Goal: Task Accomplishment & Management: Manage account settings

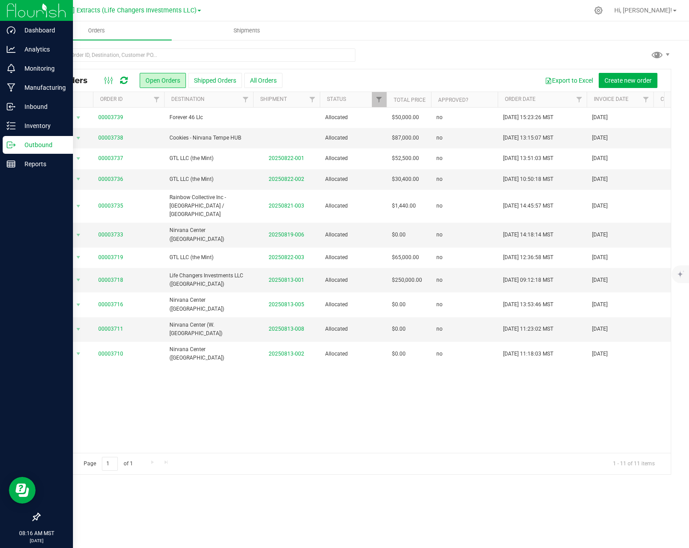
click at [14, 148] on icon at bounding box center [11, 144] width 9 height 9
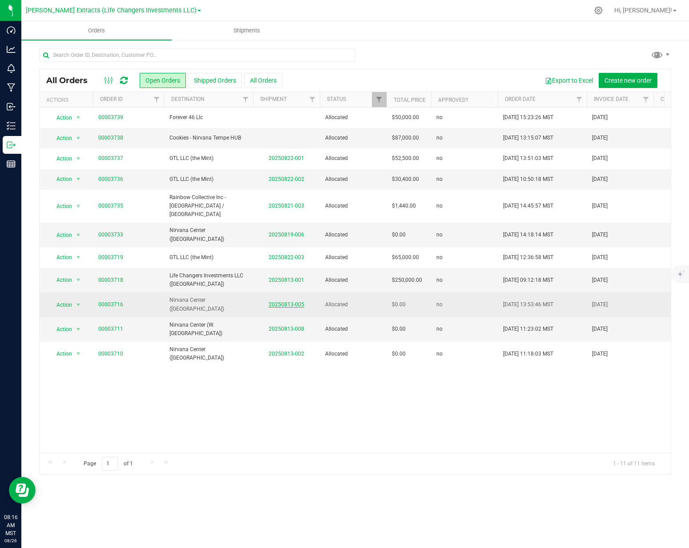
click at [278, 293] on td "20250813-005" at bounding box center [286, 305] width 67 height 24
click at [280, 301] on link "20250813-005" at bounding box center [287, 304] width 36 height 6
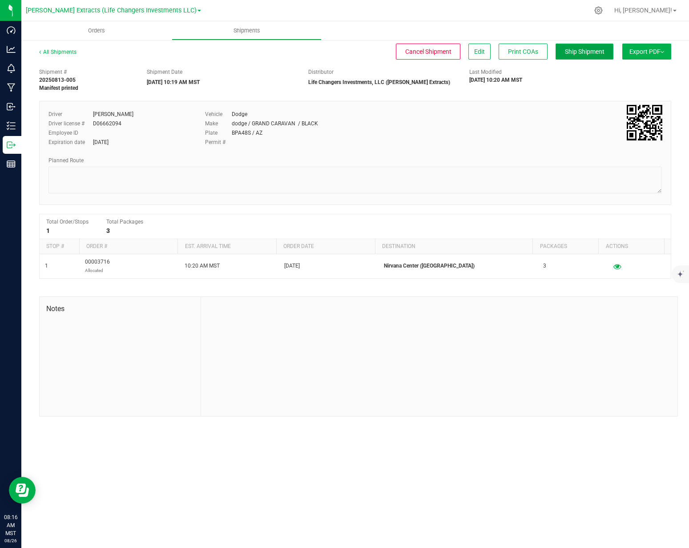
click at [581, 59] on button "Ship Shipment" at bounding box center [584, 52] width 58 height 16
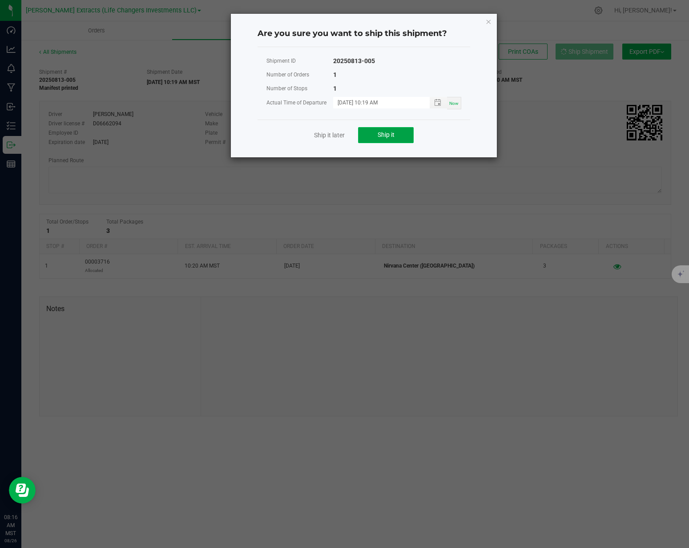
click at [393, 133] on span "Ship it" at bounding box center [385, 134] width 17 height 7
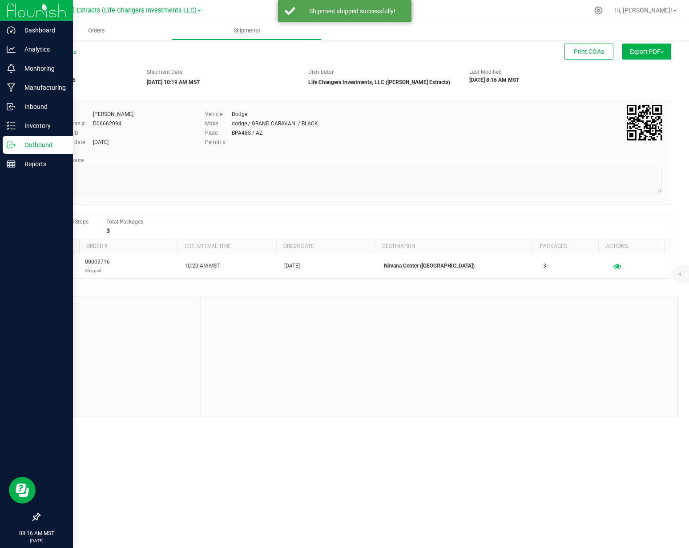
click at [10, 145] on line at bounding box center [12, 145] width 5 height 0
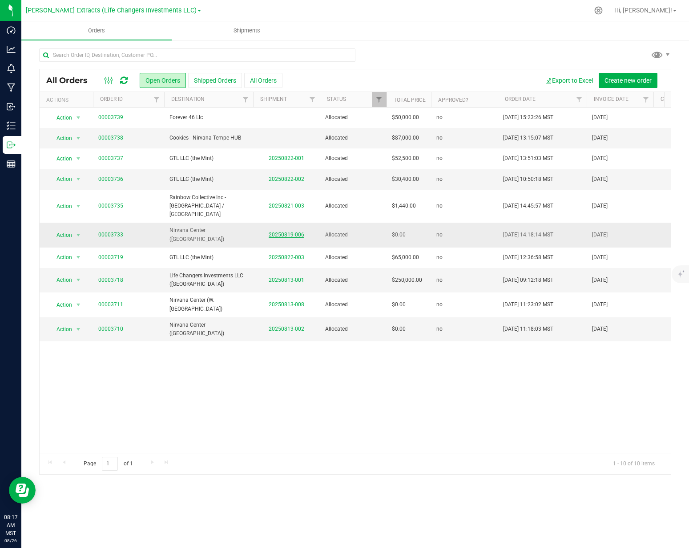
click at [294, 232] on link "20250819-006" at bounding box center [287, 235] width 36 height 6
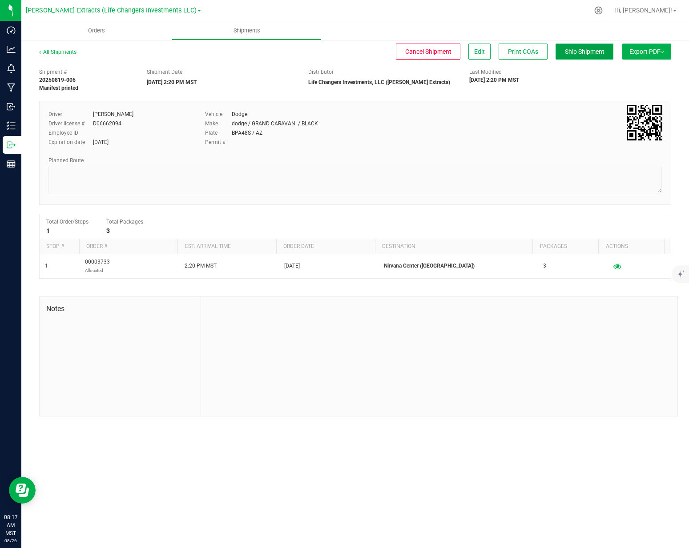
click at [560, 50] on button "Ship Shipment" at bounding box center [584, 52] width 58 height 16
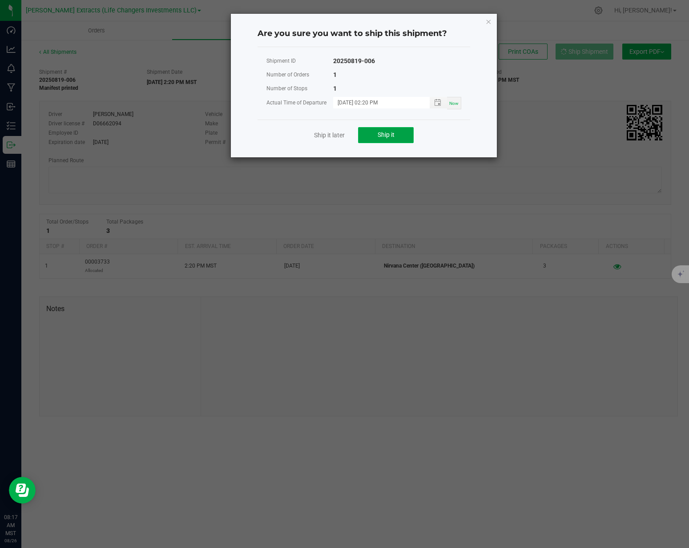
click at [394, 130] on button "Ship it" at bounding box center [386, 135] width 56 height 16
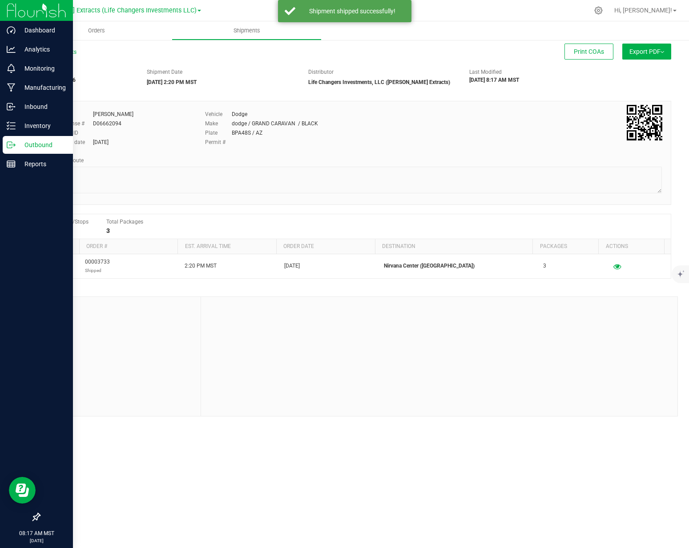
click at [18, 148] on p "Outbound" at bounding box center [42, 145] width 53 height 11
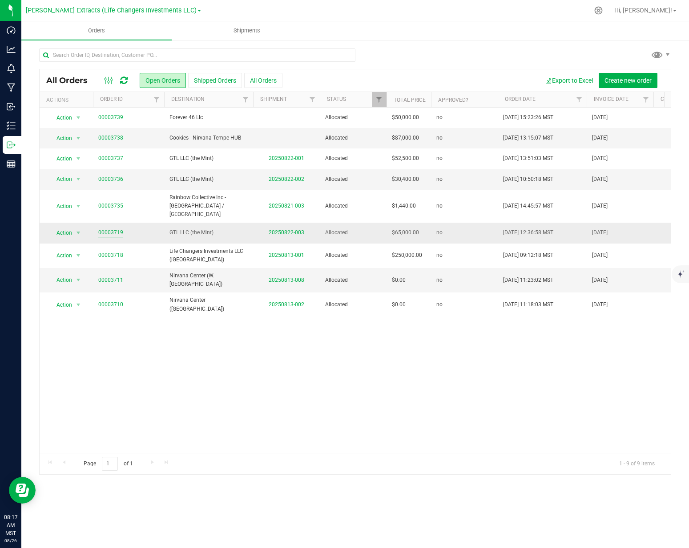
click at [115, 229] on link "00003719" at bounding box center [110, 233] width 25 height 8
click at [106, 229] on link "00003719" at bounding box center [110, 233] width 25 height 8
click at [294, 229] on link "20250822-003" at bounding box center [287, 232] width 36 height 6
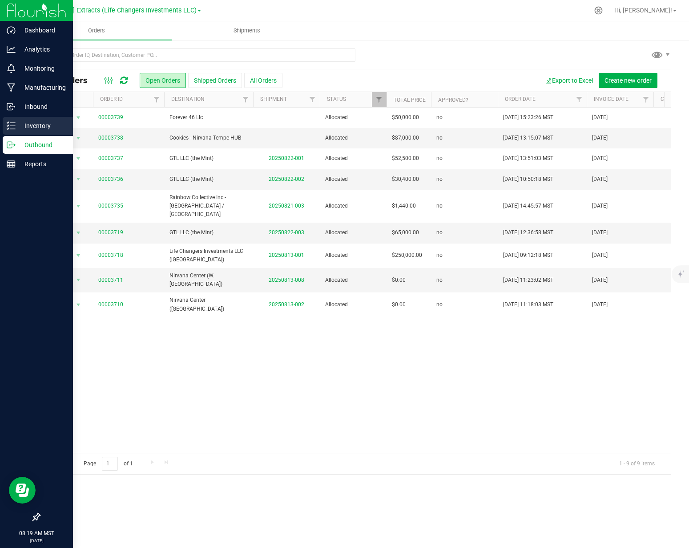
click at [21, 123] on p "Inventory" at bounding box center [42, 125] width 53 height 11
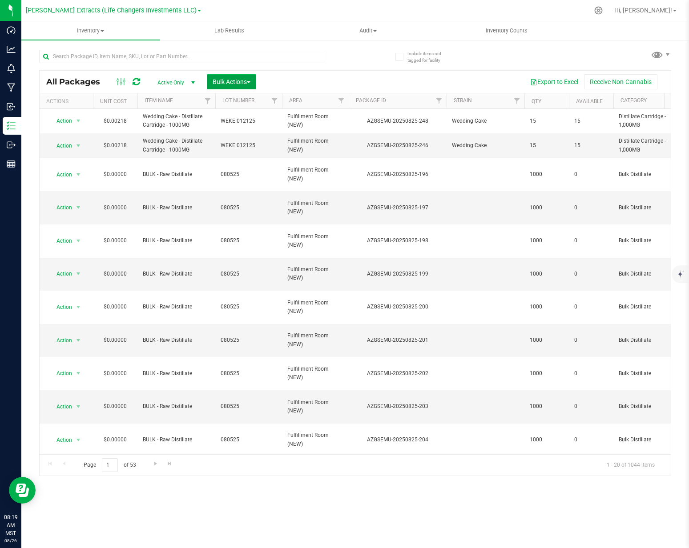
click at [228, 81] on span "Bulk Actions" at bounding box center [231, 81] width 38 height 7
click at [226, 120] on span "Add to outbound order" at bounding box center [242, 117] width 60 height 7
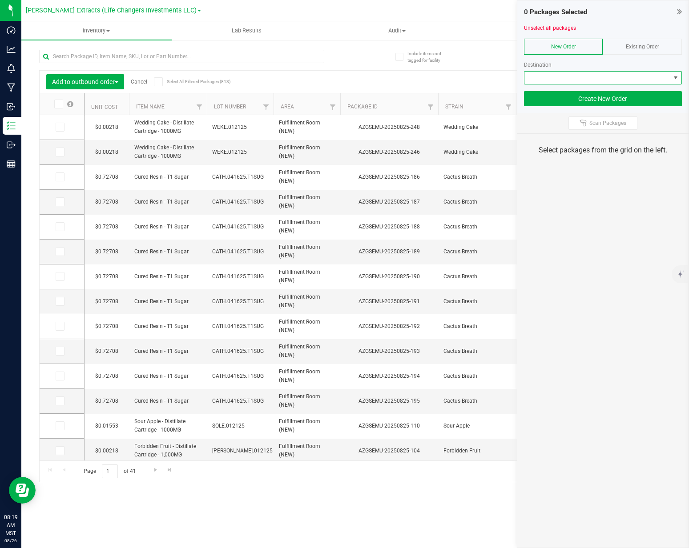
click at [566, 78] on span at bounding box center [597, 78] width 146 height 12
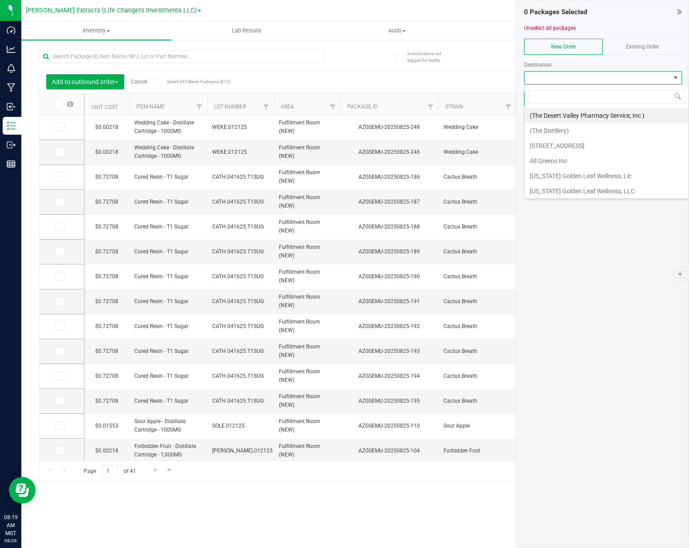
scroll to position [13, 158]
type input "nirv"
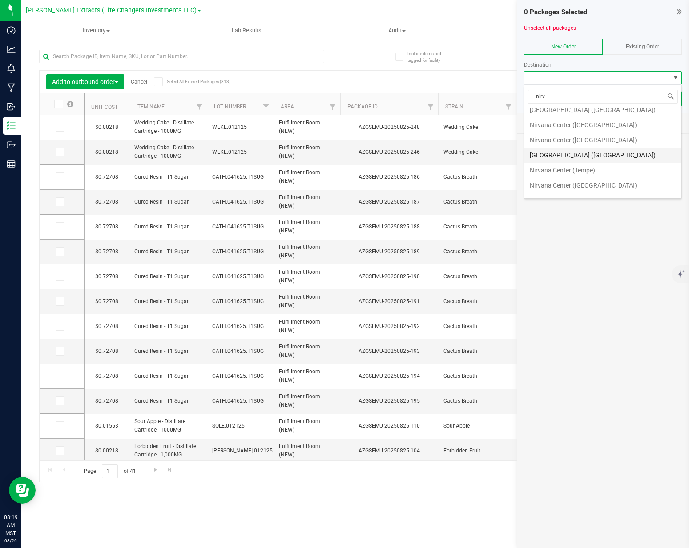
scroll to position [49, 0]
click at [589, 115] on li "Nirvana Center ([GEOGRAPHIC_DATA])" at bounding box center [602, 111] width 157 height 15
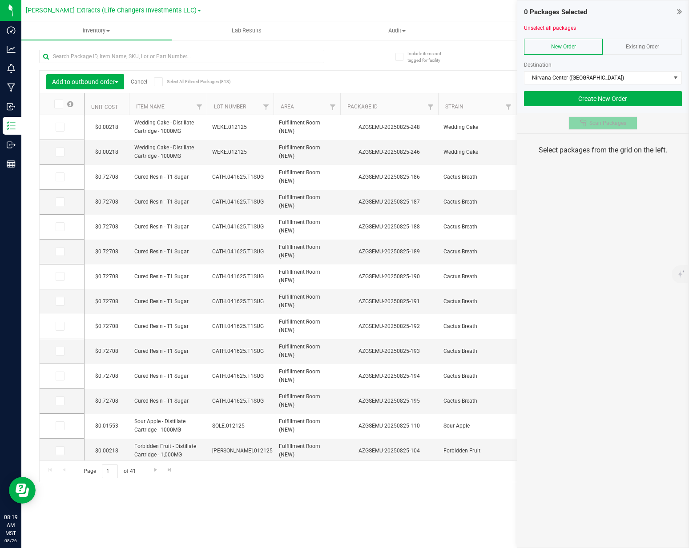
click at [606, 126] on button "Scan Packages" at bounding box center [602, 122] width 69 height 13
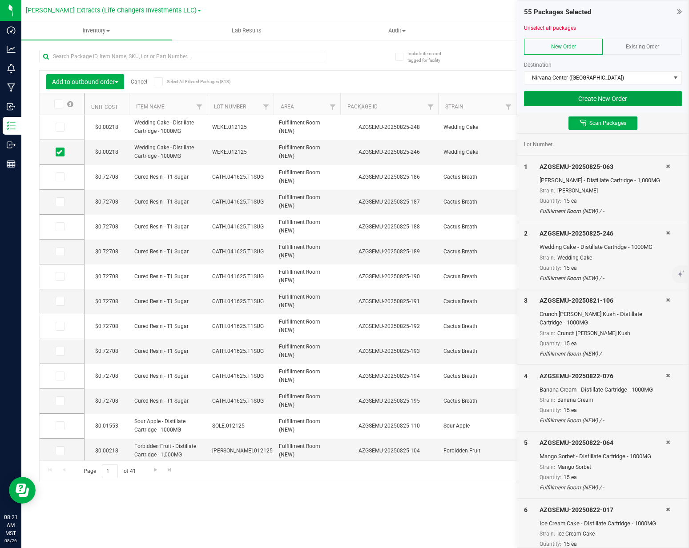
click at [612, 100] on button "Create New Order" at bounding box center [603, 98] width 158 height 15
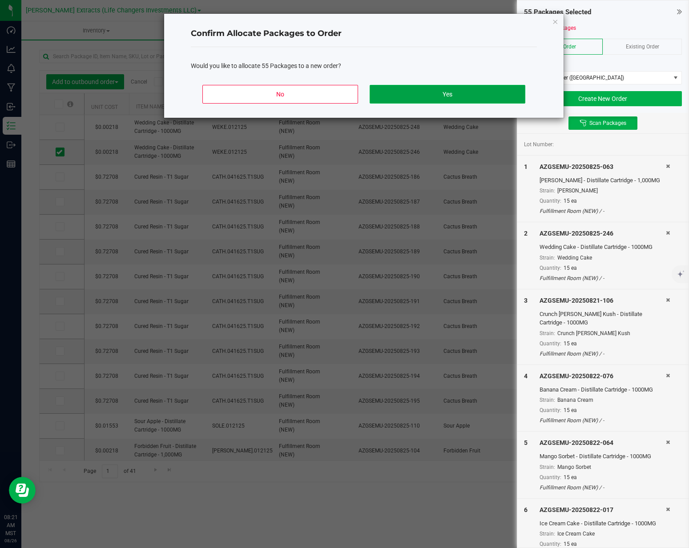
click at [437, 91] on button "Yes" at bounding box center [447, 94] width 156 height 19
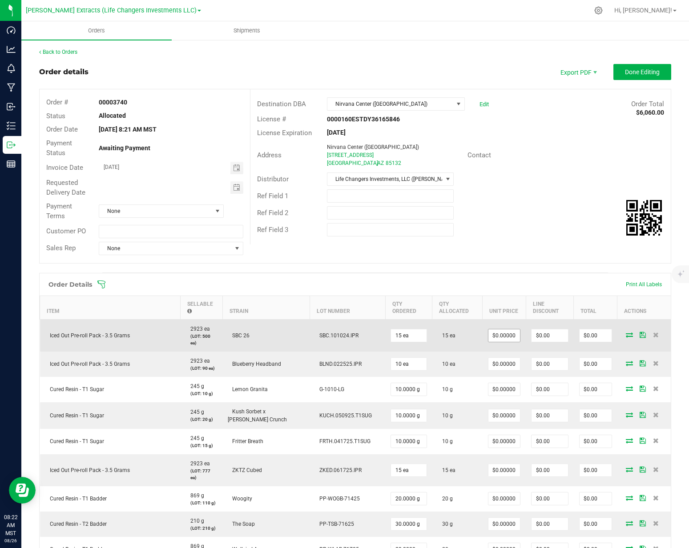
type input "0"
click at [492, 329] on input "0" at bounding box center [504, 335] width 32 height 12
click at [493, 336] on input "0" at bounding box center [504, 335] width 32 height 12
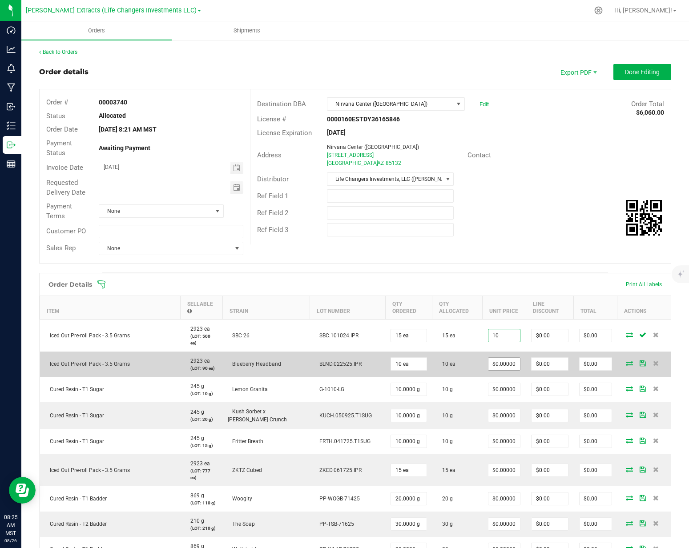
type input "10"
type input "0"
type input "$10.00000"
type input "$150.00"
click at [488, 361] on input "0" at bounding box center [504, 364] width 32 height 12
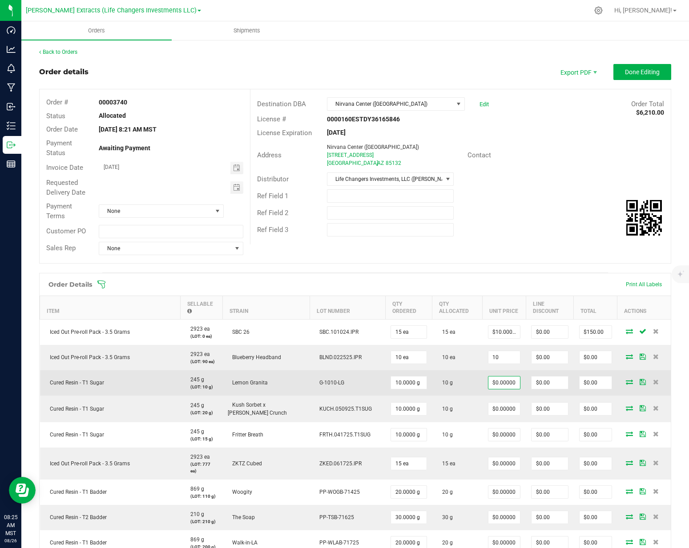
type input "$10.00000"
type input "$100.00"
click at [489, 389] on input "0" at bounding box center [504, 383] width 32 height 12
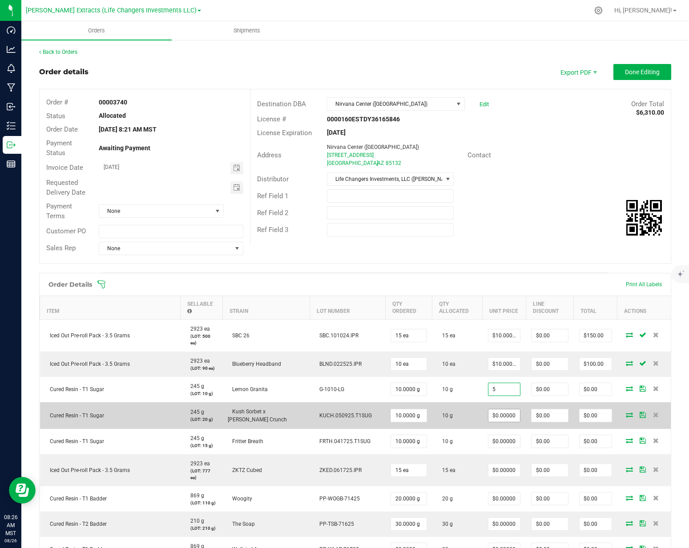
type input "$5.00000"
type input "$50.00"
click at [488, 409] on input "0" at bounding box center [504, 415] width 32 height 12
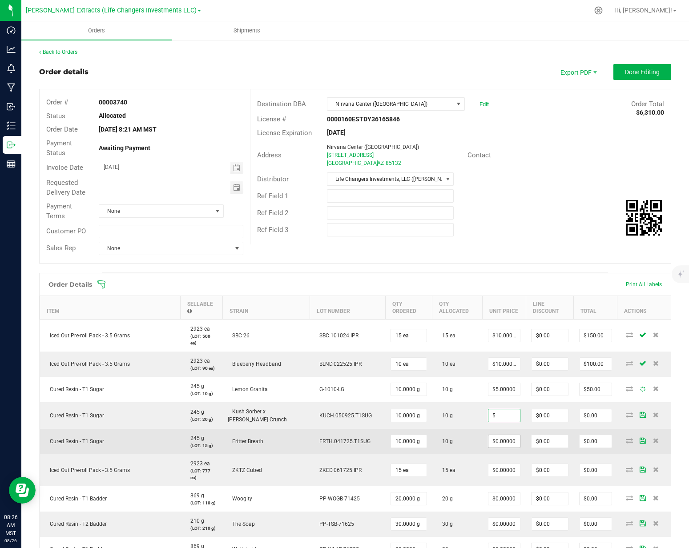
type input "$5.00000"
type input "$50.00"
click at [488, 438] on input "5" at bounding box center [504, 441] width 32 height 12
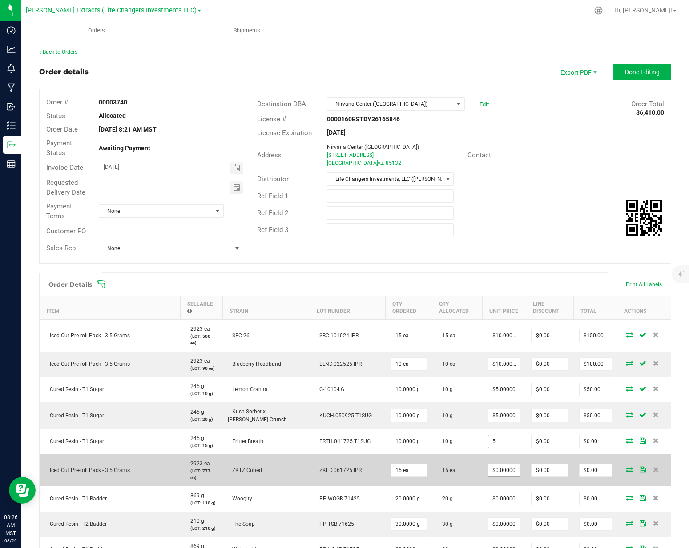
type input "$5.00000"
type input "$50.00"
click at [489, 464] on input "0" at bounding box center [504, 470] width 32 height 12
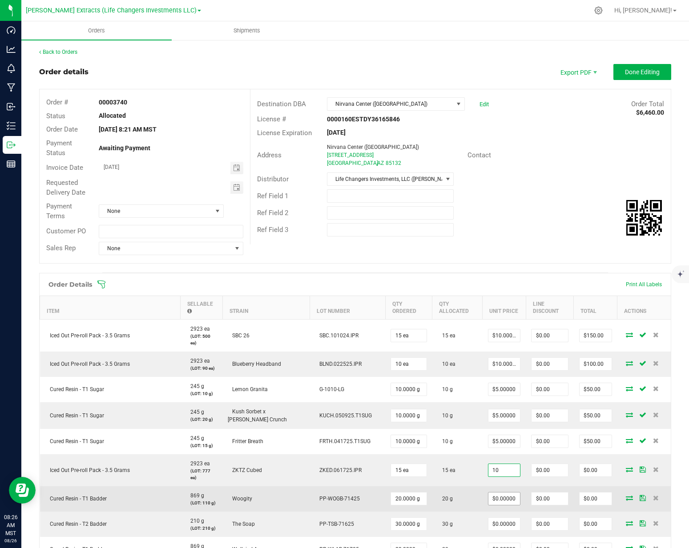
type input "$10.00000"
type input "$150.00"
click at [488, 493] on input "0" at bounding box center [504, 499] width 32 height 12
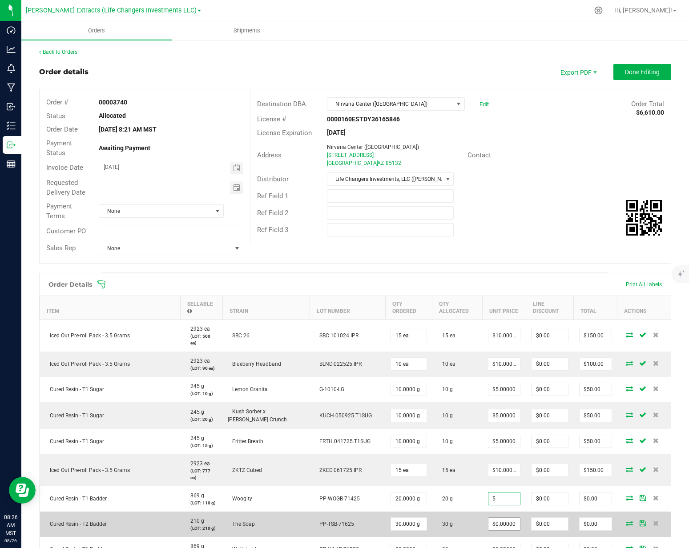
type input "$5.00000"
type input "$100.00"
click at [488, 518] on input "0" at bounding box center [504, 524] width 32 height 12
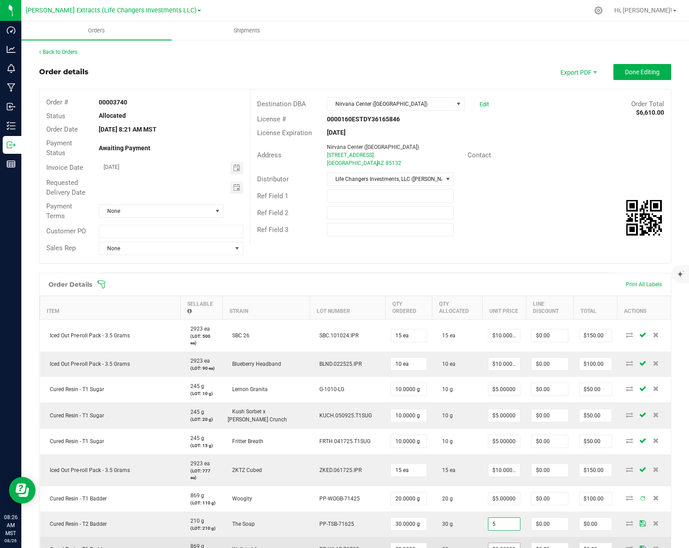
type input "$5.00000"
type input "$150.00"
click at [488, 543] on input "0" at bounding box center [504, 549] width 32 height 12
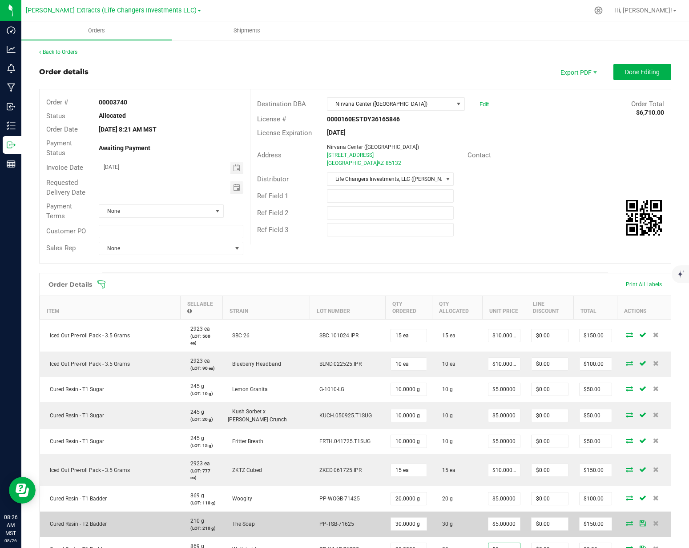
type input "$50.00000"
type input "$1,000.00"
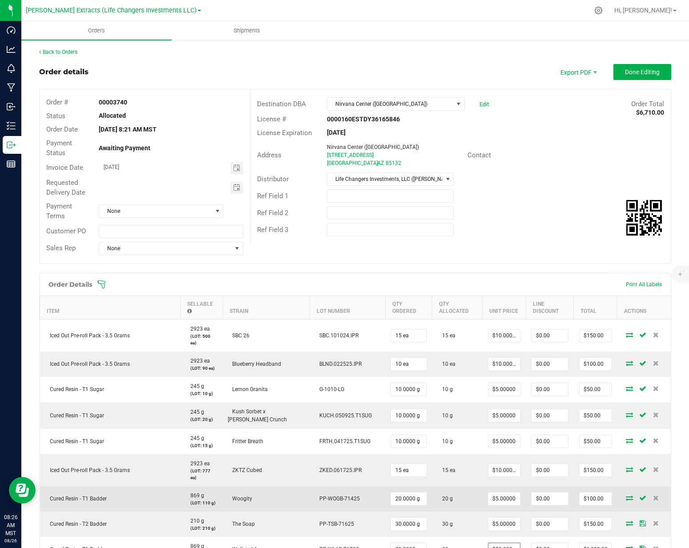
drag, startPoint x: 445, startPoint y: 519, endPoint x: 447, endPoint y: 482, distance: 36.5
click at [446, 518] on td "30 g" at bounding box center [457, 524] width 50 height 25
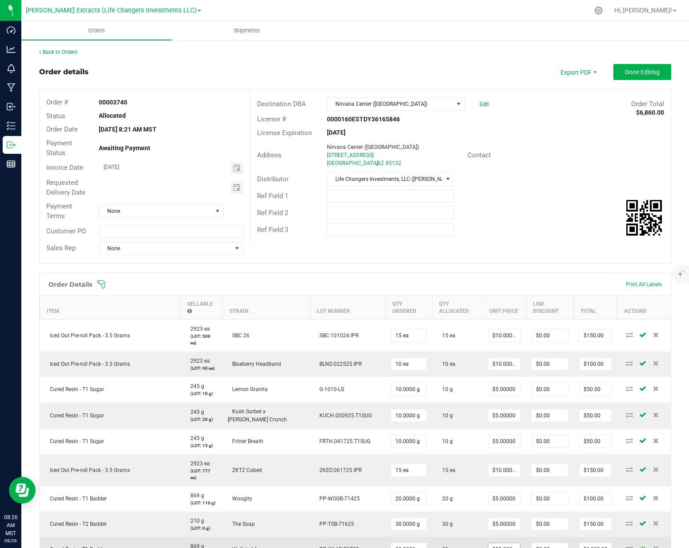
type input "50"
click at [488, 543] on input "50" at bounding box center [504, 549] width 32 height 12
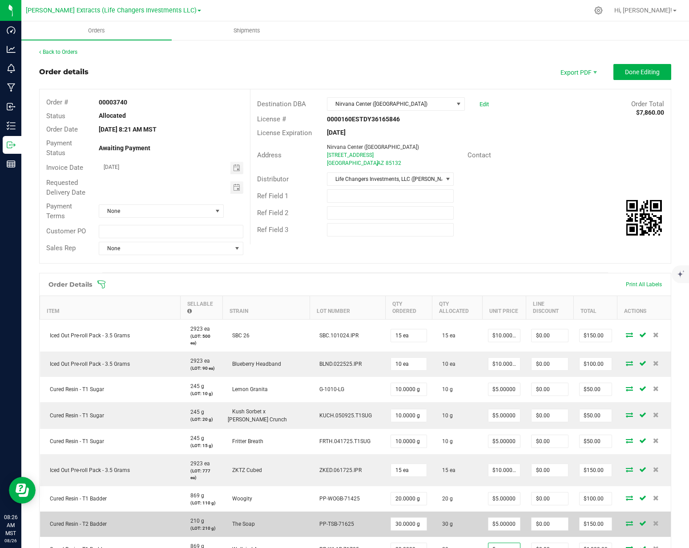
type input "$5.00000"
type input "$100.00"
click at [448, 517] on td "30 g" at bounding box center [457, 524] width 50 height 25
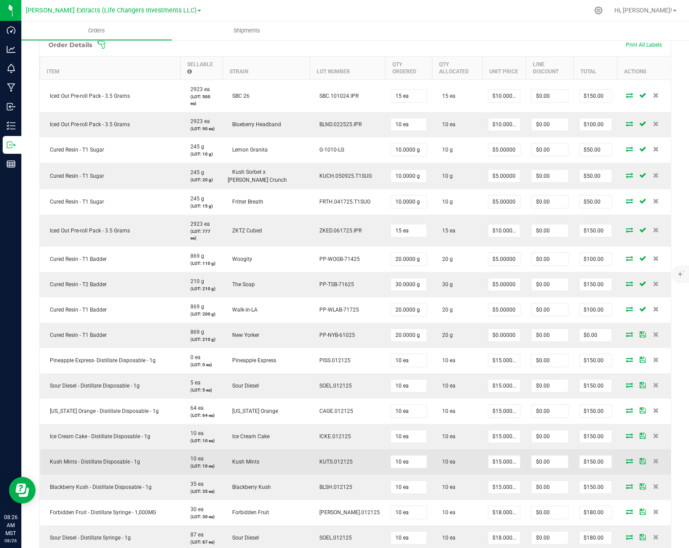
scroll to position [248, 0]
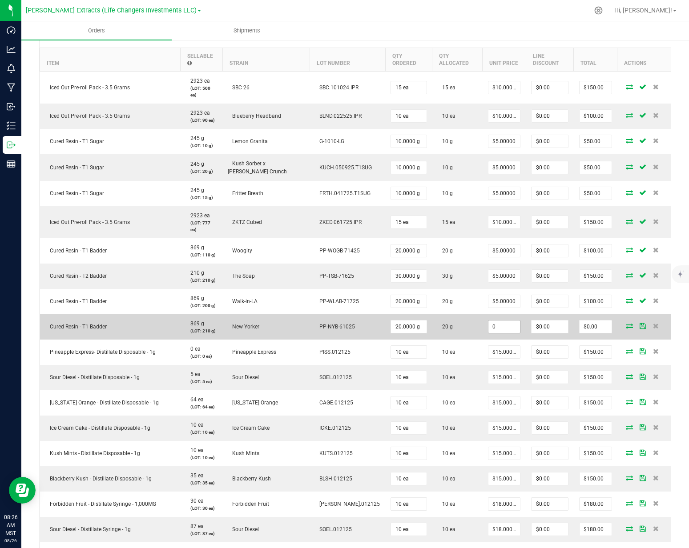
click at [503, 321] on input "0" at bounding box center [504, 327] width 32 height 12
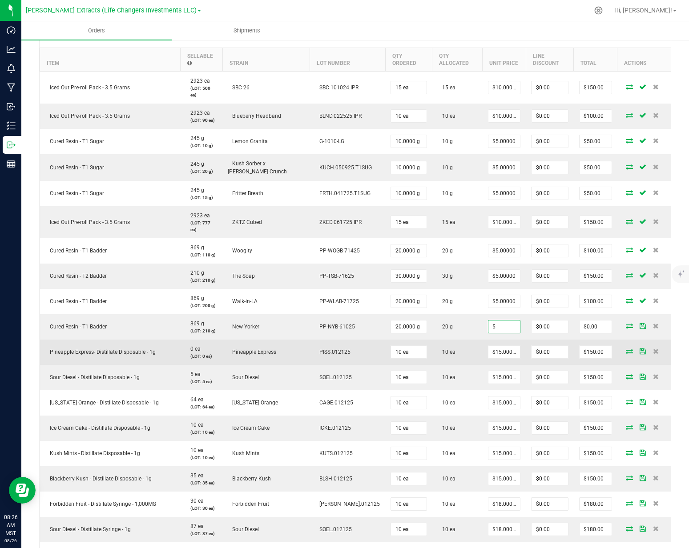
type input "$5.00000"
type input "$100.00"
click at [493, 340] on td "$15.00000" at bounding box center [504, 352] width 44 height 25
click at [492, 346] on input "15" at bounding box center [504, 352] width 32 height 12
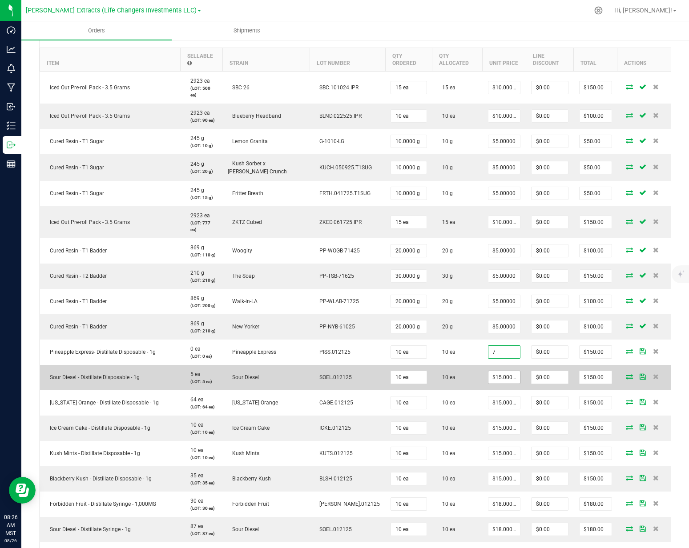
type input "$7.00000"
type input "$70.00"
click at [490, 371] on input "15" at bounding box center [504, 377] width 32 height 12
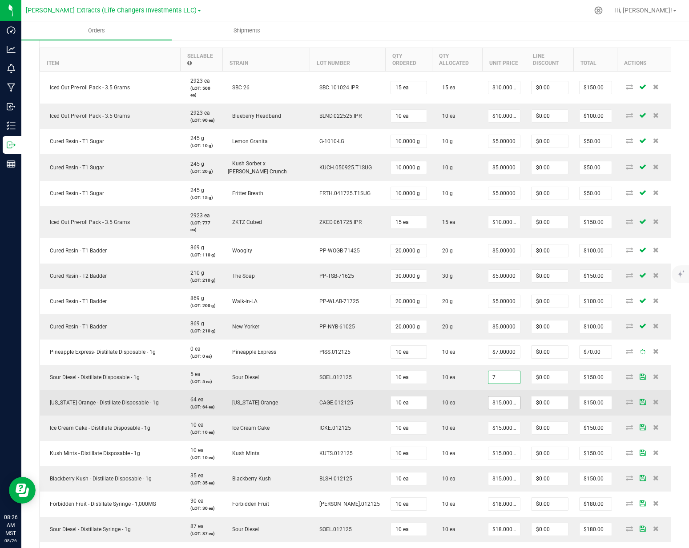
type input "$7.00000"
type input "$70.00"
click at [488, 397] on input "15" at bounding box center [504, 403] width 32 height 12
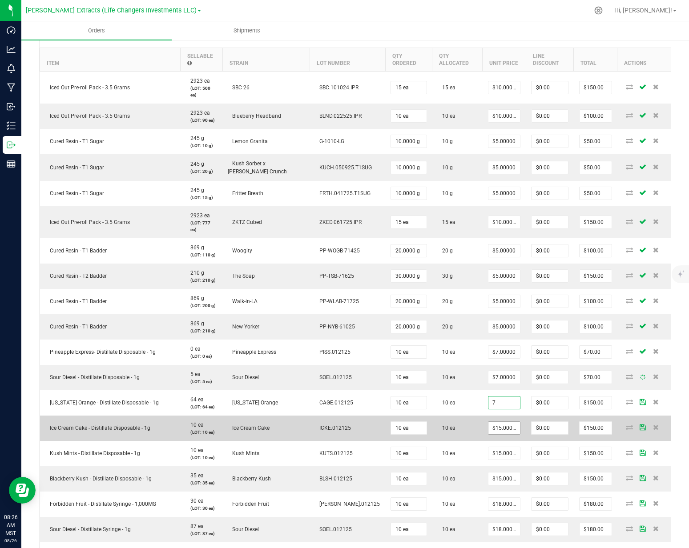
type input "$7.00000"
type input "$70.00"
click at [488, 422] on input "15" at bounding box center [504, 428] width 32 height 12
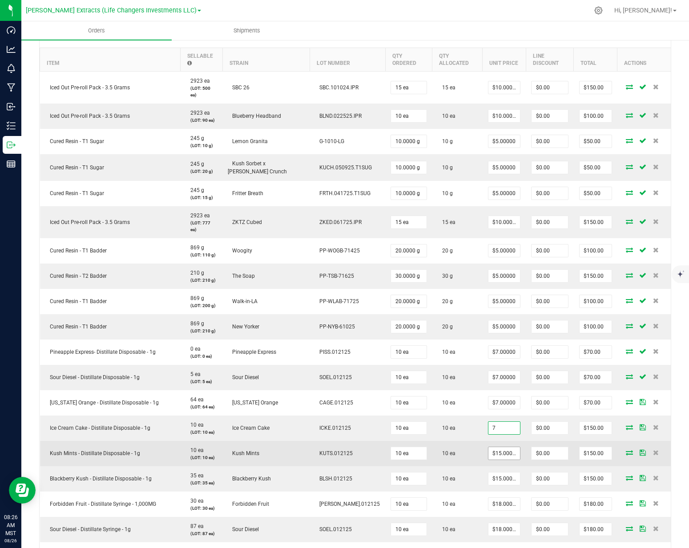
type input "$7.00000"
type input "$70.00"
click at [488, 447] on input "15" at bounding box center [504, 453] width 32 height 12
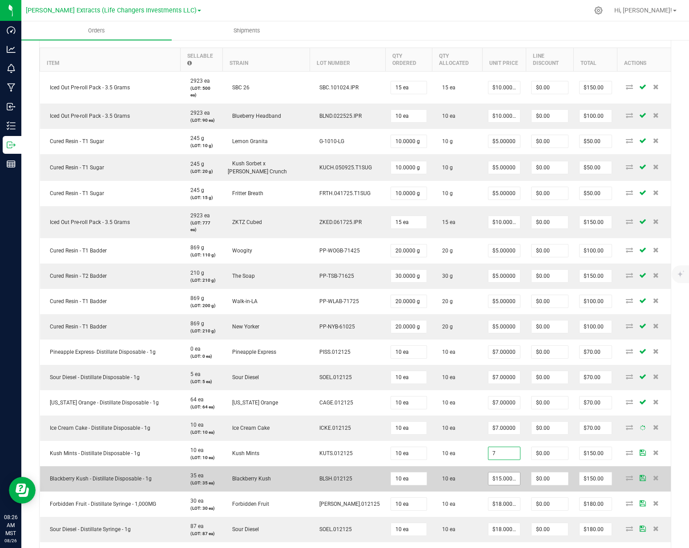
type input "$7.00000"
type input "$70.00"
click at [489, 473] on input "15" at bounding box center [504, 479] width 32 height 12
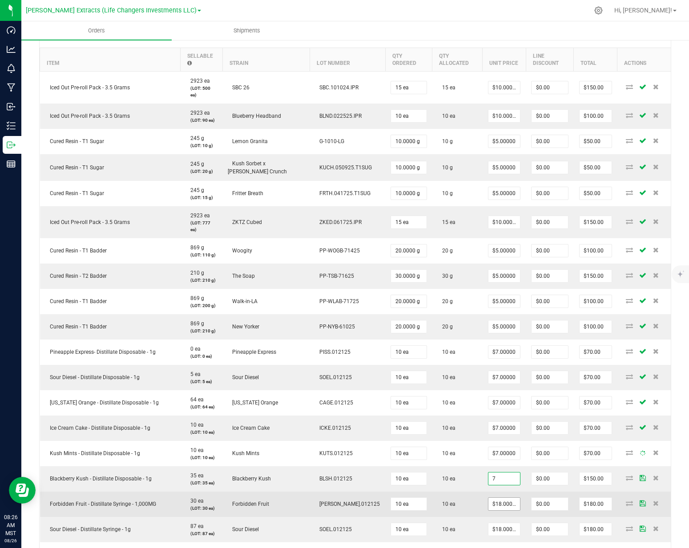
type input "$7.00000"
type input "$70.00"
click at [488, 498] on input "18" at bounding box center [504, 504] width 32 height 12
click at [489, 498] on input "7" at bounding box center [504, 504] width 32 height 12
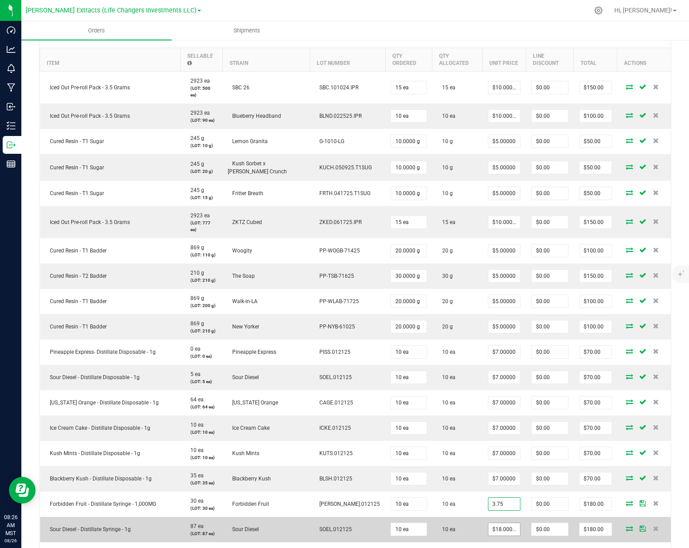
type input "$3.75000"
type input "$37.50"
click at [488, 523] on input "18" at bounding box center [504, 529] width 32 height 12
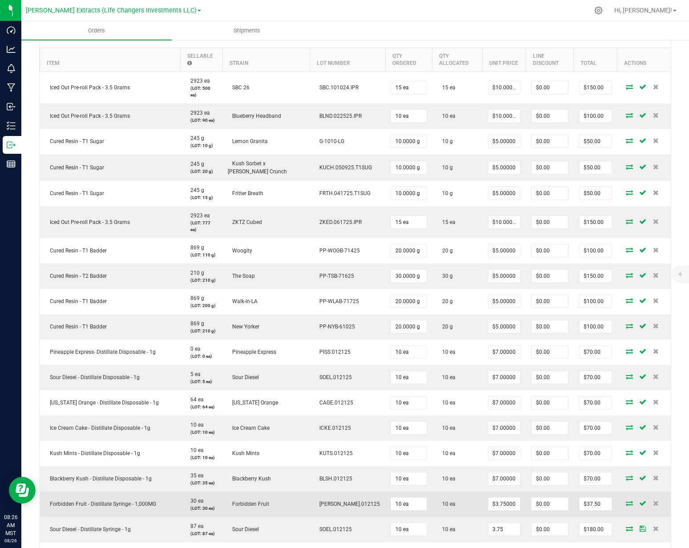
type input "$3.75000"
type input "$37.50"
click at [442, 496] on td "10 ea" at bounding box center [457, 504] width 50 height 25
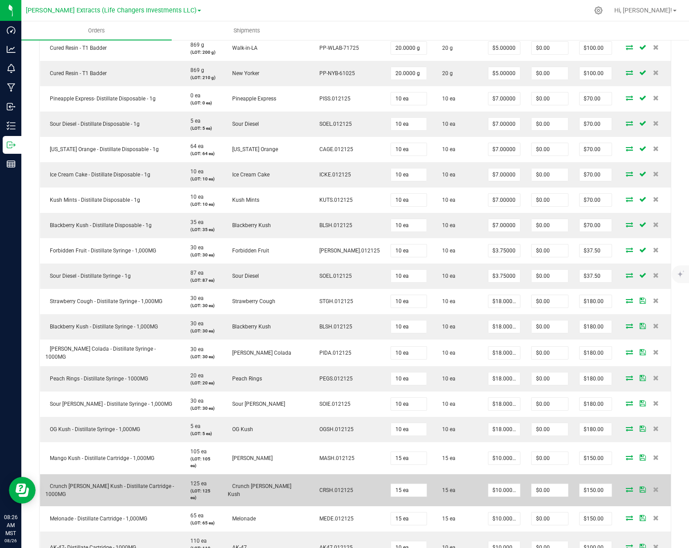
scroll to position [508, 0]
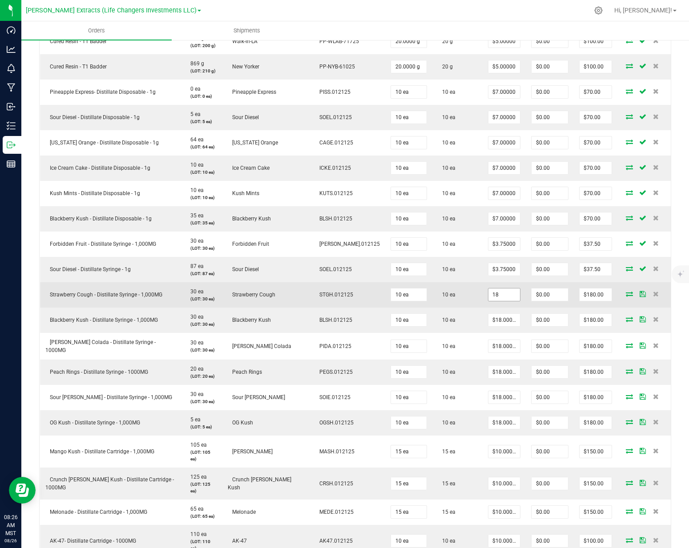
click at [493, 289] on input "18" at bounding box center [504, 295] width 32 height 12
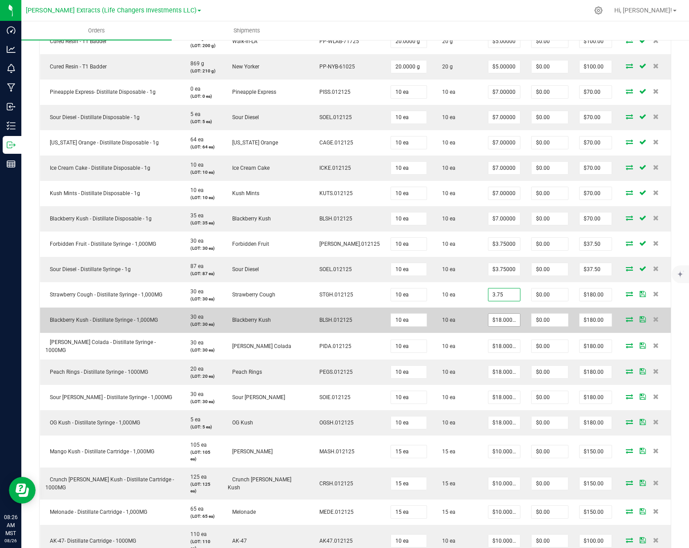
type input "$3.75000"
type input "$37.50"
type input "18"
click at [492, 314] on input "18" at bounding box center [504, 320] width 32 height 12
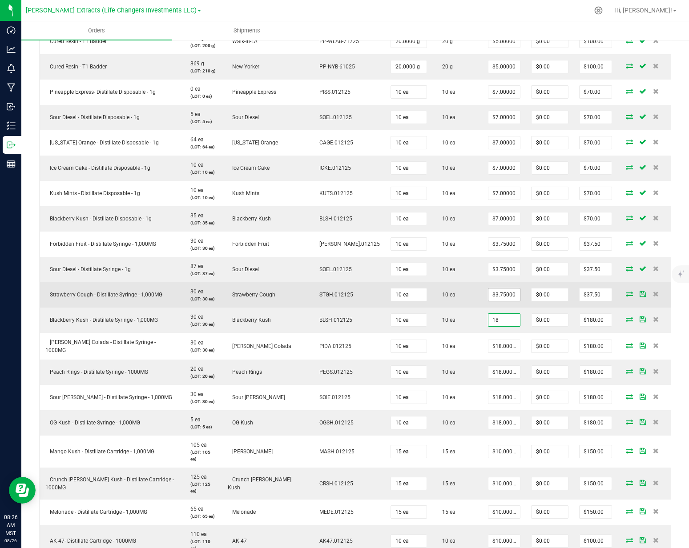
type input "3.75"
type input "$18.00000"
click at [488, 289] on input "3.75" at bounding box center [504, 295] width 32 height 12
drag, startPoint x: 486, startPoint y: 279, endPoint x: 473, endPoint y: 282, distance: 13.4
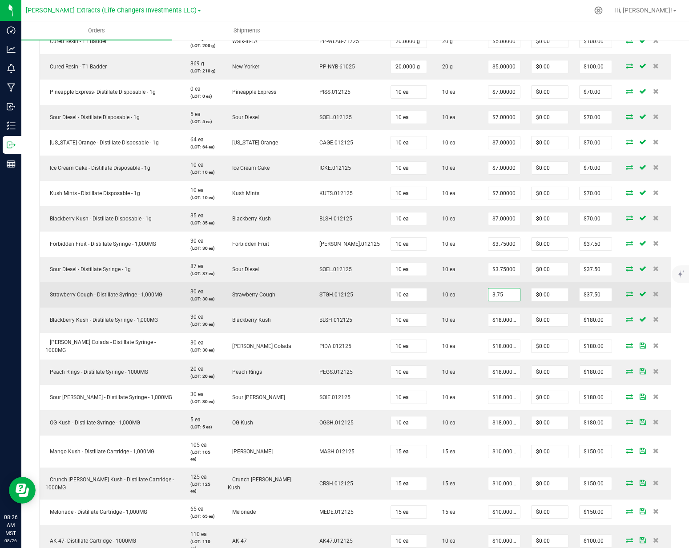
click at [488, 289] on input "3.75" at bounding box center [504, 295] width 32 height 12
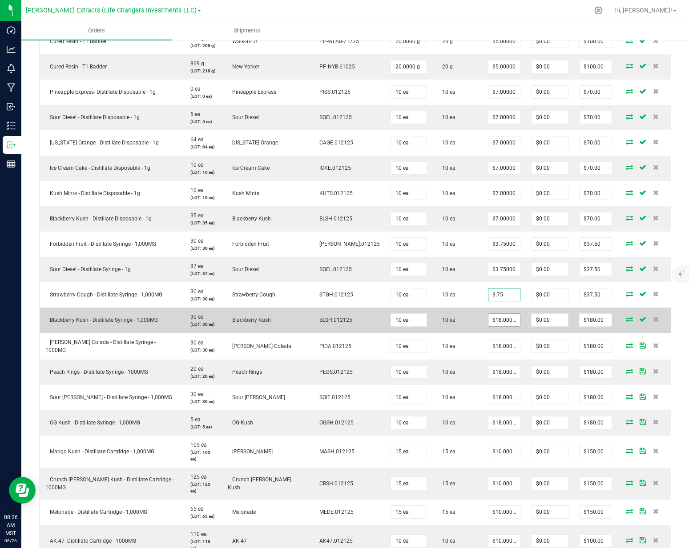
type input "$3.75000"
click at [490, 314] on input "18" at bounding box center [504, 320] width 32 height 12
paste input "3.75"
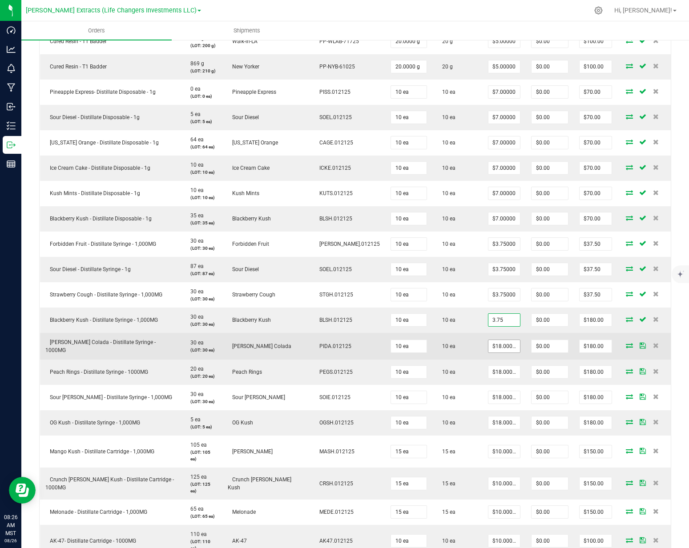
type input "3.75"
type input "18"
type input "$3.75000"
type input "$37.50"
click at [488, 340] on input "18" at bounding box center [504, 346] width 32 height 12
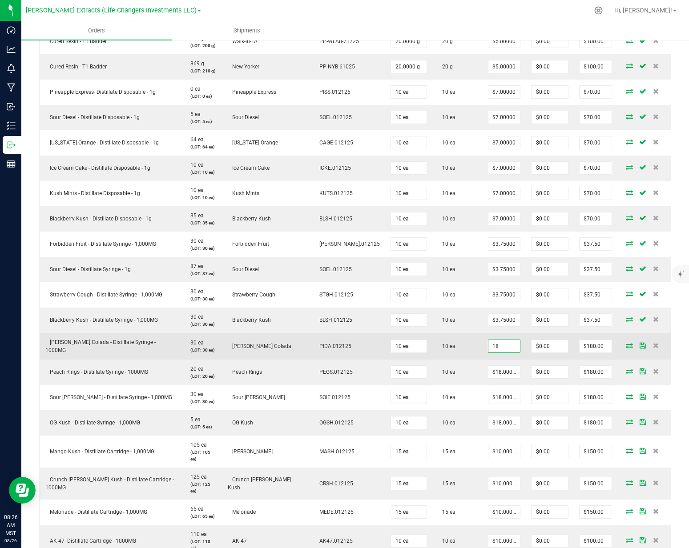
paste input "3.75"
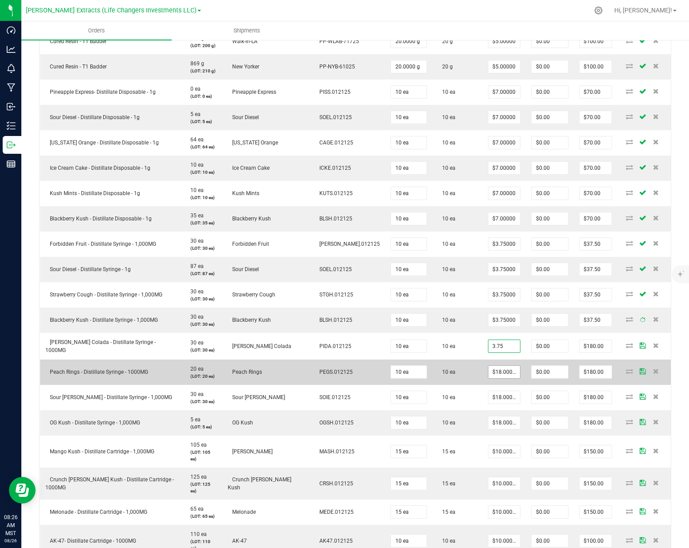
type input "$3.75000"
type input "$37.50"
click at [488, 366] on input "18" at bounding box center [504, 372] width 32 height 12
paste input "3.75"
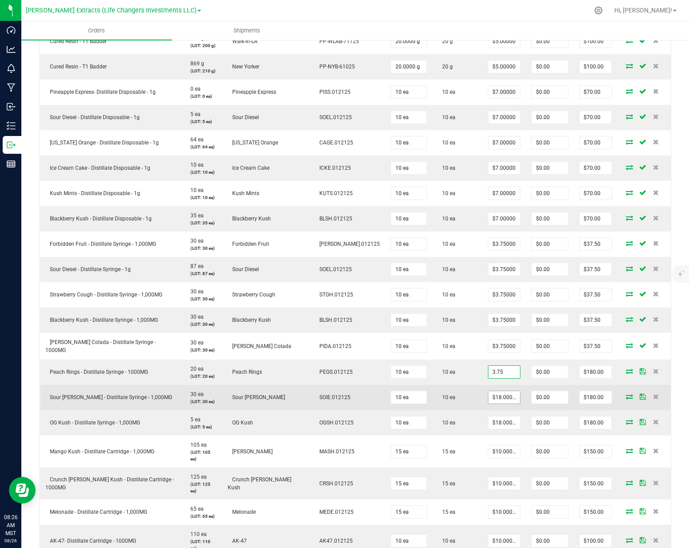
type input "$3.75000"
type input "$37.50"
click at [488, 391] on input "18" at bounding box center [504, 397] width 32 height 12
paste input "3.75"
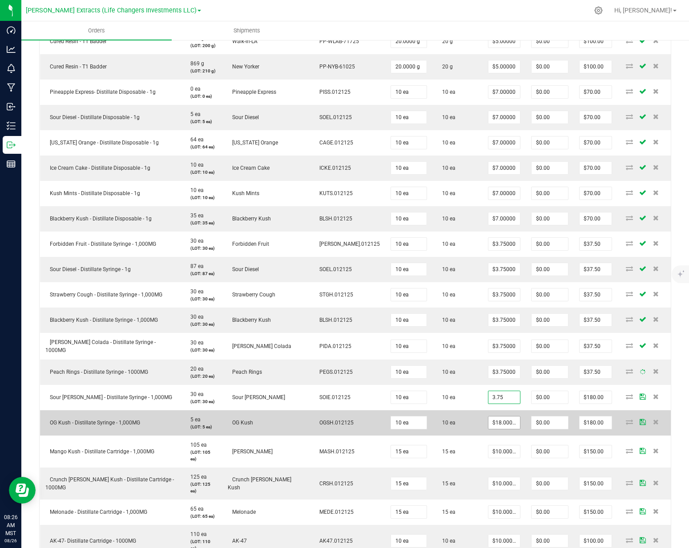
type input "$3.75000"
type input "$37.50"
click at [488, 417] on input "18" at bounding box center [504, 423] width 32 height 12
paste input "3.75"
click at [488, 417] on input "3.7518" at bounding box center [504, 423] width 32 height 12
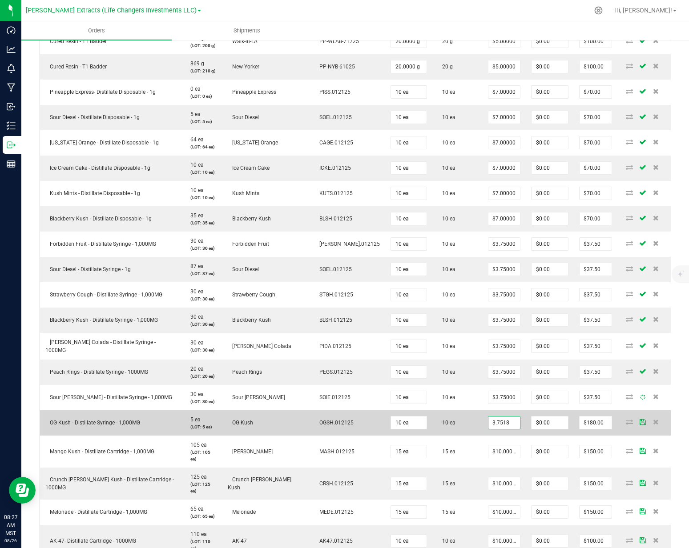
click at [488, 417] on input "3.7518" at bounding box center [504, 423] width 32 height 12
paste input
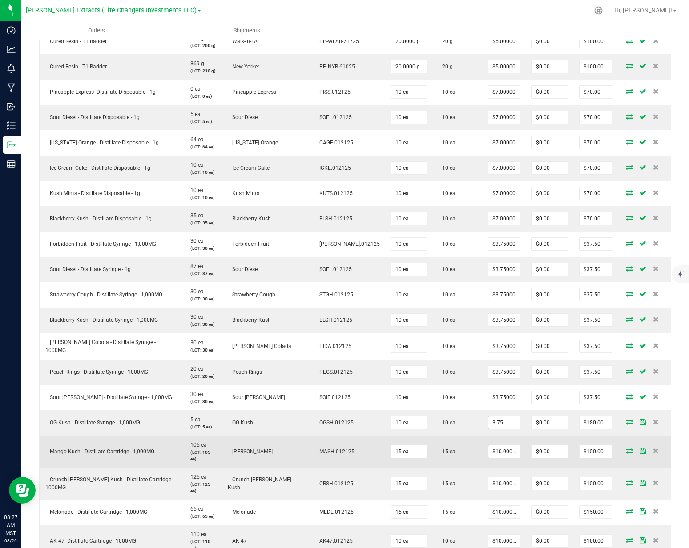
type input "$3.75000"
type input "$37.50"
click at [488, 445] on input "10" at bounding box center [504, 451] width 32 height 12
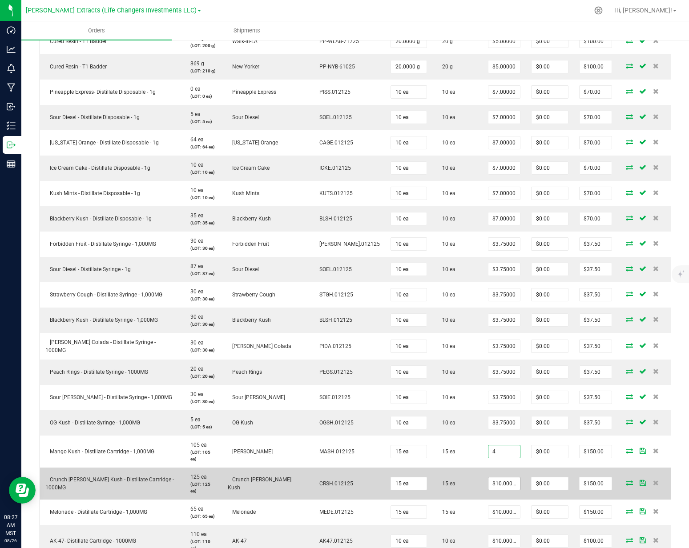
type input "$4.00000"
type input "$60.00"
click at [488, 477] on input "10" at bounding box center [504, 483] width 32 height 12
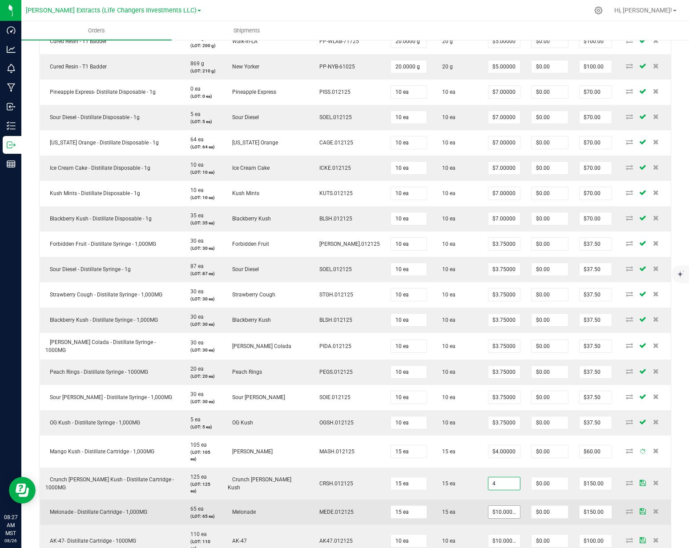
type input "$4.00000"
type input "$60.00"
click at [488, 506] on input "10" at bounding box center [504, 512] width 32 height 12
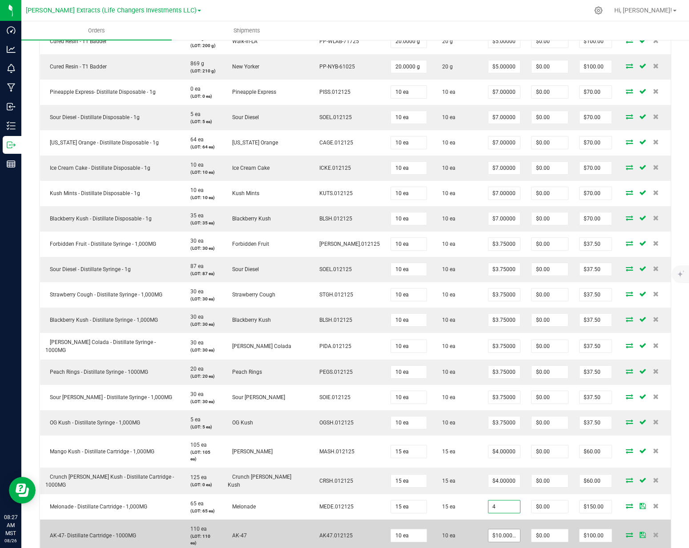
type input "$4.00000"
type input "$60.00"
click at [489, 529] on input "10" at bounding box center [504, 535] width 32 height 12
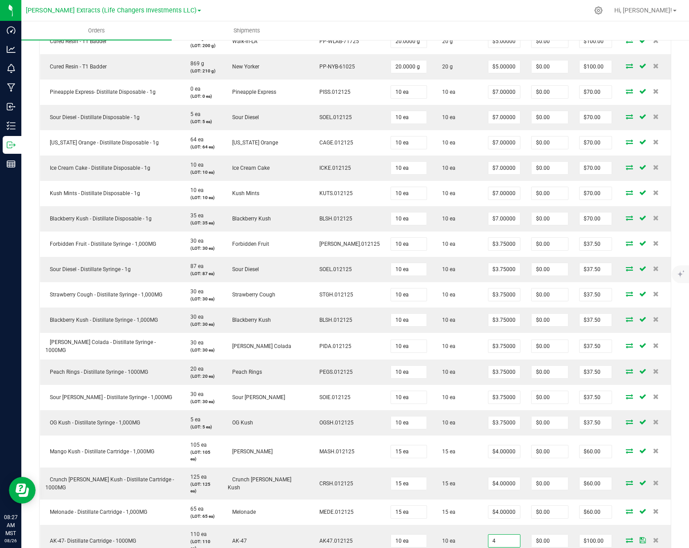
type input "$4.00000"
type input "$40.00"
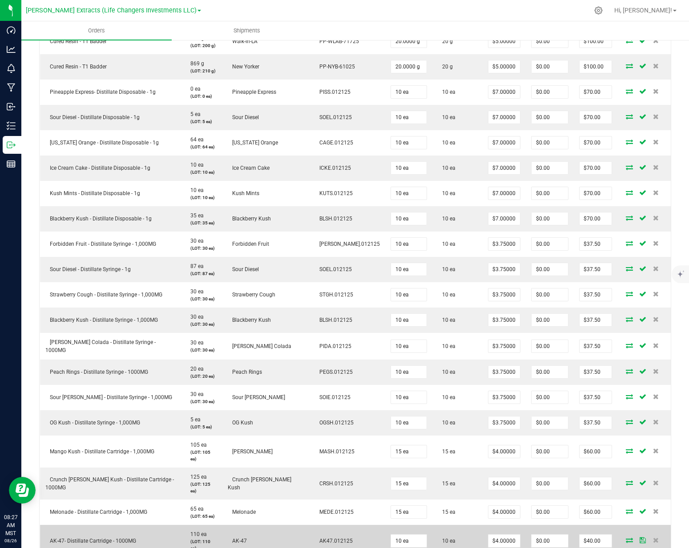
type input "$4.00000"
type input "$40.00"
click at [451, 525] on td "10 ea" at bounding box center [457, 541] width 50 height 32
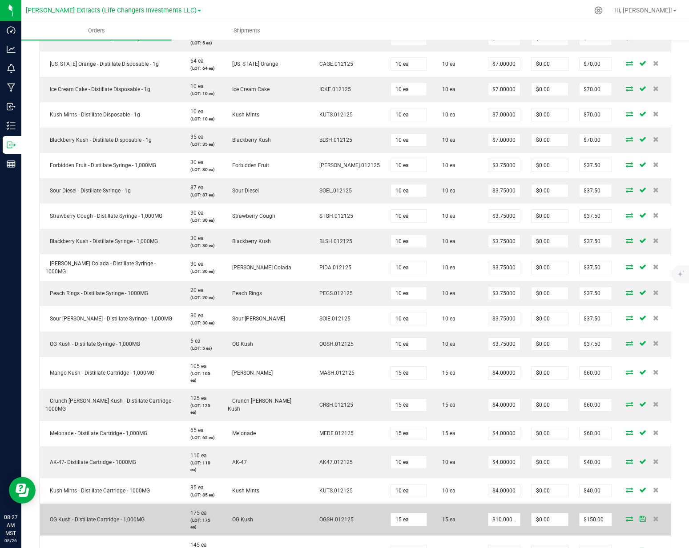
scroll to position [588, 0]
click at [488, 512] on input "10" at bounding box center [504, 518] width 32 height 12
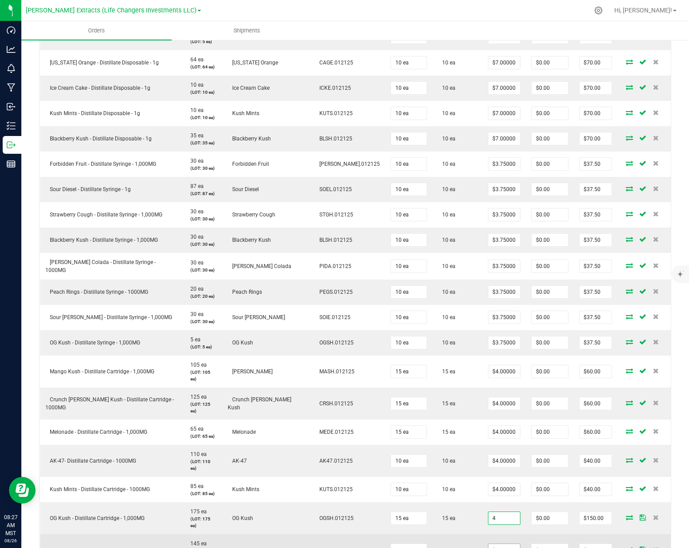
type input "$4.00000"
type input "$60.00"
click at [488, 544] on input "10" at bounding box center [504, 550] width 32 height 12
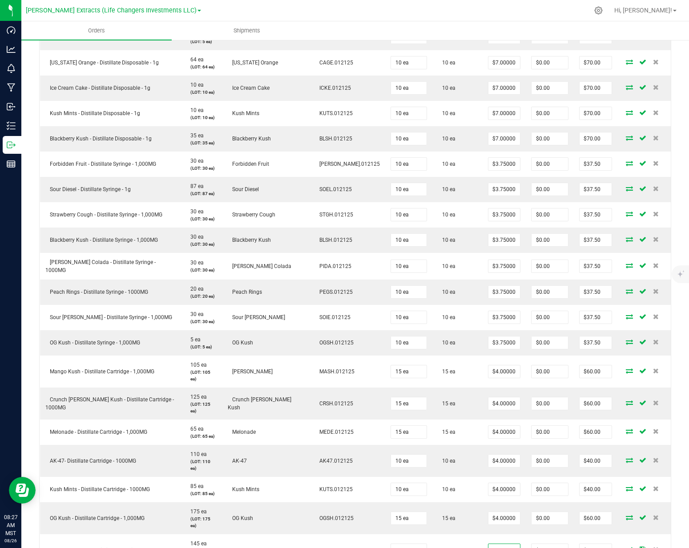
type input "$4.00000"
type input "$60.00"
type input "$4.00000"
type input "$60.00"
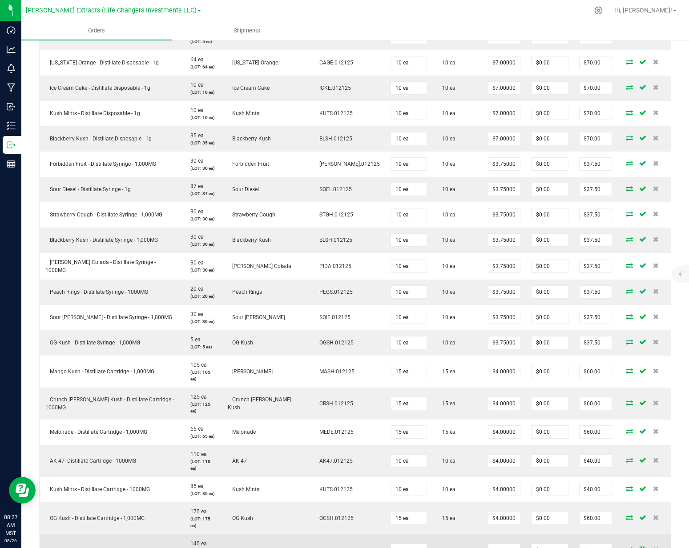
drag, startPoint x: 438, startPoint y: 524, endPoint x: 447, endPoint y: 507, distance: 19.3
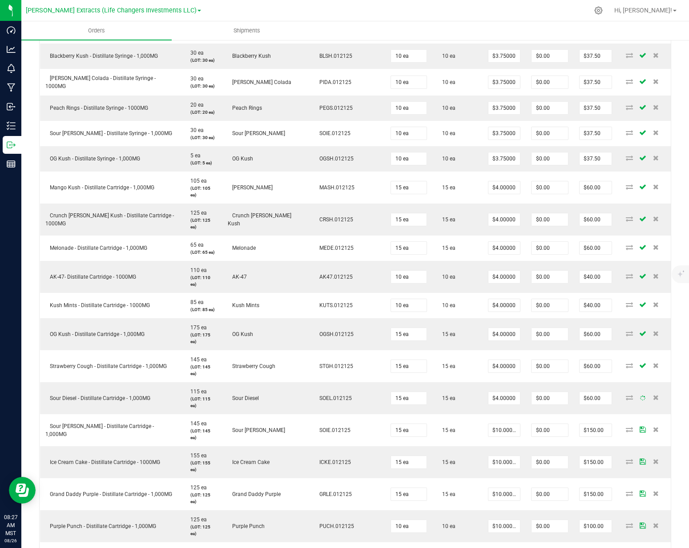
scroll to position [818, 0]
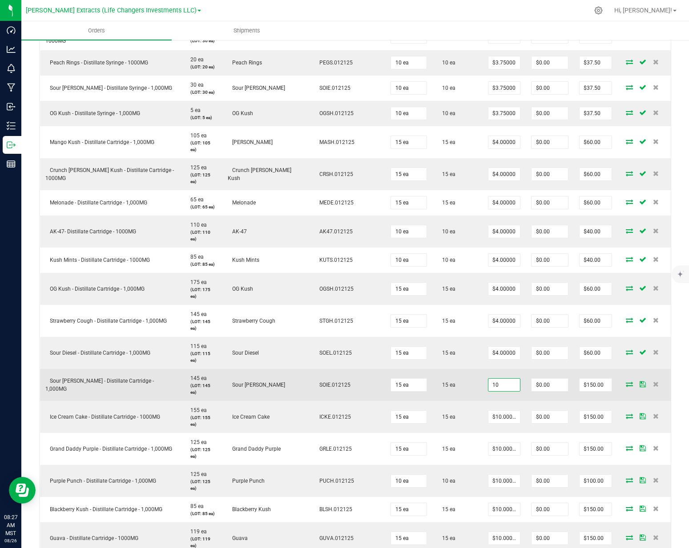
click at [488, 379] on input "10" at bounding box center [504, 385] width 32 height 12
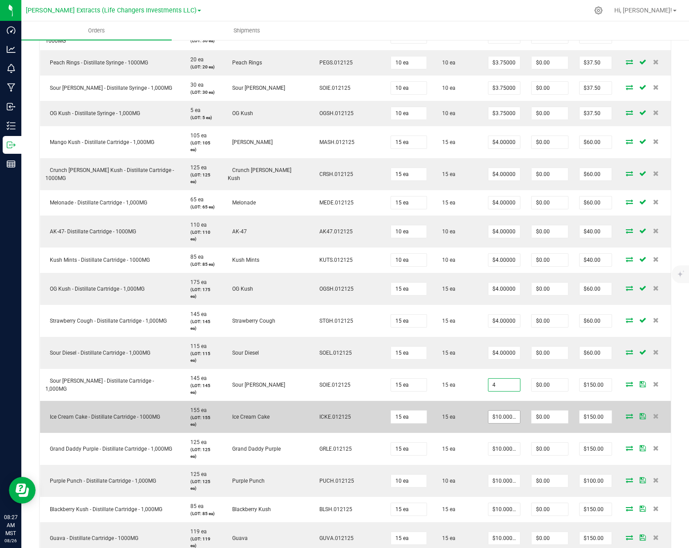
type input "$4.00000"
type input "$60.00"
click at [488, 411] on input "10" at bounding box center [504, 417] width 32 height 12
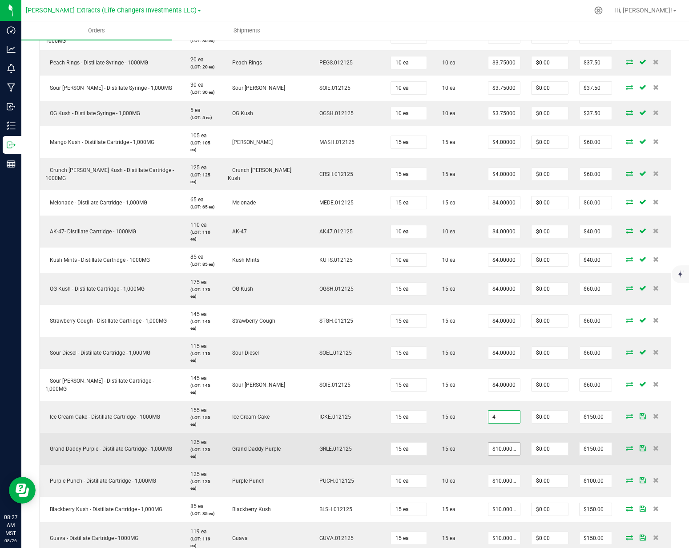
type input "$4.00000"
type input "$60.00"
click at [488, 443] on input "10" at bounding box center [504, 449] width 32 height 12
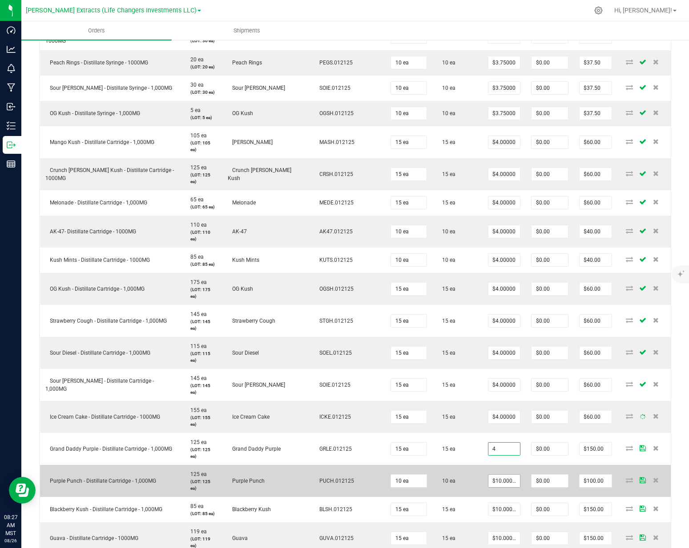
type input "$4.00000"
type input "$60.00"
click at [488, 475] on input "10" at bounding box center [504, 481] width 32 height 12
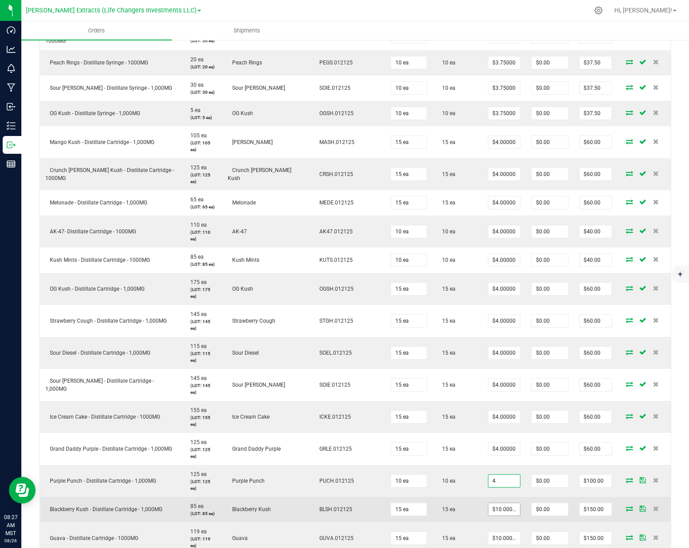
type input "$4.00000"
type input "$40.00"
click at [488, 503] on input "10" at bounding box center [504, 509] width 32 height 12
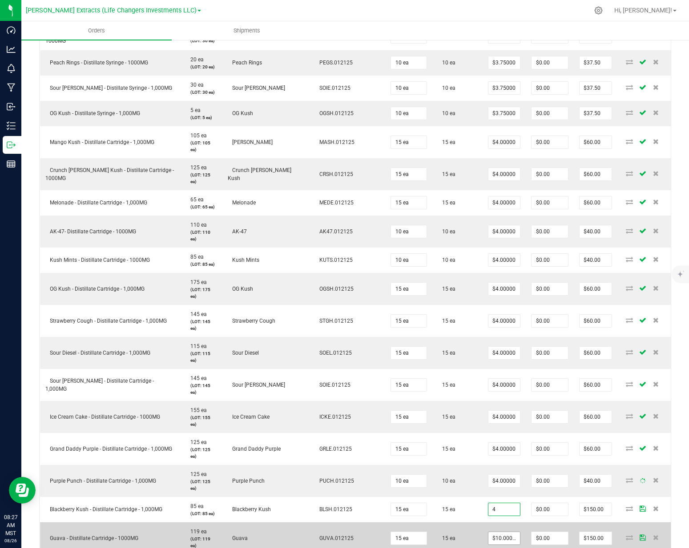
type input "$4.00000"
type input "$60.00"
click at [488, 532] on input "10" at bounding box center [504, 538] width 32 height 12
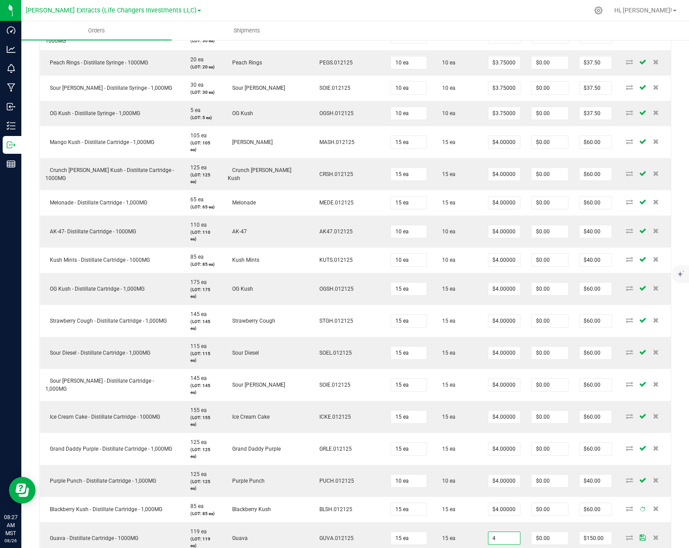
type input "$4.00000"
type input "$60.00"
type input "$4.00000"
type input "$60.00"
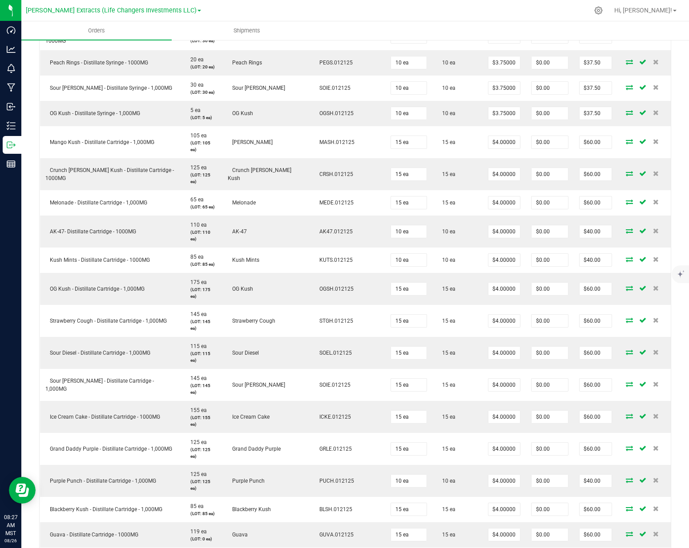
type input "$4.00000"
type input "$60.00"
type input "$4.00000"
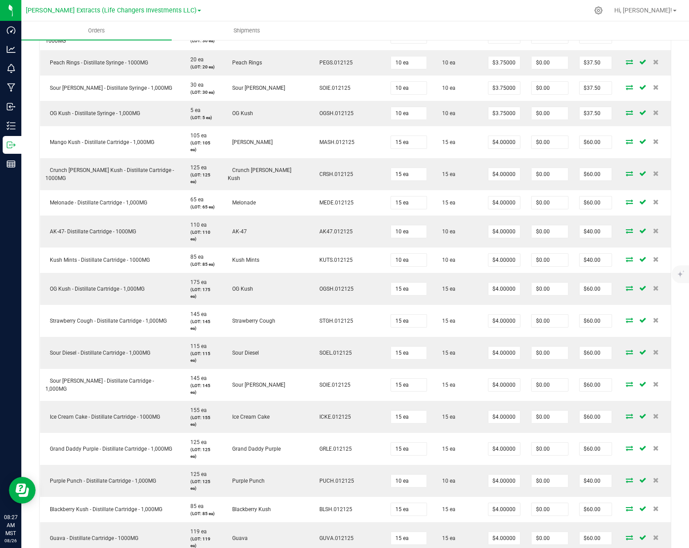
type input "$60.00"
drag, startPoint x: 453, startPoint y: 522, endPoint x: 466, endPoint y: 485, distance: 39.7
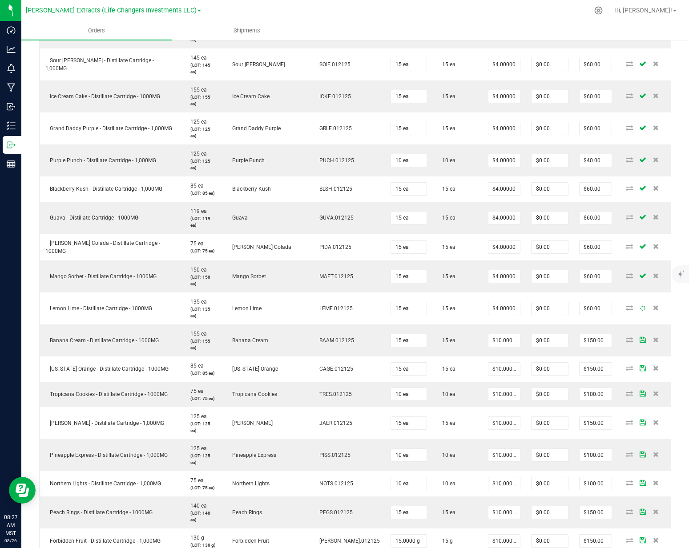
scroll to position [1139, 0]
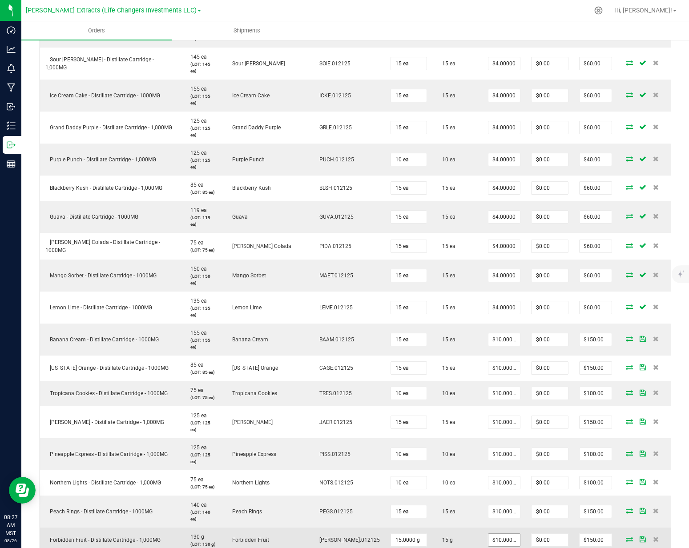
type input "4"
type input "10"
type input "$4.00000"
type input "$60.00"
click at [488, 534] on input "10" at bounding box center [504, 540] width 32 height 12
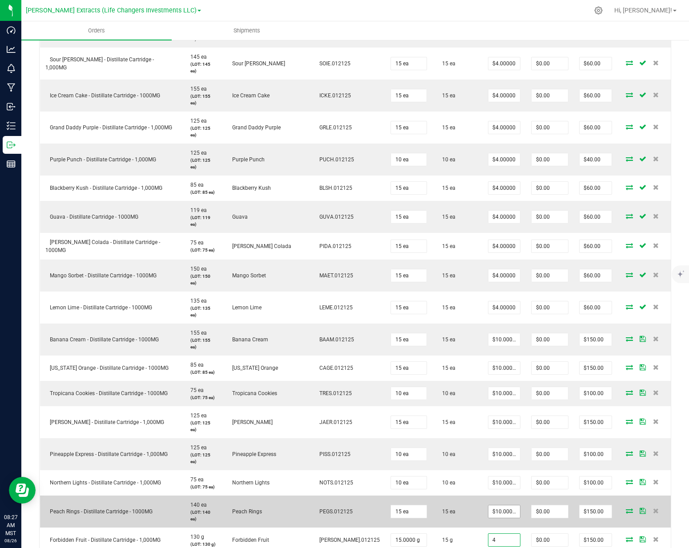
type input "4"
type input "10"
type input "$4.00000"
type input "$60.00"
click at [488, 505] on input "10" at bounding box center [504, 511] width 32 height 12
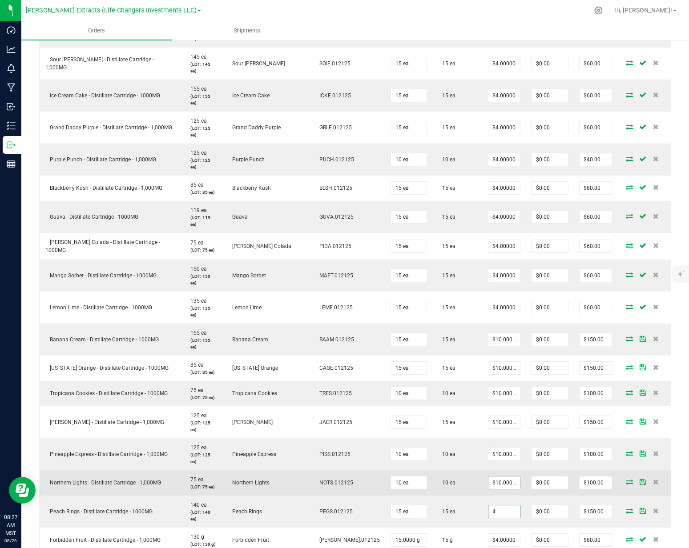
type input "4"
type input "10"
type input "$4.00000"
type input "$60.00"
click at [489, 477] on input "10" at bounding box center [504, 483] width 32 height 12
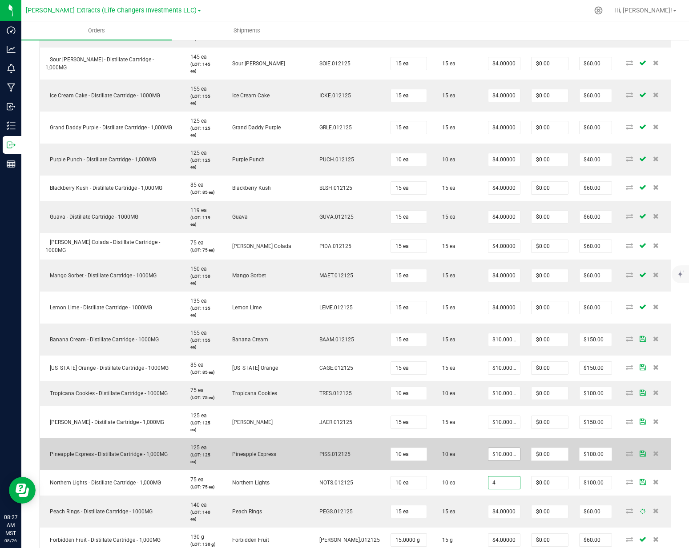
type input "$4.00000"
type input "$40.00"
click at [491, 438] on td "$10.00000" at bounding box center [504, 454] width 44 height 32
click at [488, 448] on input "10" at bounding box center [504, 454] width 32 height 12
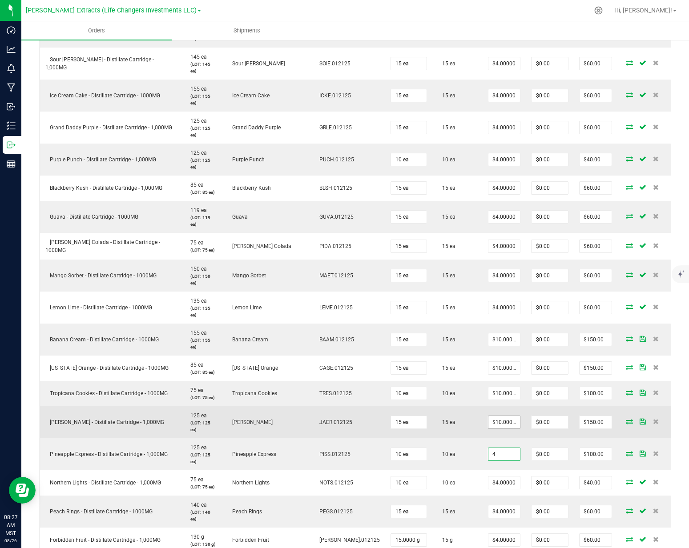
type input "4"
type input "10"
type input "$4.00000"
type input "$40.00"
click at [488, 416] on input "10" at bounding box center [504, 422] width 32 height 12
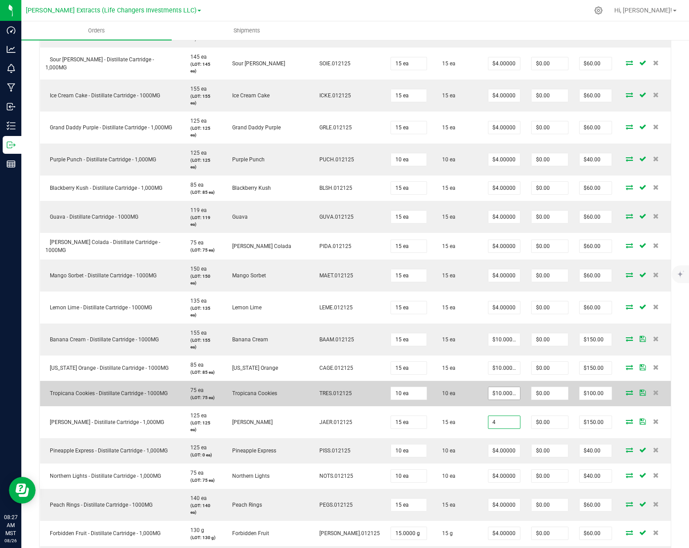
type input "4"
type input "10"
type input "$4.00000"
type input "$60.00"
click at [490, 387] on input "10" at bounding box center [504, 393] width 32 height 12
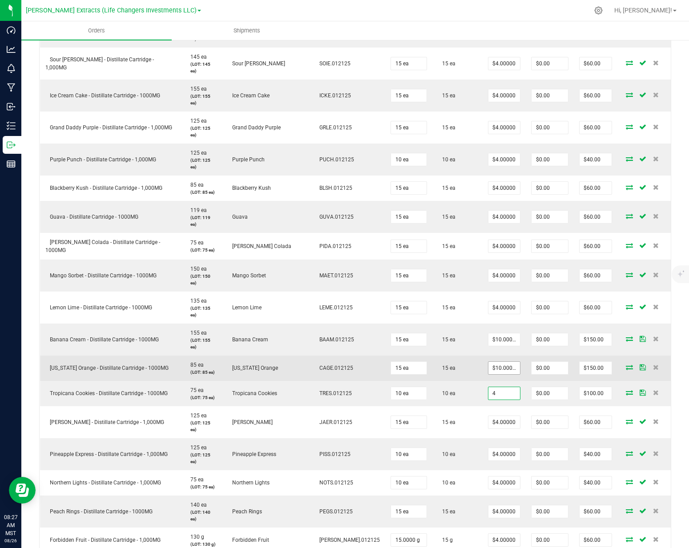
type input "4"
type input "10"
type input "$4.00000"
type input "$40.00"
click at [491, 362] on input "10" at bounding box center [504, 368] width 32 height 12
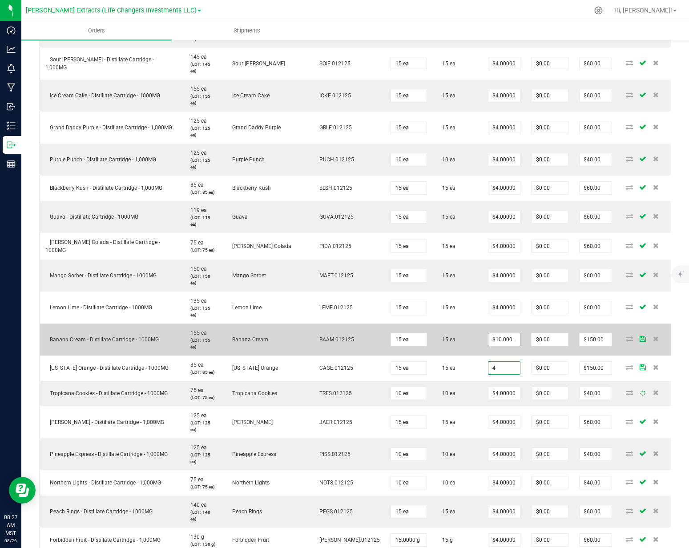
type input "4"
type input "10"
type input "$4.00000"
type input "$60.00"
click at [489, 333] on input "10" at bounding box center [504, 339] width 32 height 12
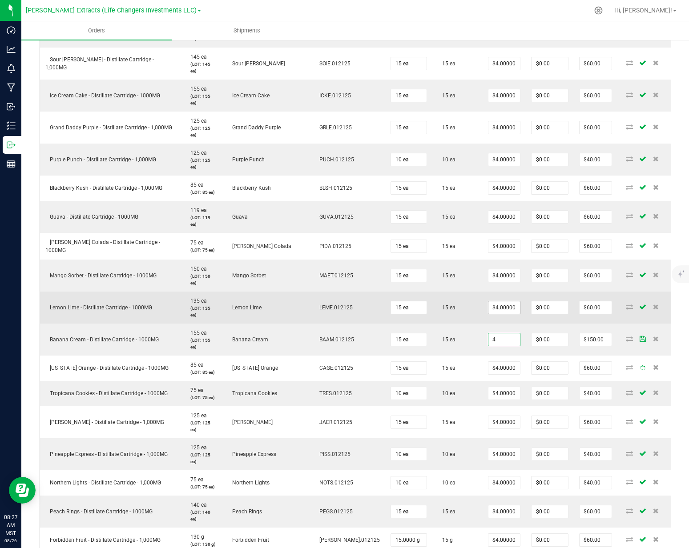
type input "$4.00000"
type input "$60.00"
click at [489, 301] on input "4" at bounding box center [504, 307] width 32 height 12
click at [488, 301] on input "44" at bounding box center [504, 307] width 32 height 12
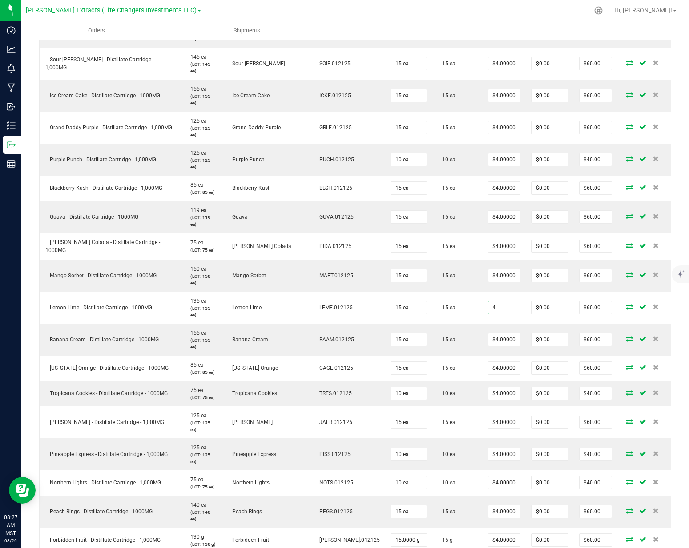
type input "$4.00000"
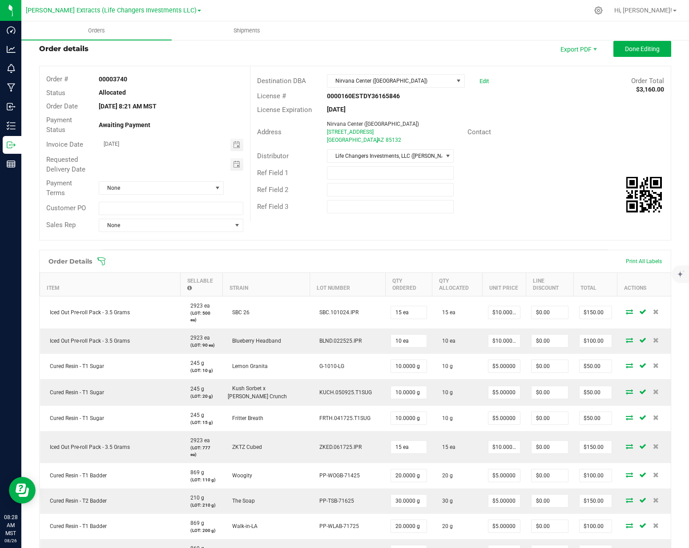
scroll to position [0, 0]
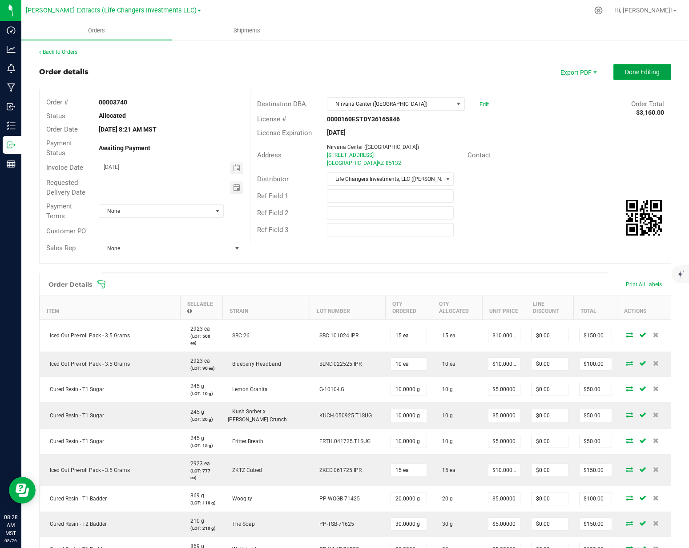
click at [629, 72] on span "Done Editing" at bounding box center [642, 71] width 35 height 7
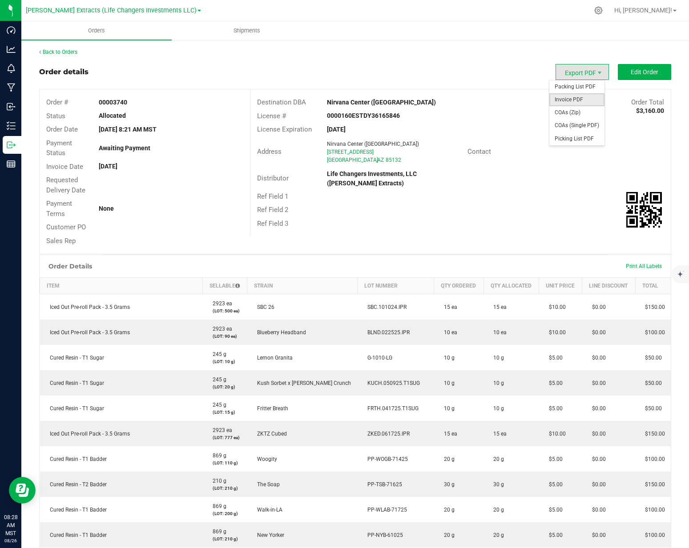
click at [570, 101] on span "Invoice PDF" at bounding box center [576, 99] width 55 height 13
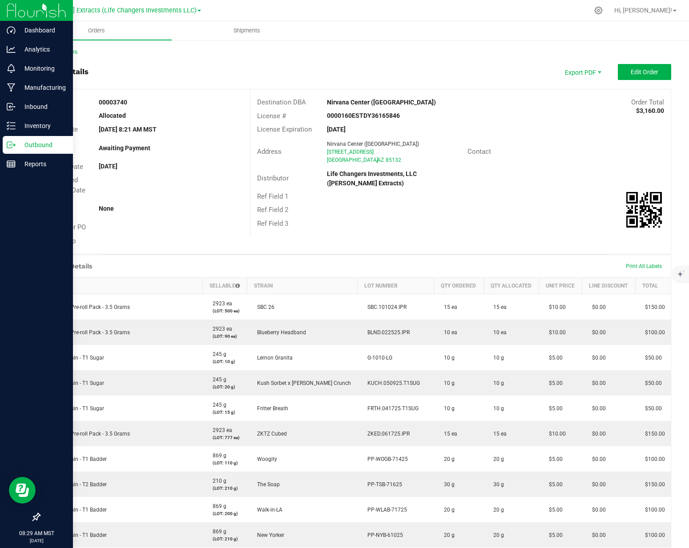
click at [25, 145] on p "Outbound" at bounding box center [42, 145] width 53 height 11
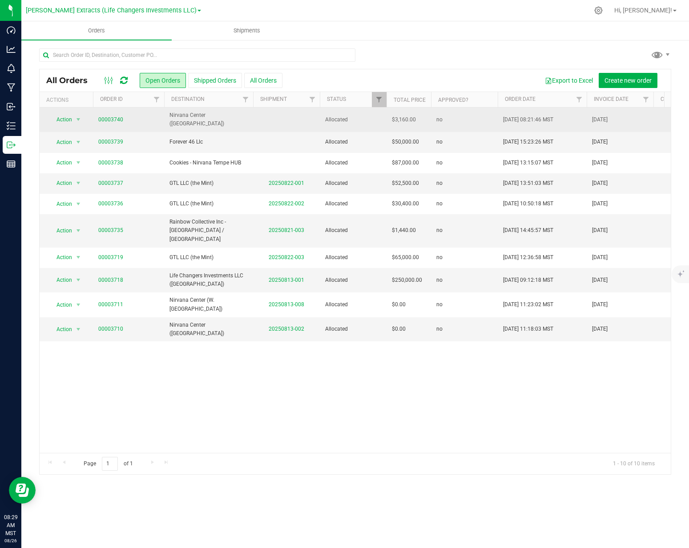
click at [194, 119] on span "Nirvana Center ([GEOGRAPHIC_DATA])" at bounding box center [208, 119] width 78 height 17
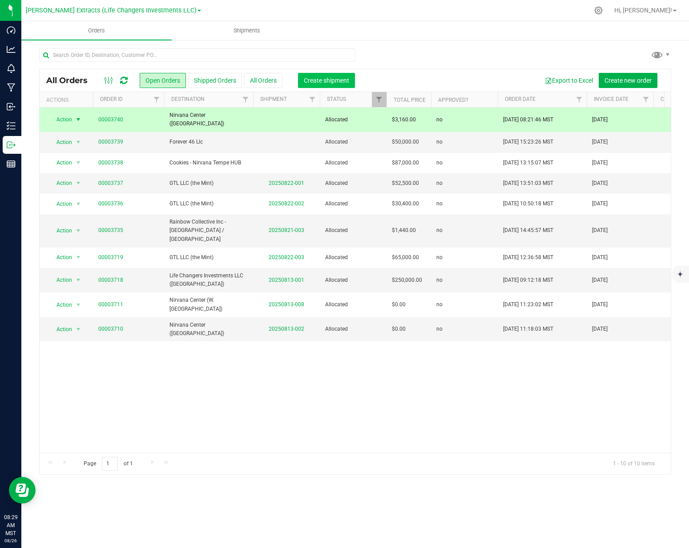
click at [303, 76] on button "Create shipment" at bounding box center [326, 80] width 57 height 15
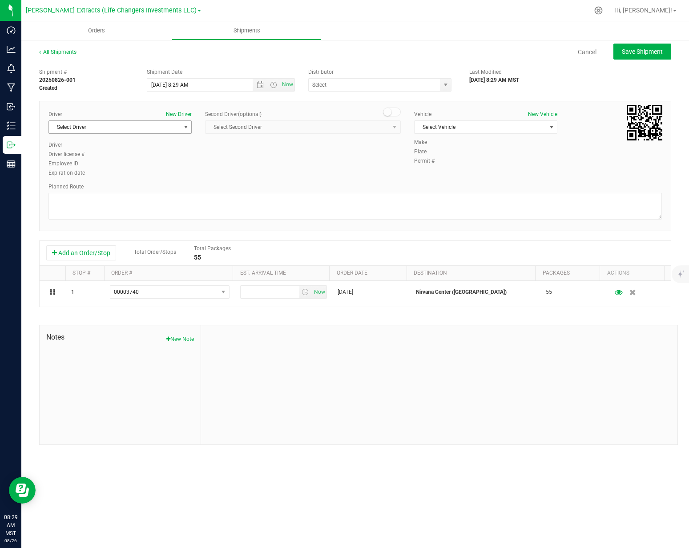
click at [149, 125] on span "Select Driver" at bounding box center [114, 127] width 131 height 12
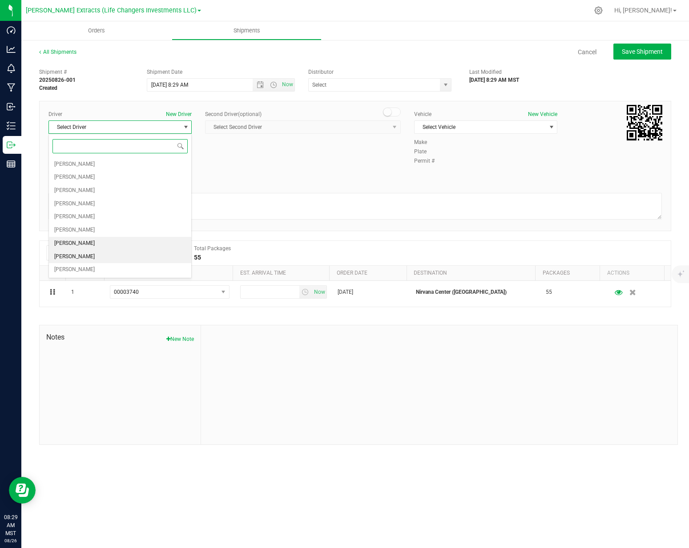
drag, startPoint x: 118, startPoint y: 172, endPoint x: 145, endPoint y: 263, distance: 95.1
click at [145, 263] on ul "Ivan Bolanos Jacob Cohen Devin Covert Justin Covert Cameron Haghgoo Noah Petret…" at bounding box center [120, 217] width 142 height 119
click at [125, 265] on li "[PERSON_NAME]" at bounding box center [120, 269] width 142 height 13
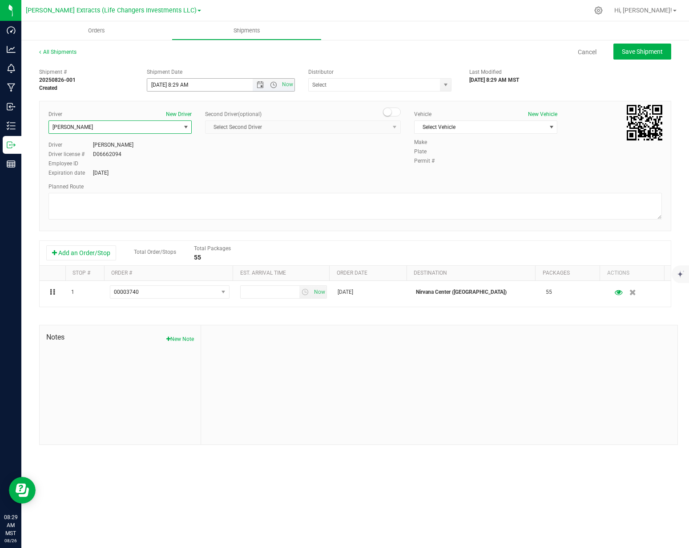
click at [162, 87] on input "8/26/2025 8:29 AM" at bounding box center [207, 85] width 120 height 12
type input "8/27/2025 8:29 AM"
click at [306, 164] on div "Driver New Driver Jacob Taylor Select Driver Ivan Bolanos Jacob Cohen Devin Cov…" at bounding box center [355, 144] width 626 height 68
click at [442, 84] on span "select" at bounding box center [445, 84] width 7 height 7
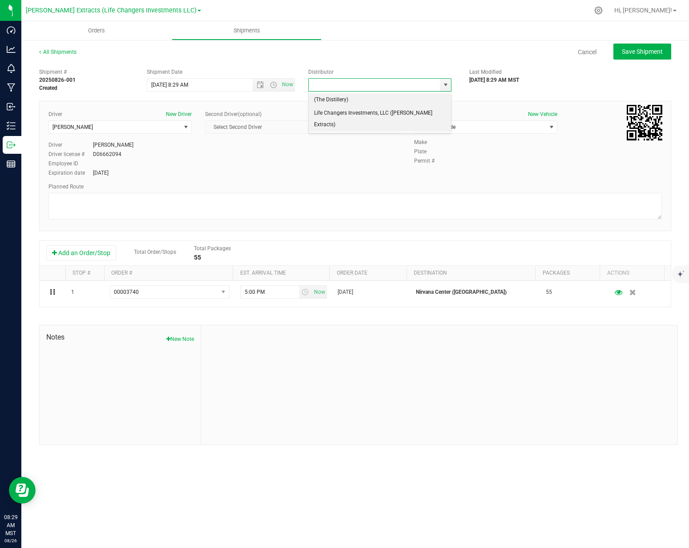
click at [400, 110] on li "Life Changers Investments, LLC ([PERSON_NAME] Extracts)" at bounding box center [380, 119] width 143 height 24
type input "Life Changers Investments, LLC ([PERSON_NAME] Extracts)"
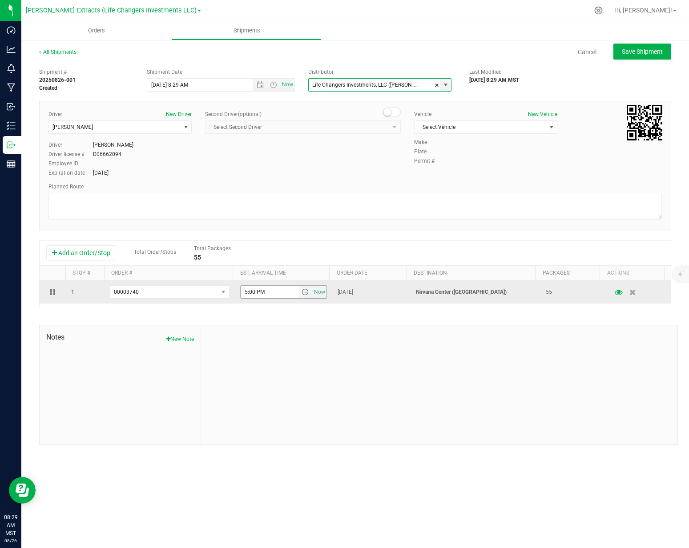
click at [278, 297] on input "5:00 PM" at bounding box center [270, 292] width 59 height 12
drag, startPoint x: 245, startPoint y: 293, endPoint x: 249, endPoint y: 292, distance: 4.5
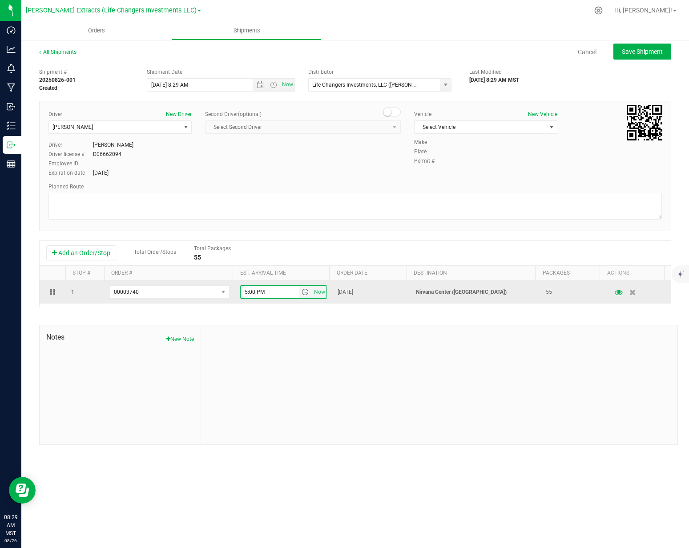
click at [245, 293] on input "5:00 PM" at bounding box center [270, 292] width 59 height 12
type input "1:00 PM"
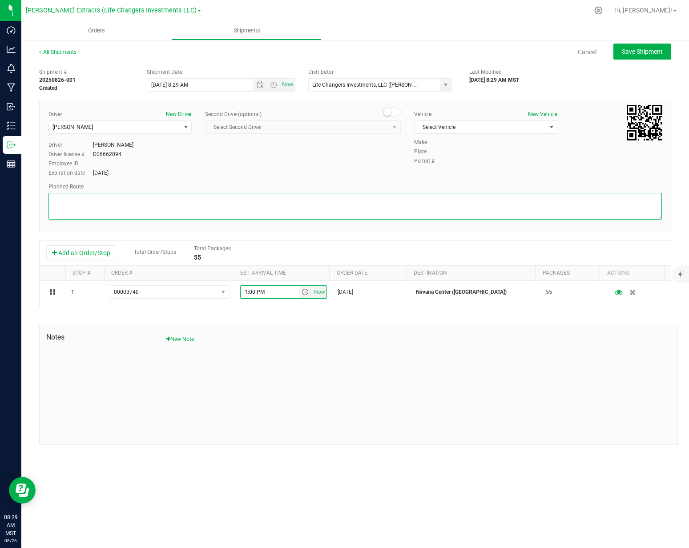
click at [303, 196] on textarea at bounding box center [354, 206] width 613 height 27
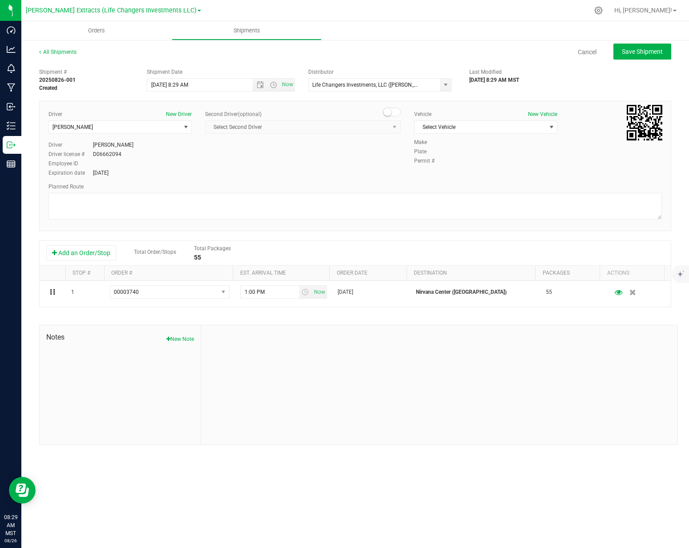
click at [307, 183] on div "Planned Route" at bounding box center [354, 187] width 613 height 8
click at [658, 54] on span "Save Shipment" at bounding box center [641, 51] width 41 height 7
type input "8/27/2025 3:29 PM"
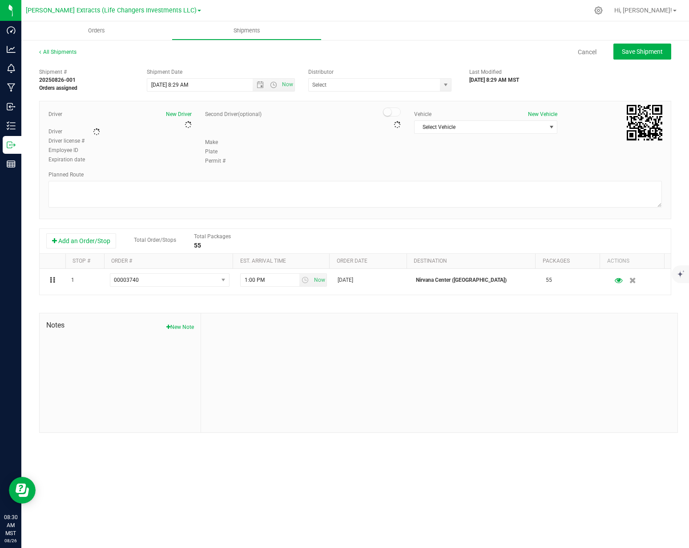
type input "Life Changers Investments, LLC ([PERSON_NAME] Extracts)"
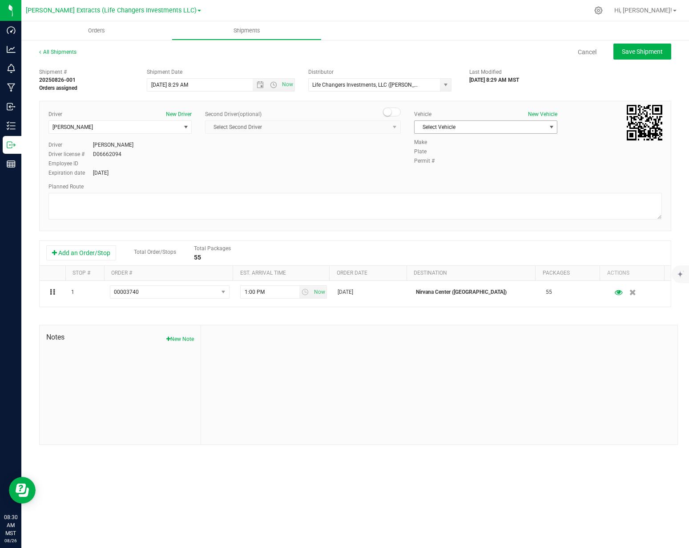
click at [487, 130] on span "Select Vehicle" at bounding box center [479, 127] width 131 height 12
click at [429, 184] on li "Dodge" at bounding box center [485, 182] width 142 height 13
click at [635, 58] on button "Save Shipment" at bounding box center [642, 52] width 58 height 16
type input "8/27/2025 3:29 PM"
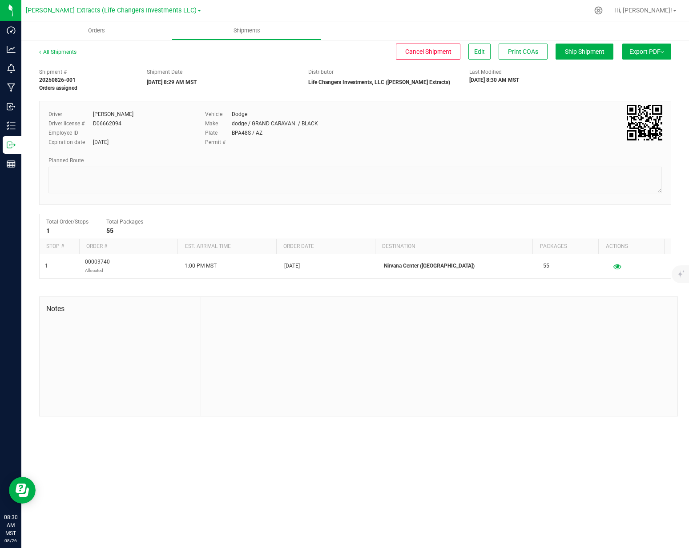
click at [636, 57] on button "Export PDF" at bounding box center [646, 52] width 49 height 16
click at [570, 62] on div "All Shipments Cancel Shipment Edit Print COAs Ship Shipment Export PDF Manifest…" at bounding box center [355, 56] width 632 height 16
click at [640, 68] on span "Manifest by Package ID" at bounding box center [633, 71] width 56 height 6
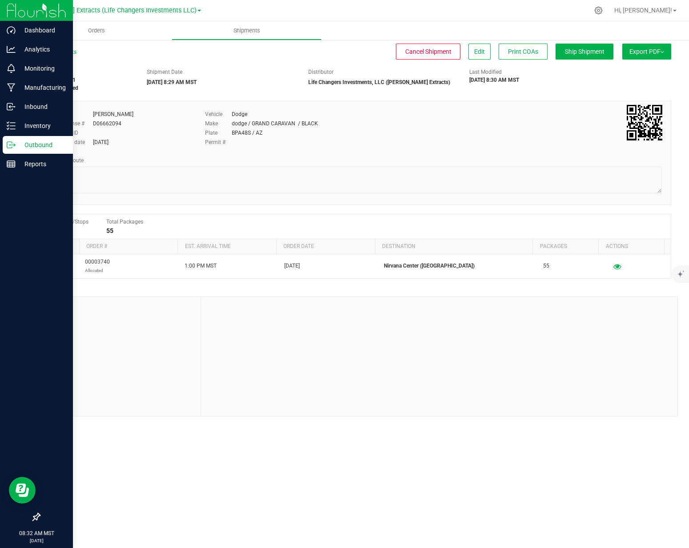
click at [17, 144] on p "Outbound" at bounding box center [42, 145] width 53 height 11
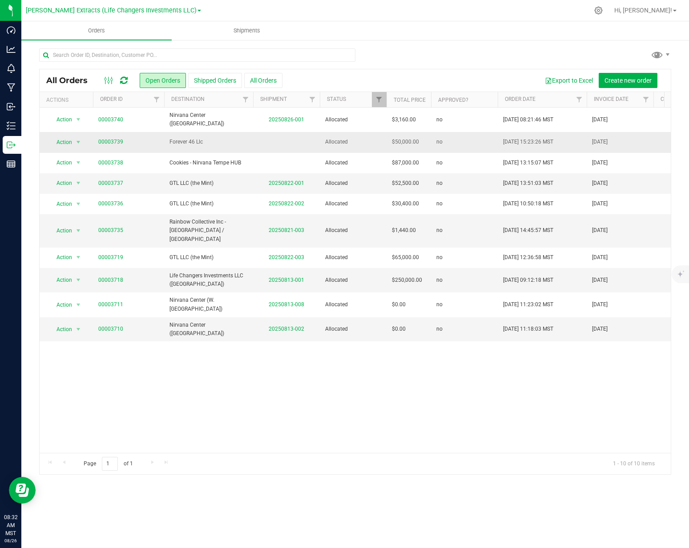
click at [186, 138] on span "Forever 46 Llc" at bounding box center [208, 142] width 78 height 8
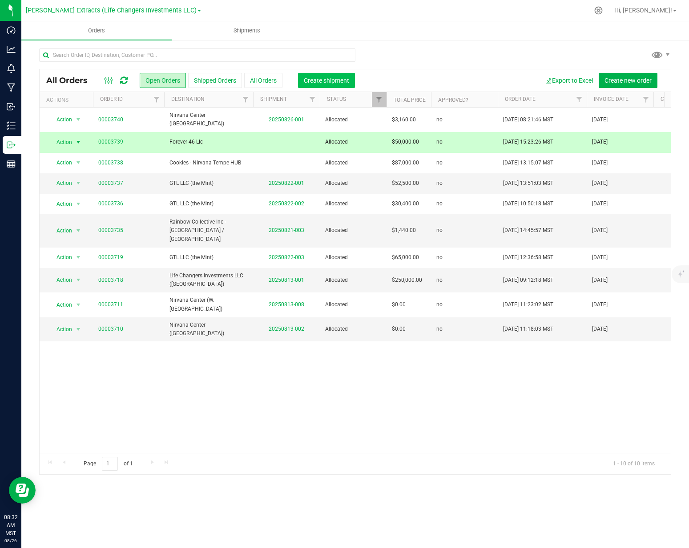
click at [339, 79] on span "Create shipment" at bounding box center [326, 80] width 45 height 7
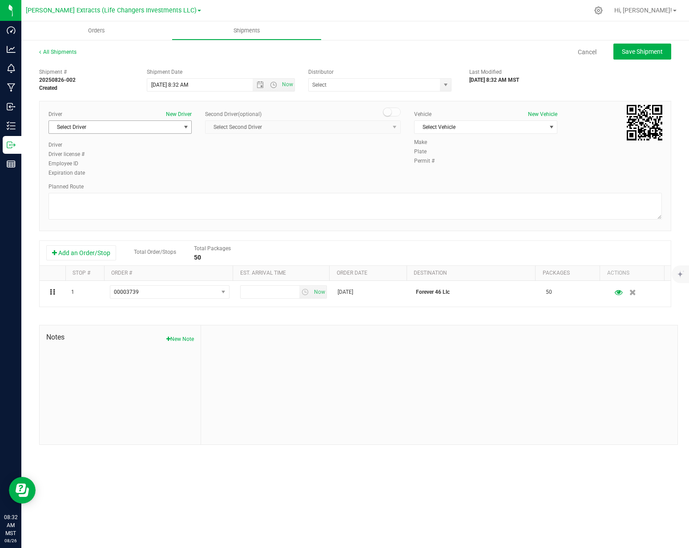
click at [128, 128] on span "Select Driver" at bounding box center [114, 127] width 131 height 12
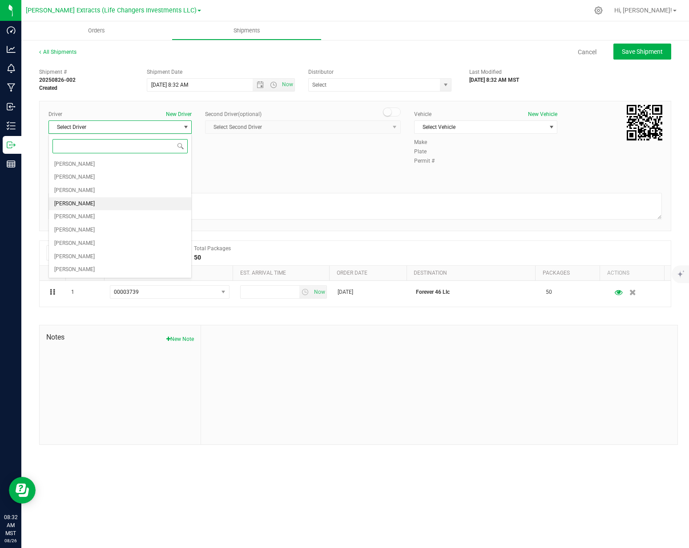
click at [95, 206] on li "[PERSON_NAME]" at bounding box center [120, 203] width 142 height 13
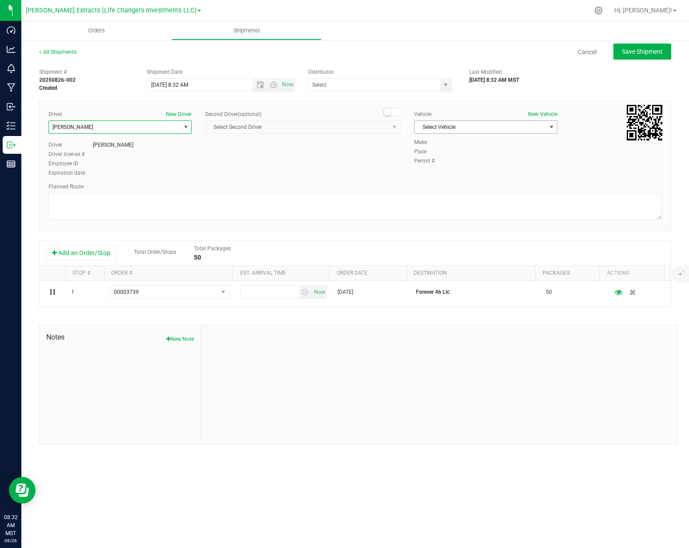
click at [490, 127] on span "Select Vehicle" at bounding box center [479, 127] width 131 height 12
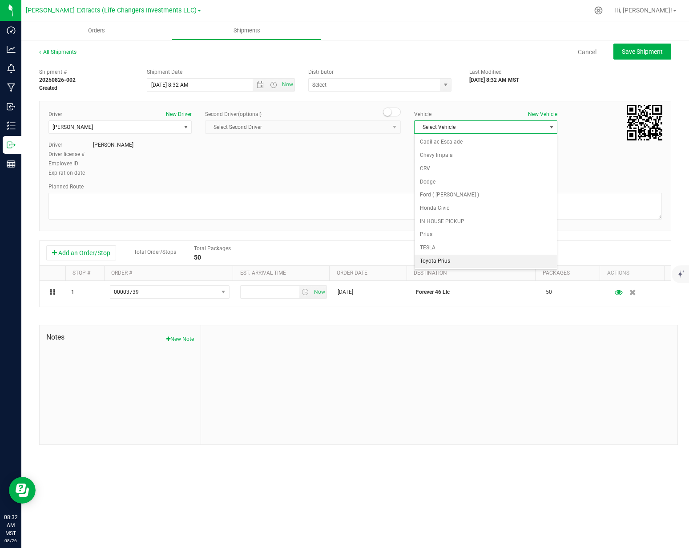
click at [449, 266] on li "Toyota Prius" at bounding box center [485, 261] width 142 height 13
click at [369, 189] on div "Planned Route" at bounding box center [354, 187] width 613 height 8
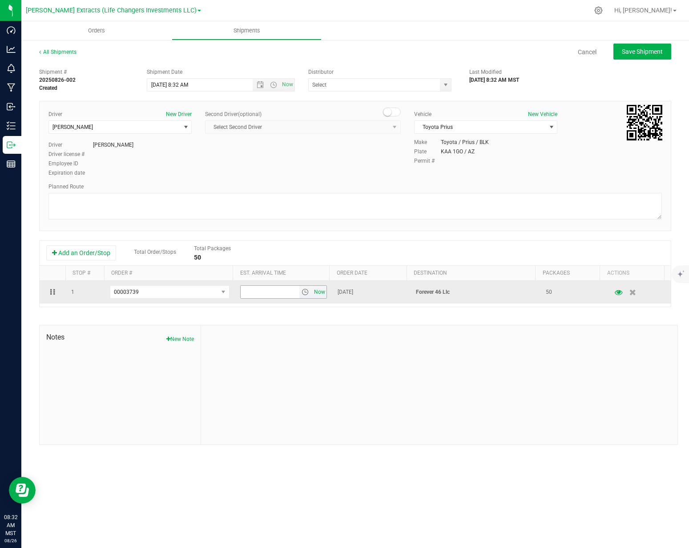
click at [317, 295] on span "Now" at bounding box center [319, 292] width 15 height 13
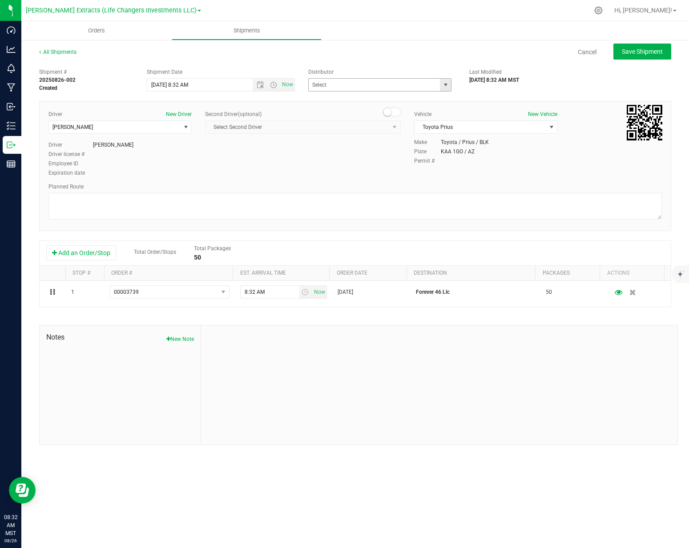
drag, startPoint x: 448, startPoint y: 85, endPoint x: 406, endPoint y: 95, distance: 43.5
click at [448, 85] on span "select" at bounding box center [445, 84] width 7 height 7
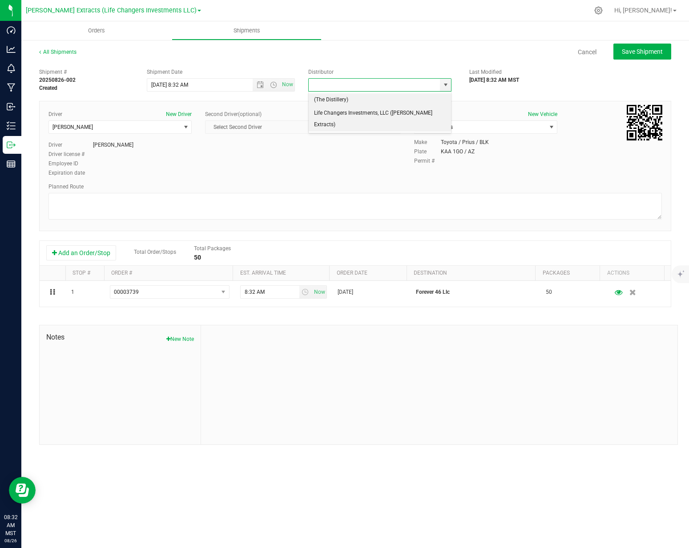
click at [376, 110] on li "Life Changers Investments, LLC ([PERSON_NAME] Extracts)" at bounding box center [380, 119] width 143 height 24
type input "Life Changers Investments, LLC ([PERSON_NAME] Extracts)"
click at [369, 156] on div "Driver New Driver Justin Covert Select Driver Ivan Bolanos Jacob Cohen Devin Co…" at bounding box center [355, 144] width 626 height 68
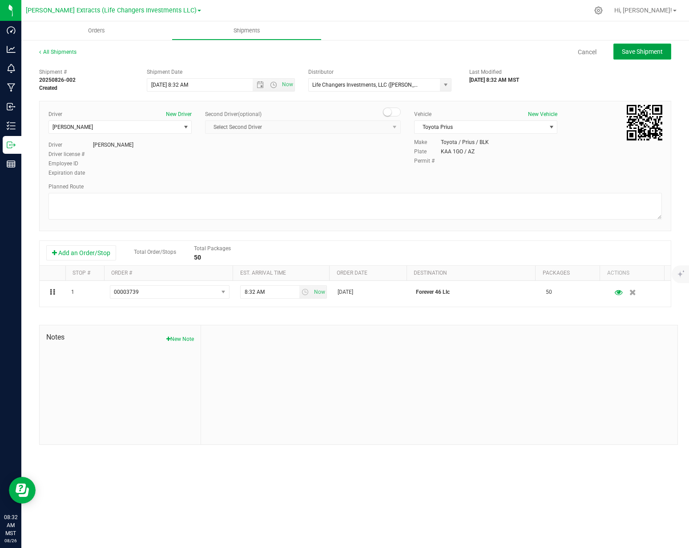
click at [625, 48] on span "Save Shipment" at bounding box center [641, 51] width 41 height 7
type input "8/26/2025 3:32 PM"
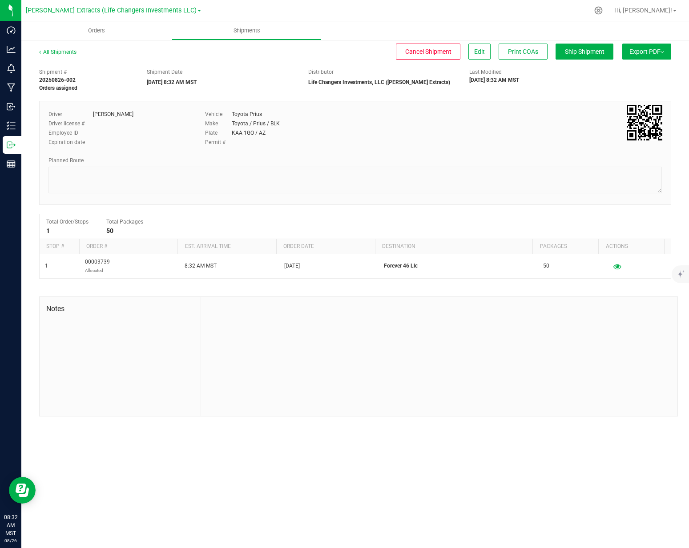
click at [642, 53] on button "Export PDF" at bounding box center [646, 52] width 49 height 16
click at [633, 68] on span "Manifest by Package ID" at bounding box center [633, 71] width 56 height 6
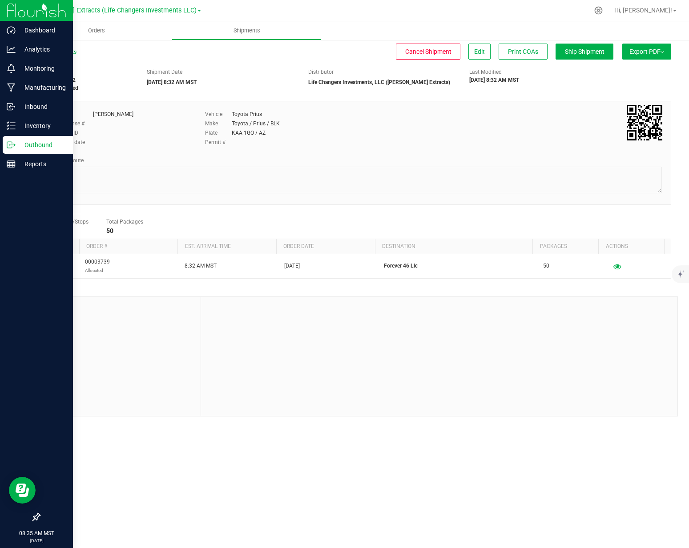
click at [20, 148] on p "Outbound" at bounding box center [42, 145] width 53 height 11
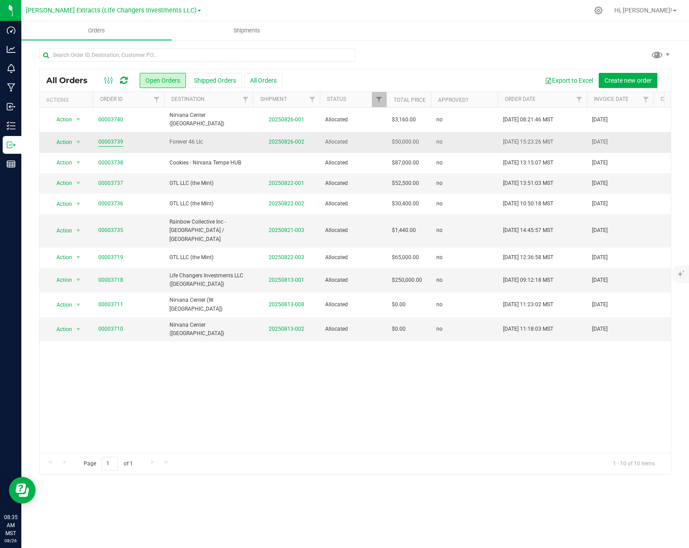
click at [103, 138] on link "00003739" at bounding box center [110, 142] width 25 height 8
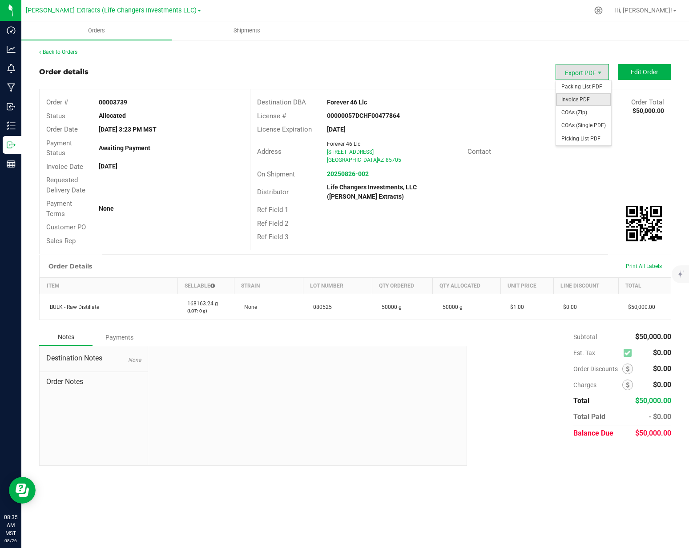
click at [573, 100] on span "Invoice PDF" at bounding box center [583, 99] width 55 height 13
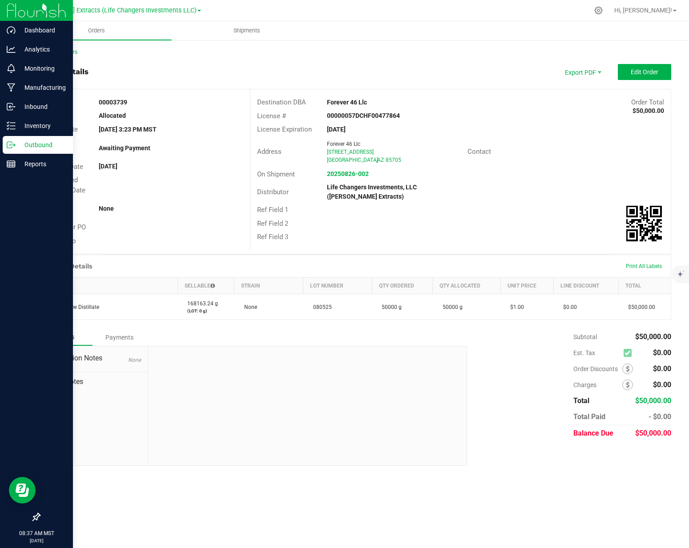
click at [5, 147] on div "Outbound" at bounding box center [38, 145] width 70 height 18
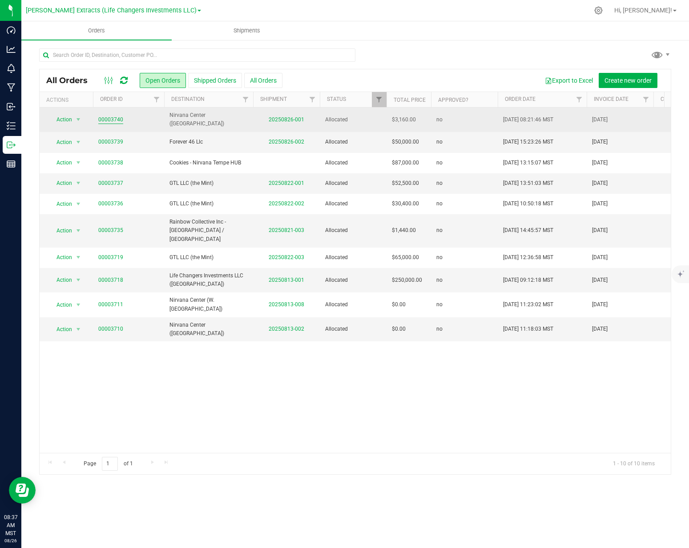
click at [117, 119] on link "00003740" at bounding box center [110, 120] width 25 height 8
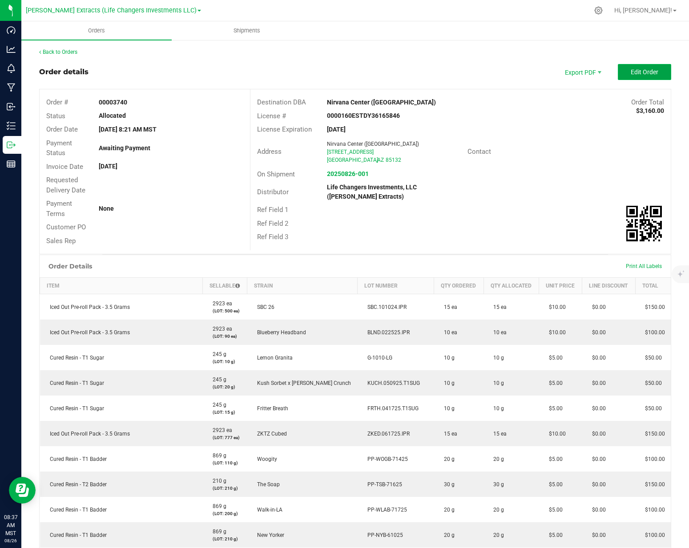
click at [636, 77] on button "Edit Order" at bounding box center [643, 72] width 53 height 16
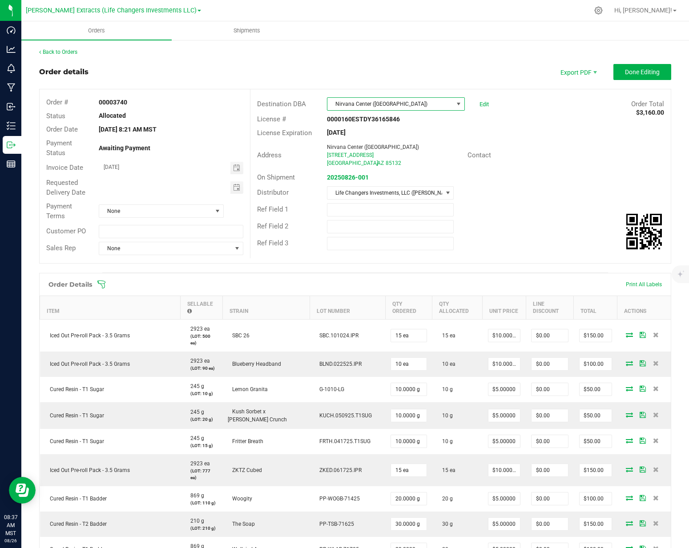
click at [419, 100] on span "Nirvana Center ([GEOGRAPHIC_DATA])" at bounding box center [389, 104] width 125 height 12
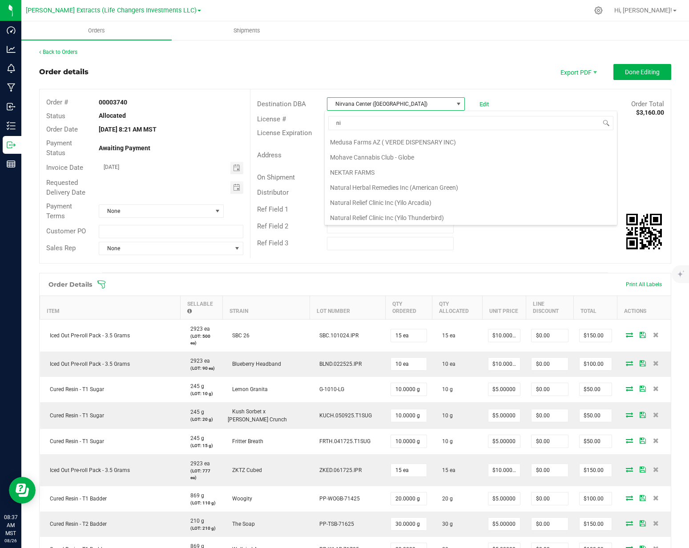
scroll to position [166, 0]
type input "nir"
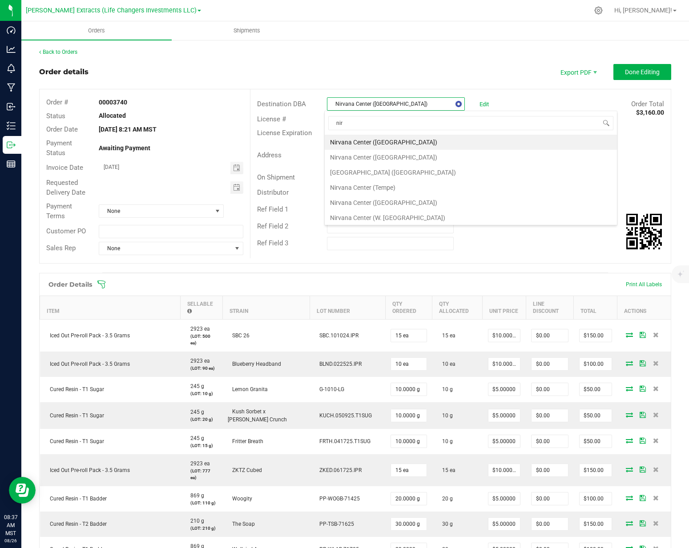
scroll to position [0, 0]
click at [414, 144] on li "Cookies - Nirvana Tempe HUB" at bounding box center [399, 142] width 149 height 15
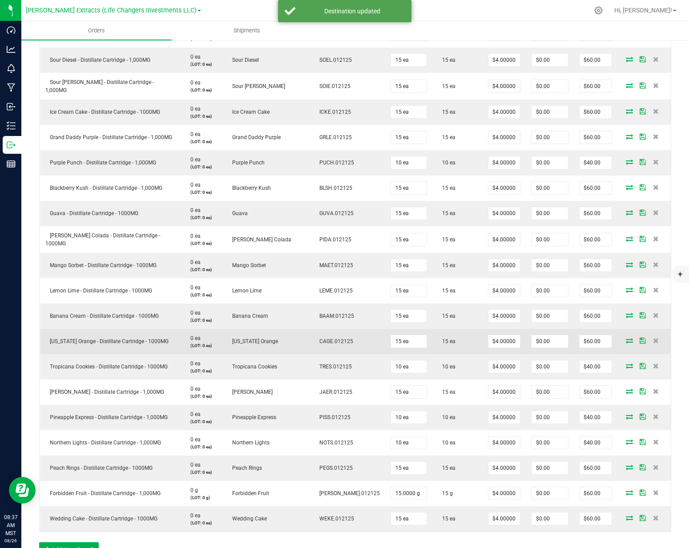
scroll to position [1224, 0]
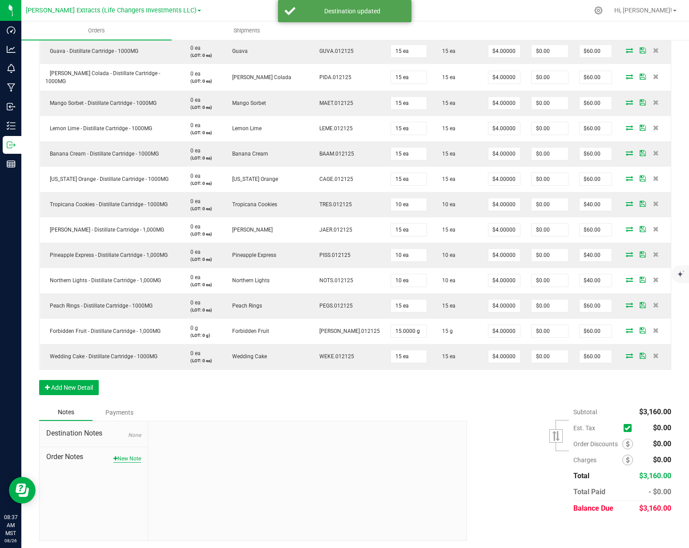
click at [119, 457] on button "New Note" at bounding box center [127, 459] width 28 height 8
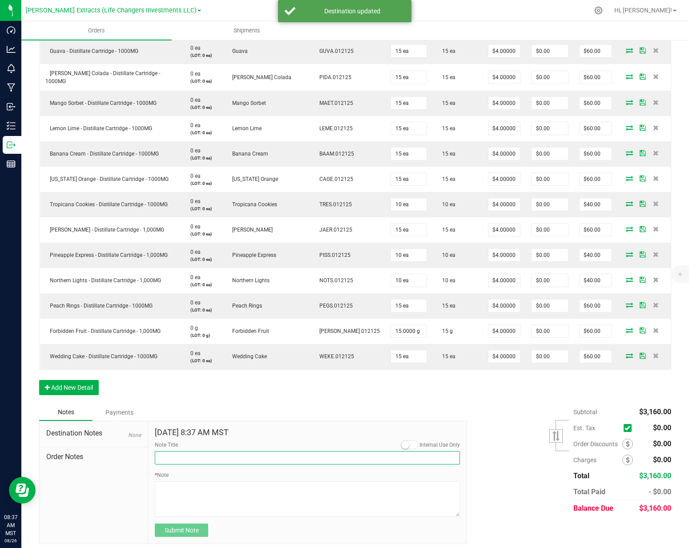
click at [187, 460] on input "Note Title" at bounding box center [307, 457] width 305 height 13
type input "F"
click at [190, 459] on input "Florence" at bounding box center [307, 457] width 305 height 13
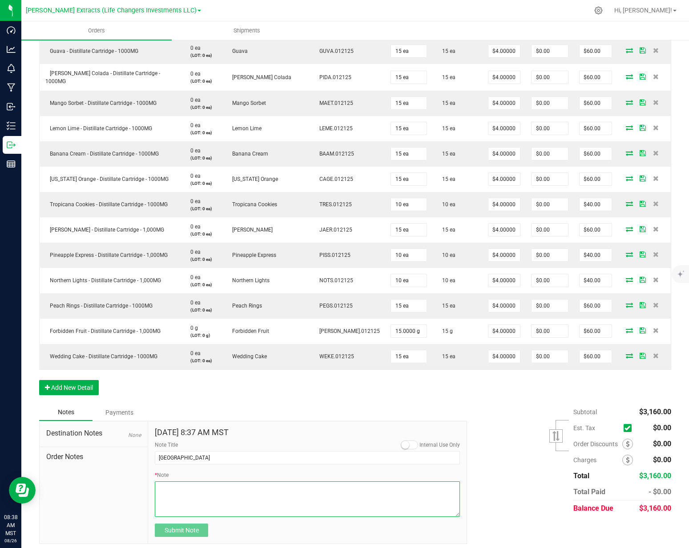
click at [188, 493] on textarea "* Note" at bounding box center [307, 499] width 305 height 36
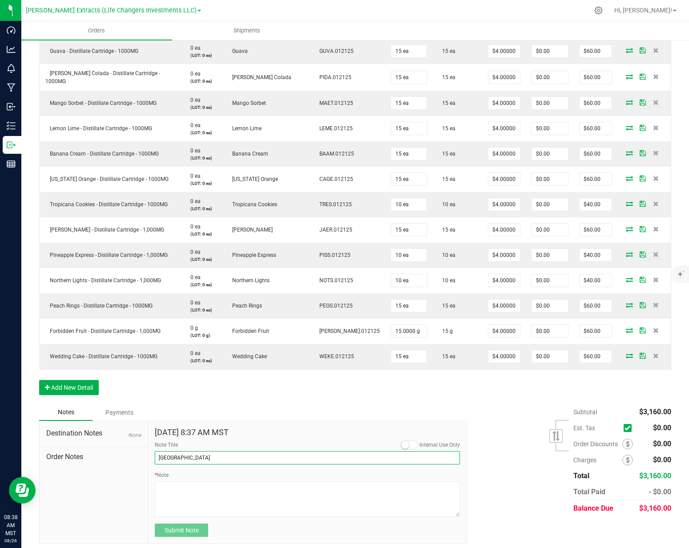
click at [158, 456] on input "Florence" at bounding box center [307, 457] width 305 height 13
type input "Order for Florence"
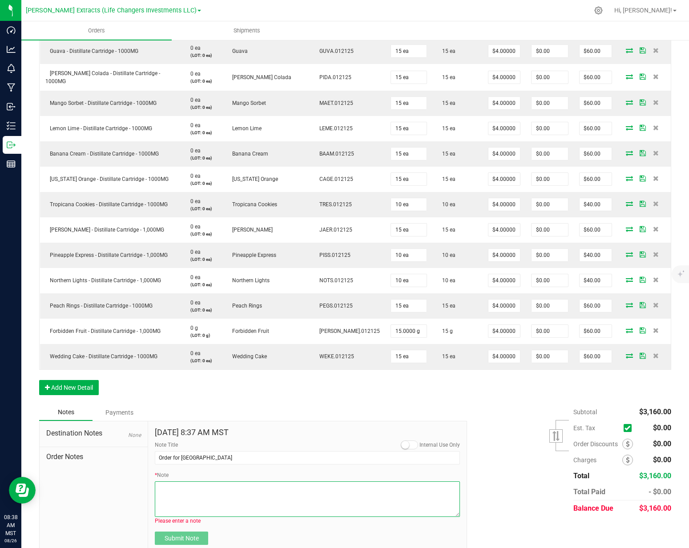
click at [245, 497] on textarea "* Note" at bounding box center [307, 499] width 305 height 36
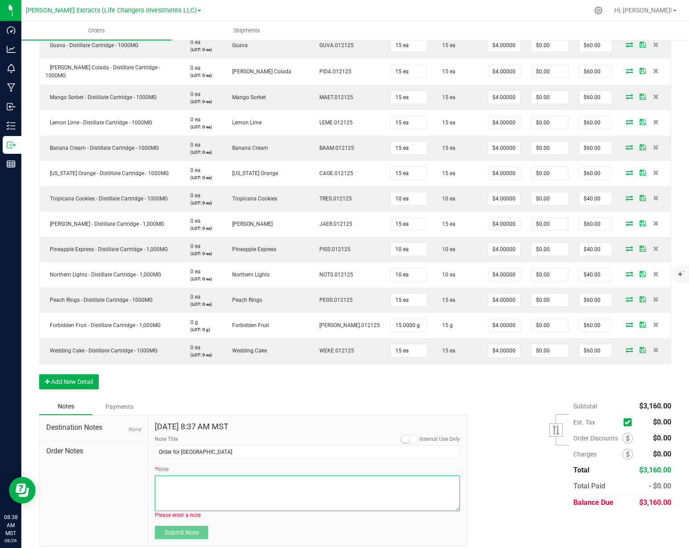
scroll to position [1235, 0]
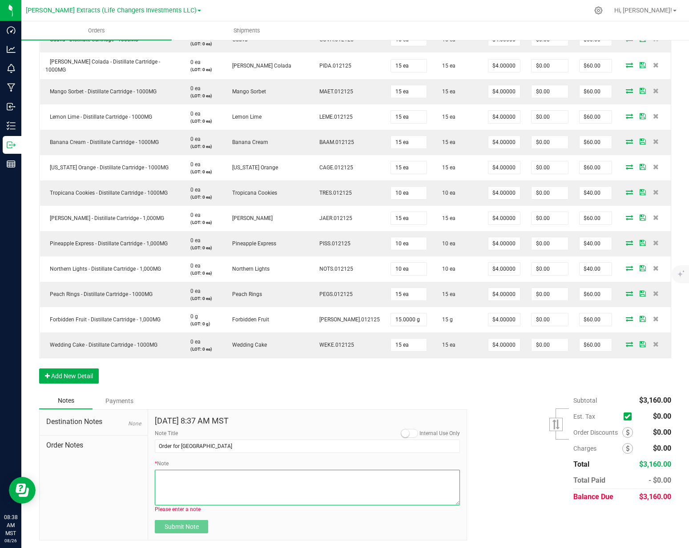
click at [235, 483] on textarea "* Note" at bounding box center [307, 488] width 305 height 36
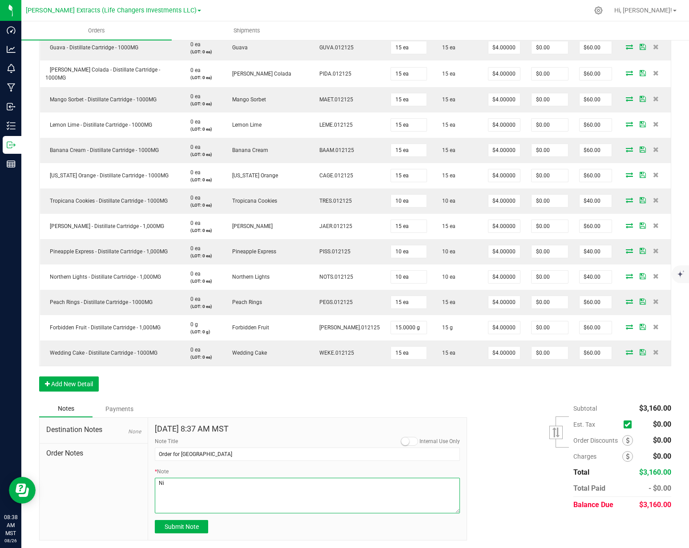
type textarea "N"
type textarea "Nirvana Florence"
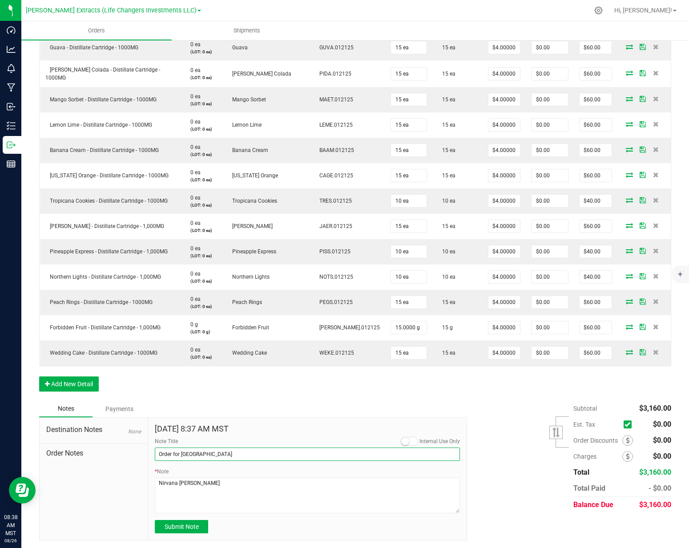
click at [207, 451] on input "Order for Florence" at bounding box center [307, 454] width 305 height 13
type input "Order for"
click at [193, 525] on span "Submit Note" at bounding box center [181, 526] width 34 height 7
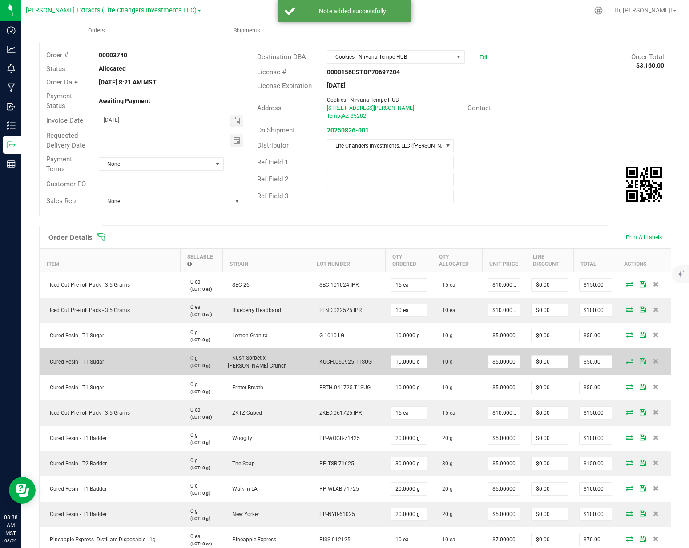
scroll to position [0, 0]
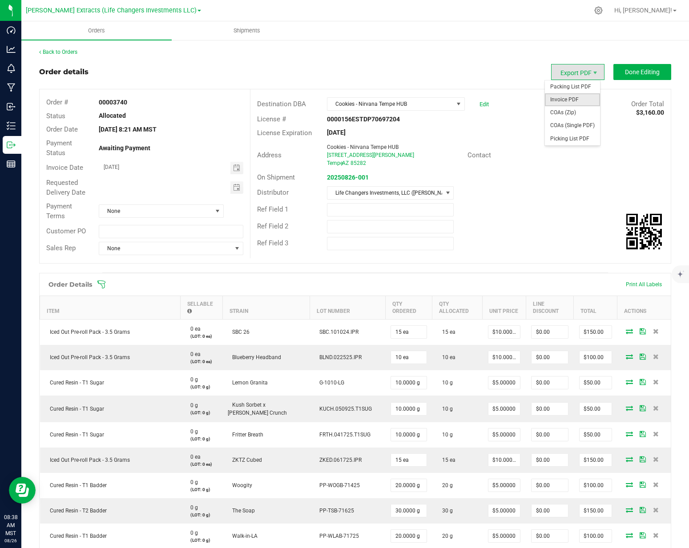
click at [565, 99] on span "Invoice PDF" at bounding box center [572, 99] width 55 height 13
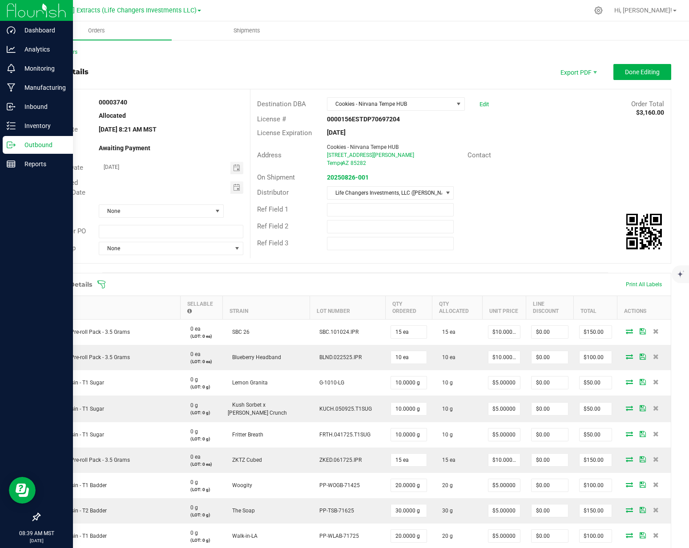
click at [17, 150] on div "Outbound" at bounding box center [38, 145] width 70 height 18
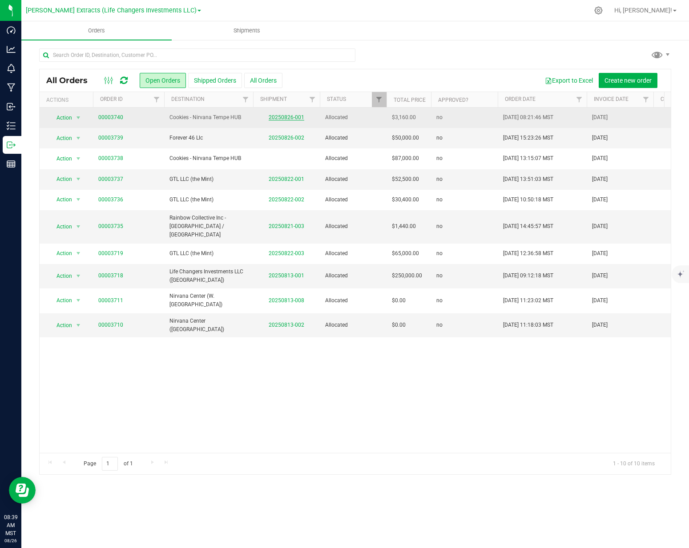
click at [285, 117] on link "20250826-001" at bounding box center [287, 117] width 36 height 6
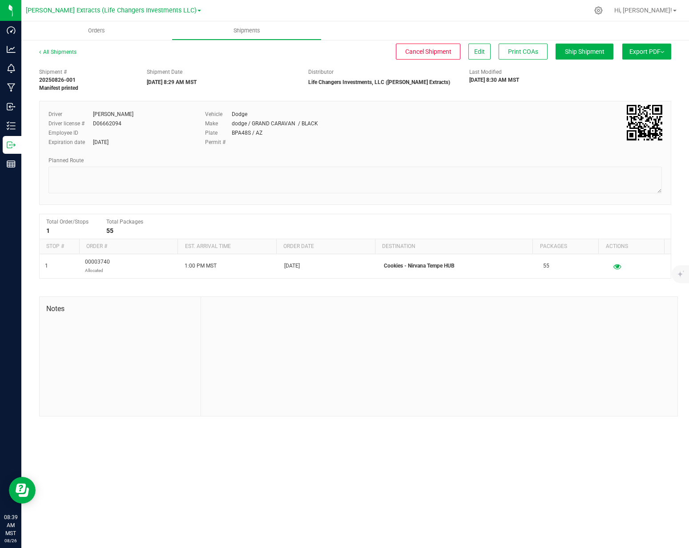
click at [642, 55] on button "Export PDF" at bounding box center [646, 52] width 49 height 16
click at [638, 72] on span "Manifest by Package ID" at bounding box center [633, 71] width 56 height 6
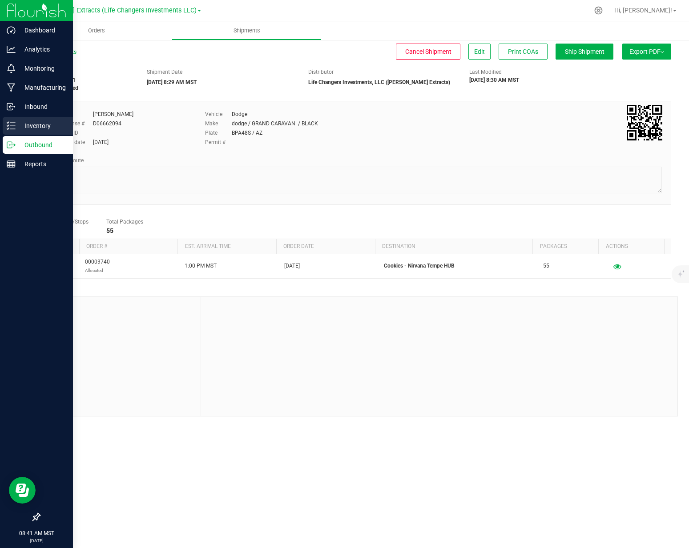
click at [24, 128] on p "Inventory" at bounding box center [42, 125] width 53 height 11
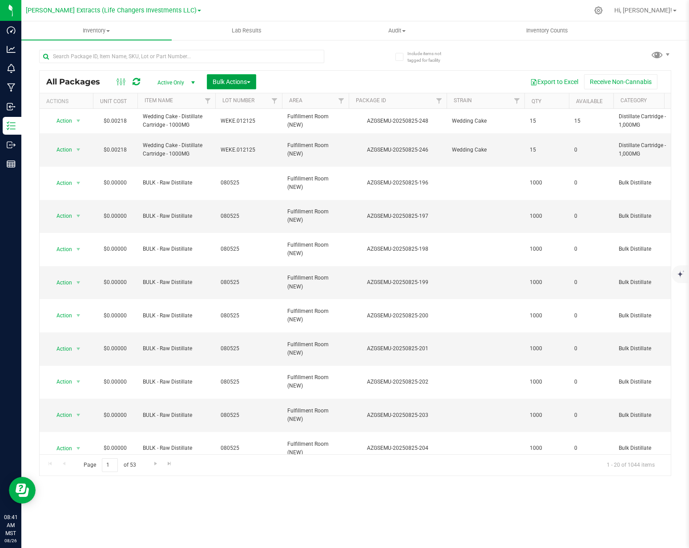
drag, startPoint x: 240, startPoint y: 82, endPoint x: 241, endPoint y: 87, distance: 4.5
click at [240, 83] on span "Bulk Actions" at bounding box center [231, 81] width 38 height 7
click at [241, 115] on span "Add to outbound order" at bounding box center [242, 117] width 60 height 7
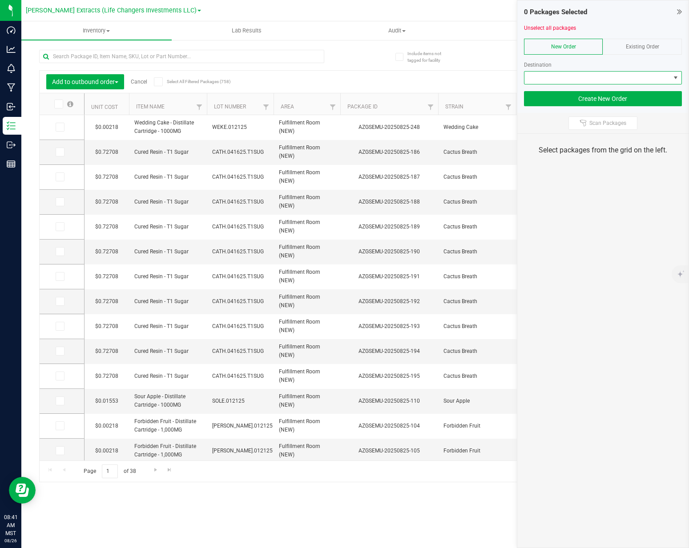
click at [597, 79] on span at bounding box center [597, 78] width 146 height 12
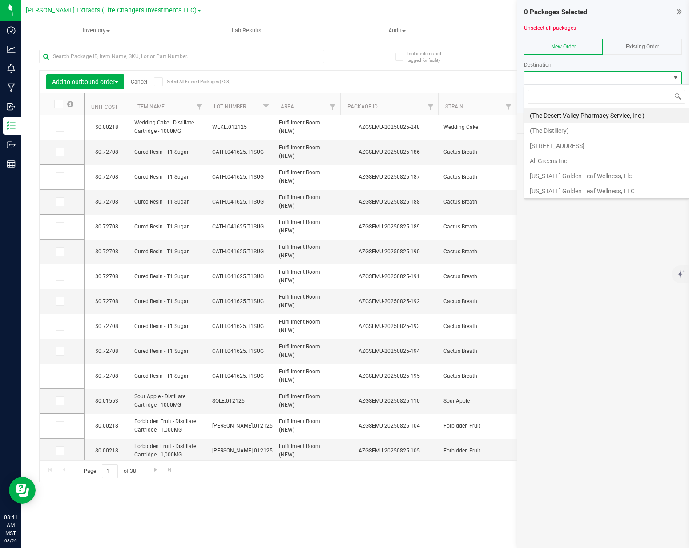
scroll to position [13, 158]
type input "nirv"
click at [574, 120] on li "Cookies - Nirvana Tempe HUB" at bounding box center [602, 115] width 157 height 15
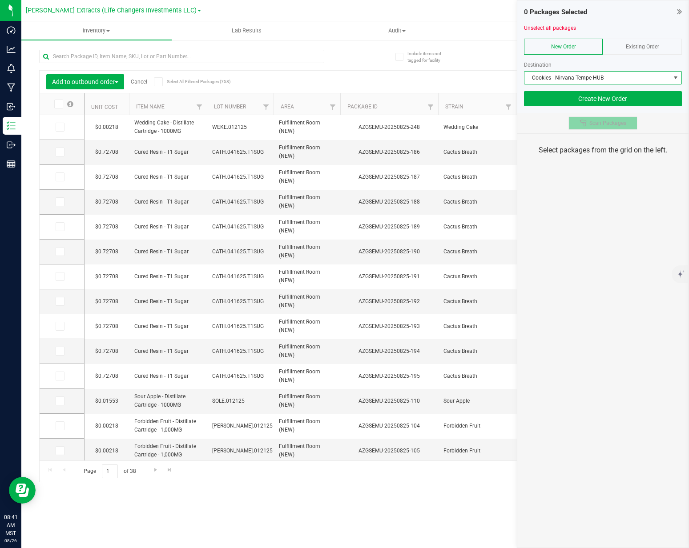
click at [613, 129] on button "Scan Packages" at bounding box center [602, 122] width 69 height 13
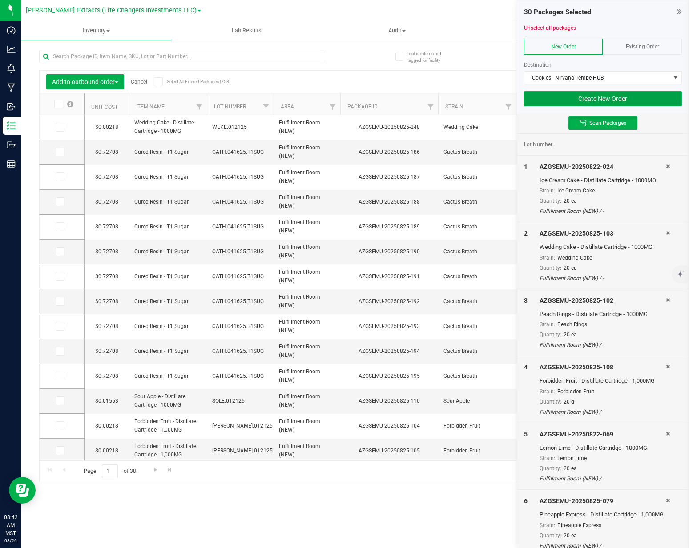
click at [625, 103] on button "Create New Order" at bounding box center [603, 98] width 158 height 15
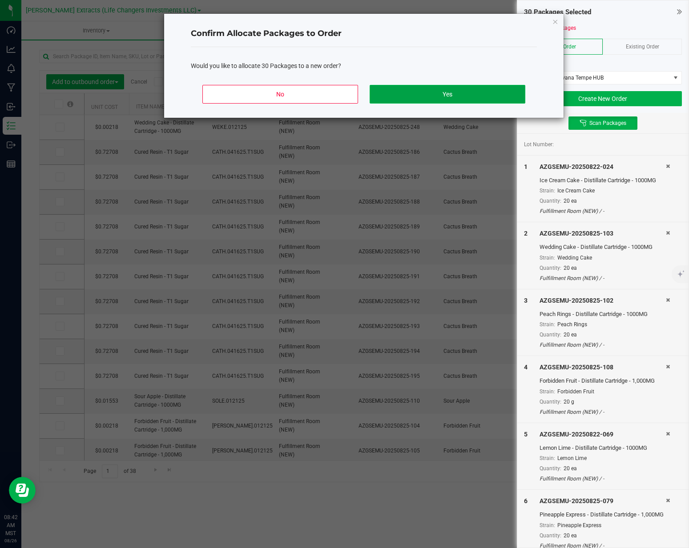
click at [478, 96] on button "Yes" at bounding box center [447, 94] width 156 height 19
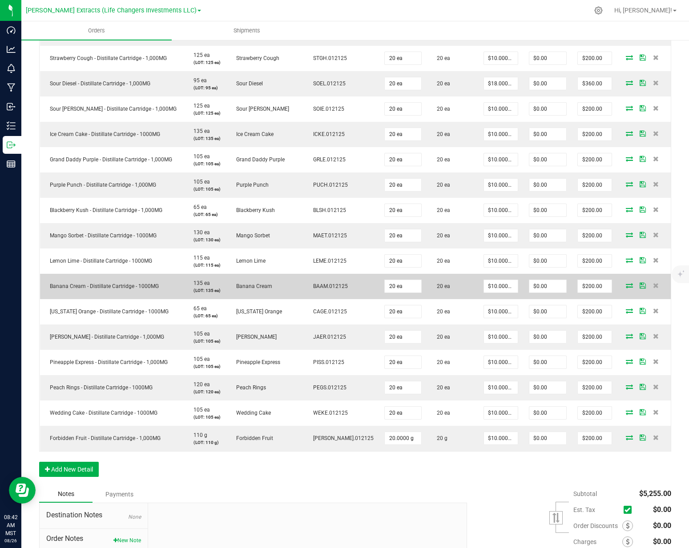
scroll to position [705, 0]
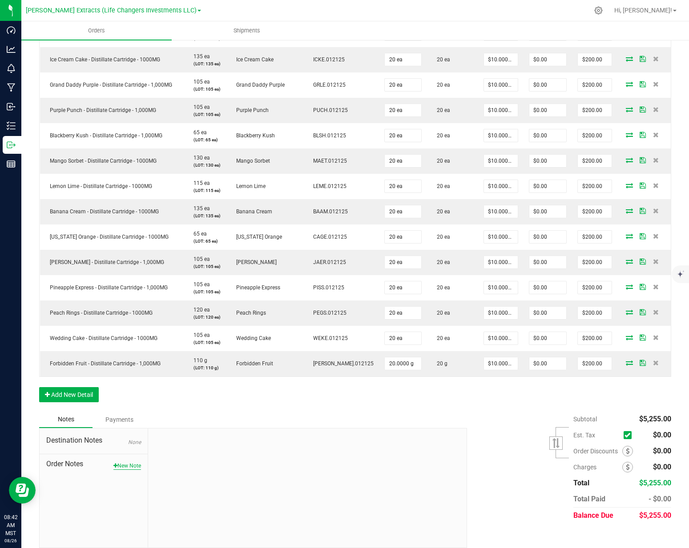
click at [136, 462] on button "New Note" at bounding box center [127, 466] width 28 height 8
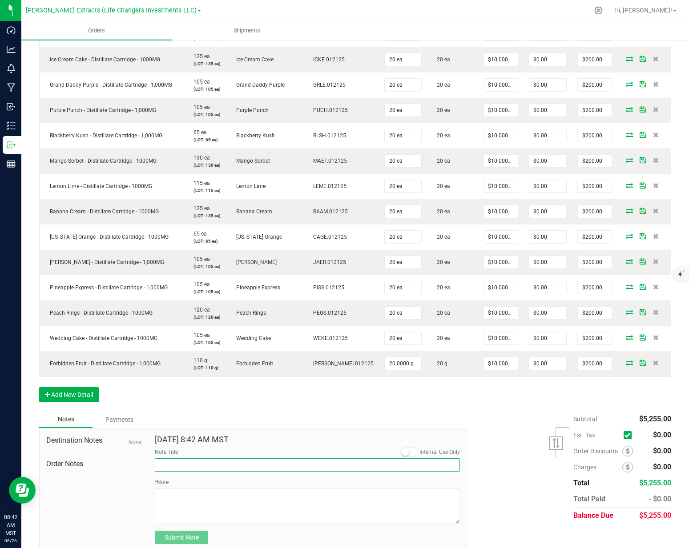
click at [177, 458] on input "Note Title" at bounding box center [307, 464] width 305 height 13
type input "Order for"
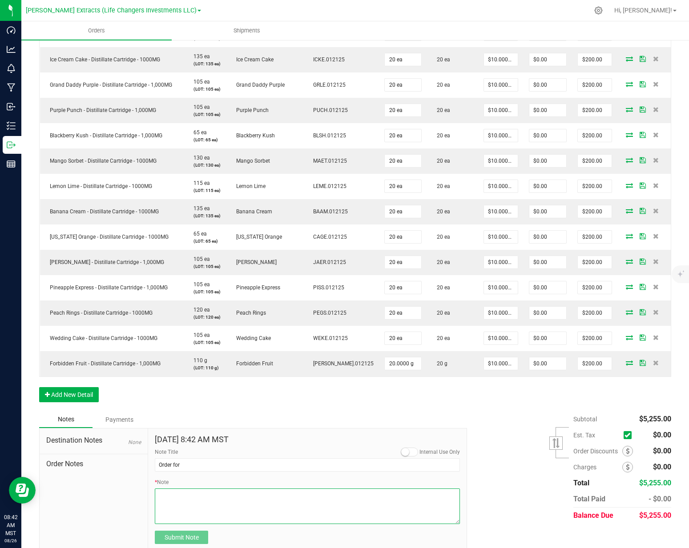
click at [178, 489] on textarea "* Note" at bounding box center [307, 507] width 305 height 36
type textarea "&"
type textarea "7th Street"
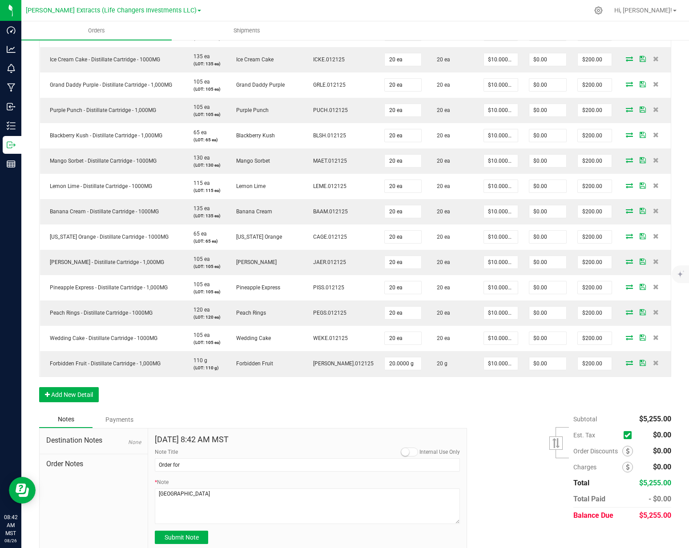
drag, startPoint x: 195, startPoint y: 526, endPoint x: 204, endPoint y: 520, distance: 11.2
click at [195, 534] on span "Submit Note" at bounding box center [181, 537] width 34 height 7
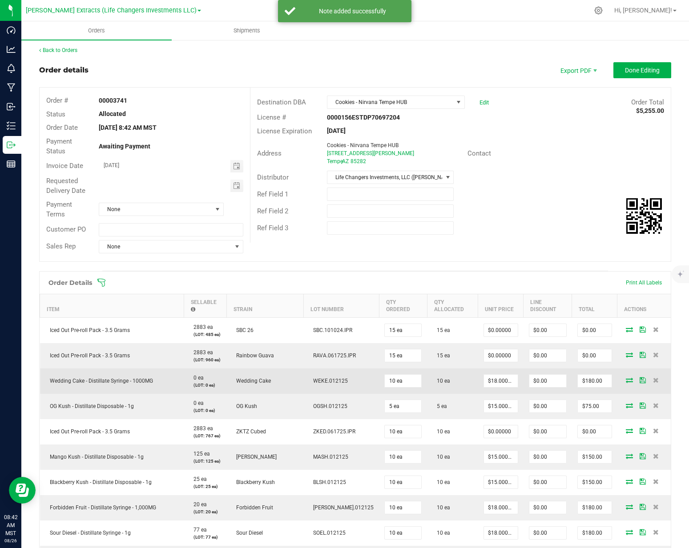
scroll to position [0, 0]
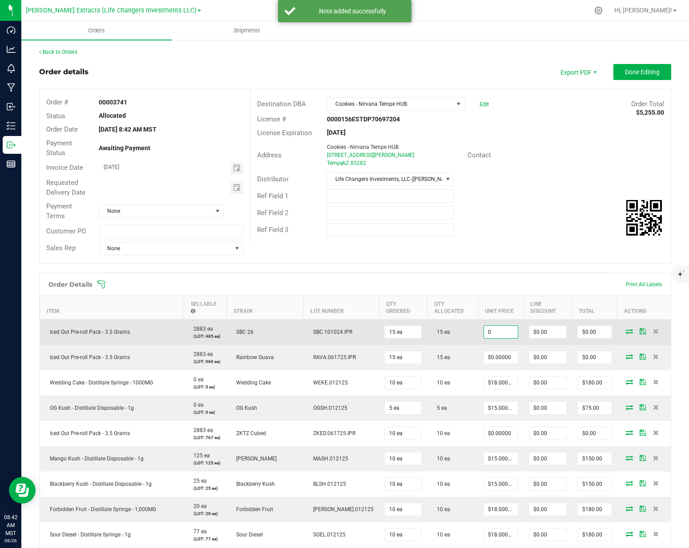
click at [484, 326] on input "0" at bounding box center [501, 332] width 34 height 12
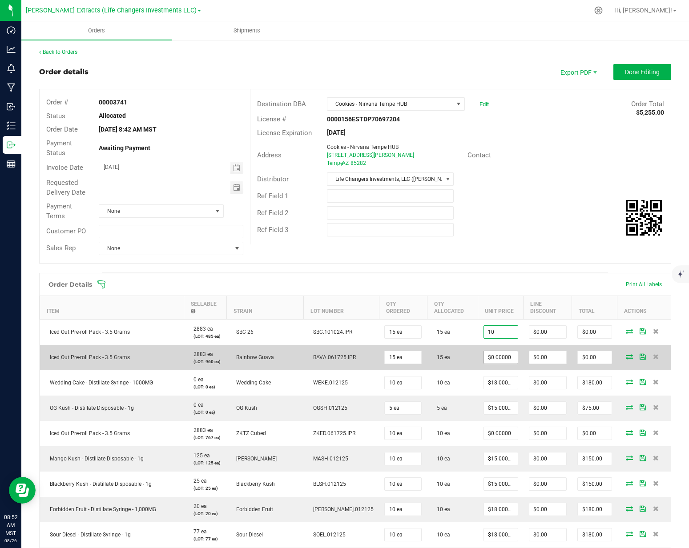
type input "$10.00000"
type input "$150.00"
click at [484, 351] on input "0" at bounding box center [501, 357] width 34 height 12
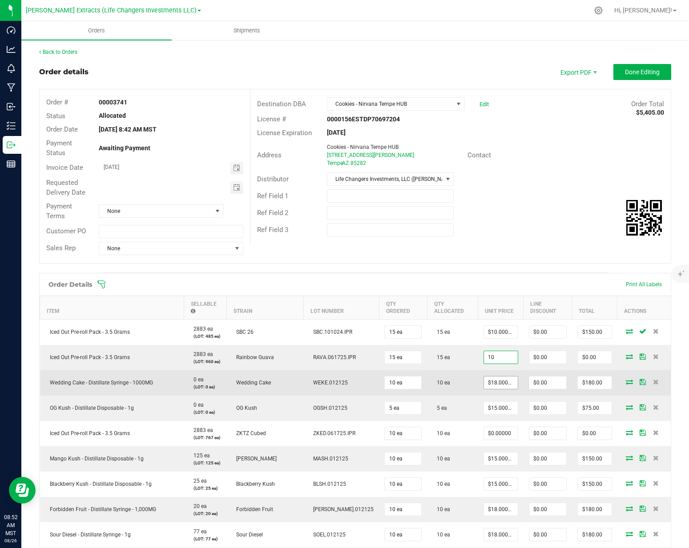
type input "$10.00000"
type input "$150.00"
click at [484, 377] on input "18" at bounding box center [501, 383] width 34 height 12
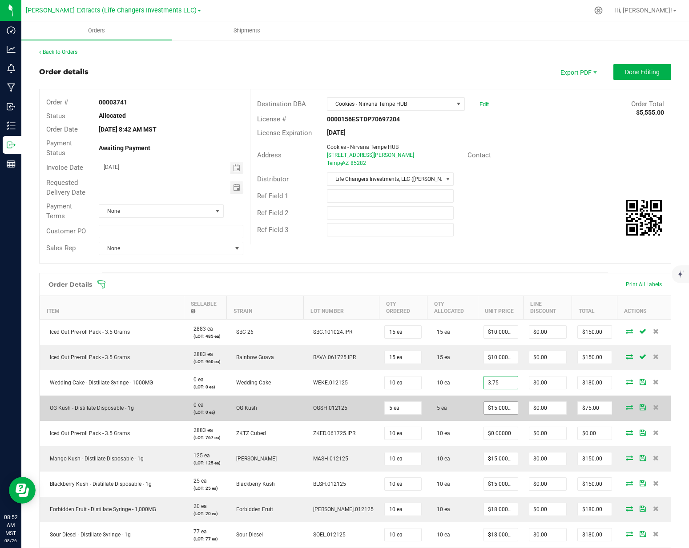
type input "$3.75000"
type input "$37.50"
click at [484, 402] on input "15" at bounding box center [501, 408] width 34 height 12
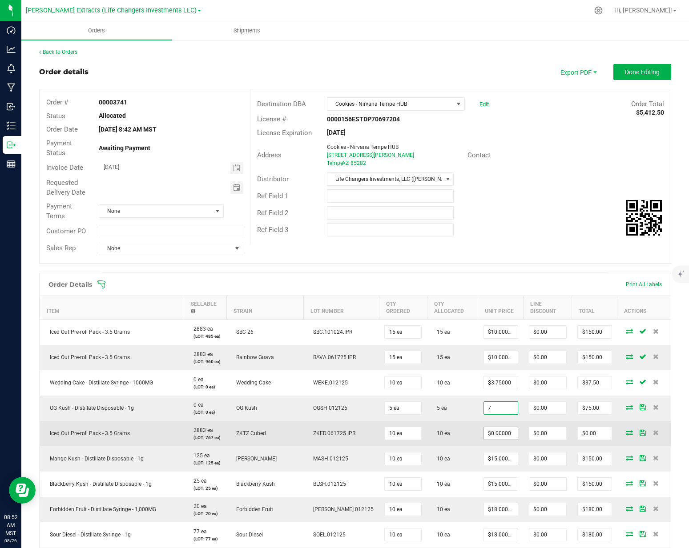
type input "$7.00000"
type input "$35.00"
click at [484, 427] on input "0" at bounding box center [501, 433] width 34 height 12
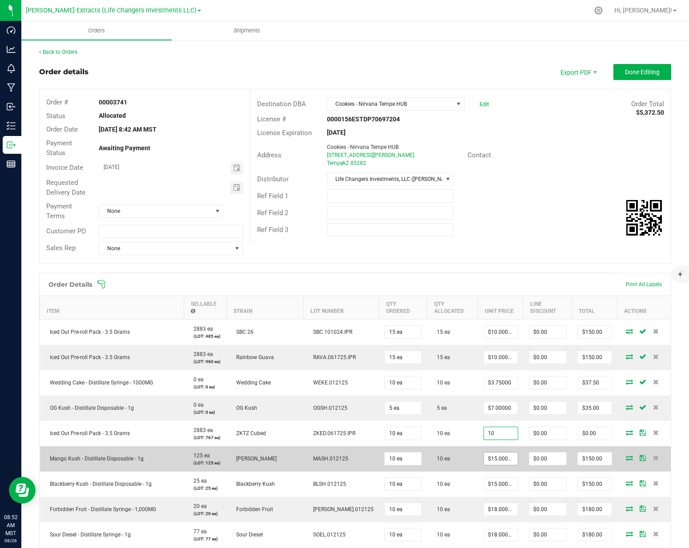
type input "$10.00000"
type input "$100.00"
click at [484, 453] on input "15" at bounding box center [501, 459] width 34 height 12
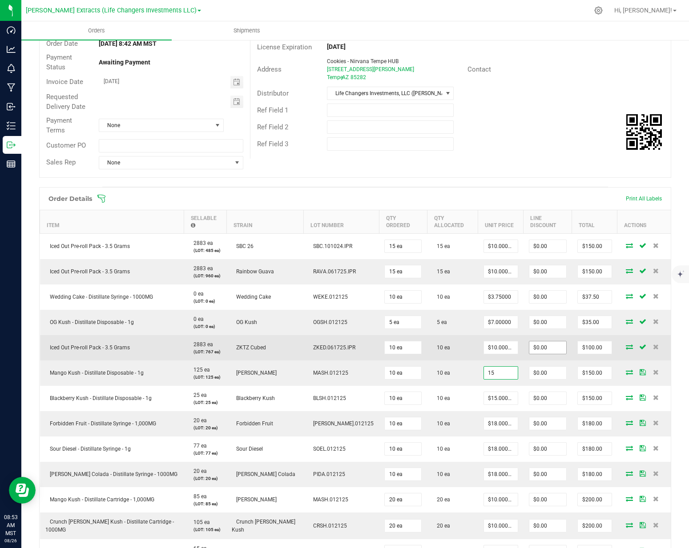
scroll to position [84, 0]
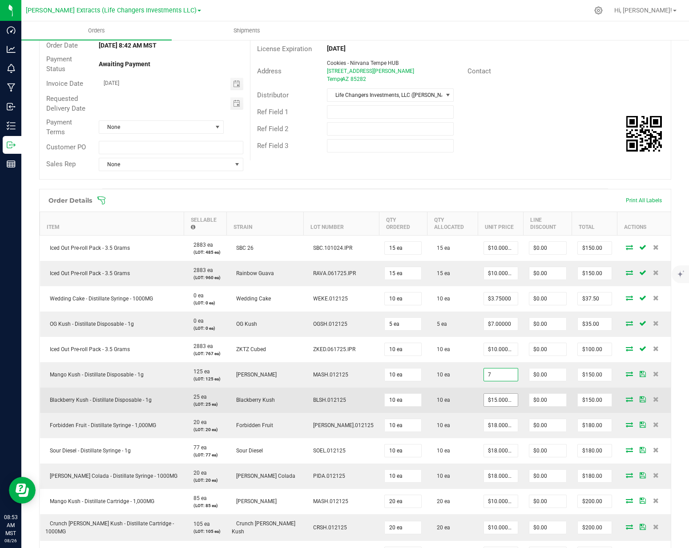
type input "$7.00000"
type input "$70.00"
click at [484, 394] on input "15" at bounding box center [501, 400] width 34 height 12
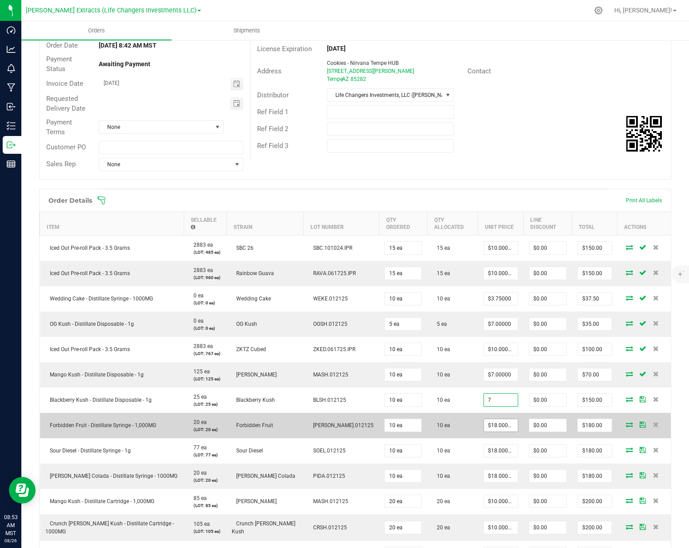
type input "$7.00000"
type input "$70.00"
click at [484, 419] on input "18" at bounding box center [501, 425] width 34 height 12
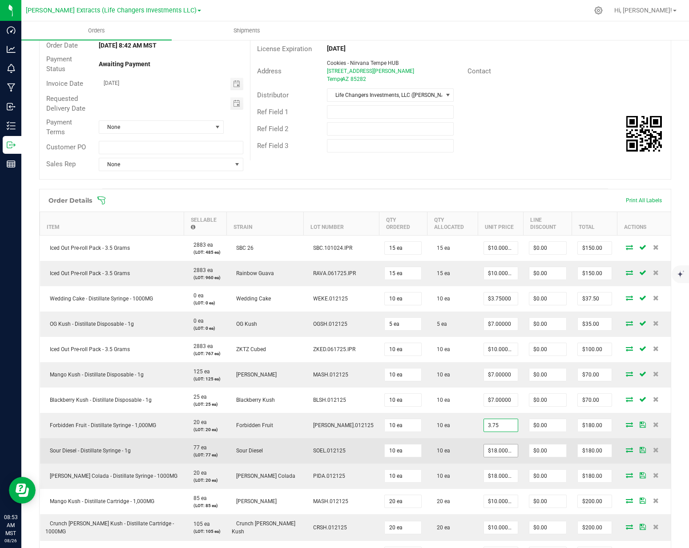
type input "$3.75000"
type input "$37.50"
click at [484, 445] on input "18" at bounding box center [501, 451] width 34 height 12
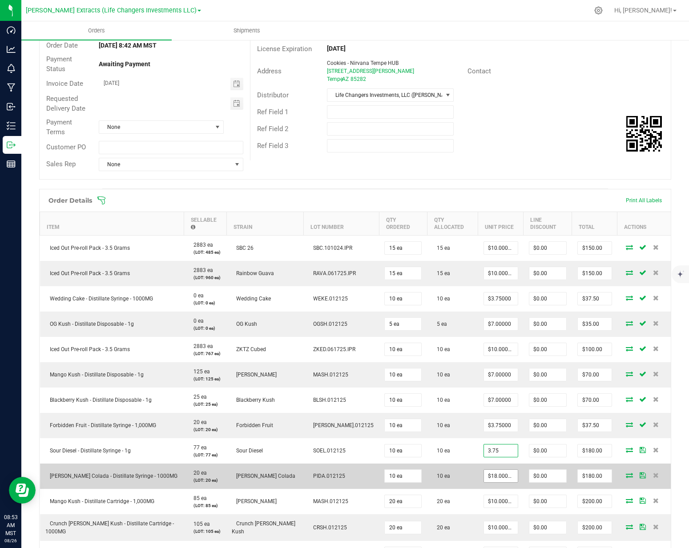
type input "$3.75000"
type input "$37.50"
click at [484, 470] on input "18" at bounding box center [501, 476] width 34 height 12
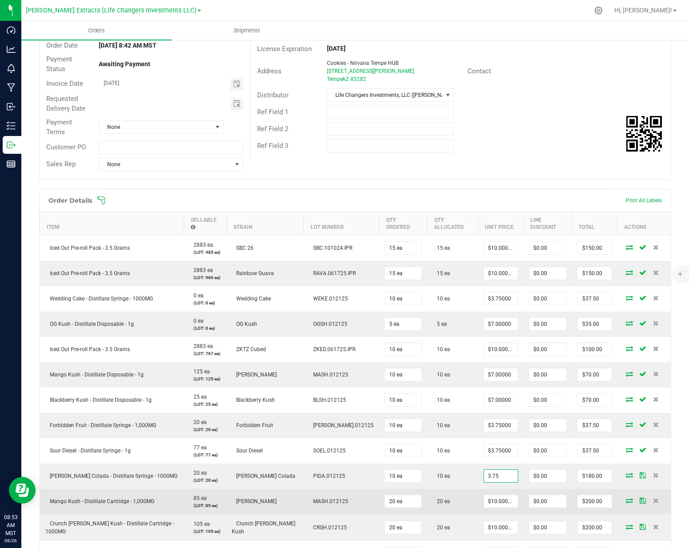
type input "$3.75000"
type input "$37.50"
click at [447, 489] on td "20 ea" at bounding box center [452, 501] width 51 height 25
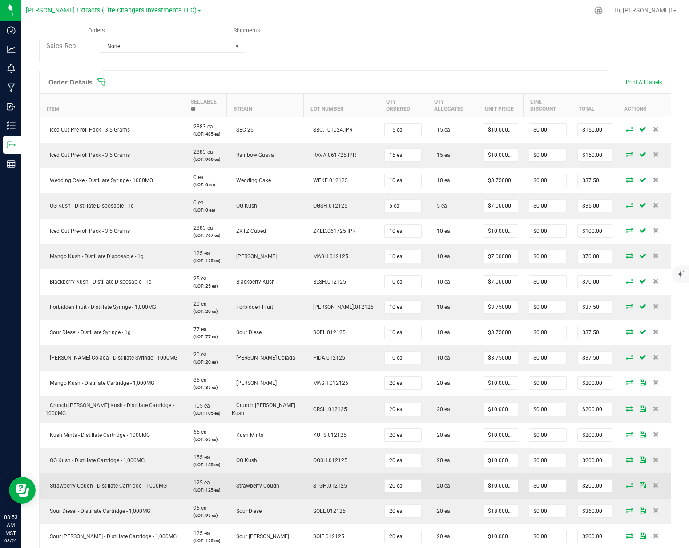
scroll to position [219, 0]
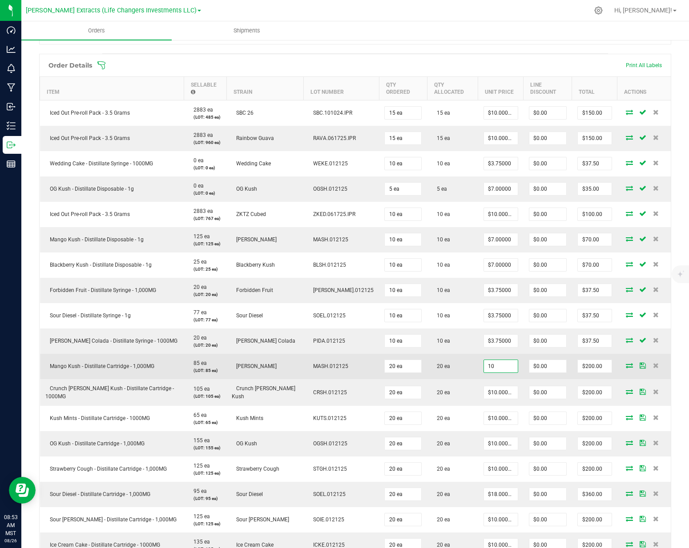
click at [484, 360] on input "10" at bounding box center [501, 366] width 34 height 12
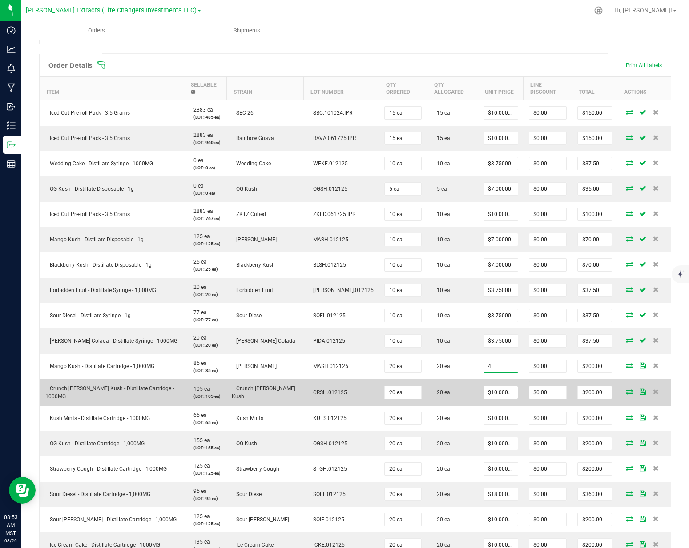
type input "$4.00000"
type input "$80.00"
click at [484, 387] on input "10" at bounding box center [501, 392] width 34 height 12
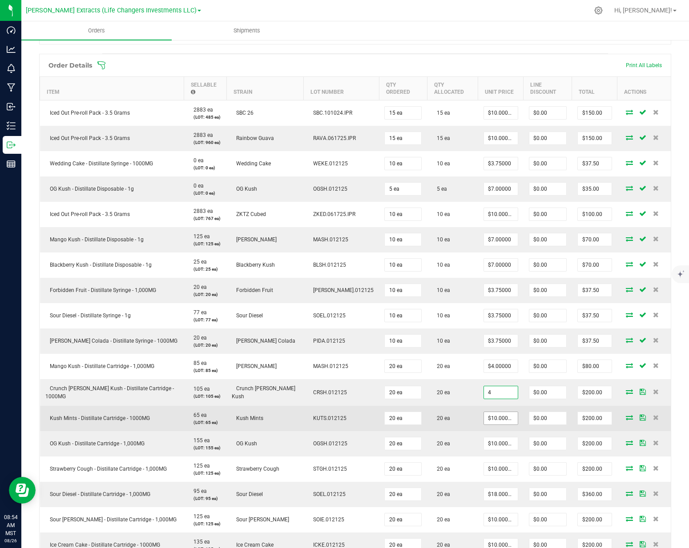
type input "$4.00000"
type input "$80.00"
click at [484, 412] on input "10" at bounding box center [501, 418] width 34 height 12
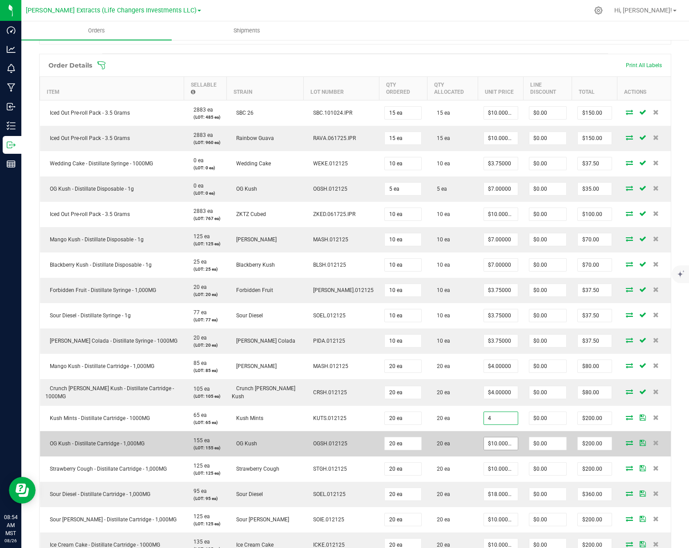
type input "$4.00000"
type input "$80.00"
click at [484, 437] on input "10" at bounding box center [501, 443] width 34 height 12
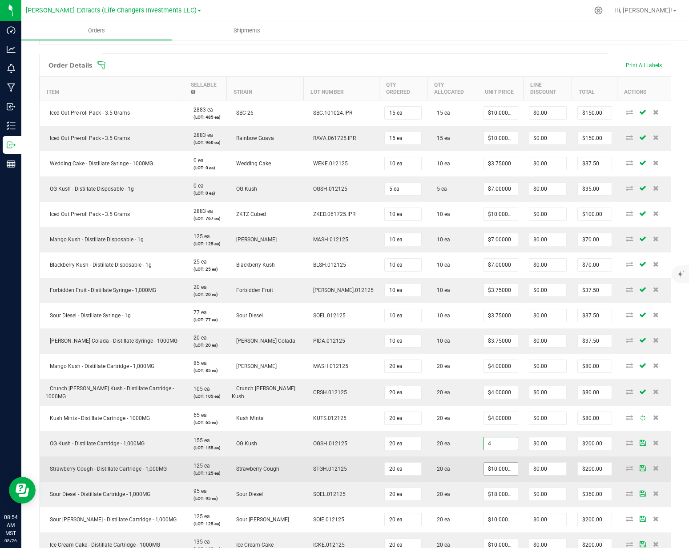
type input "$4.00000"
type input "$80.00"
click at [484, 463] on input "10" at bounding box center [501, 469] width 34 height 12
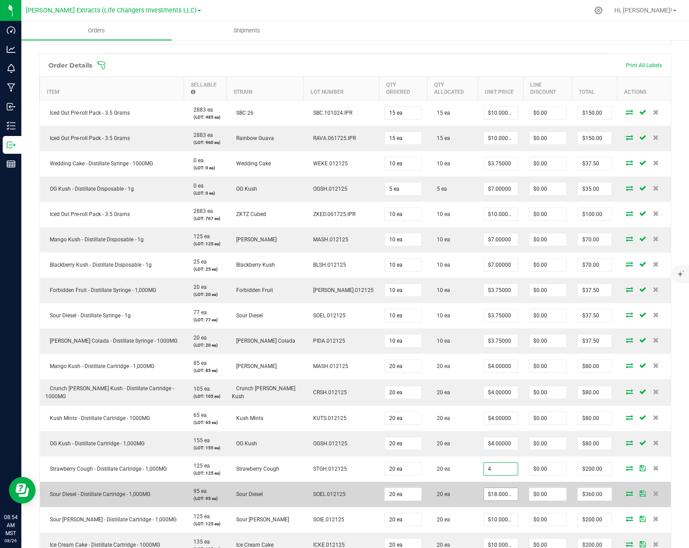
type input "$4.00000"
type input "$80.00"
click at [484, 488] on input "18" at bounding box center [501, 494] width 34 height 12
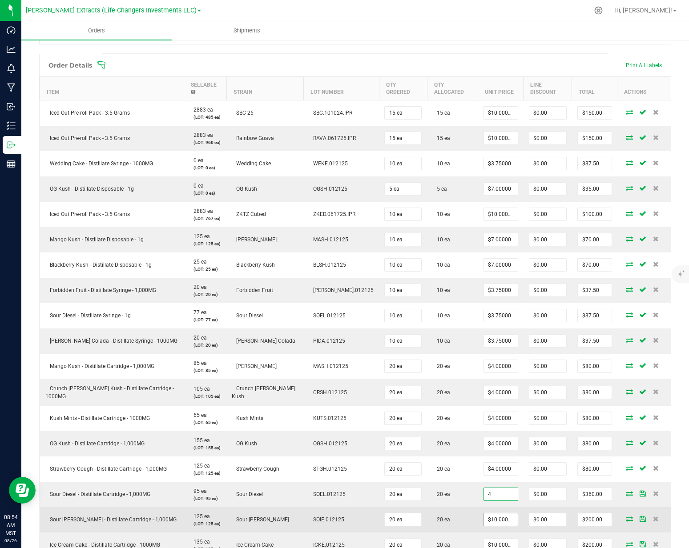
type input "$4.00000"
type input "$80.00"
click at [484, 514] on input "10" at bounding box center [501, 519] width 34 height 12
type input "$4.00000"
type input "$80.00"
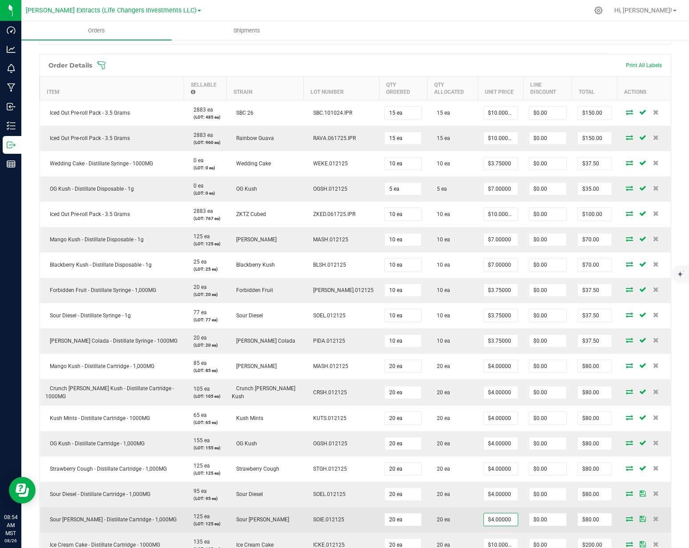
click at [478, 513] on td "$4.00000" at bounding box center [500, 519] width 45 height 25
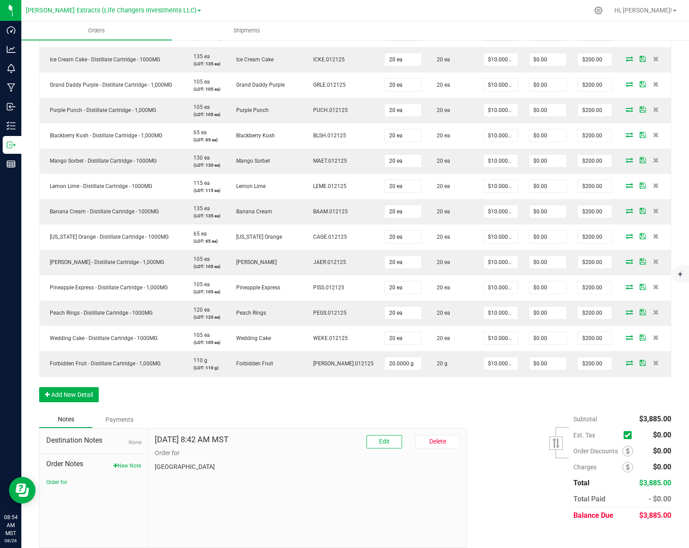
scroll to position [630, 0]
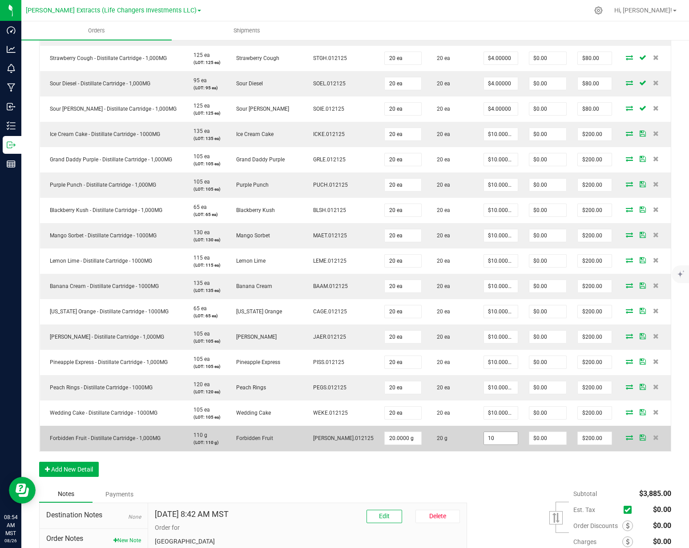
click at [484, 432] on input "10" at bounding box center [501, 438] width 34 height 12
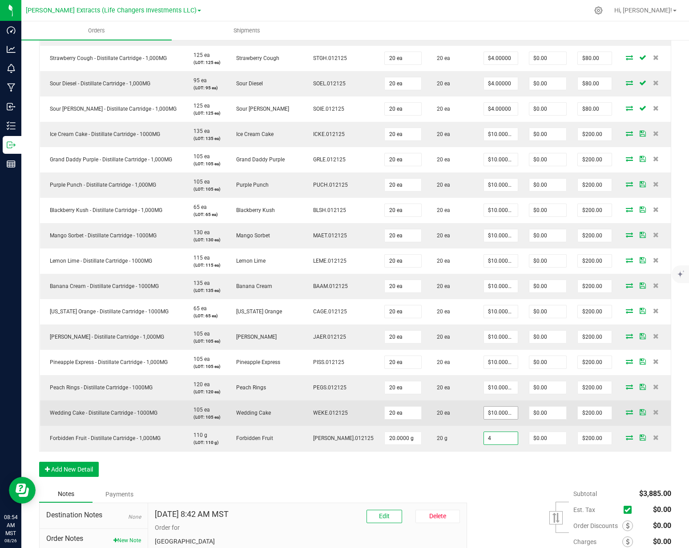
type input "4"
type input "10"
type input "$4.00000"
type input "$80.00"
click at [484, 407] on input "10" at bounding box center [501, 413] width 34 height 12
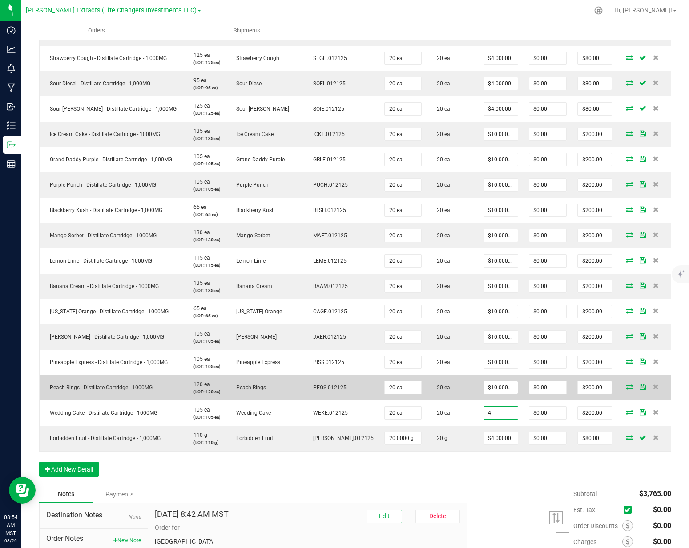
type input "4"
type input "10"
type input "$4.00000"
type input "$80.00"
click at [484, 381] on input "10" at bounding box center [501, 387] width 34 height 12
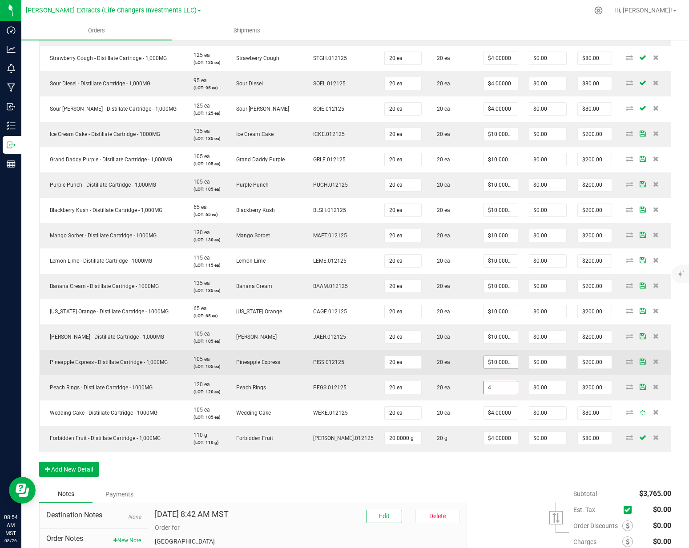
type input "4"
type input "10"
type input "$4.00000"
type input "$80.00"
click at [484, 356] on input "10" at bounding box center [501, 362] width 34 height 12
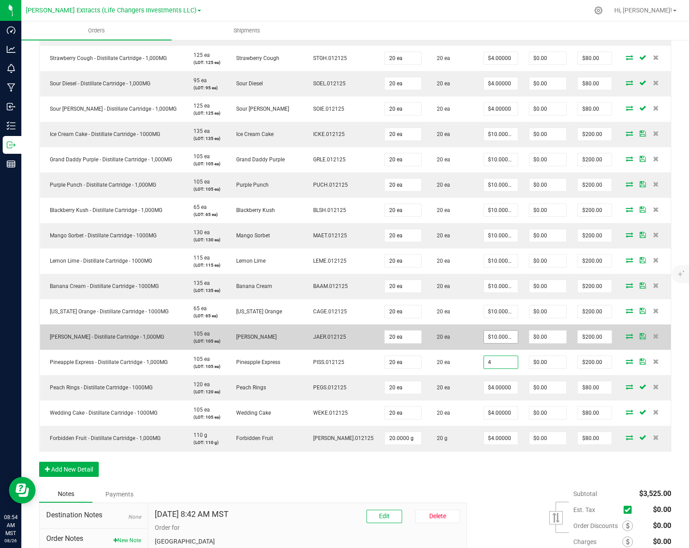
type input "4"
type input "10"
type input "$4.00000"
type input "$80.00"
click at [484, 331] on input "10" at bounding box center [501, 337] width 34 height 12
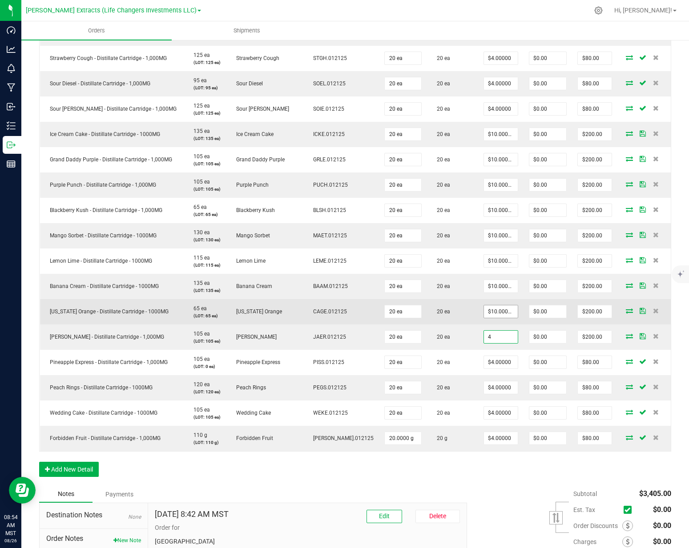
type input "4"
type input "10"
click at [485, 305] on input "10" at bounding box center [501, 311] width 34 height 12
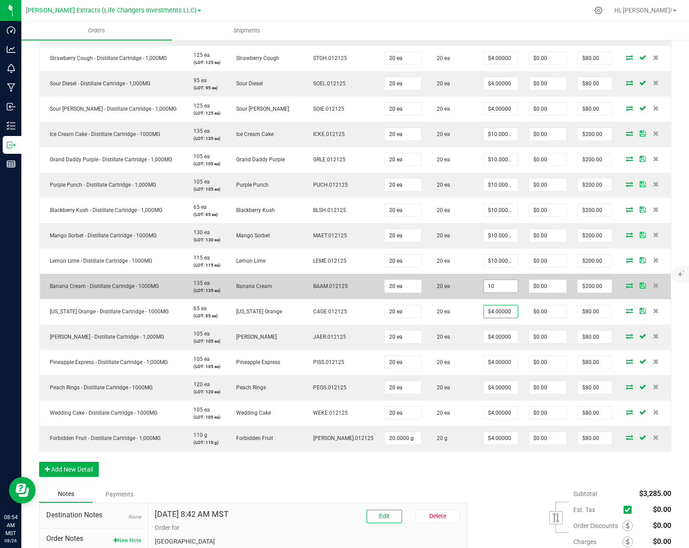
click at [484, 281] on input "10" at bounding box center [501, 286] width 34 height 12
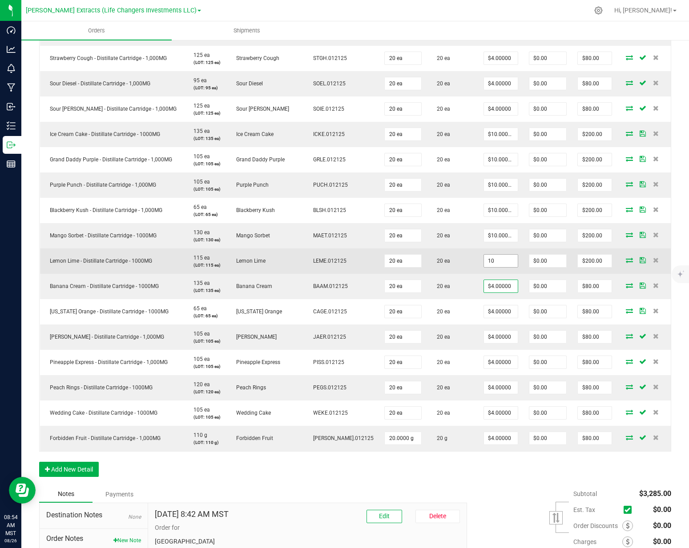
click at [484, 255] on input "10" at bounding box center [501, 261] width 34 height 12
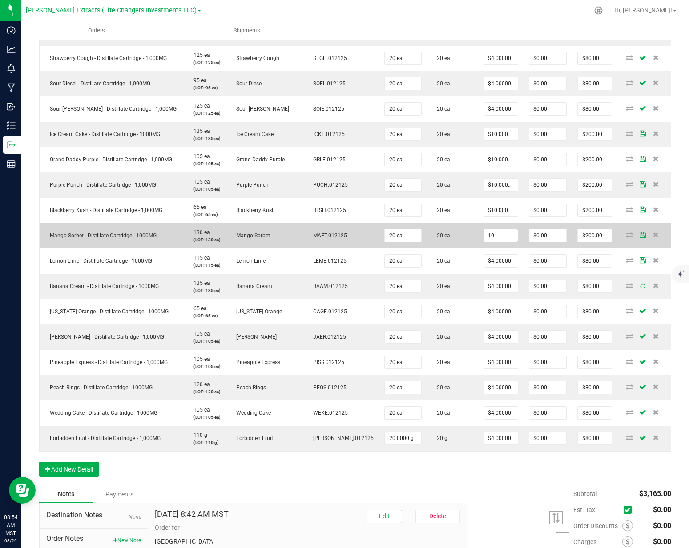
click at [484, 229] on input "10" at bounding box center [501, 235] width 34 height 12
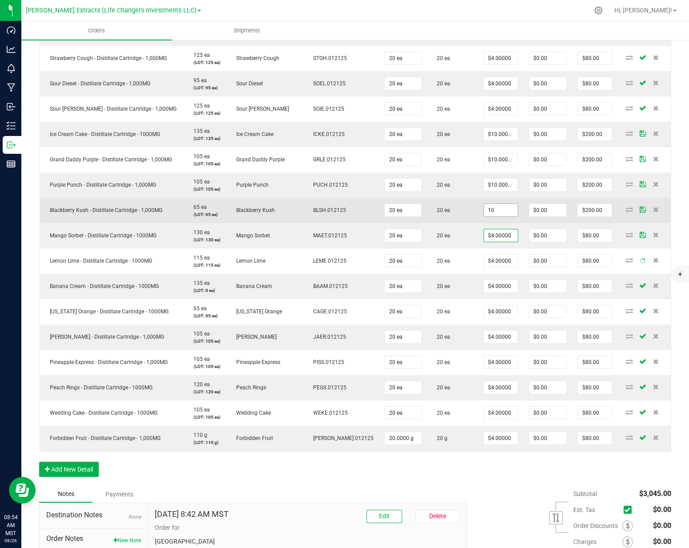
click at [484, 205] on input "10" at bounding box center [501, 210] width 34 height 12
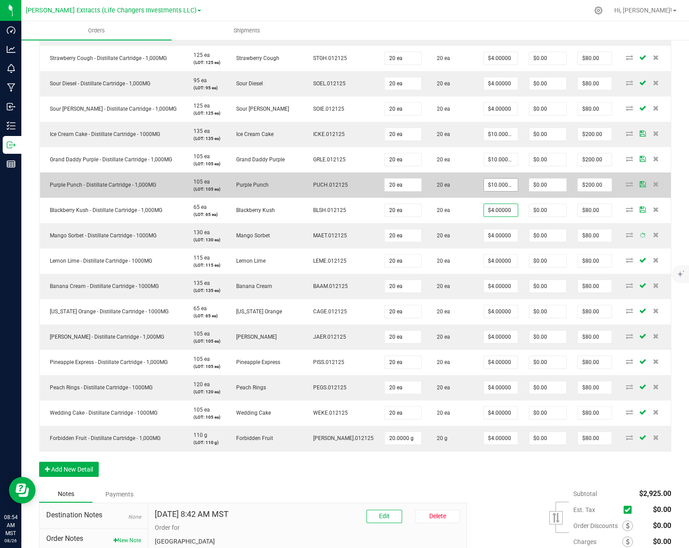
click at [483, 183] on span "$10.00000" at bounding box center [500, 184] width 35 height 13
click at [484, 180] on input "10" at bounding box center [501, 185] width 34 height 12
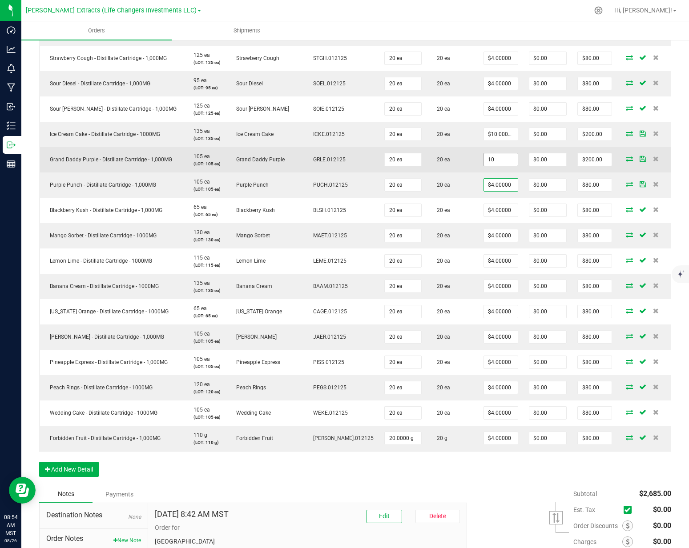
click at [485, 154] on input "10" at bounding box center [501, 159] width 34 height 12
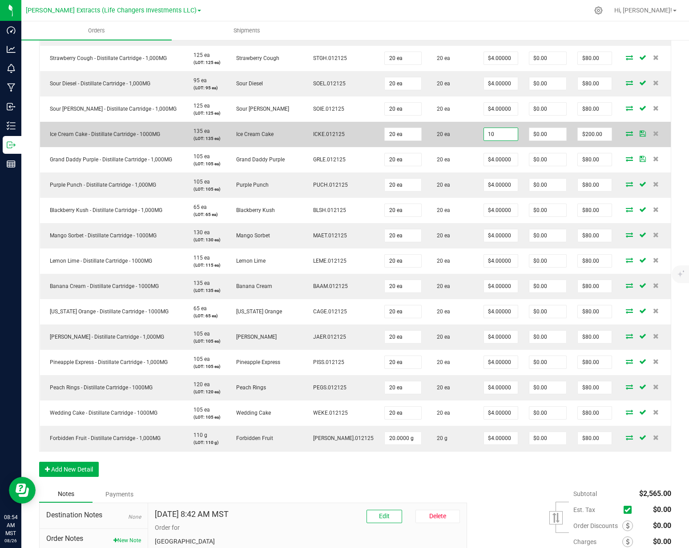
click at [485, 128] on input "10" at bounding box center [501, 134] width 34 height 12
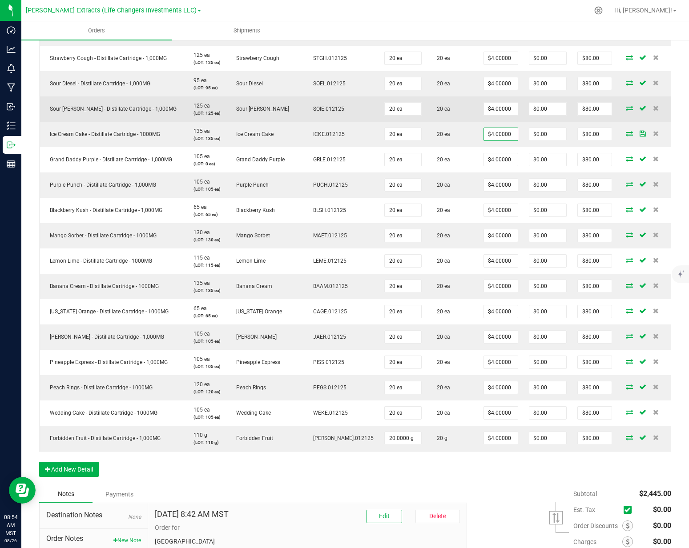
click at [430, 107] on td "20 ea" at bounding box center [452, 108] width 51 height 25
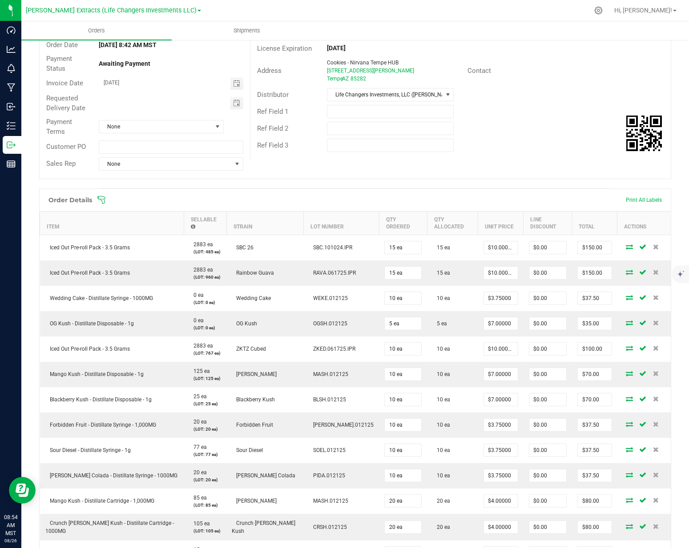
scroll to position [0, 0]
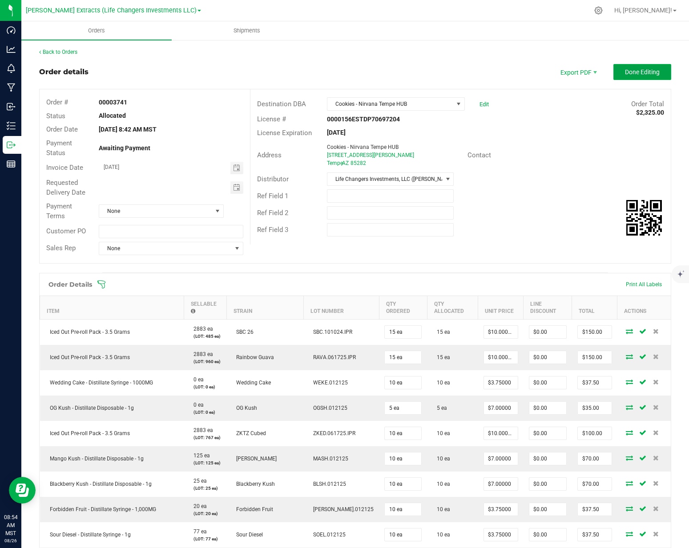
click at [626, 78] on button "Done Editing" at bounding box center [642, 72] width 58 height 16
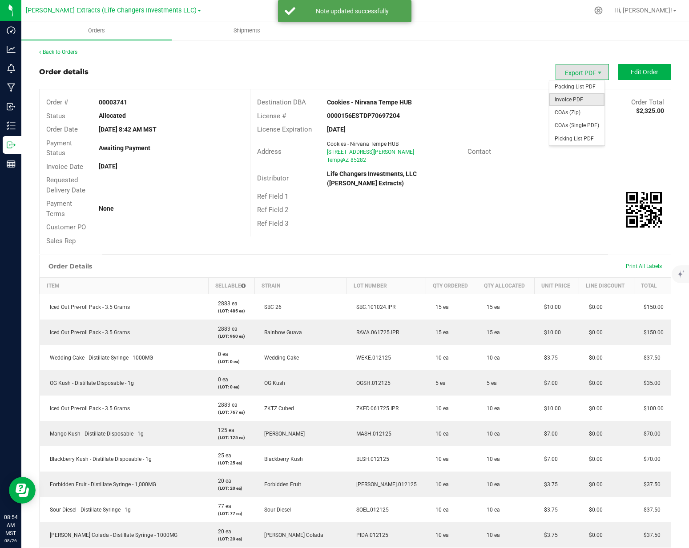
click at [566, 99] on span "Invoice PDF" at bounding box center [576, 99] width 55 height 13
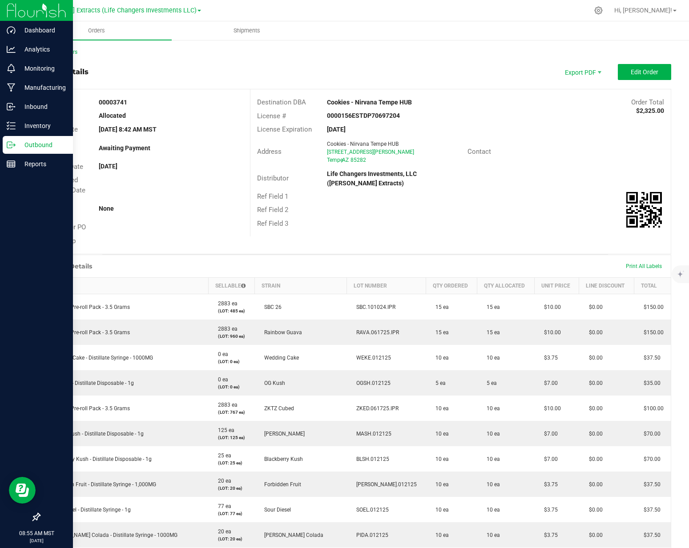
click at [18, 140] on p "Outbound" at bounding box center [42, 145] width 53 height 11
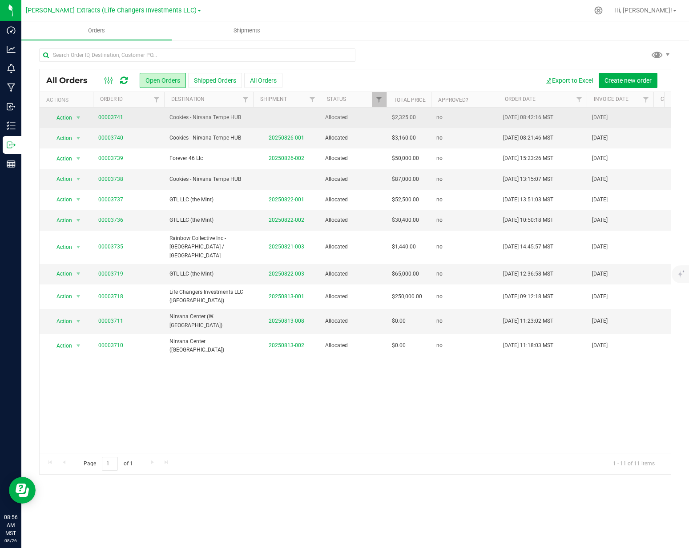
click at [215, 117] on span "Cookies - Nirvana Tempe HUB" at bounding box center [208, 117] width 78 height 8
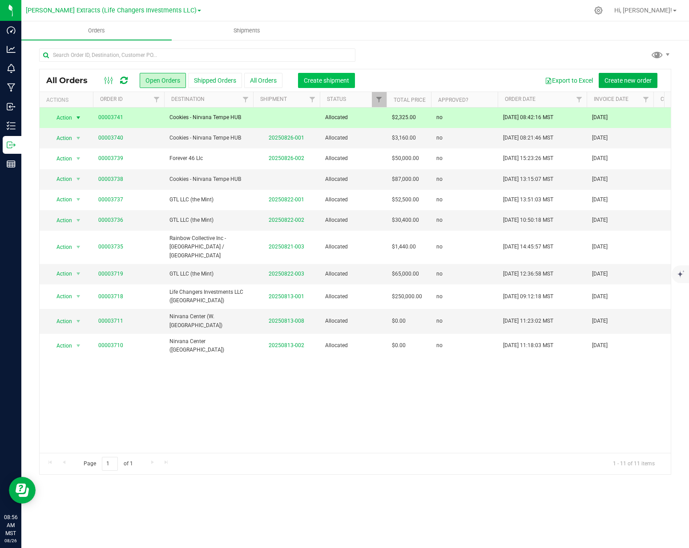
click at [317, 83] on span "Create shipment" at bounding box center [326, 80] width 45 height 7
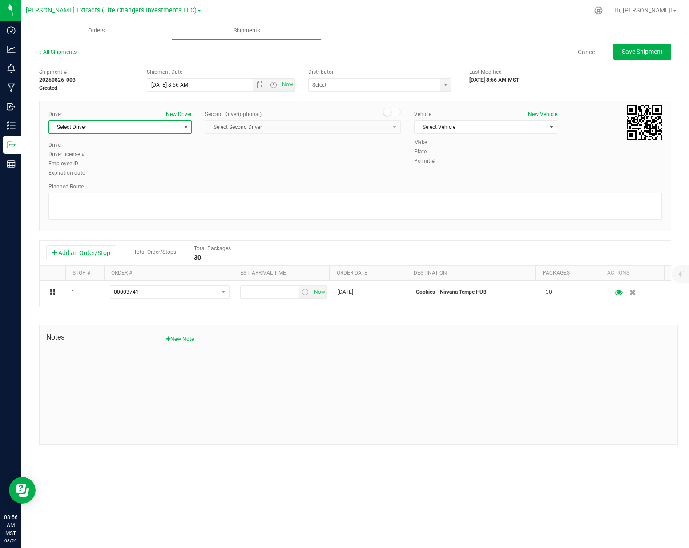
click at [102, 129] on span "Select Driver" at bounding box center [114, 127] width 131 height 12
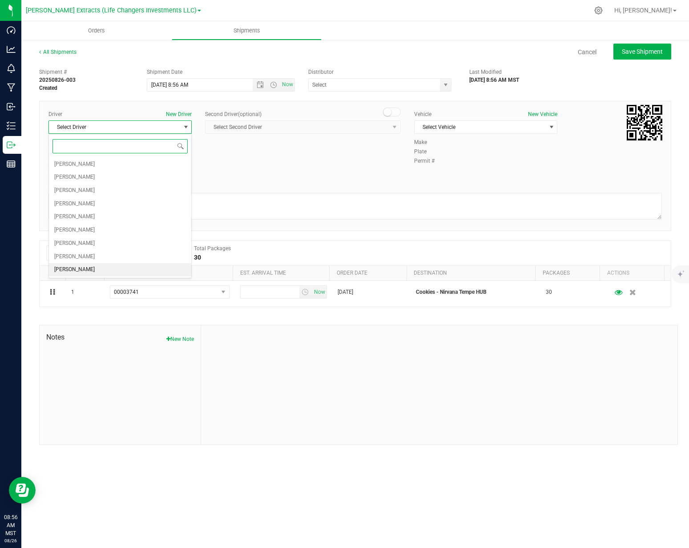
click at [110, 267] on li "[PERSON_NAME]" at bounding box center [120, 269] width 142 height 13
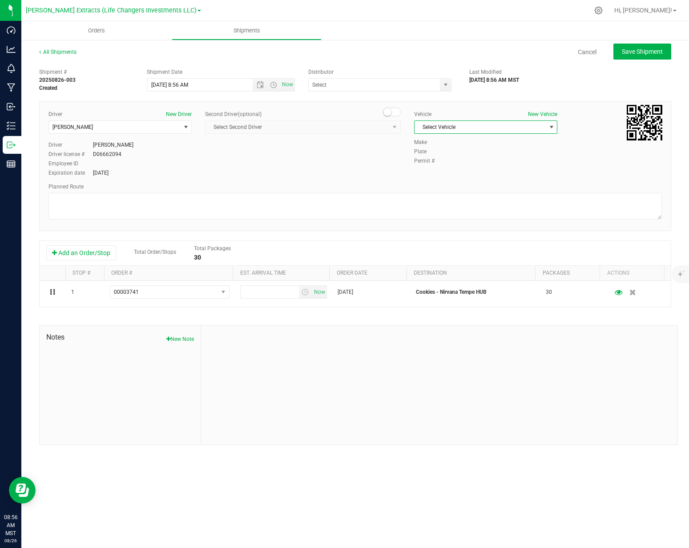
click at [510, 125] on span "Select Vehicle" at bounding box center [479, 127] width 131 height 12
click at [440, 180] on li "Dodge" at bounding box center [485, 182] width 142 height 13
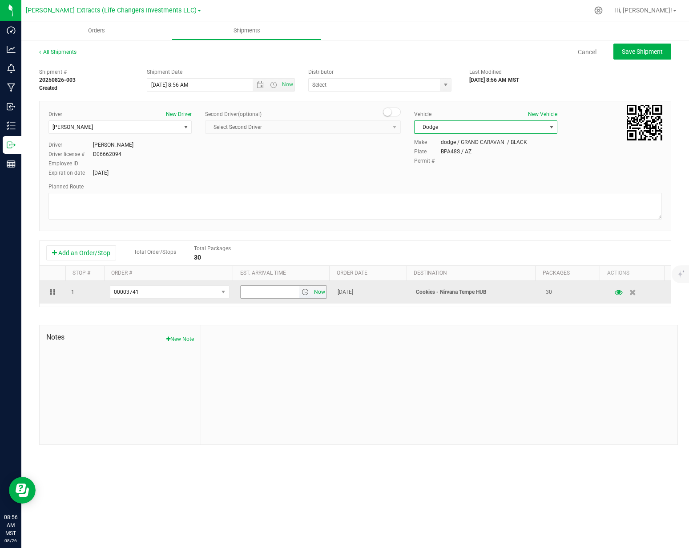
click at [312, 294] on span "Now" at bounding box center [319, 292] width 15 height 13
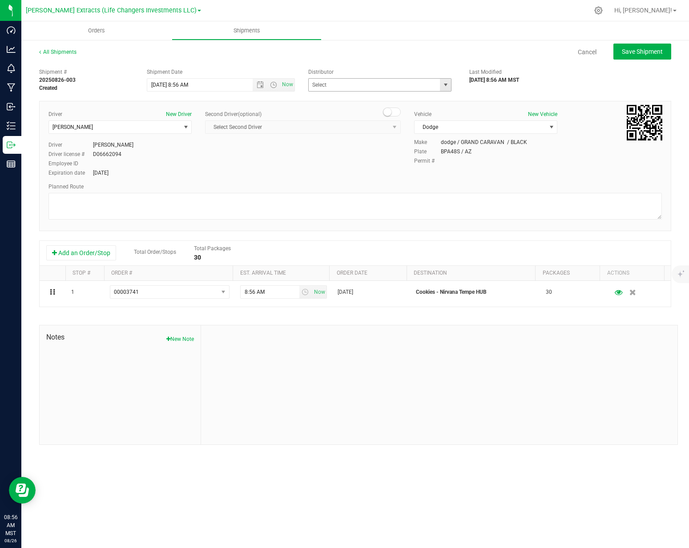
click at [447, 86] on span "select" at bounding box center [445, 84] width 7 height 7
click at [360, 112] on li "Life Changers Investments, LLC ([PERSON_NAME] Extracts)" at bounding box center [380, 119] width 143 height 24
click at [622, 56] on button "Save Shipment" at bounding box center [642, 52] width 58 height 16
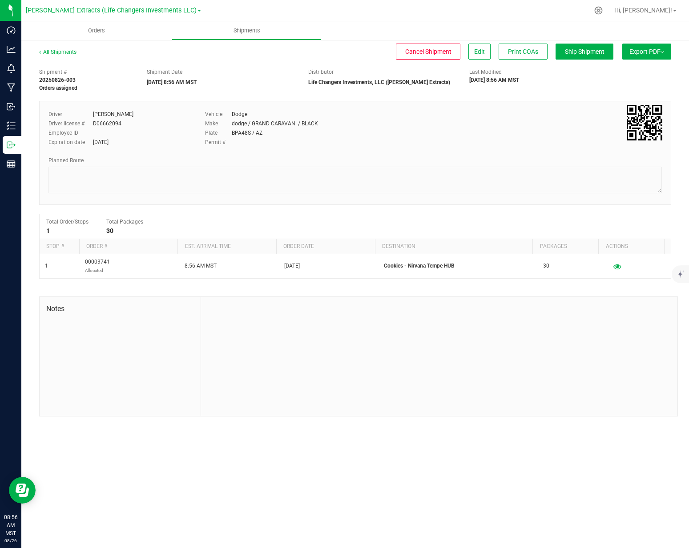
click at [644, 56] on button "Export PDF" at bounding box center [646, 52] width 49 height 16
click at [635, 69] on span "Manifest by Package ID" at bounding box center [633, 71] width 56 height 6
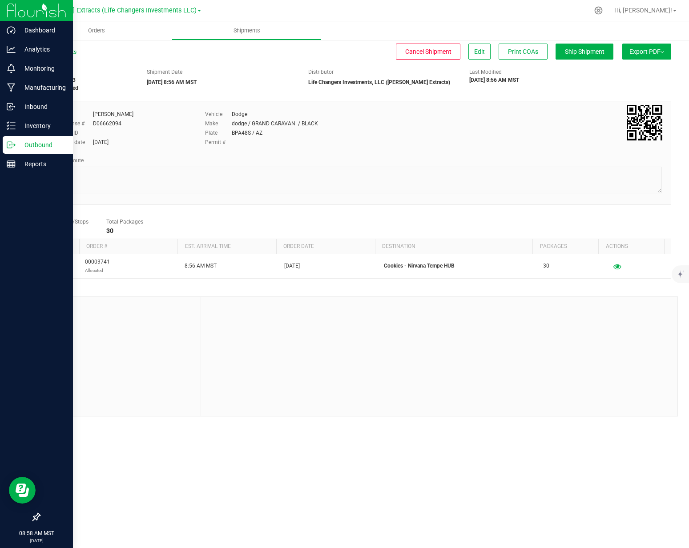
click at [17, 142] on p "Outbound" at bounding box center [42, 145] width 53 height 11
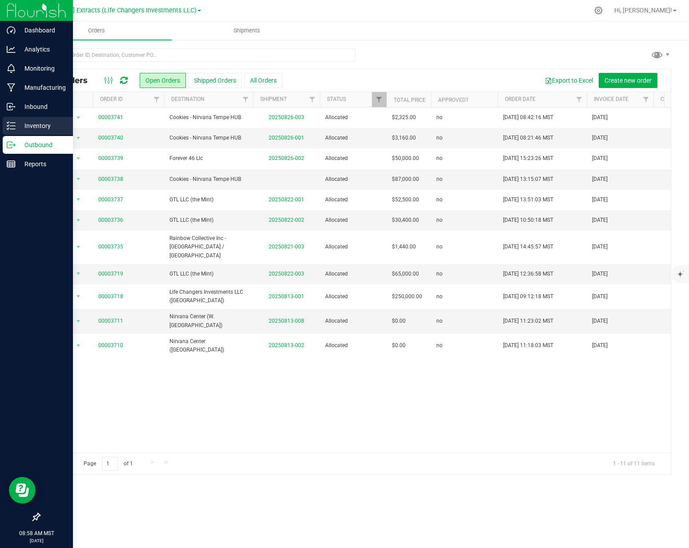
click at [12, 129] on icon at bounding box center [11, 125] width 9 height 9
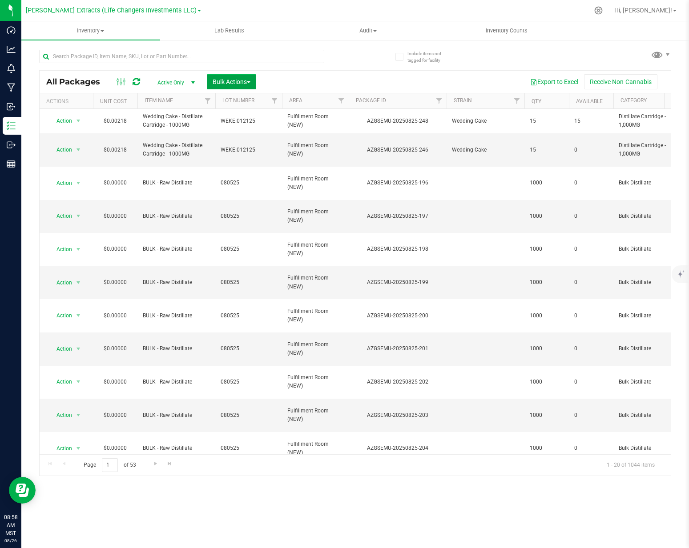
click at [232, 83] on span "Bulk Actions" at bounding box center [231, 81] width 38 height 7
click at [225, 112] on div "Add to outbound order" at bounding box center [248, 119] width 72 height 14
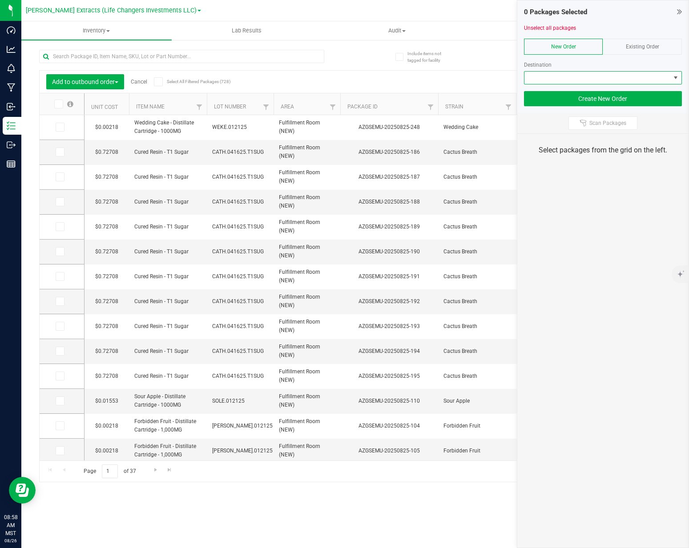
click at [574, 80] on span at bounding box center [597, 78] width 146 height 12
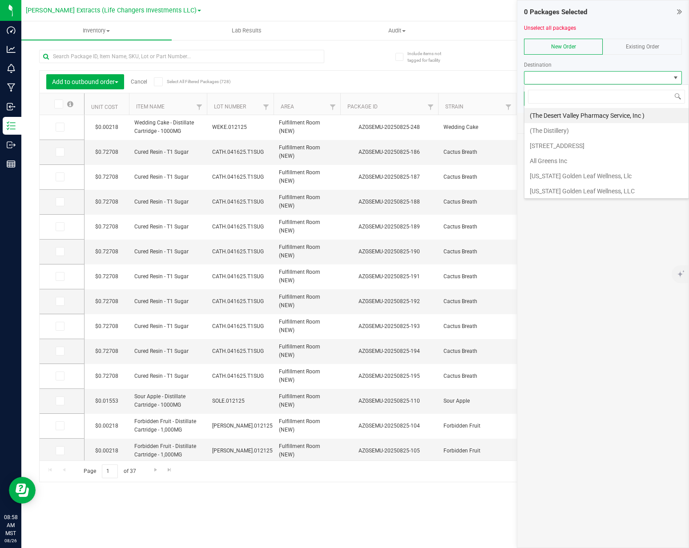
scroll to position [13, 158]
click at [573, 110] on li "Cookies - Nirvana Tempe HUB" at bounding box center [602, 115] width 157 height 15
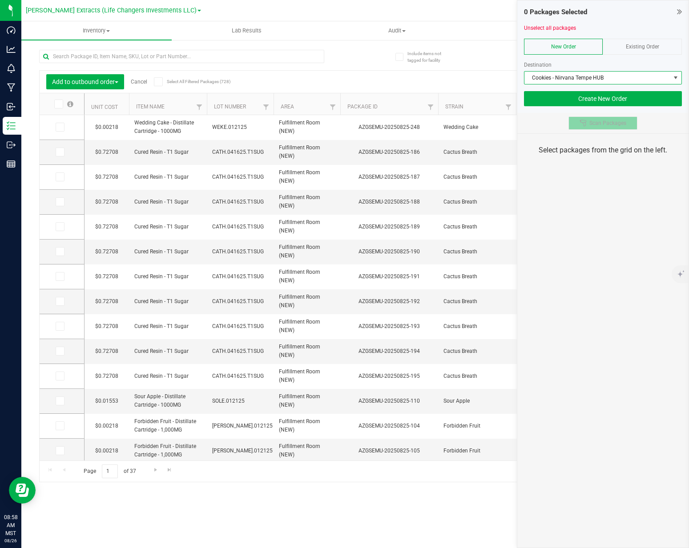
click at [579, 118] on button "Scan Packages" at bounding box center [602, 122] width 69 height 13
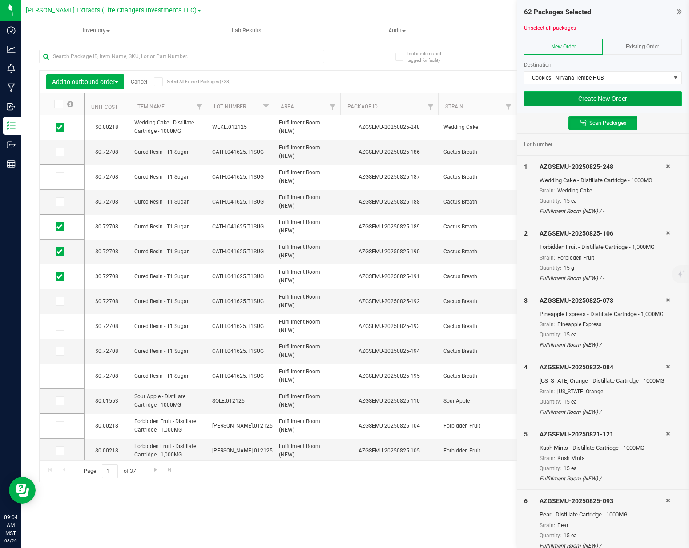
click at [618, 96] on button "Create New Order" at bounding box center [603, 98] width 158 height 15
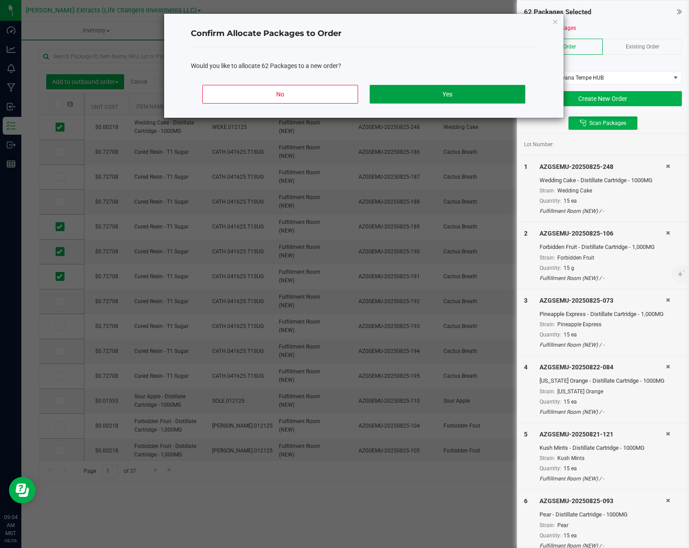
click at [440, 91] on button "Yes" at bounding box center [447, 94] width 156 height 19
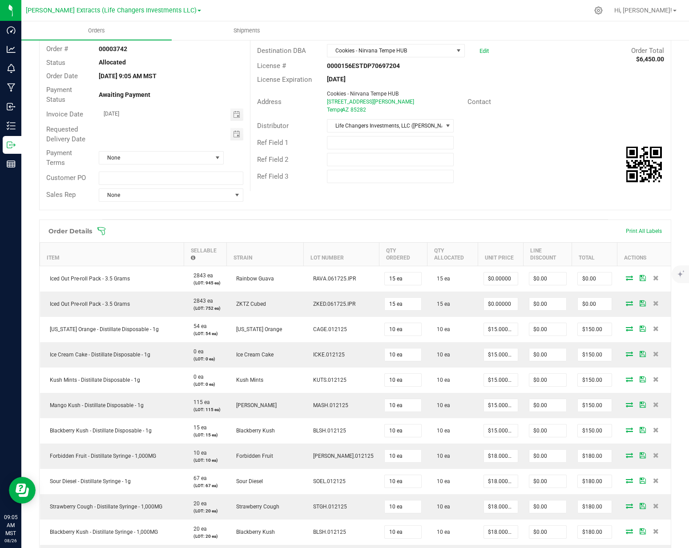
scroll to position [60, 0]
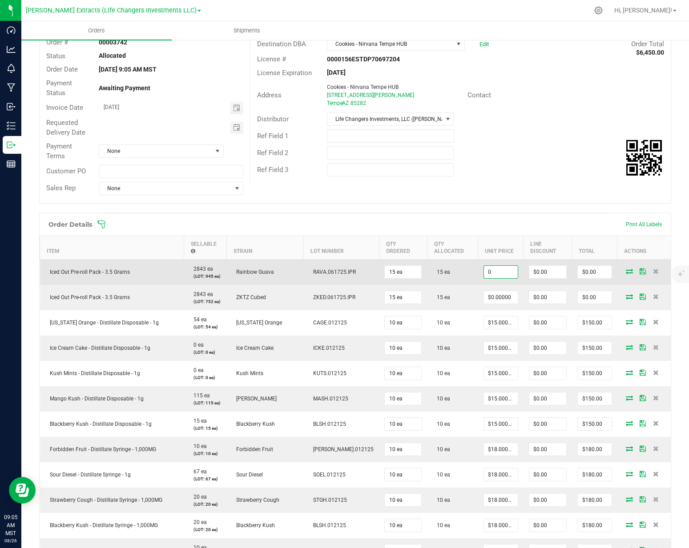
click at [488, 267] on input "0" at bounding box center [501, 272] width 34 height 12
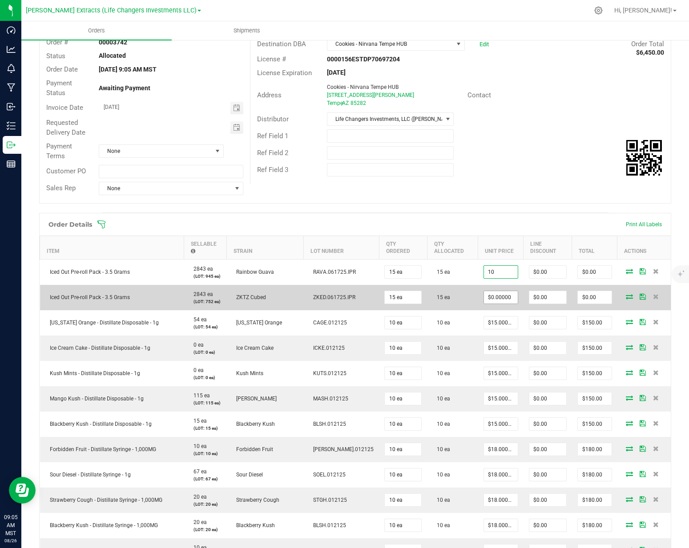
type input "$10.00000"
type input "$150.00"
click at [484, 299] on input "0" at bounding box center [501, 297] width 34 height 12
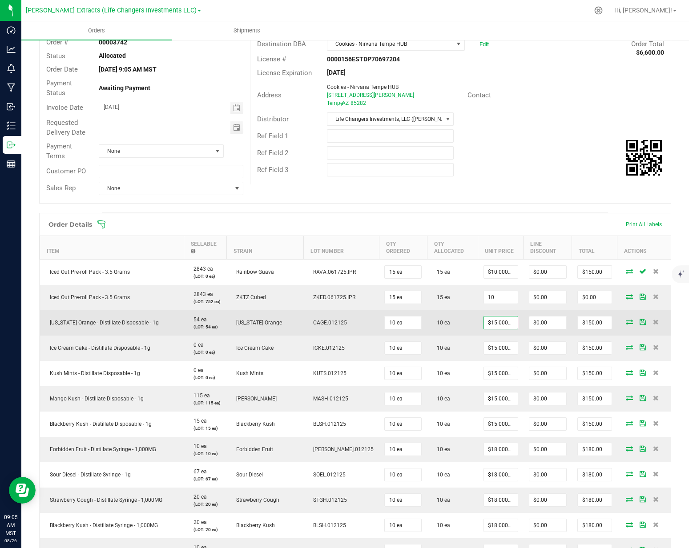
type input "$10.00000"
type input "$150.00"
click at [484, 324] on input "15" at bounding box center [501, 323] width 34 height 12
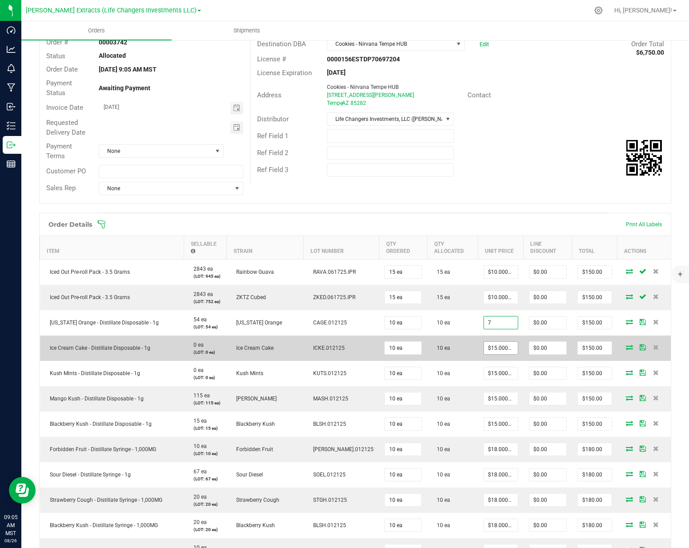
type input "$7.00000"
type input "$70.00"
click at [484, 344] on input "15" at bounding box center [501, 348] width 34 height 12
click at [484, 346] on input "715" at bounding box center [501, 348] width 34 height 12
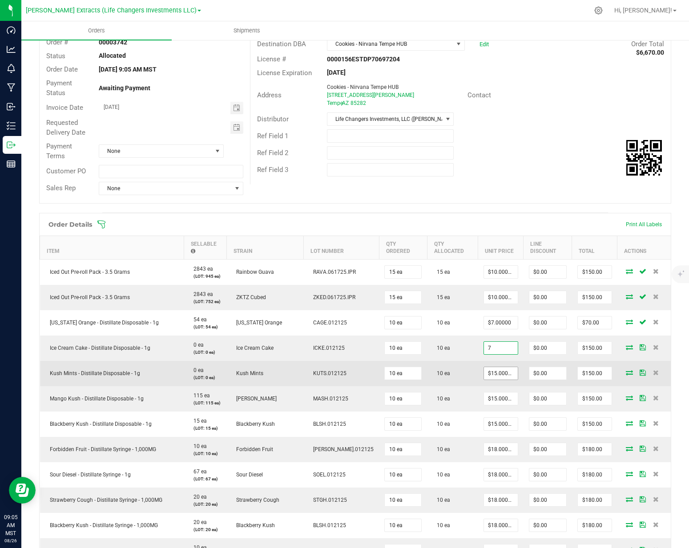
type input "$7.00000"
type input "$70.00"
click at [484, 372] on input "15" at bounding box center [501, 373] width 34 height 12
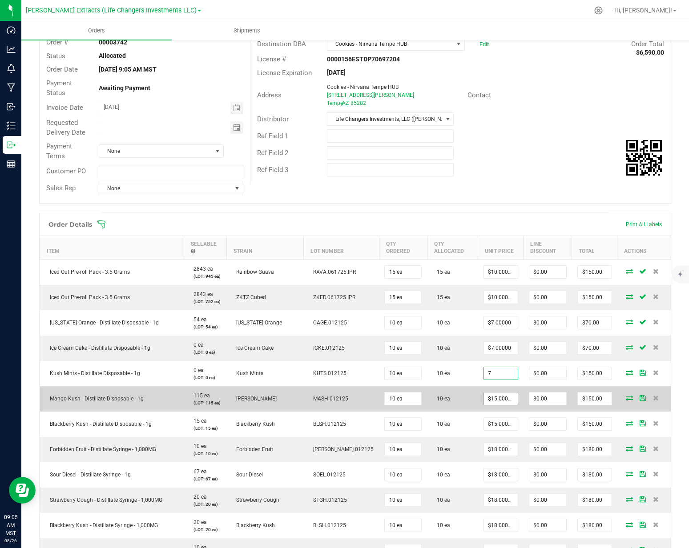
type input "$7.00000"
type input "$70.00"
click at [484, 398] on input "15" at bounding box center [501, 399] width 34 height 12
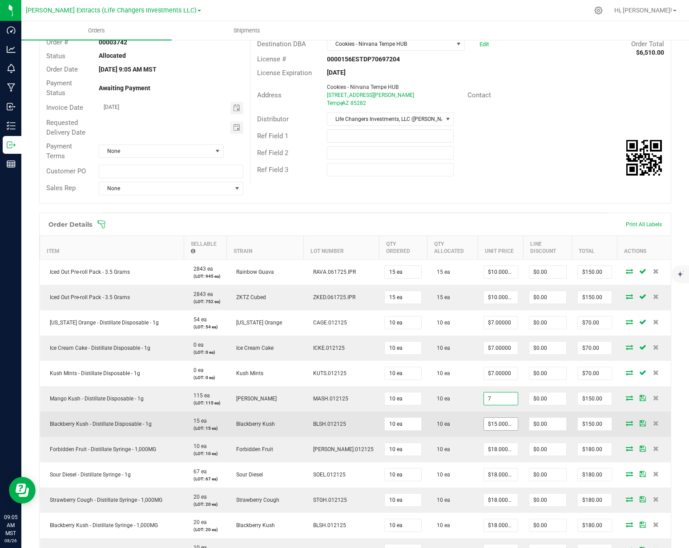
type input "$7.00000"
type input "$70.00"
click at [489, 427] on input "15" at bounding box center [501, 424] width 34 height 12
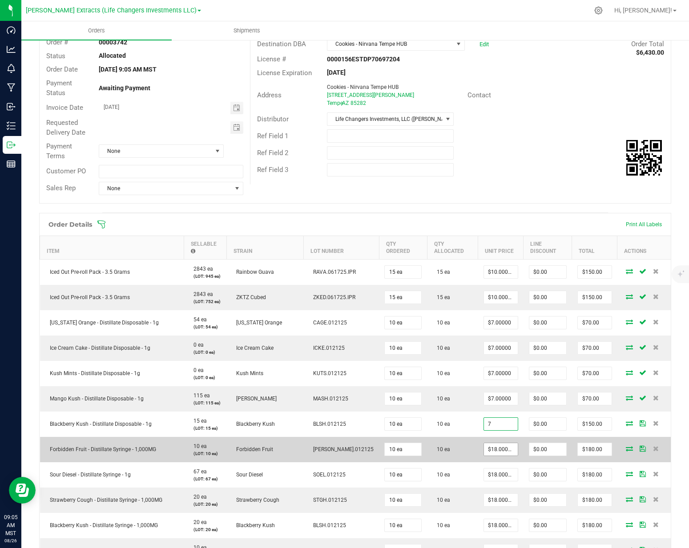
type input "$7.00000"
type input "$70.00"
click at [486, 452] on input "18" at bounding box center [501, 449] width 34 height 12
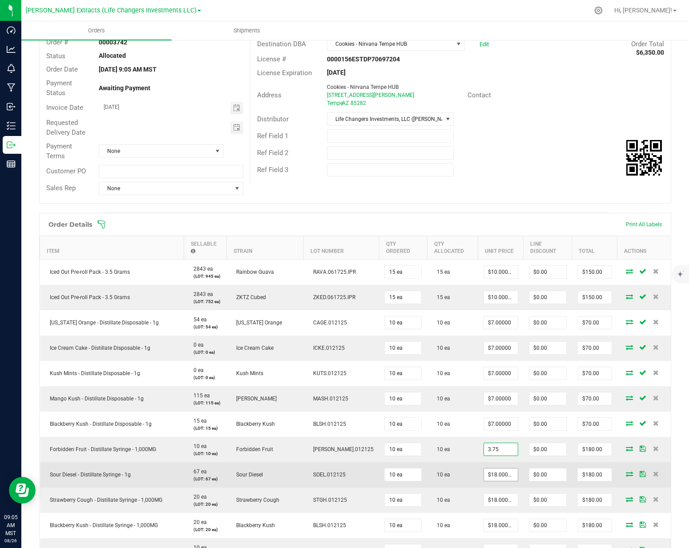
type input "$3.75000"
type input "$37.50"
click at [484, 476] on input "18" at bounding box center [501, 475] width 34 height 12
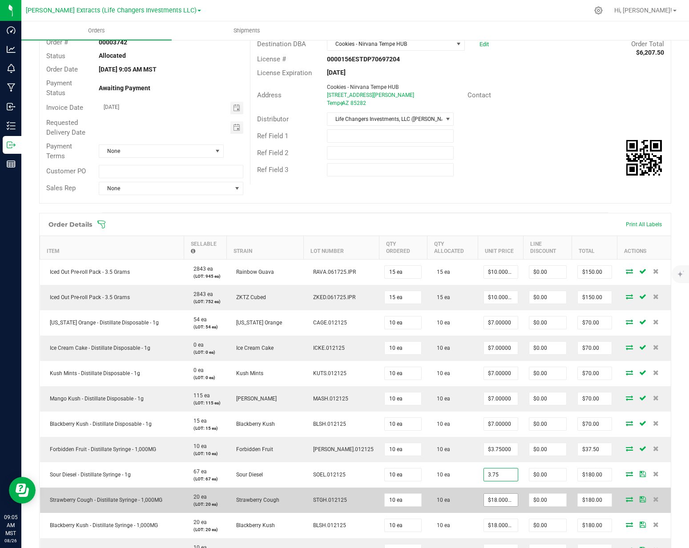
type input "$3.75000"
type input "$37.50"
click at [489, 501] on input "18" at bounding box center [501, 500] width 34 height 12
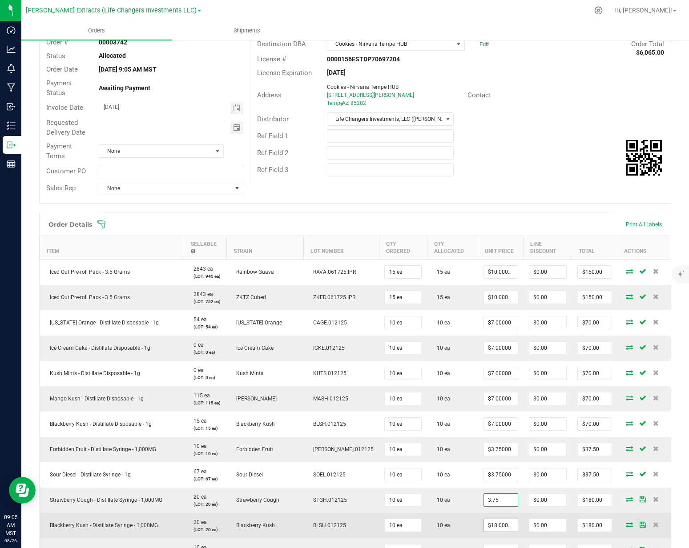
type input "$3.75000"
type input "$37.50"
click at [484, 527] on input "18" at bounding box center [501, 525] width 34 height 12
type input "$3.75000"
type input "$37.50"
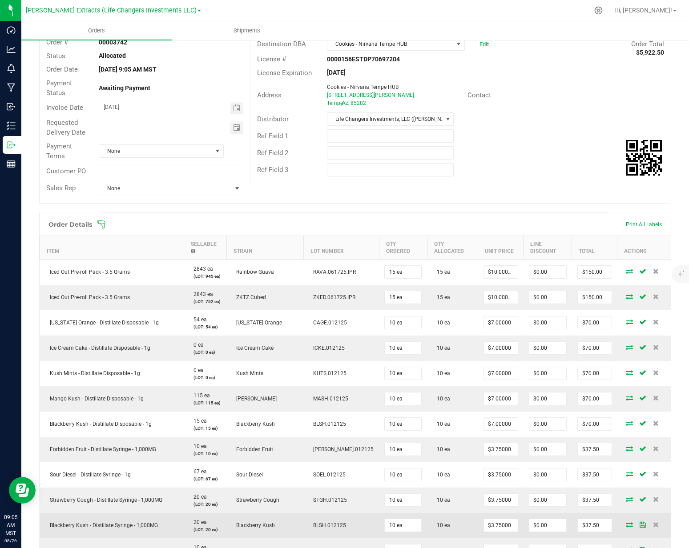
click at [451, 525] on td "10 ea" at bounding box center [452, 525] width 51 height 25
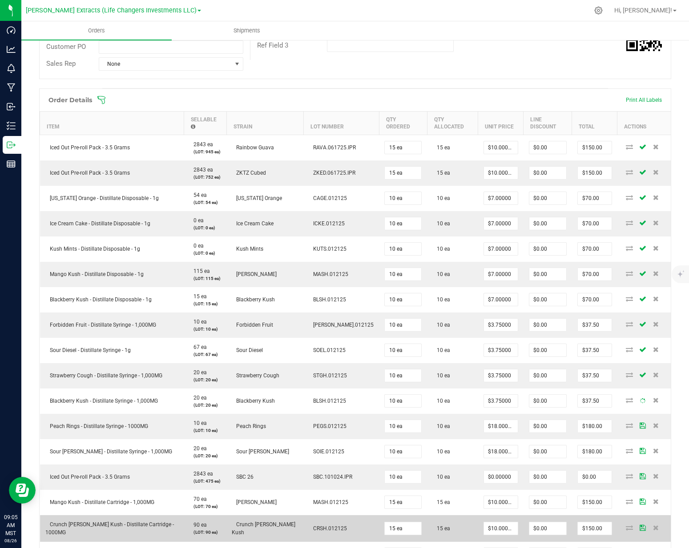
scroll to position [210, 0]
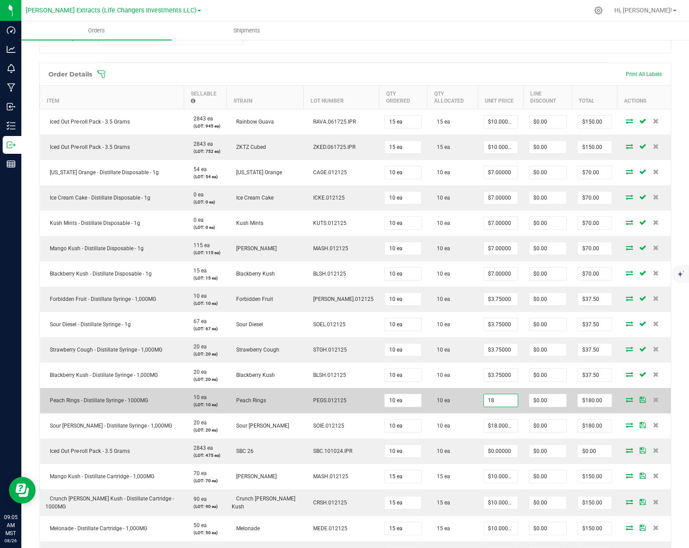
click at [484, 402] on input "18" at bounding box center [501, 400] width 34 height 12
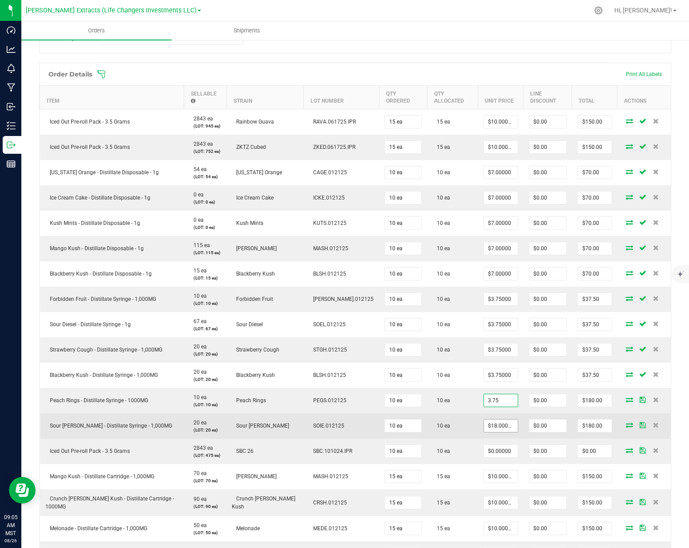
type input "$3.75000"
type input "$37.50"
click at [484, 425] on input "18" at bounding box center [501, 426] width 34 height 12
type input "$3.75000"
type input "$37.50"
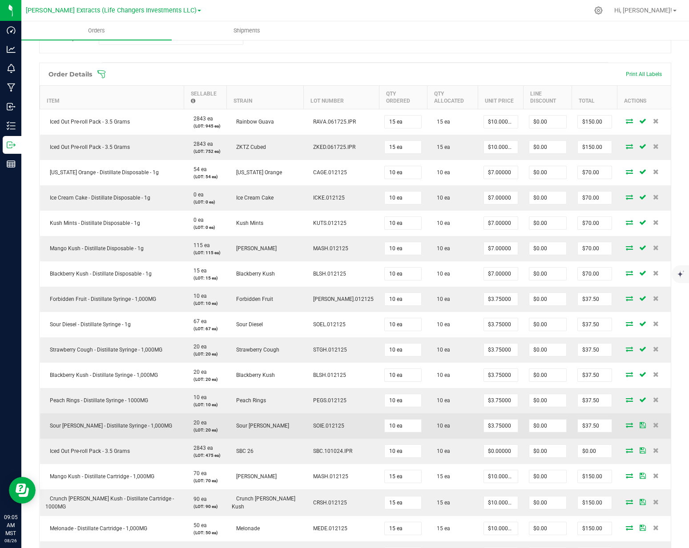
click at [478, 435] on td "$3.75000" at bounding box center [500, 425] width 45 height 25
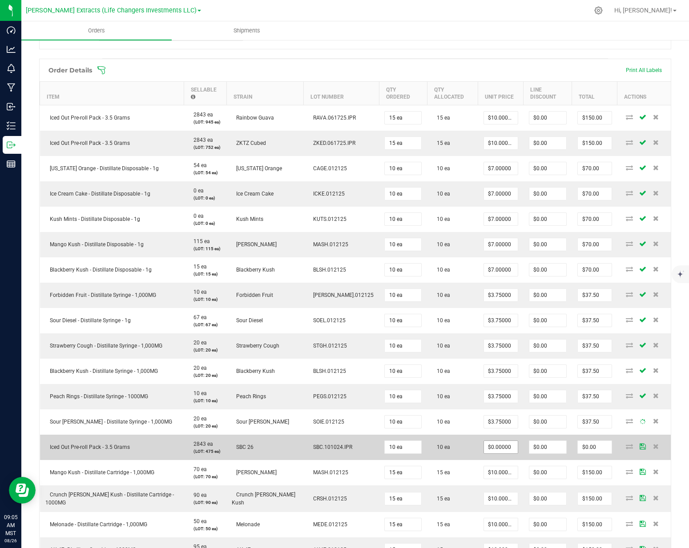
scroll to position [216, 0]
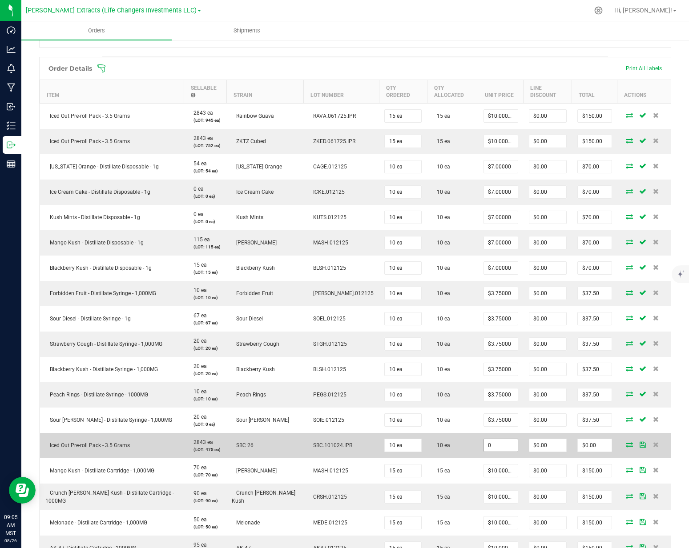
click at [484, 451] on input "0" at bounding box center [501, 445] width 34 height 12
type input "0"
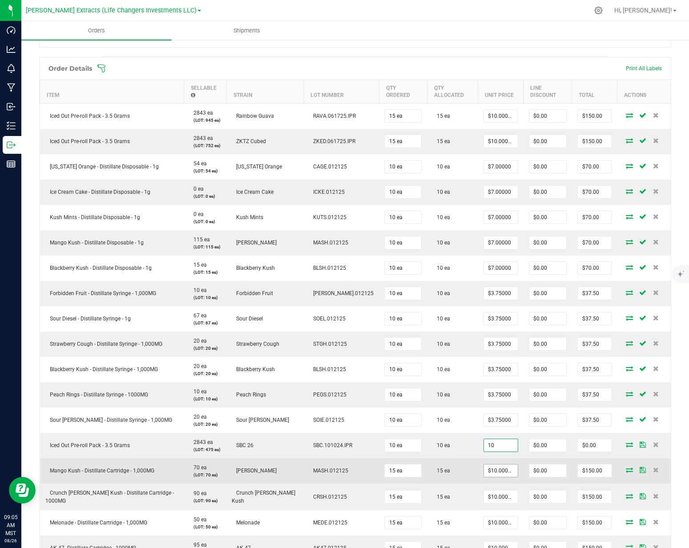
type input "$10.00000"
type input "$100.00"
click at [485, 472] on input "10" at bounding box center [501, 471] width 34 height 12
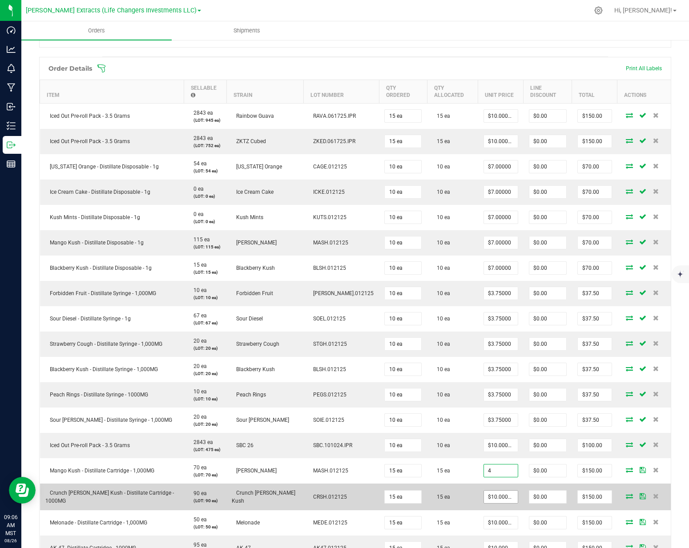
type input "$4.00000"
type input "$60.00"
click at [484, 493] on input "10" at bounding box center [501, 497] width 34 height 12
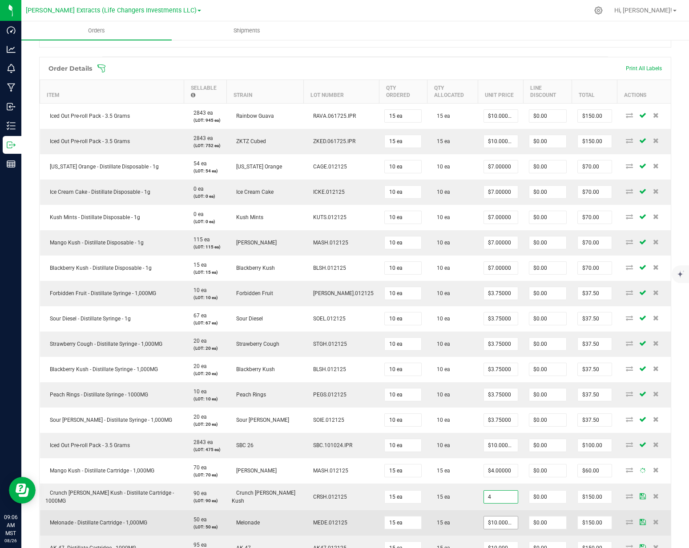
type input "$4.00000"
type input "$60.00"
click at [484, 517] on input "10" at bounding box center [501, 523] width 34 height 12
type input "$4.00000"
type input "$60.00"
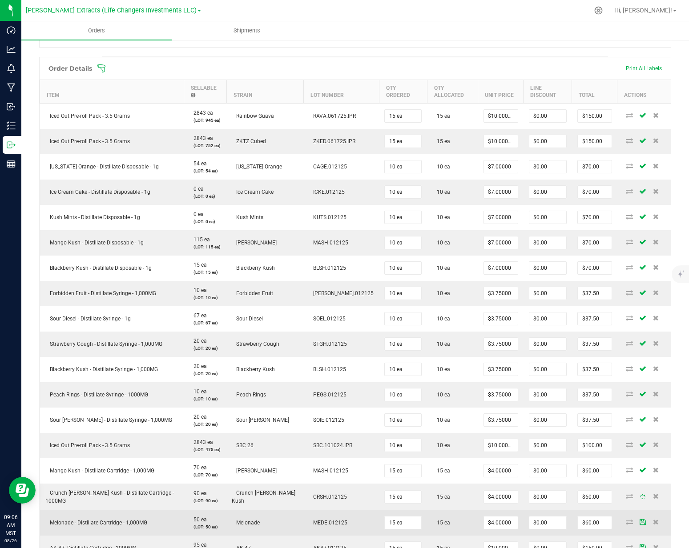
click at [453, 515] on td "15 ea" at bounding box center [452, 522] width 51 height 25
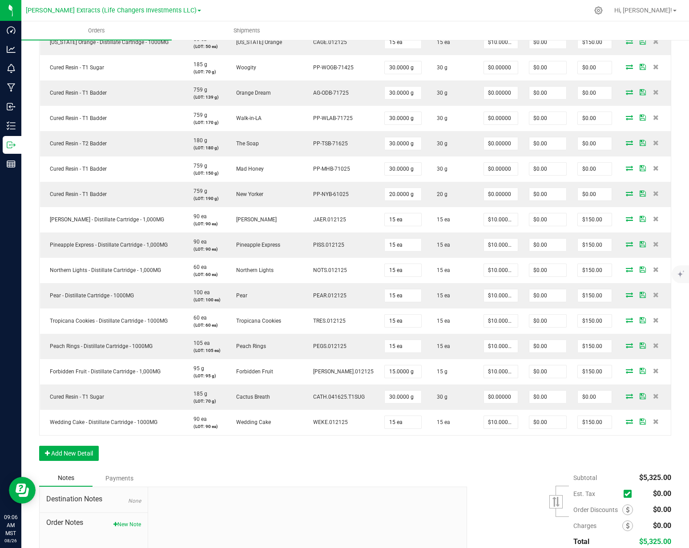
scroll to position [1128, 0]
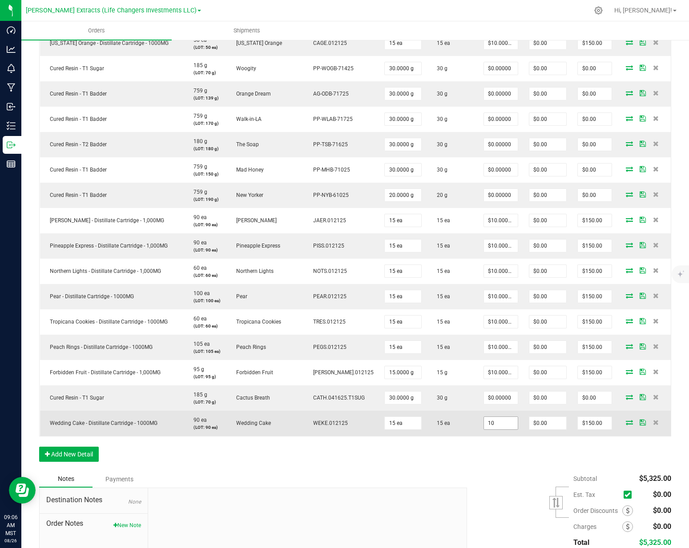
click at [484, 422] on input "10" at bounding box center [501, 423] width 34 height 12
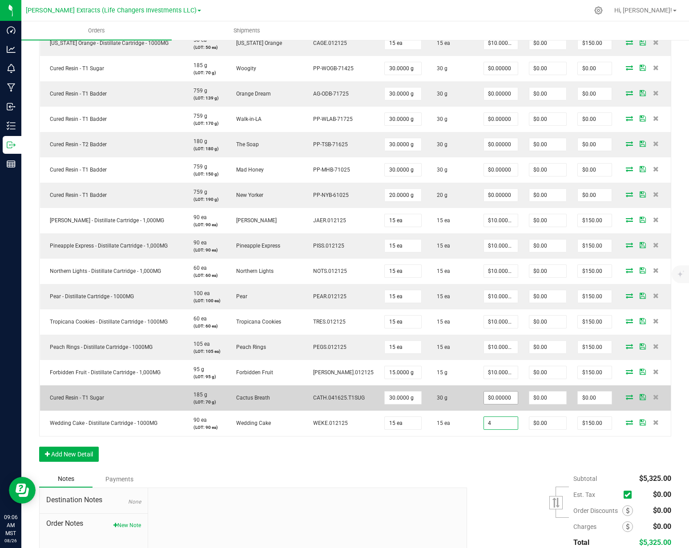
type input "4"
type input "0"
type input "$4.00000"
type input "$60.00"
click at [484, 398] on input "0" at bounding box center [501, 398] width 34 height 12
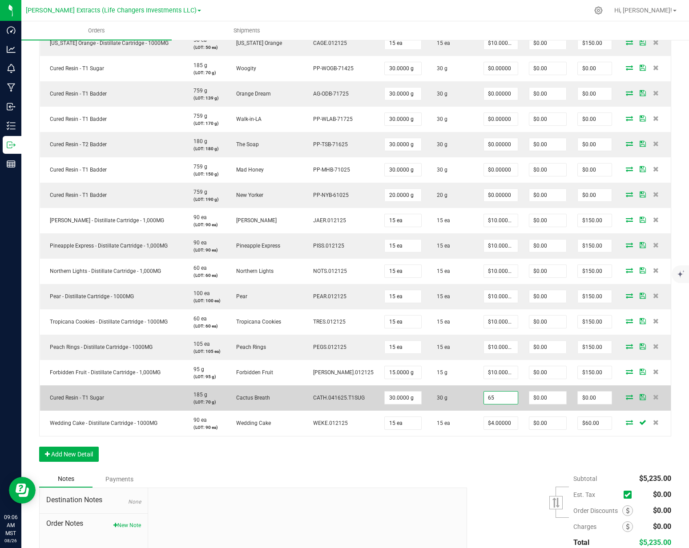
type input "6"
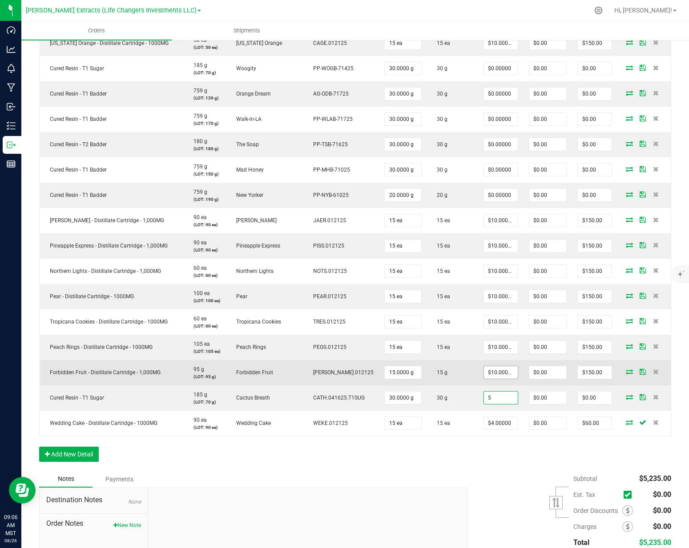
type input "5"
type input "10"
type input "$5.00000"
type input "$150.00"
click at [484, 375] on input "10" at bounding box center [501, 372] width 34 height 12
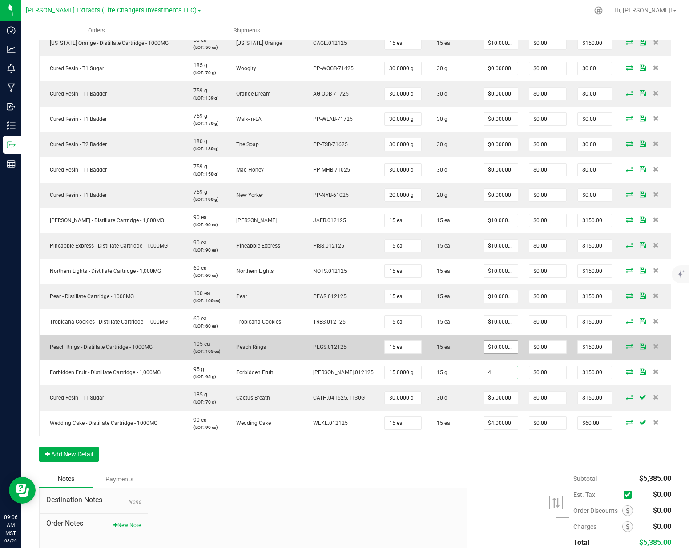
type input "4"
type input "10"
type input "$4.00000"
type input "$60.00"
click at [484, 345] on input "10" at bounding box center [501, 347] width 34 height 12
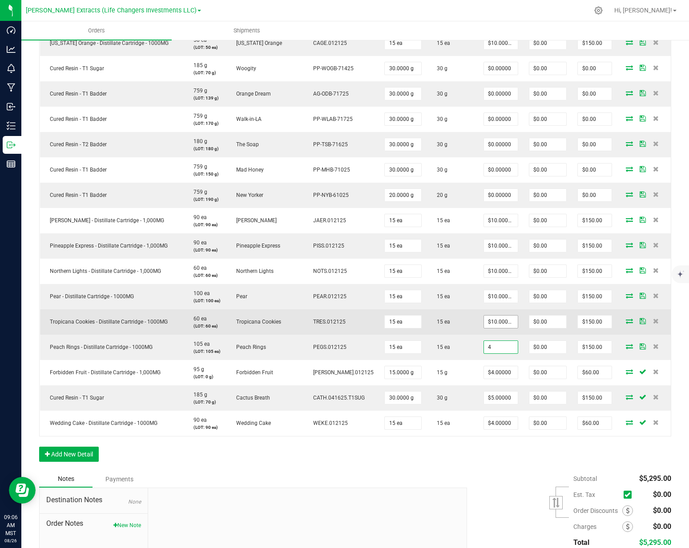
type input "4"
type input "10"
type input "$4.00000"
type input "$60.00"
click at [484, 324] on input "10" at bounding box center [501, 322] width 34 height 12
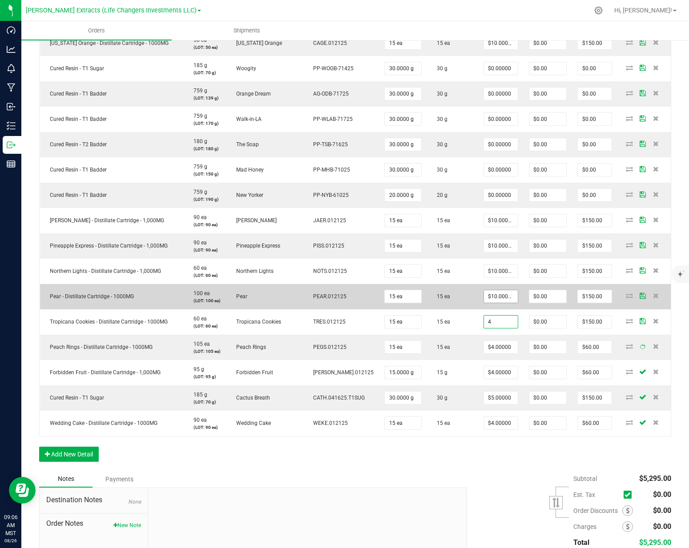
type input "4"
type input "10"
type input "$4.00000"
type input "$60.00"
click at [484, 294] on input "10" at bounding box center [501, 296] width 34 height 12
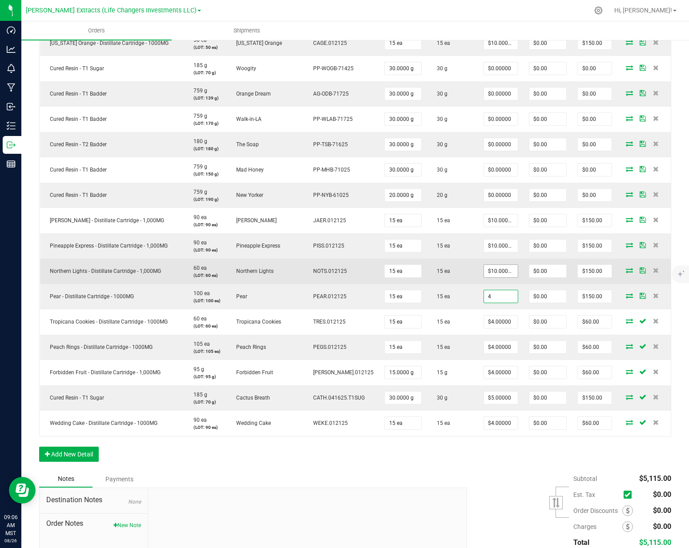
type input "4"
type input "10"
type input "$4.00000"
type input "$60.00"
click at [484, 269] on input "10" at bounding box center [501, 271] width 34 height 12
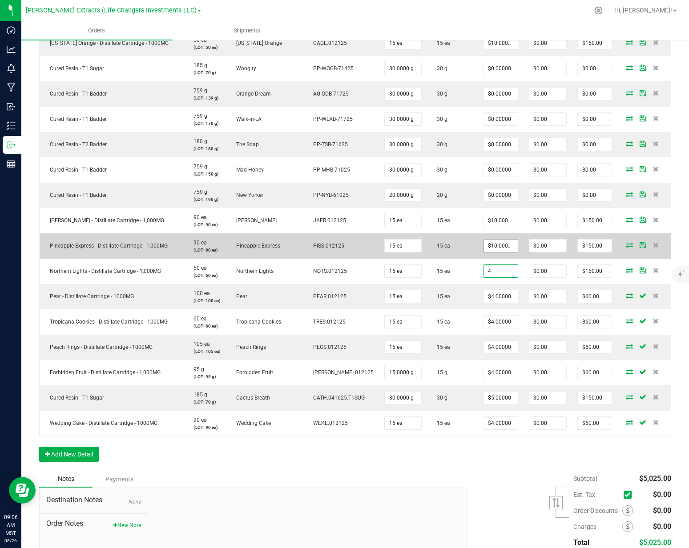
type input "4"
type input "10"
type input "$4.00000"
type input "$60.00"
click at [484, 245] on input "10" at bounding box center [501, 246] width 34 height 12
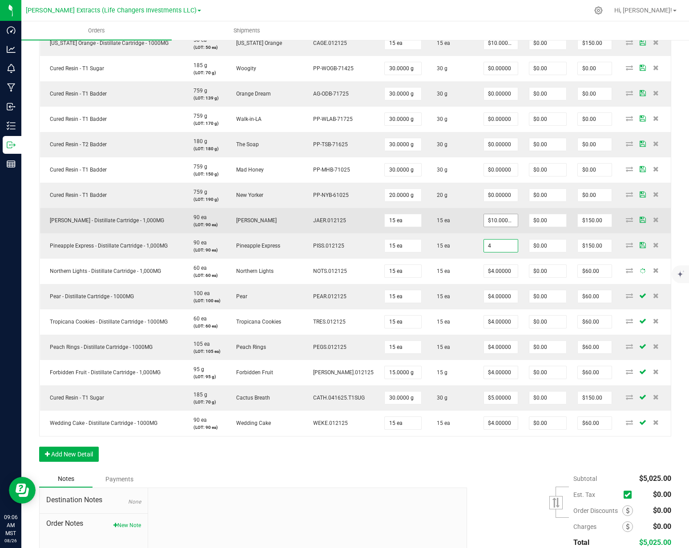
type input "4"
type input "10"
type input "$4.00000"
type input "$60.00"
click at [484, 222] on input "10" at bounding box center [501, 220] width 34 height 12
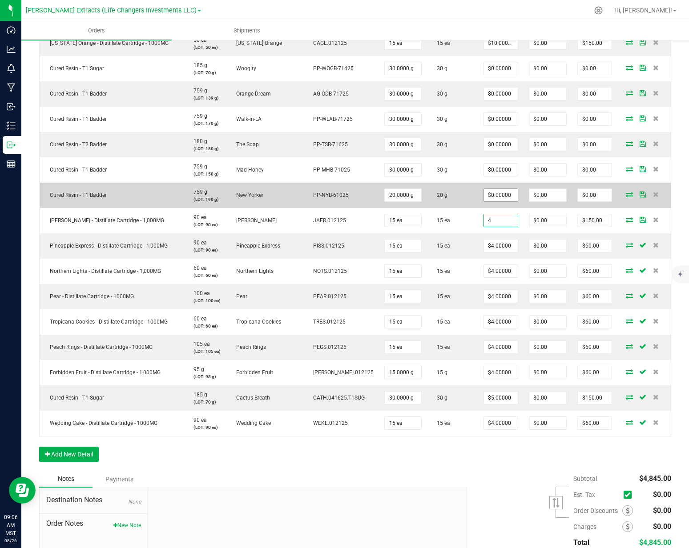
type input "4"
type input "0"
type input "$4.00000"
type input "$60.00"
click at [484, 193] on input "0" at bounding box center [501, 195] width 34 height 12
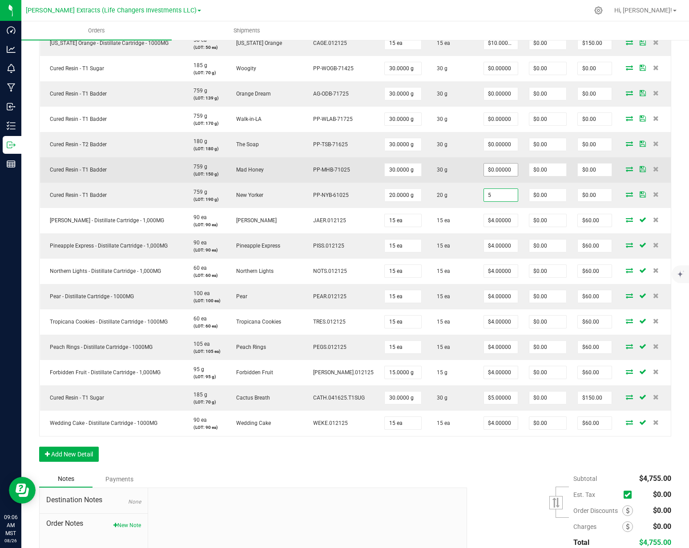
type input "5"
type input "0"
type input "$5.00000"
type input "$100.00"
click at [484, 164] on input "0" at bounding box center [501, 170] width 34 height 12
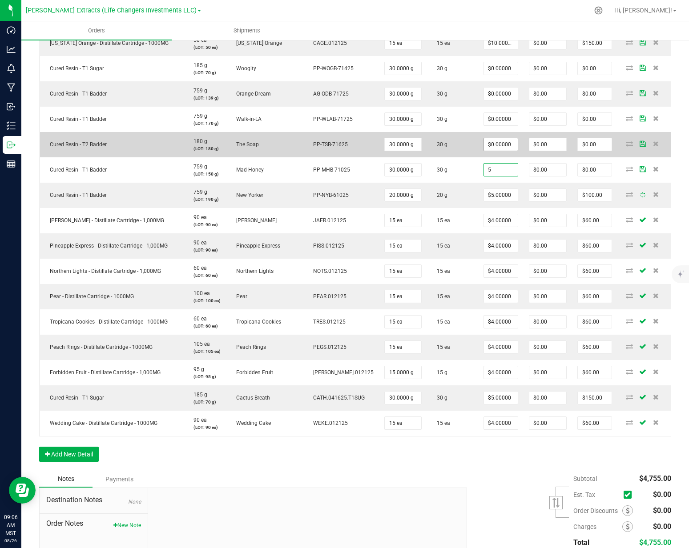
type input "5"
type input "0"
type input "$5.00000"
type input "$150.00"
click at [484, 147] on input "0" at bounding box center [501, 144] width 34 height 12
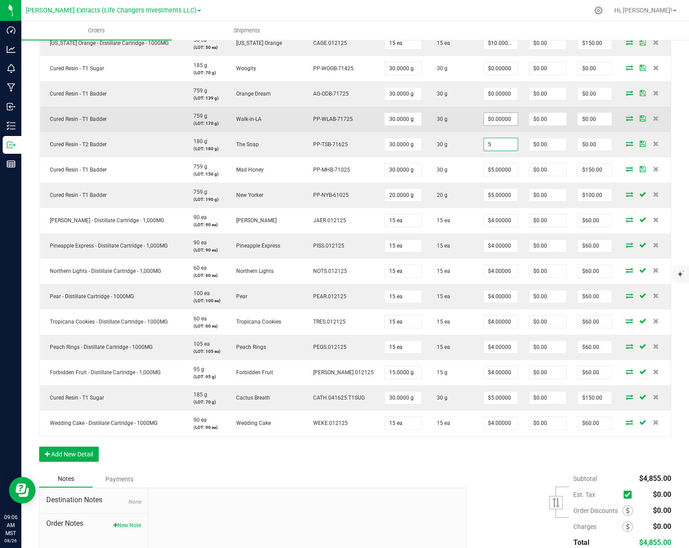
type input "5"
type input "0"
type input "$5.00000"
type input "$150.00"
click at [484, 119] on input "0" at bounding box center [501, 119] width 34 height 12
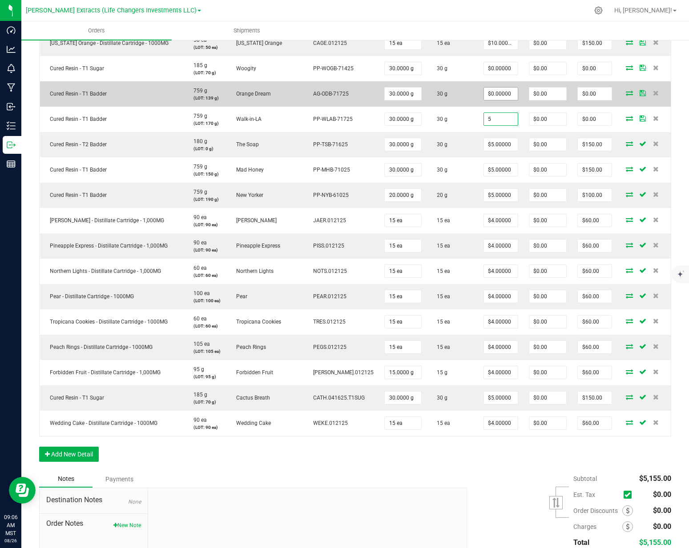
type input "5"
type input "0"
type input "$5.00000"
type input "$150.00"
click at [484, 88] on input "0" at bounding box center [501, 94] width 34 height 12
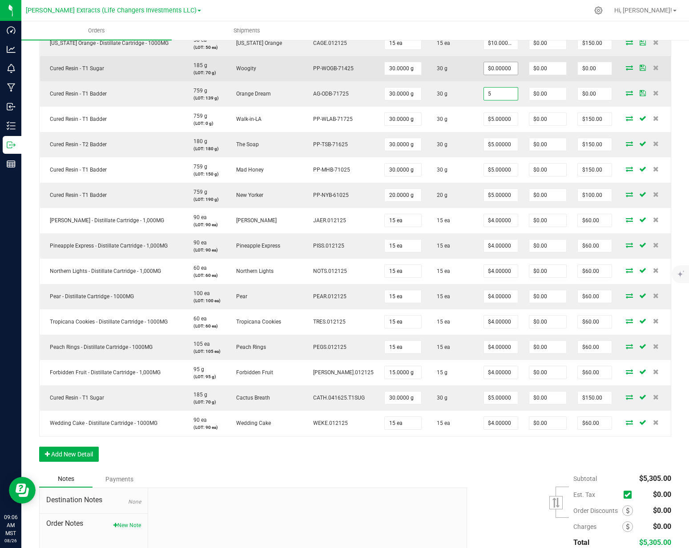
type input "5"
type input "0"
type input "$5.00000"
type input "$150.00"
click at [484, 71] on input "0" at bounding box center [501, 68] width 34 height 12
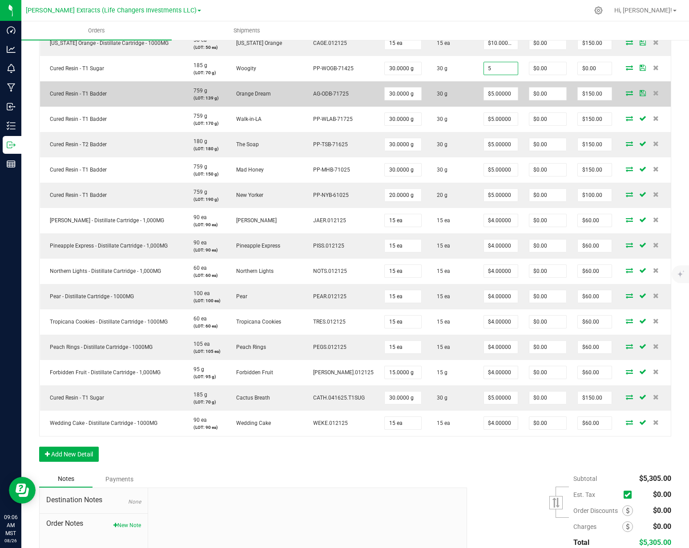
type input "$5.00000"
type input "$150.00"
click at [451, 86] on td "30 g" at bounding box center [452, 93] width 51 height 25
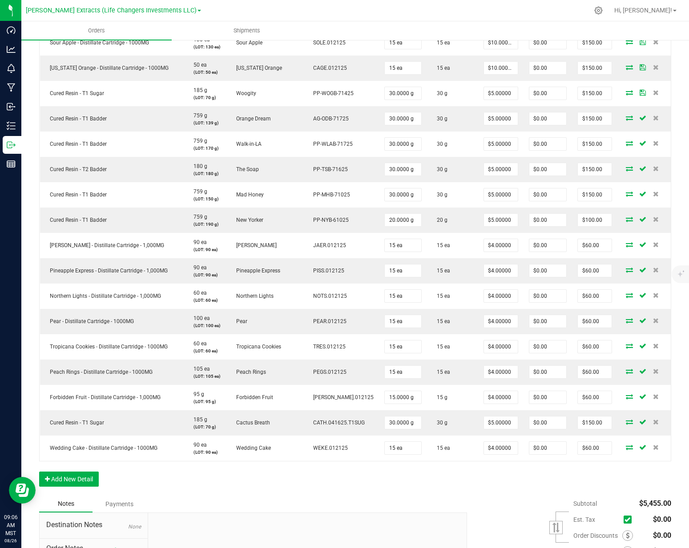
scroll to position [991, 0]
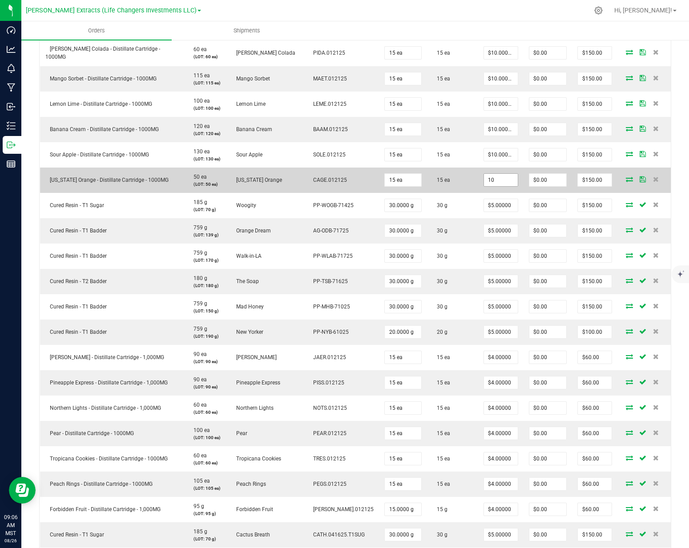
click at [484, 179] on input "10" at bounding box center [501, 180] width 34 height 12
click at [484, 176] on input "5" at bounding box center [501, 180] width 34 height 12
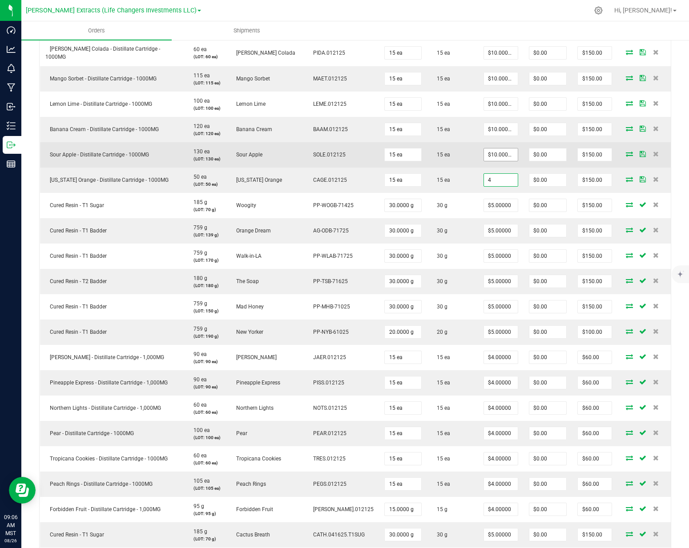
type input "4"
type input "10"
type input "$4.00000"
type input "$60.00"
click at [484, 150] on input "10" at bounding box center [501, 154] width 34 height 12
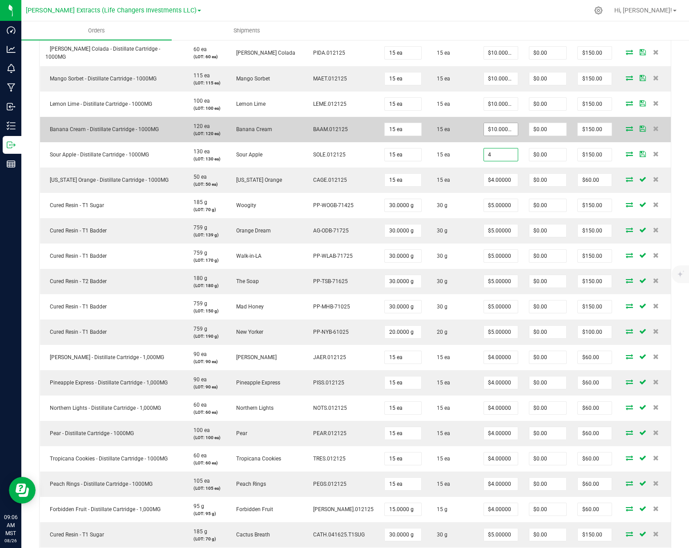
type input "4"
type input "10"
type input "$4.00000"
type input "$60.00"
click at [484, 127] on input "10" at bounding box center [501, 129] width 34 height 12
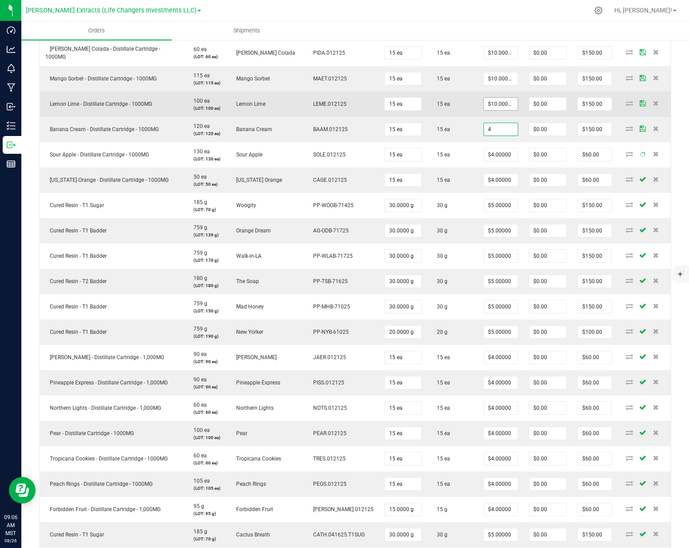
type input "4"
type input "10"
type input "$4.00000"
type input "$60.00"
click at [484, 102] on input "10" at bounding box center [501, 104] width 34 height 12
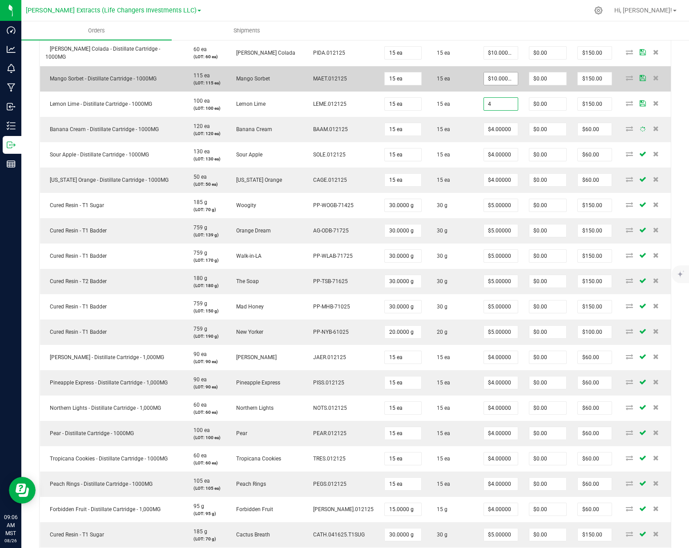
type input "4"
type input "10"
type input "$4.00000"
type input "$60.00"
click at [484, 80] on input "10" at bounding box center [501, 78] width 34 height 12
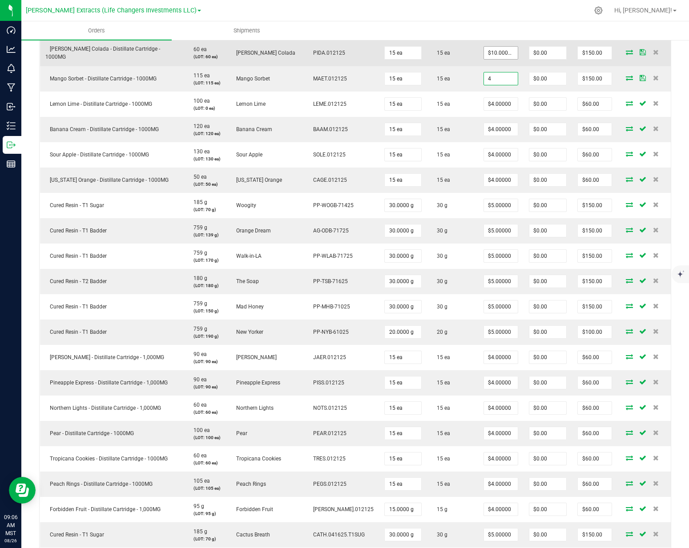
type input "4"
type input "10"
type input "$4.00000"
type input "$60.00"
click at [484, 57] on input "10" at bounding box center [501, 53] width 34 height 12
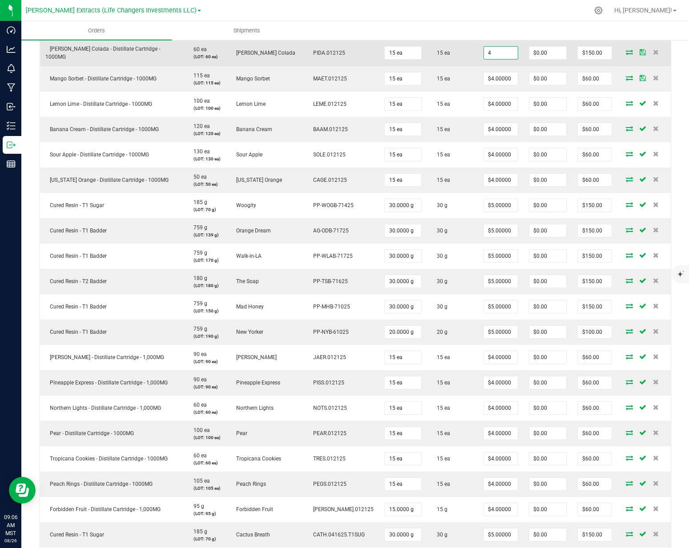
type input "$4.00000"
type input "$60.00"
click at [445, 63] on td "15 ea" at bounding box center [452, 53] width 51 height 27
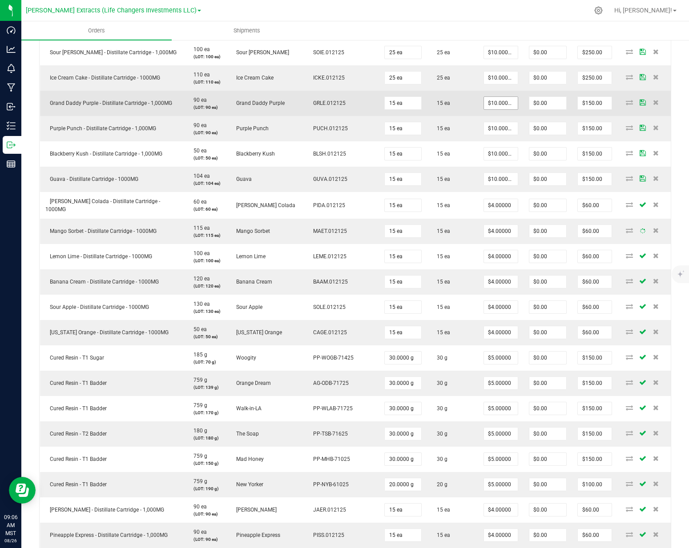
scroll to position [821, 0]
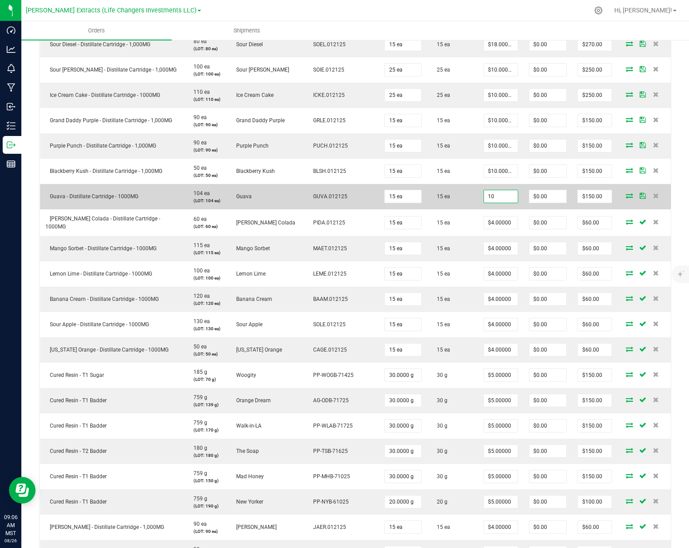
click at [489, 195] on input "10" at bounding box center [501, 196] width 34 height 12
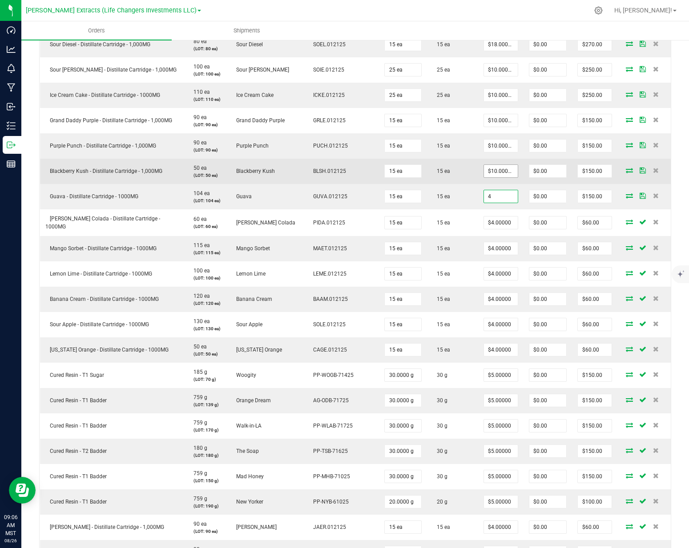
type input "4"
type input "10"
type input "$4.00000"
type input "$60.00"
click at [484, 172] on input "10" at bounding box center [501, 171] width 34 height 12
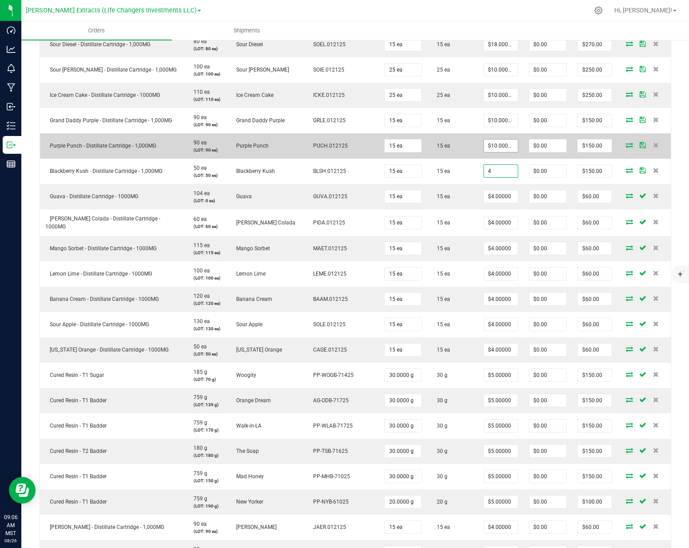
type input "4"
type input "10"
type input "$4.00000"
type input "$60.00"
click at [484, 146] on input "10" at bounding box center [501, 146] width 34 height 12
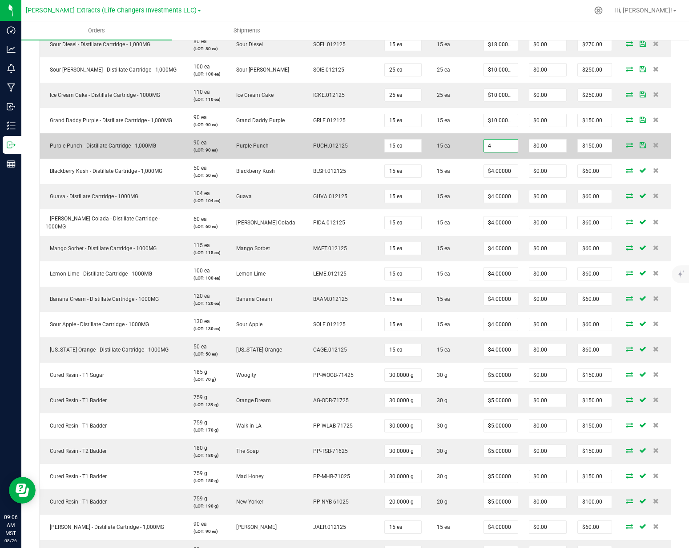
type input "$4.00000"
type input "$60.00"
click at [478, 136] on td "$4.00000" at bounding box center [500, 145] width 45 height 25
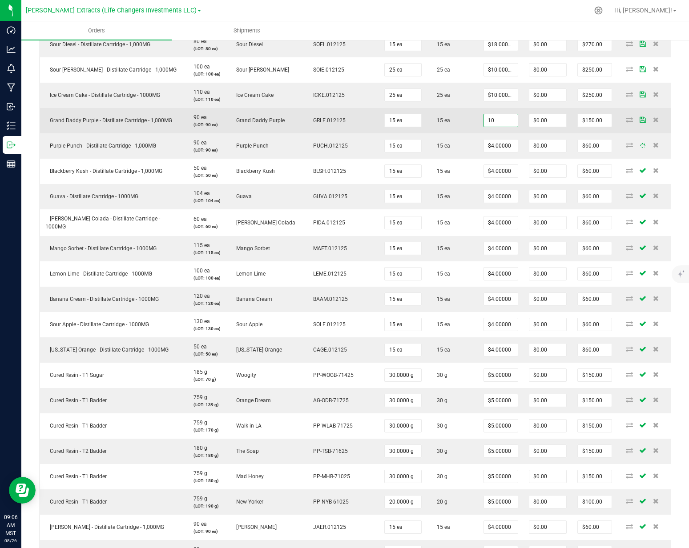
click at [484, 123] on input "10" at bounding box center [501, 120] width 34 height 12
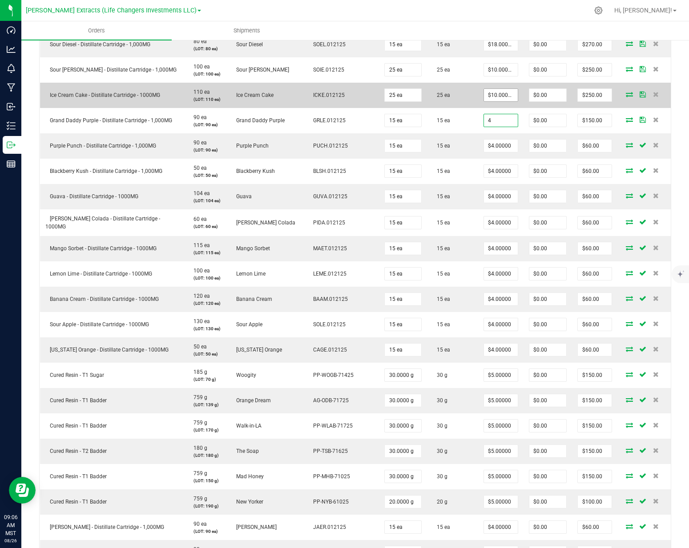
type input "4"
type input "10"
type input "$4.00000"
type input "$60.00"
click at [484, 91] on input "10" at bounding box center [501, 95] width 34 height 12
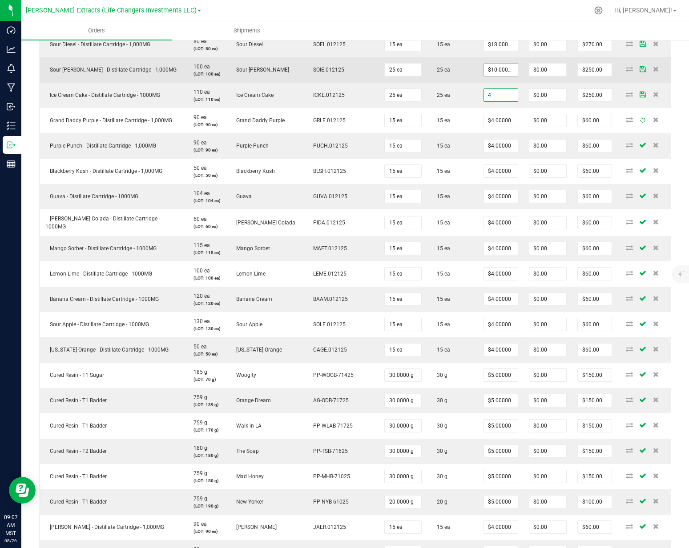
type input "4"
type input "10"
type input "$4.00000"
type input "$100.00"
click at [484, 73] on input "10" at bounding box center [501, 70] width 34 height 12
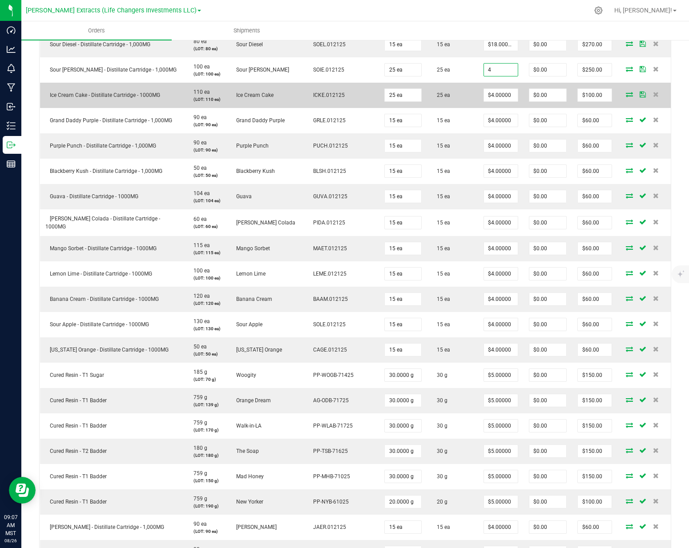
type input "$4.00000"
type input "$100.00"
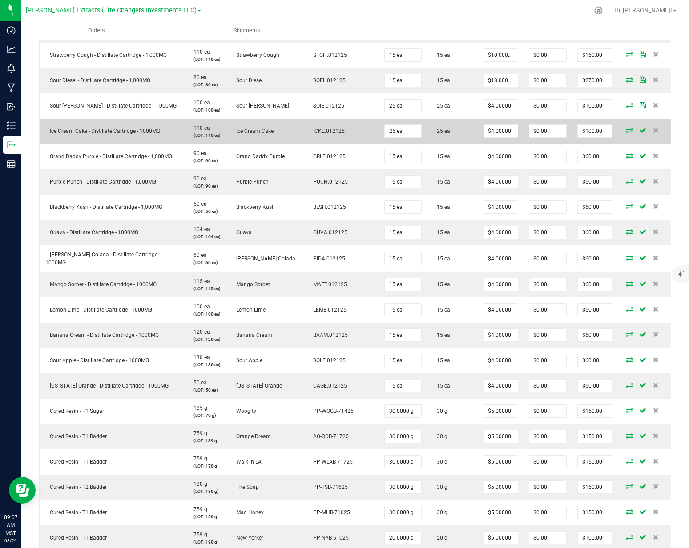
scroll to position [643, 0]
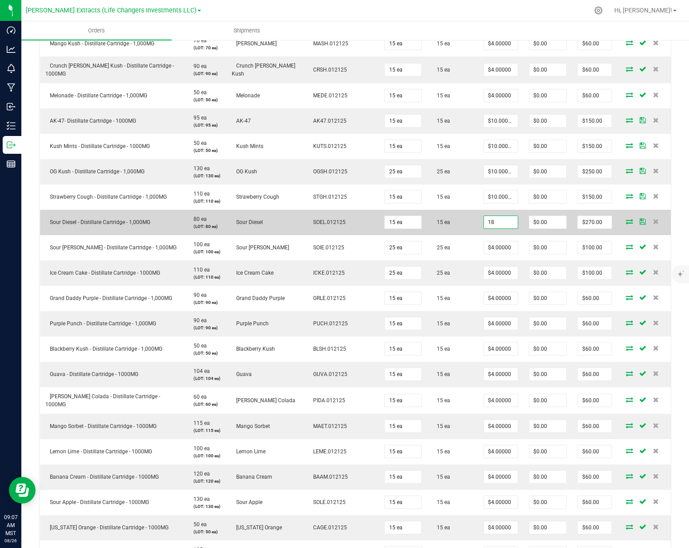
click at [491, 224] on input "18" at bounding box center [501, 222] width 34 height 12
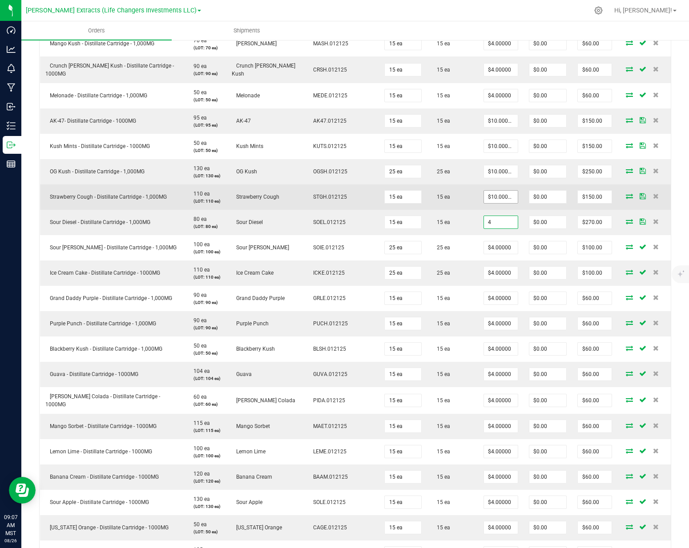
type input "$4.00000"
type input "$60.00"
click at [489, 202] on span "$10.00000" at bounding box center [500, 196] width 35 height 13
click at [489, 197] on input "10" at bounding box center [501, 197] width 34 height 12
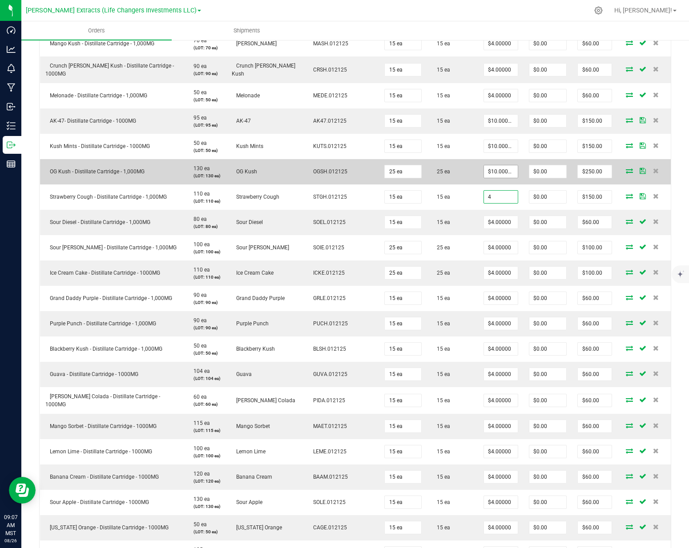
type input "4"
type input "10"
type input "$4.00000"
type input "$60.00"
click at [486, 171] on input "10" at bounding box center [501, 171] width 34 height 12
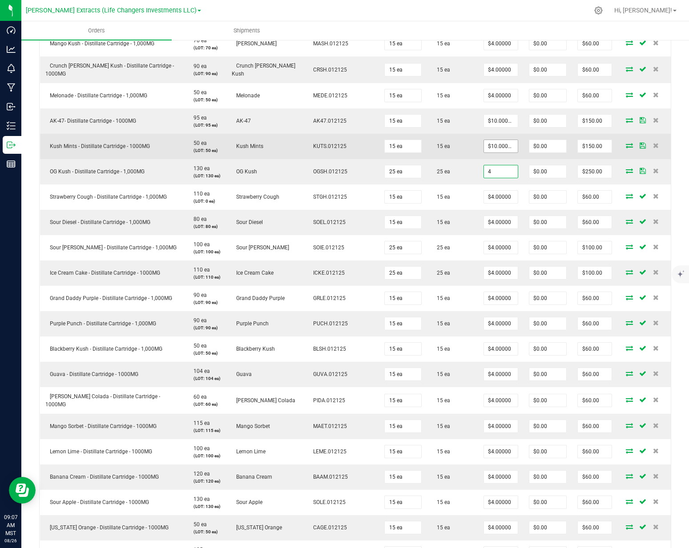
type input "4"
type input "10"
type input "$4.00000"
type input "$100.00"
click at [485, 144] on input "10" at bounding box center [501, 146] width 34 height 12
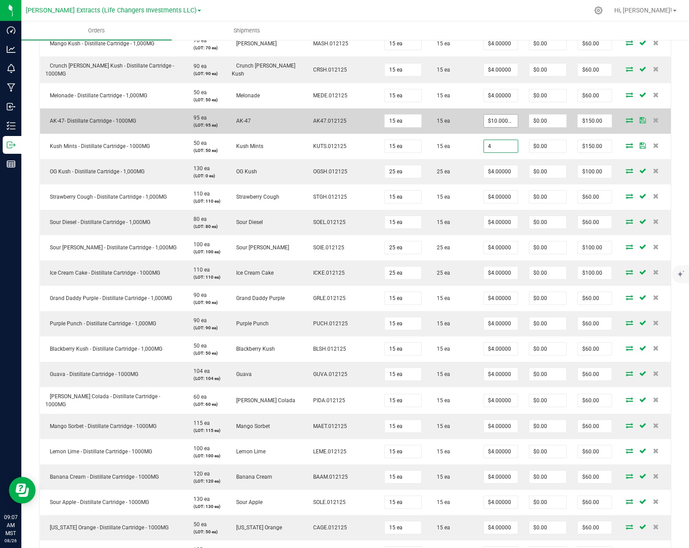
type input "4"
type input "10"
type input "$4.00000"
type input "$60.00"
click at [484, 119] on input "10" at bounding box center [501, 121] width 34 height 12
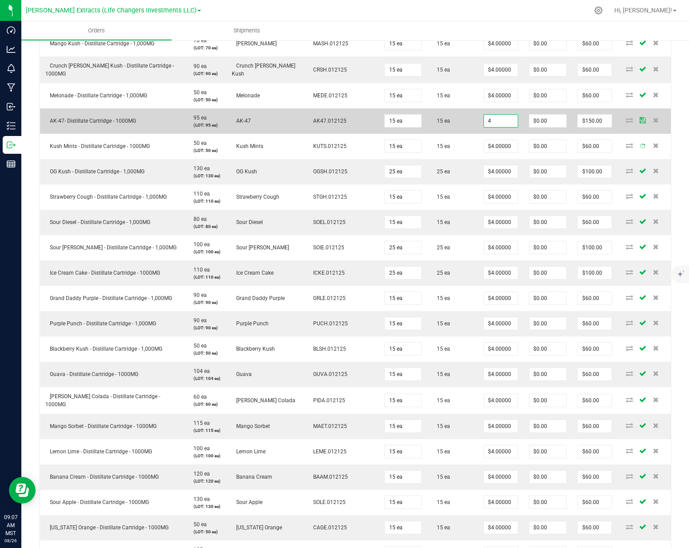
type input "$4.00000"
type input "$60.00"
click at [478, 108] on td "$4.00000" at bounding box center [500, 120] width 45 height 25
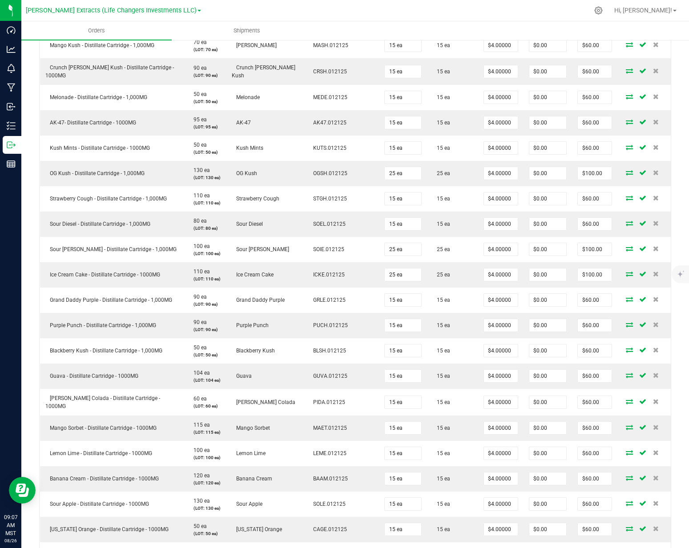
scroll to position [1195, 0]
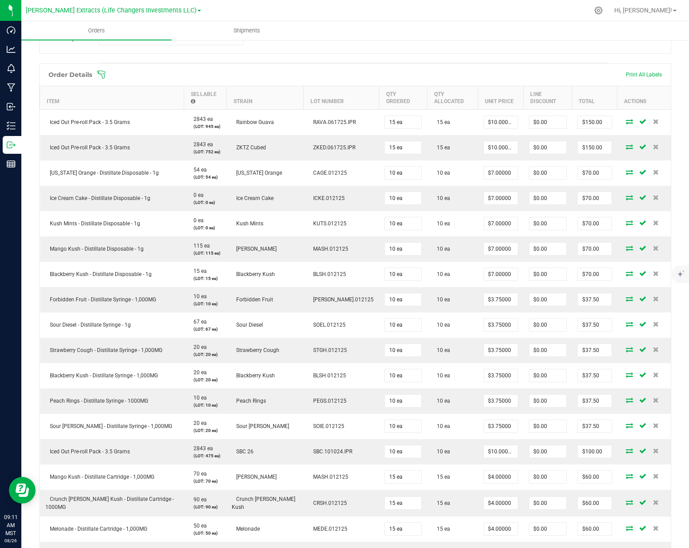
scroll to position [0, 0]
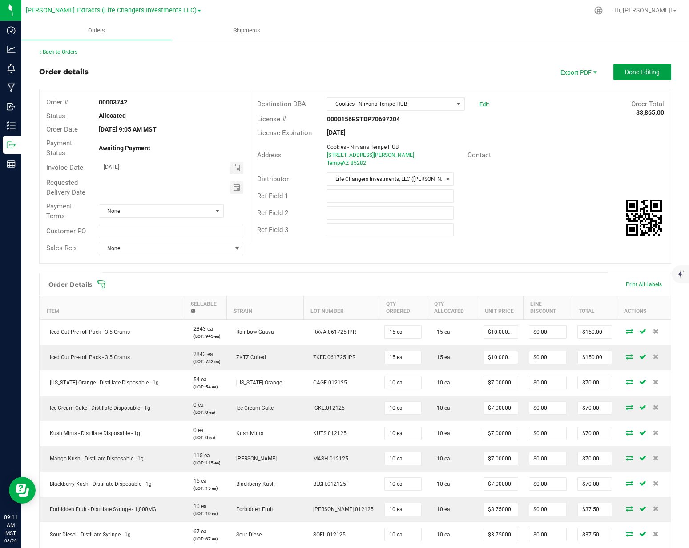
click at [625, 73] on span "Done Editing" at bounding box center [642, 71] width 35 height 7
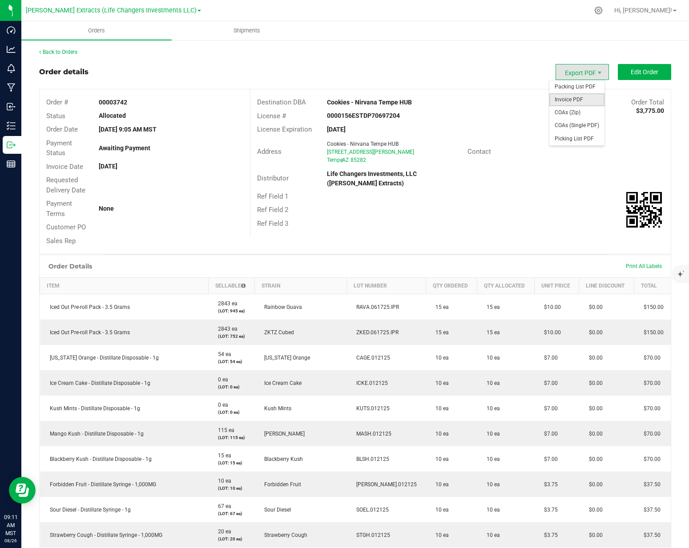
click at [570, 101] on span "Invoice PDF" at bounding box center [576, 99] width 55 height 13
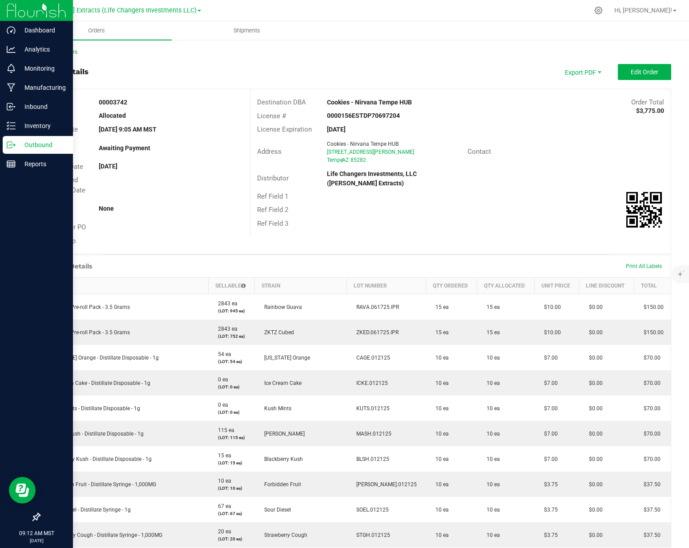
click at [19, 145] on p "Outbound" at bounding box center [42, 145] width 53 height 11
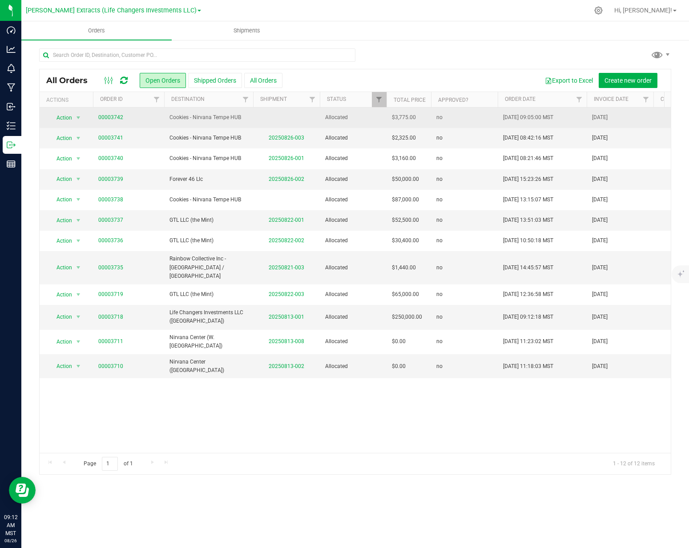
click at [188, 112] on td "Cookies - Nirvana Tempe HUB" at bounding box center [208, 118] width 89 height 20
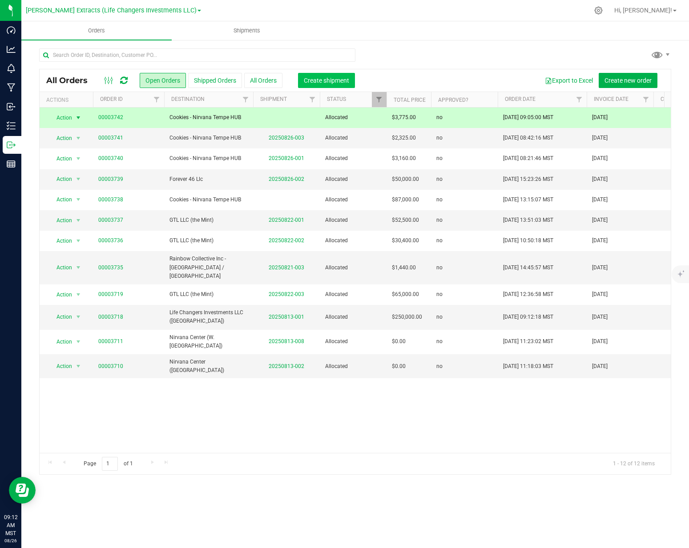
click at [328, 77] on span "Create shipment" at bounding box center [326, 80] width 45 height 7
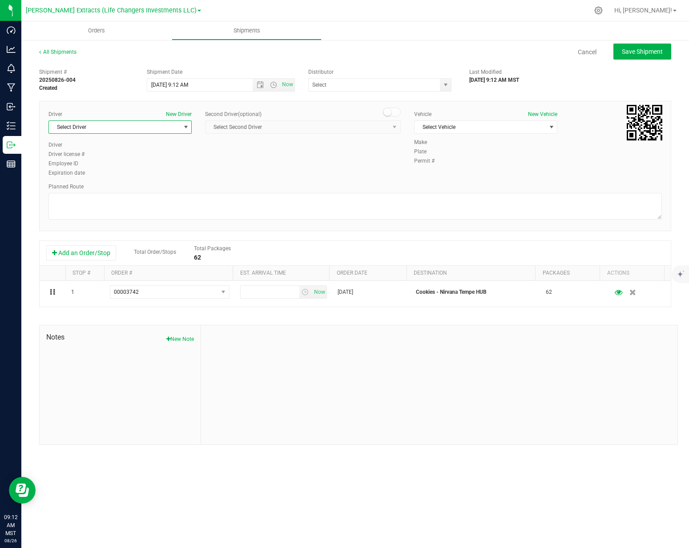
click at [97, 128] on span "Select Driver" at bounding box center [114, 127] width 131 height 12
click at [92, 269] on li "[PERSON_NAME]" at bounding box center [120, 269] width 142 height 13
click at [499, 124] on span "Select Vehicle" at bounding box center [479, 127] width 131 height 12
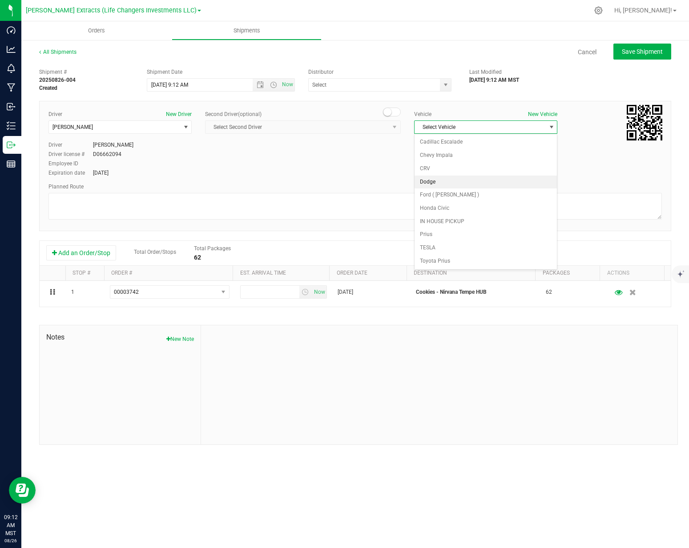
click at [446, 184] on li "Dodge" at bounding box center [485, 182] width 142 height 13
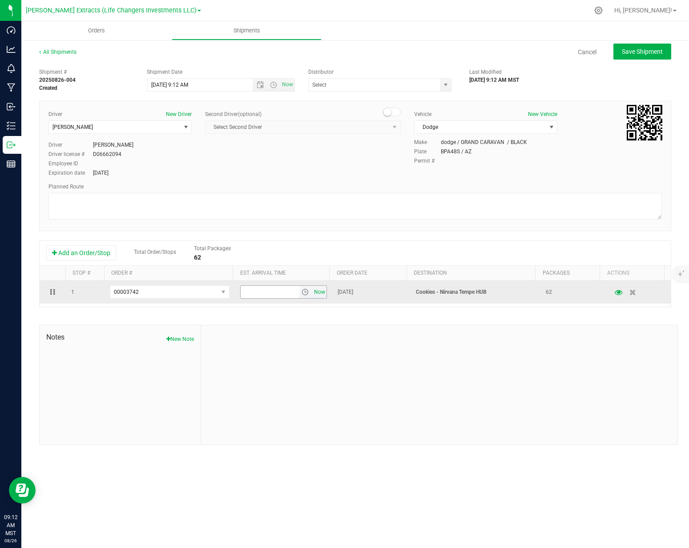
click at [312, 293] on span "Now" at bounding box center [319, 292] width 15 height 13
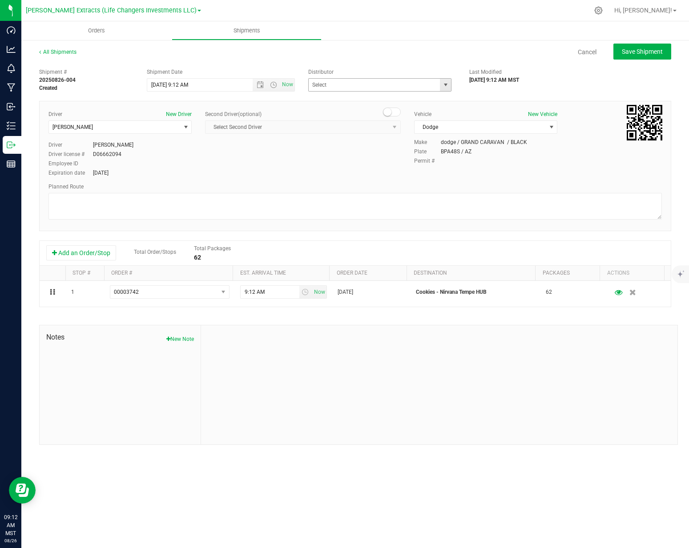
drag, startPoint x: 448, startPoint y: 82, endPoint x: 424, endPoint y: 92, distance: 26.3
click at [448, 82] on span "select" at bounding box center [445, 84] width 7 height 7
click at [394, 110] on li "Life Changers Investments, LLC ([PERSON_NAME] Extracts)" at bounding box center [380, 119] width 143 height 24
type input "Life Changers Investments, LLC ([PERSON_NAME] Extracts)"
click at [162, 86] on input "[DATE] 9:12 AM" at bounding box center [207, 85] width 120 height 12
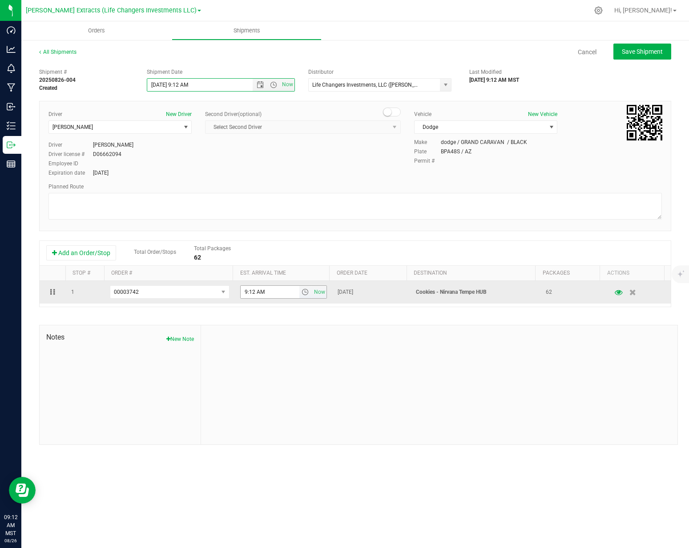
type input "[DATE] 9:12 AM"
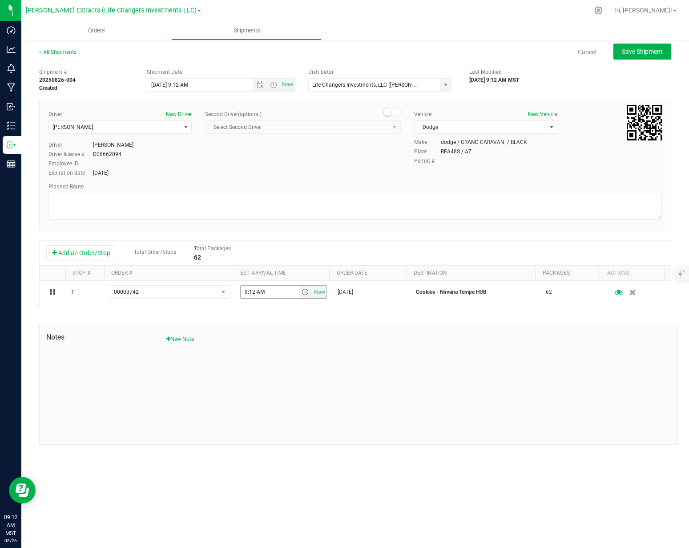
click at [271, 291] on input "9:12 AM" at bounding box center [270, 292] width 59 height 12
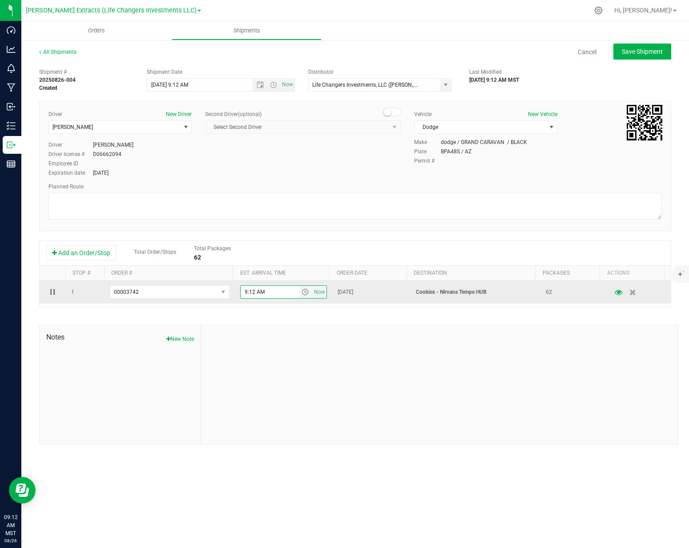
click at [280, 296] on input "9:12 AM" at bounding box center [270, 292] width 59 height 12
click at [280, 295] on input "9:12 AM" at bounding box center [270, 292] width 59 height 12
type input "1 pm"
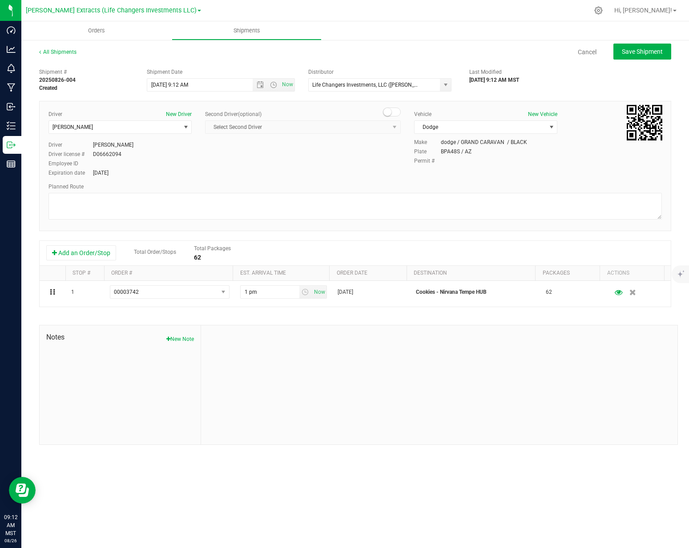
click at [294, 322] on div "Shipment # 20250826-004 Created Shipment Date [DATE] 9:12 AM Now Distributor Li…" at bounding box center [355, 254] width 632 height 381
click at [318, 310] on div "Shipment # 20250826-004 Created Shipment Date [DATE] 9:12 AM Now Distributor Li…" at bounding box center [355, 254] width 632 height 381
click at [640, 59] on button "Save Shipment" at bounding box center [642, 52] width 58 height 16
type input "[DATE] 4:12 PM"
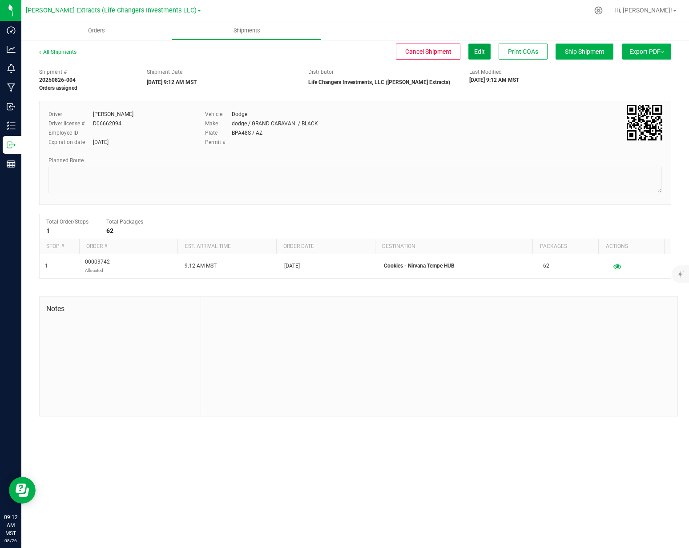
click at [476, 53] on span "Edit" at bounding box center [479, 51] width 11 height 7
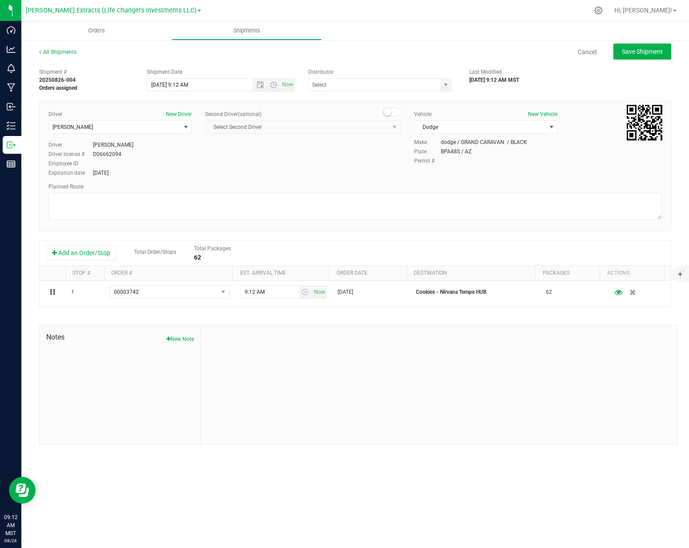
type input "Life Changers Investments, LLC ([PERSON_NAME] Extracts)"
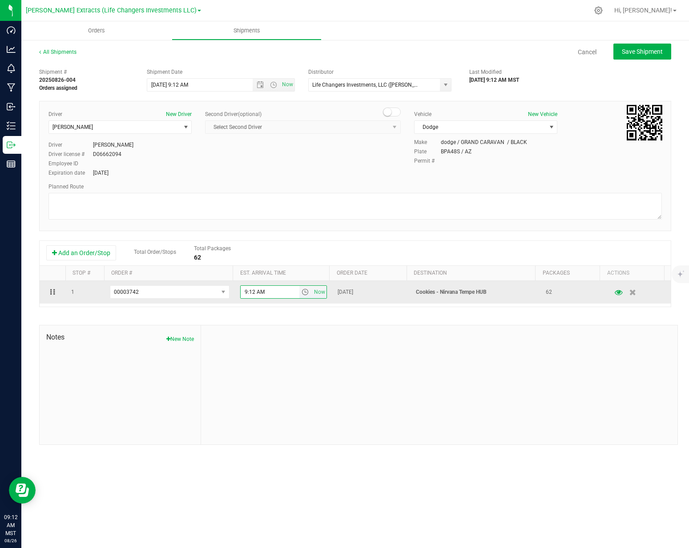
click at [259, 291] on input "9:12 AM" at bounding box center [270, 292] width 59 height 12
click at [260, 291] on input "9:12 AM" at bounding box center [270, 292] width 59 height 12
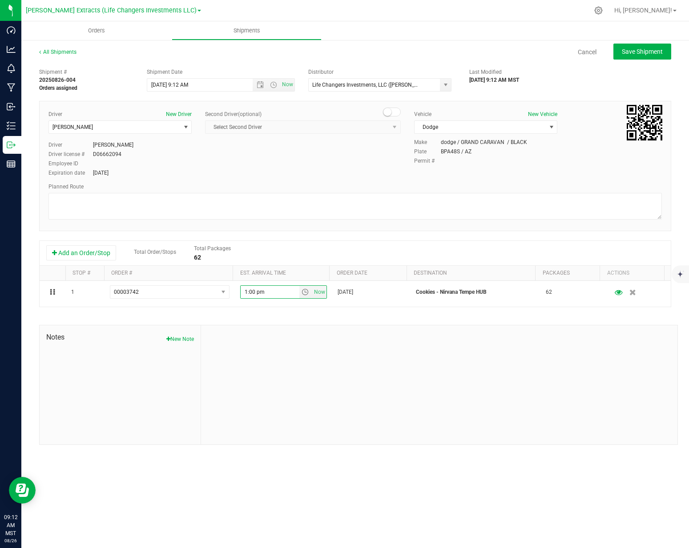
type input "1:00 PM"
click at [266, 346] on div at bounding box center [439, 384] width 476 height 119
click at [653, 52] on span "Save Shipment" at bounding box center [641, 51] width 41 height 7
type input "[DATE] 4:12 PM"
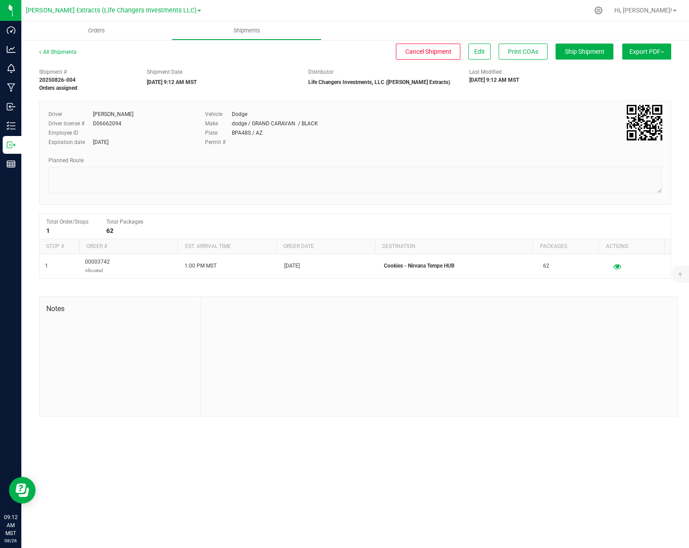
click at [656, 49] on button "Export PDF" at bounding box center [646, 52] width 49 height 16
click at [643, 75] on li "Manifest by Package ID" at bounding box center [644, 70] width 90 height 13
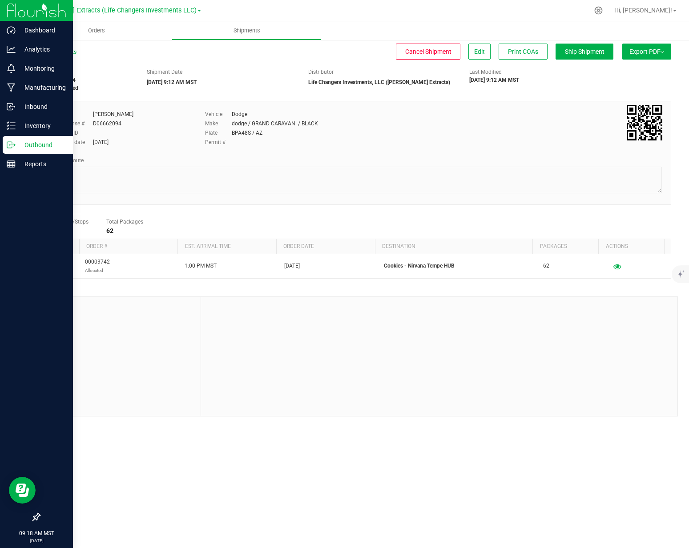
click at [15, 145] on icon at bounding box center [14, 145] width 1 height 1
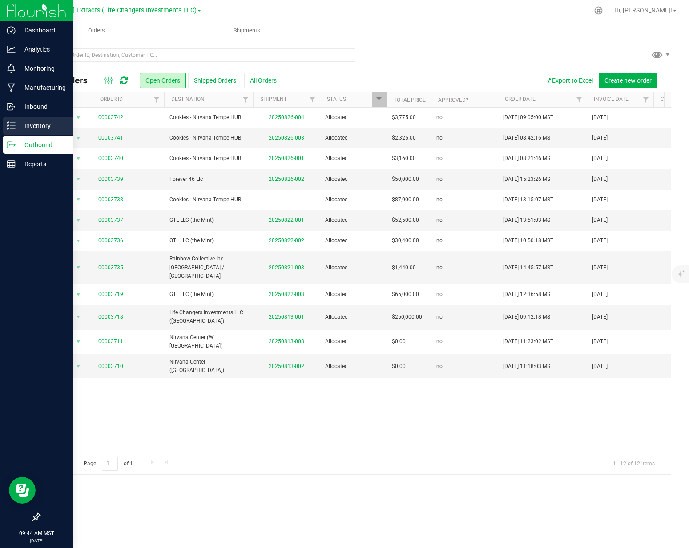
click at [12, 129] on line at bounding box center [12, 129] width 5 height 0
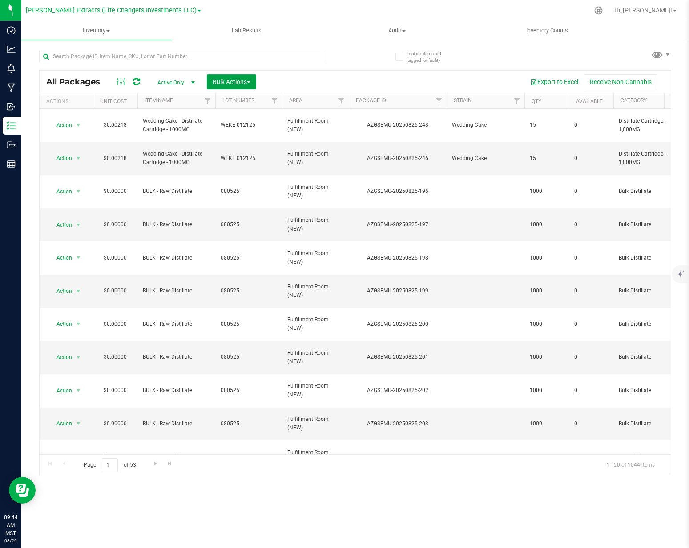
click at [222, 84] on span "Bulk Actions" at bounding box center [231, 81] width 38 height 7
click at [218, 124] on div "Add to outbound order" at bounding box center [248, 119] width 72 height 14
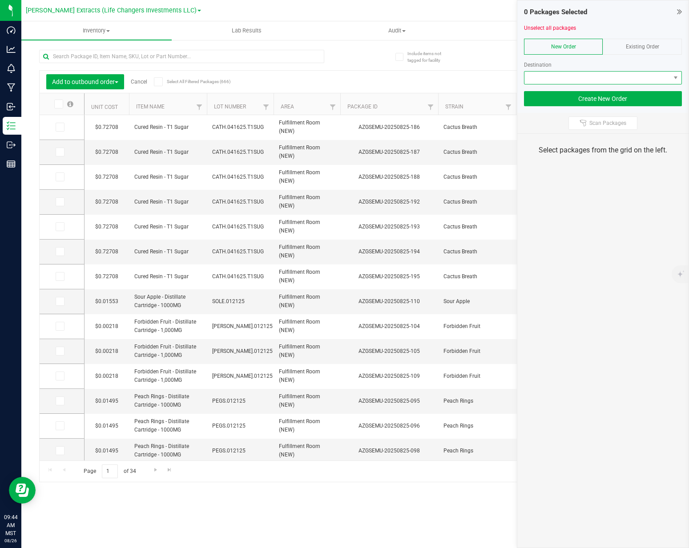
click at [564, 77] on span at bounding box center [597, 78] width 146 height 12
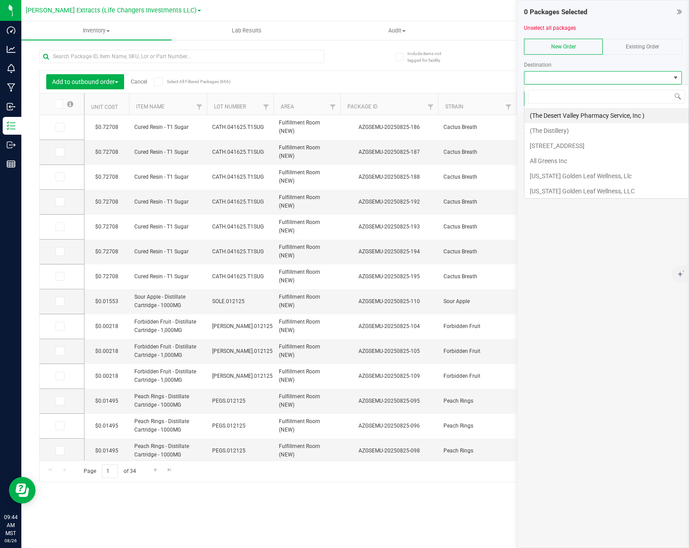
scroll to position [13, 158]
type input "nirv"
click at [556, 109] on li "Cookies - Nirvana Tempe HUB" at bounding box center [602, 115] width 157 height 15
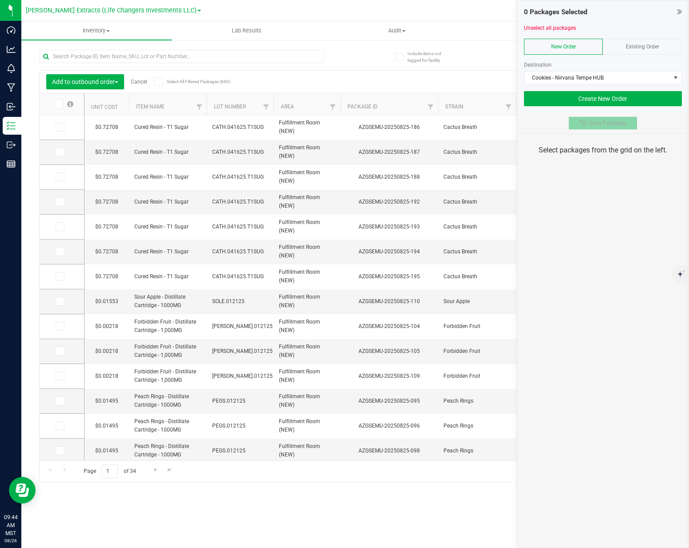
click at [578, 118] on button "Scan Packages" at bounding box center [602, 122] width 69 height 13
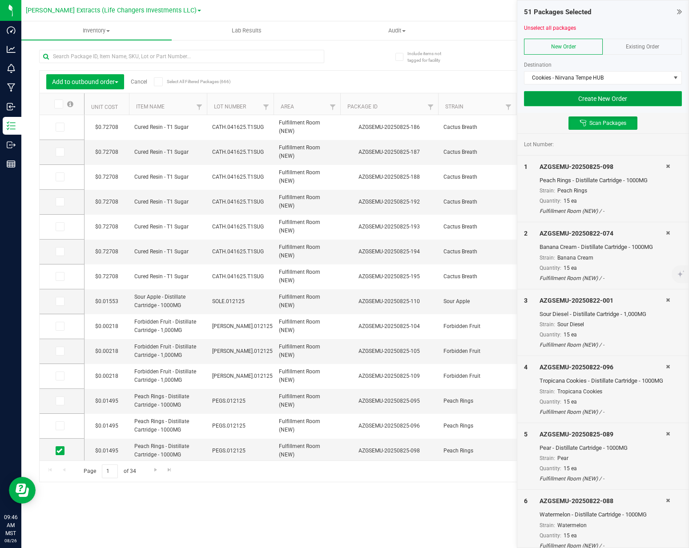
click at [599, 100] on button "Create New Order" at bounding box center [603, 98] width 158 height 15
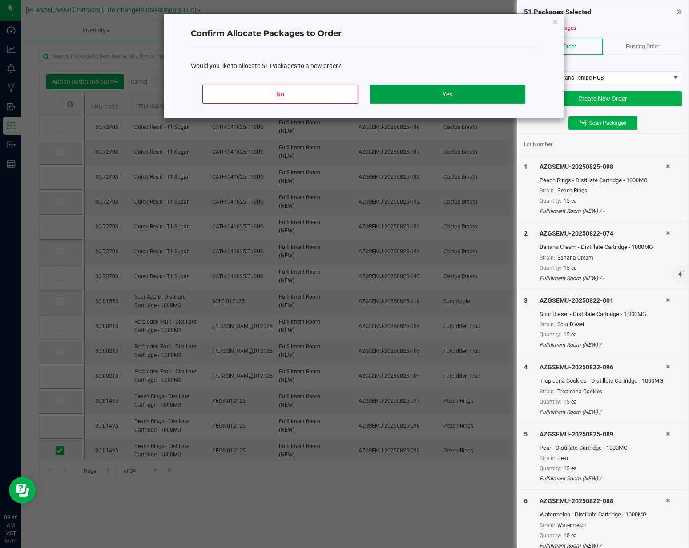
click at [464, 90] on button "Yes" at bounding box center [447, 94] width 156 height 19
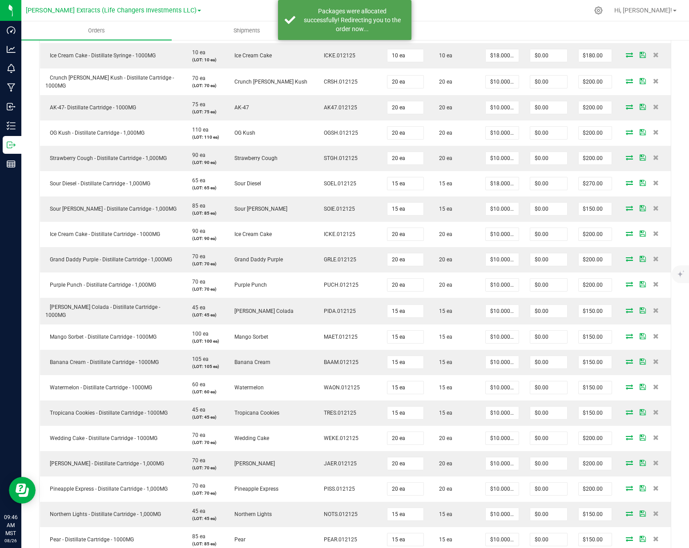
scroll to position [869, 0]
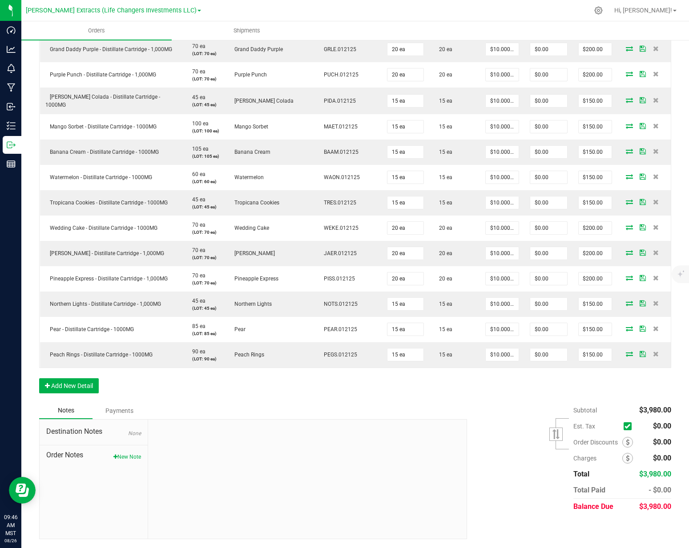
drag, startPoint x: 136, startPoint y: 453, endPoint x: 147, endPoint y: 453, distance: 10.7
click at [136, 454] on button "New Note" at bounding box center [127, 457] width 28 height 8
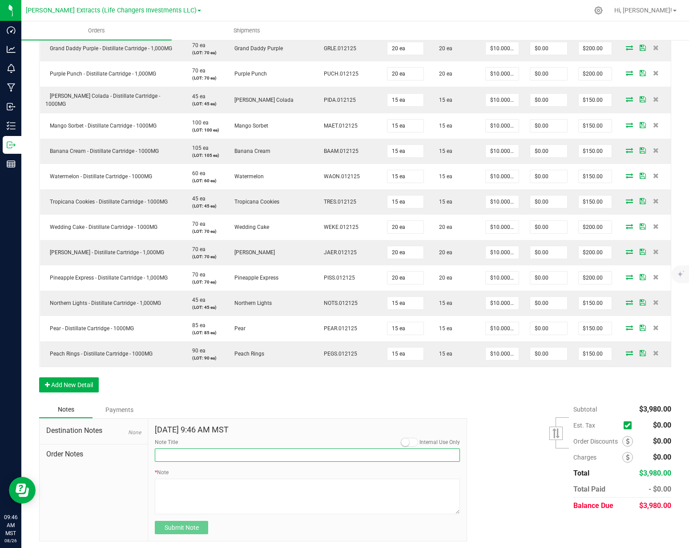
click at [178, 456] on input "Note Title" at bounding box center [307, 455] width 305 height 13
type input "order for"
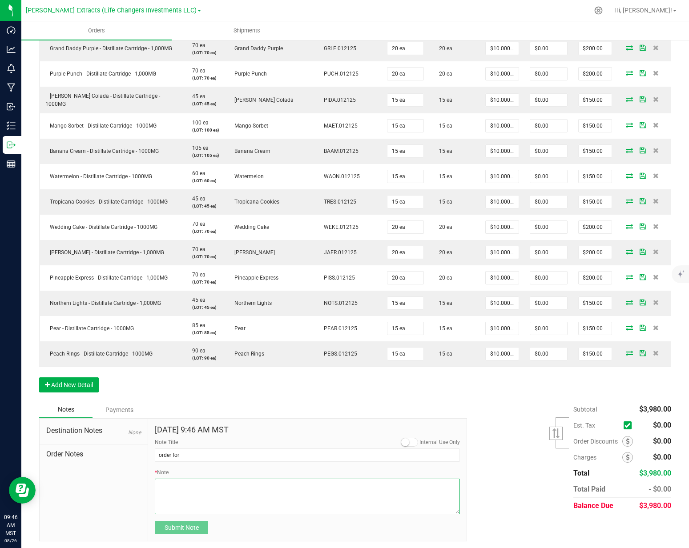
click at [225, 489] on textarea "* Note" at bounding box center [307, 497] width 305 height 36
type textarea "[GEOGRAPHIC_DATA]"
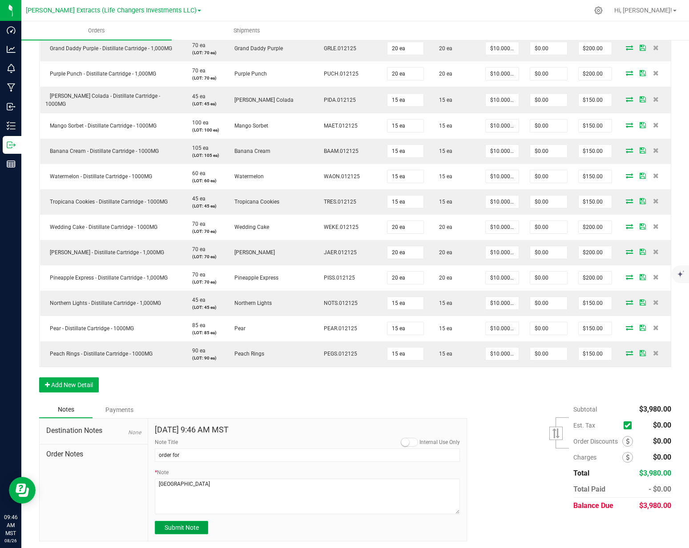
click at [189, 533] on button "Submit Note" at bounding box center [181, 527] width 53 height 13
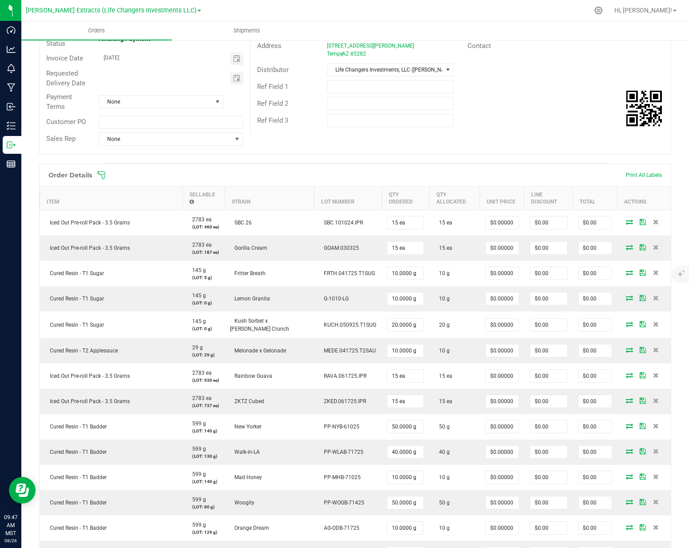
scroll to position [112, 0]
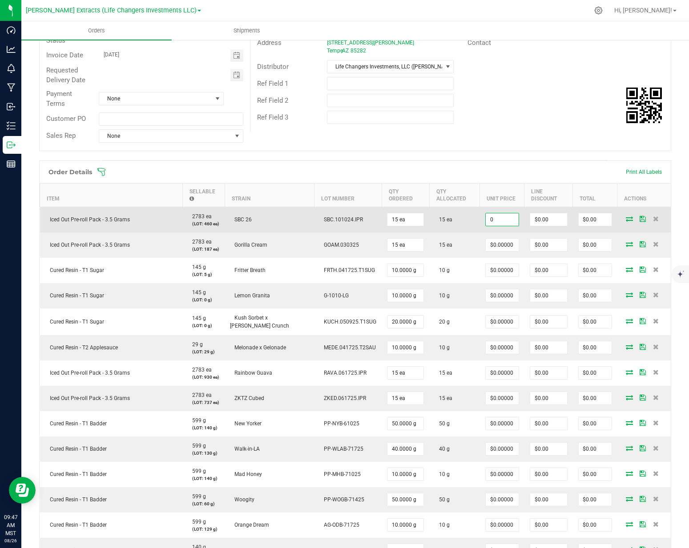
click at [492, 220] on input "0" at bounding box center [501, 219] width 33 height 12
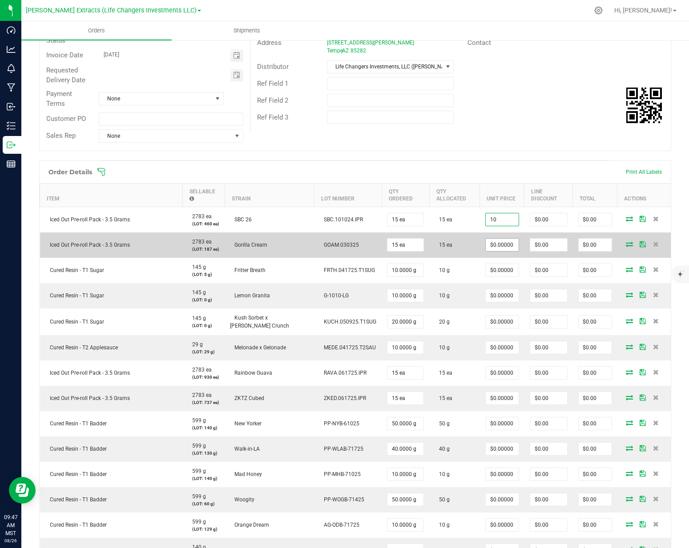
type input "$10.00000"
type input "$150.00"
click at [486, 244] on input "0" at bounding box center [501, 245] width 33 height 12
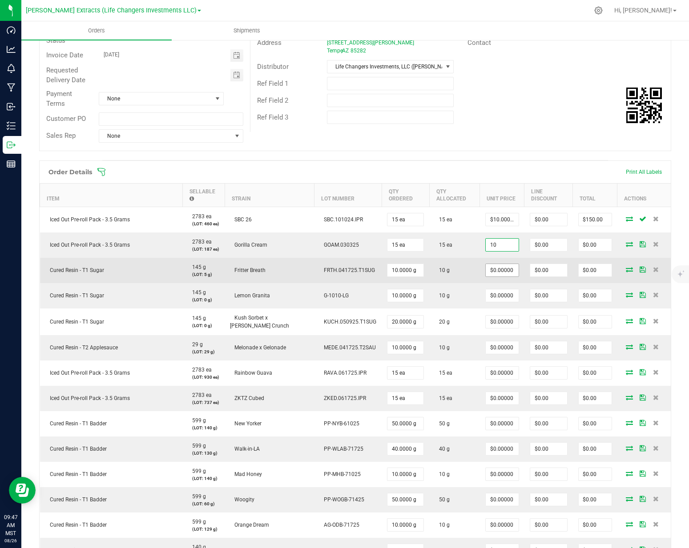
type input "$10.00000"
type input "$150.00"
click at [488, 273] on input "0" at bounding box center [501, 270] width 33 height 12
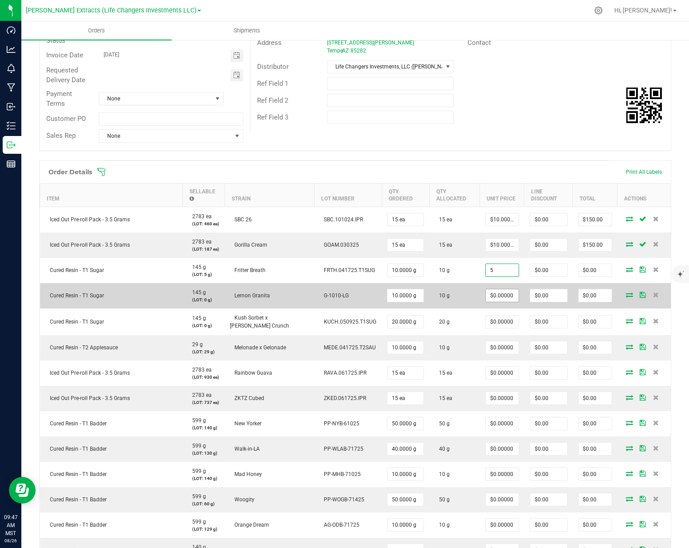
type input "$5.00000"
type input "$50.00"
click at [490, 293] on input "0" at bounding box center [501, 295] width 33 height 12
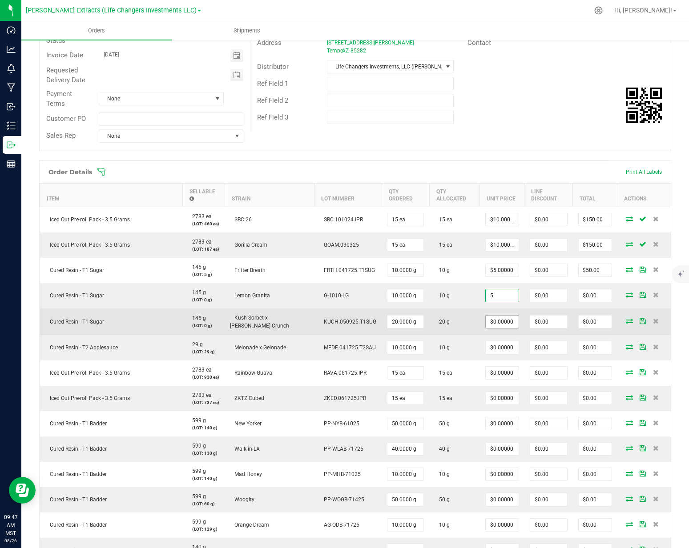
type input "$5.00000"
type input "$50.00"
click at [494, 322] on input "0" at bounding box center [501, 322] width 33 height 12
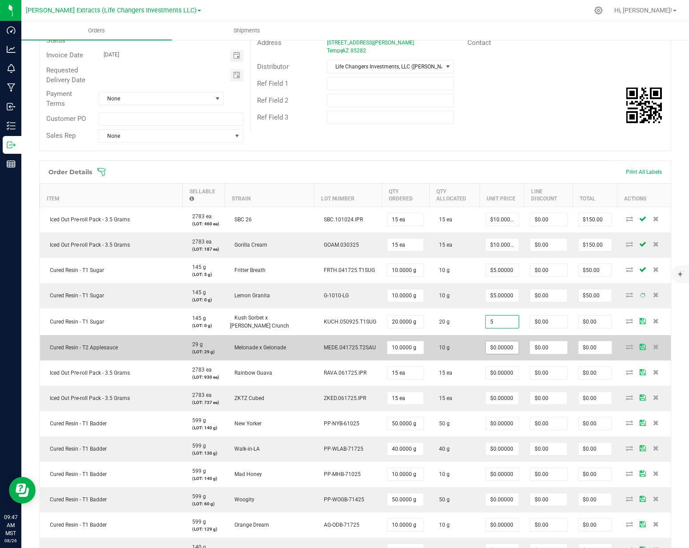
type input "$5.00000"
type input "$100.00"
click at [489, 350] on input "0" at bounding box center [501, 347] width 33 height 12
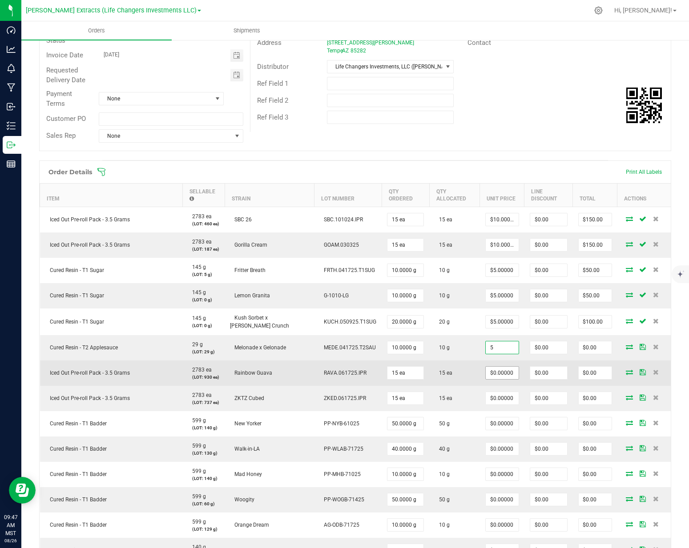
type input "$5.00000"
type input "$50.00"
click at [488, 367] on input "0" at bounding box center [501, 373] width 33 height 12
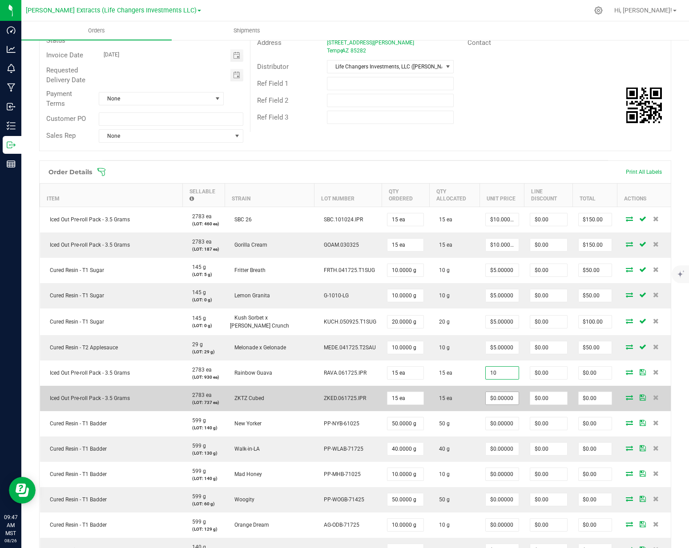
type input "$10.00000"
type input "$150.00"
click at [489, 396] on input "0" at bounding box center [501, 398] width 33 height 12
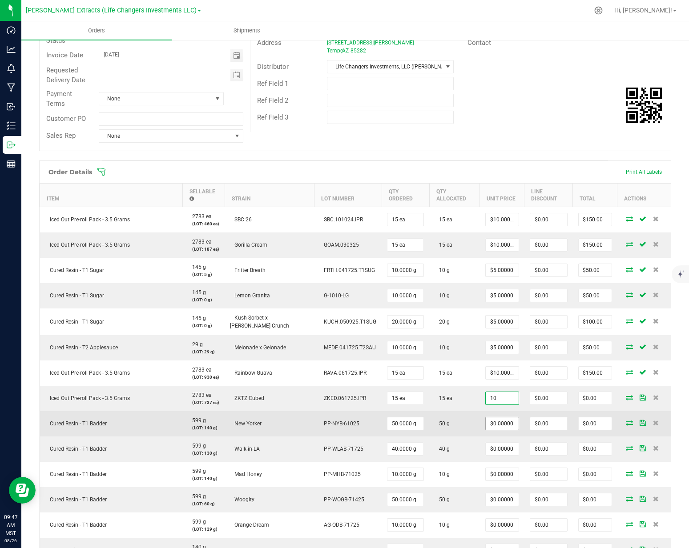
type input "$10.00000"
type input "$150.00"
click at [489, 424] on input "0" at bounding box center [501, 423] width 33 height 12
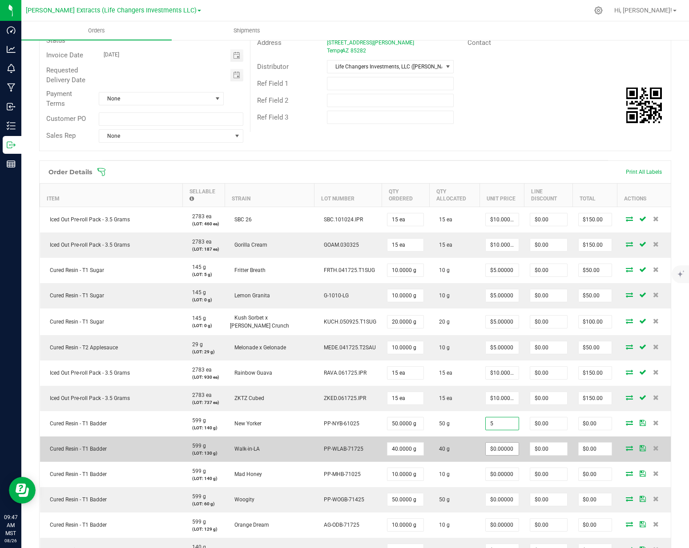
type input "$5.00000"
type input "$250.00"
click at [485, 455] on input "0" at bounding box center [501, 449] width 33 height 12
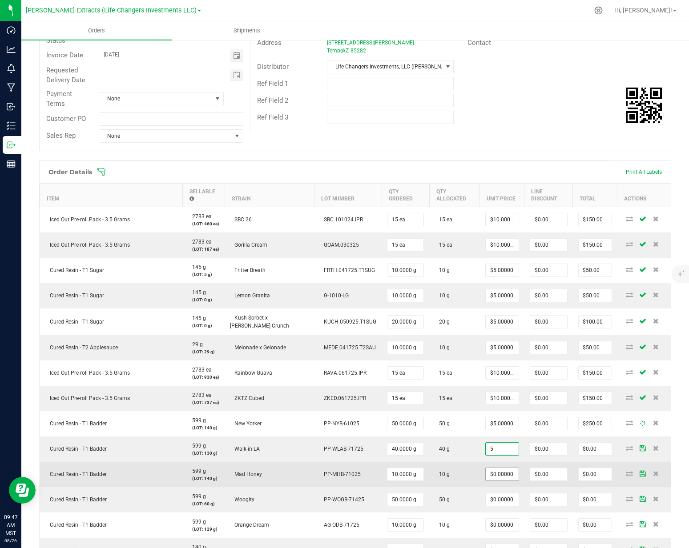
type input "$5.00000"
type input "$200.00"
click at [485, 471] on input "0" at bounding box center [501, 474] width 33 height 12
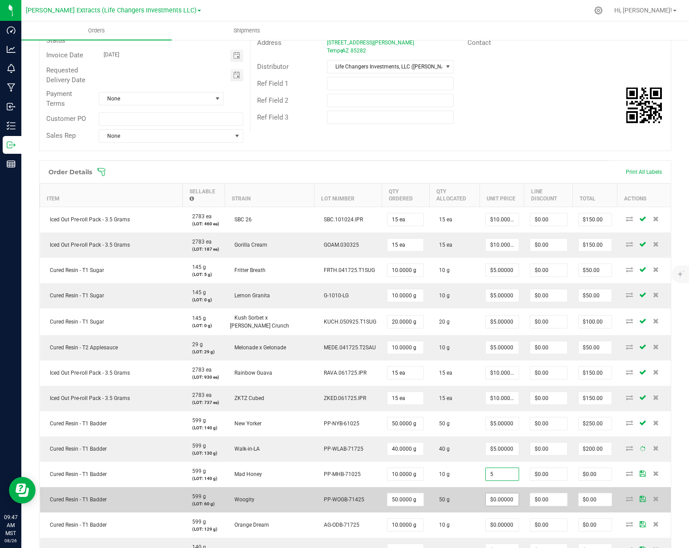
type input "$5.00000"
type input "$50.00"
click at [485, 501] on input "5" at bounding box center [501, 499] width 33 height 12
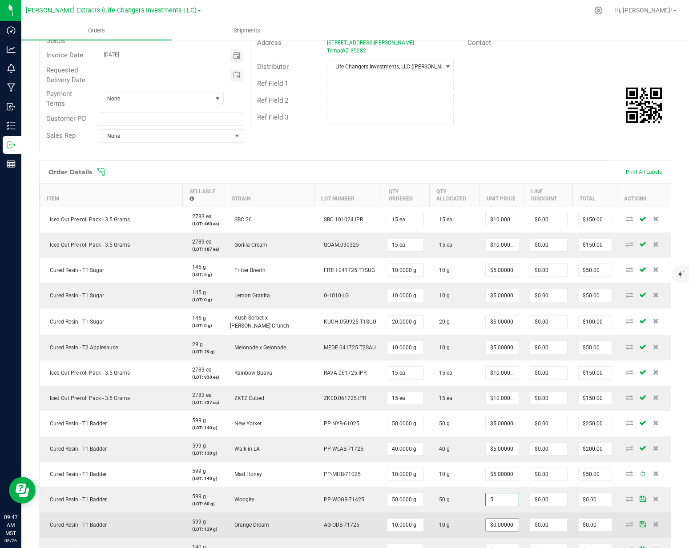
type input "$5.00000"
type input "$250.00"
click at [485, 522] on input "0" at bounding box center [501, 525] width 33 height 12
type input "$5.00000"
type input "$50.00"
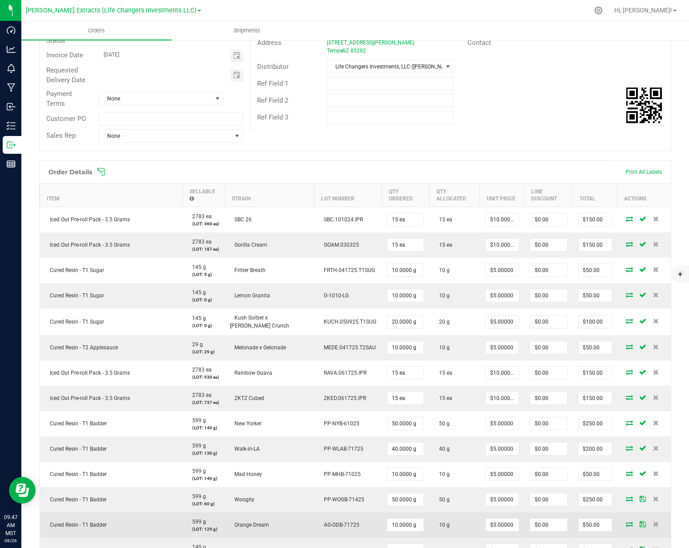
click at [455, 523] on td "10 g" at bounding box center [454, 525] width 51 height 25
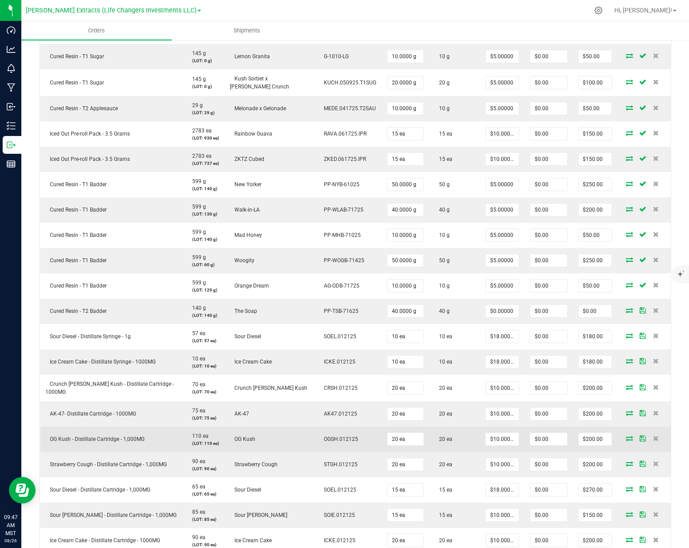
scroll to position [357, 0]
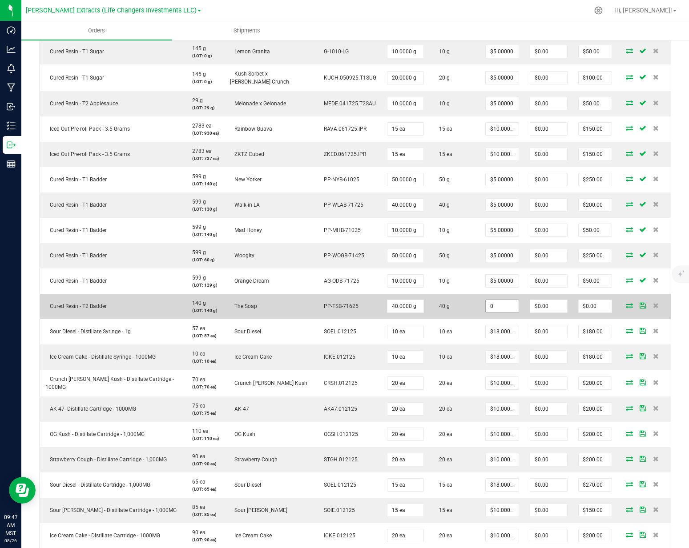
click at [485, 306] on input "0" at bounding box center [501, 306] width 33 height 12
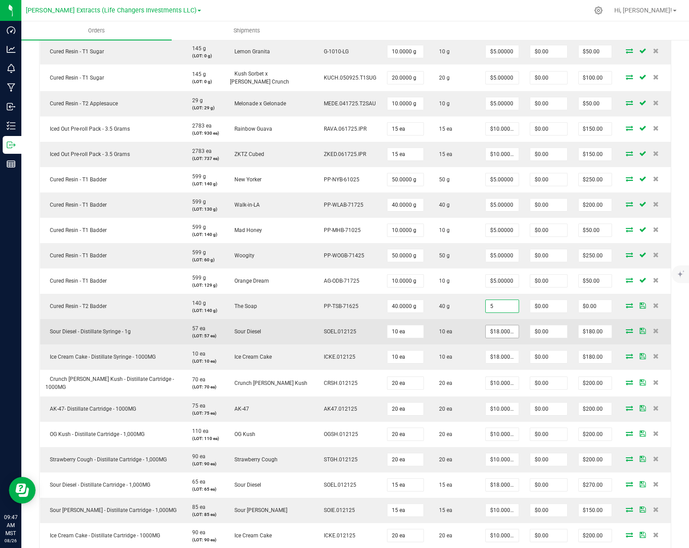
type input "$5.00000"
type input "$200.00"
click at [485, 335] on input "18" at bounding box center [501, 331] width 33 height 12
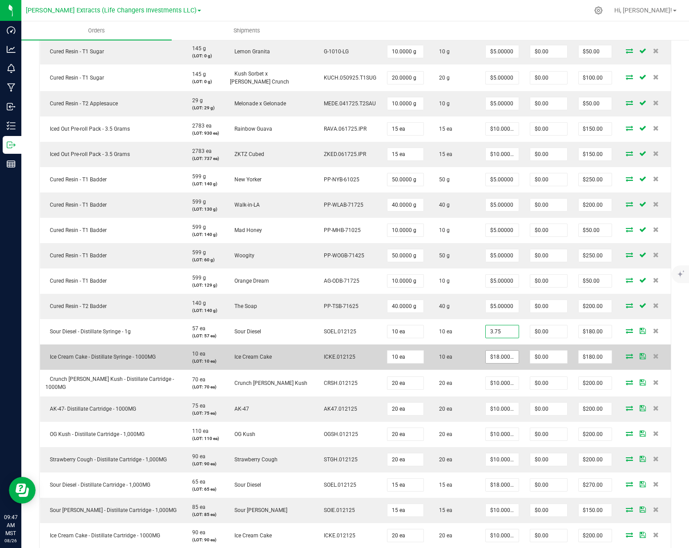
type input "$3.75000"
type input "$37.50"
click at [485, 358] on input "18" at bounding box center [501, 357] width 33 height 12
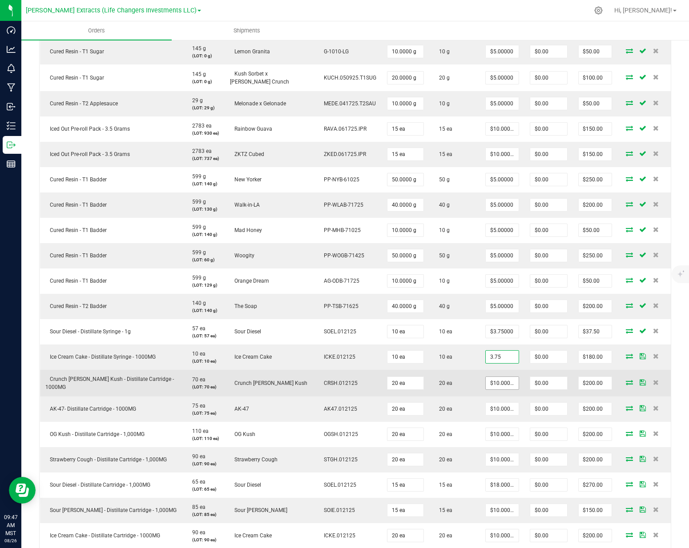
type input "$3.75000"
type input "$37.50"
click at [485, 384] on input "10" at bounding box center [501, 383] width 33 height 12
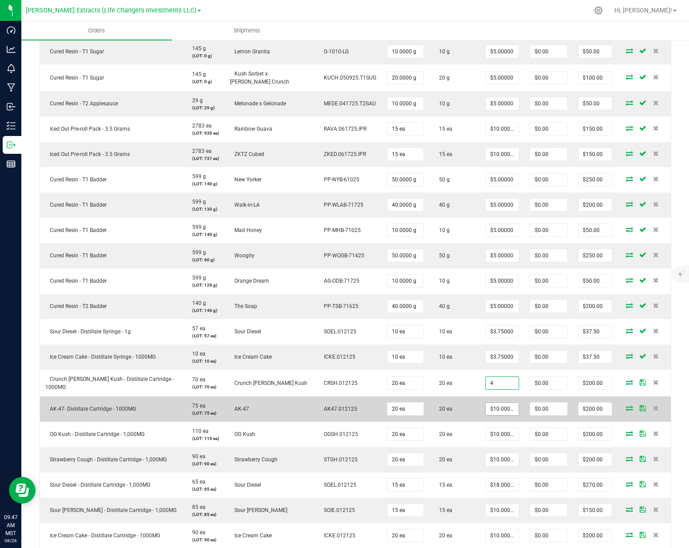
type input "$4.00000"
type input "$80.00"
click at [486, 410] on input "10" at bounding box center [501, 409] width 33 height 12
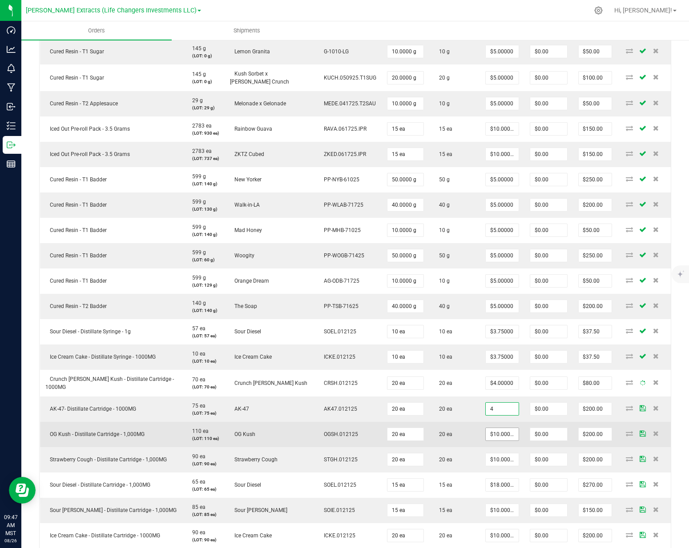
type input "$4.00000"
type input "$80.00"
click at [485, 433] on input "10" at bounding box center [501, 434] width 33 height 12
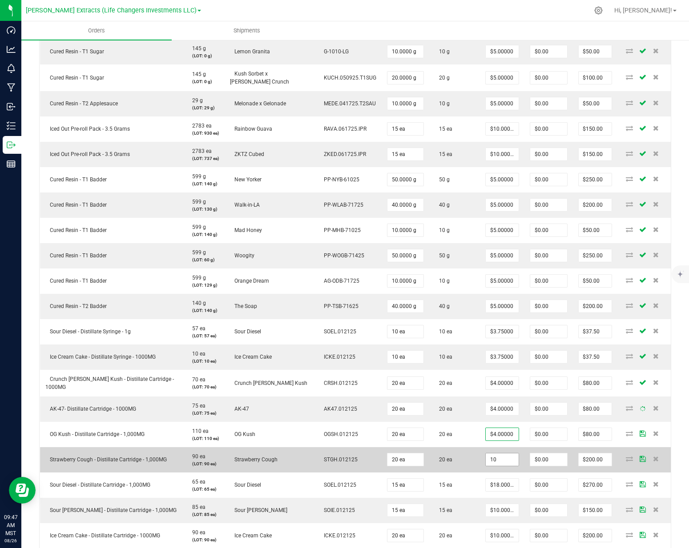
click at [485, 453] on input "10" at bounding box center [501, 459] width 33 height 12
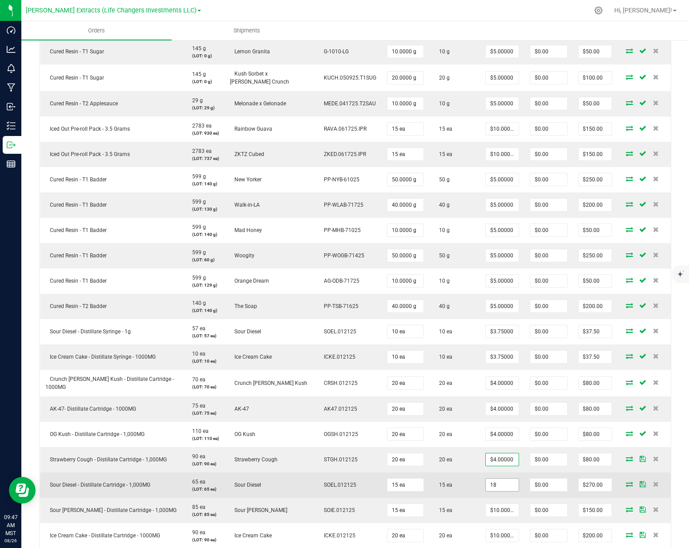
click at [485, 485] on input "18" at bounding box center [501, 485] width 33 height 12
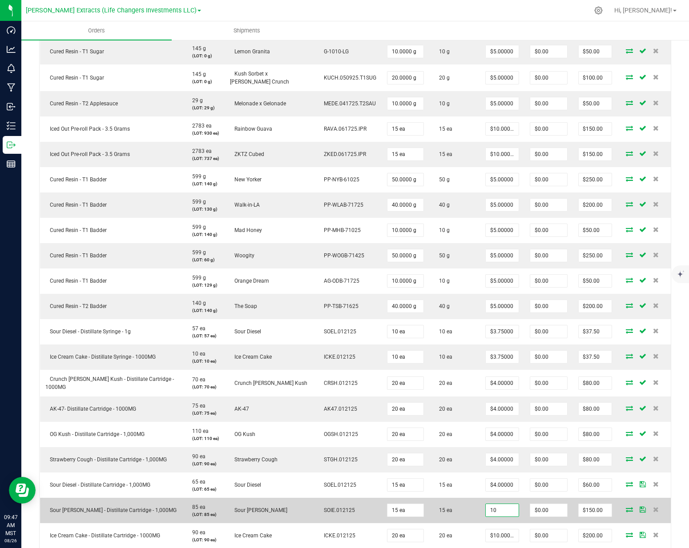
click at [485, 512] on input "10" at bounding box center [501, 510] width 33 height 12
click at [485, 512] on input "4" at bounding box center [501, 510] width 33 height 12
click at [445, 505] on td "15 ea" at bounding box center [454, 510] width 51 height 25
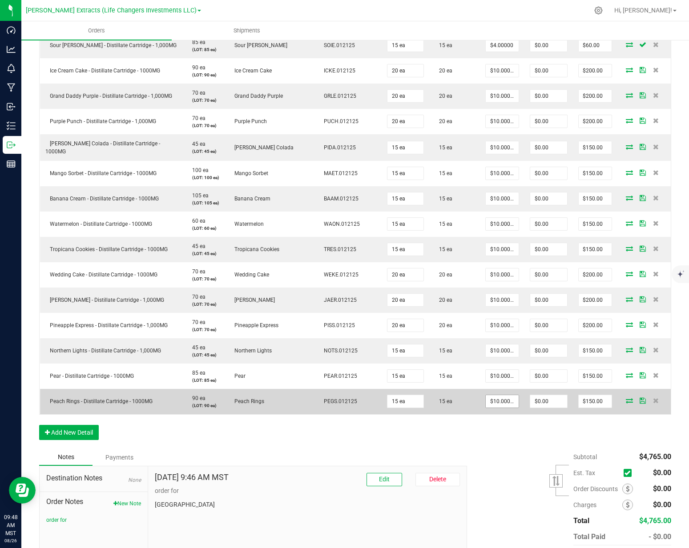
scroll to position [814, 0]
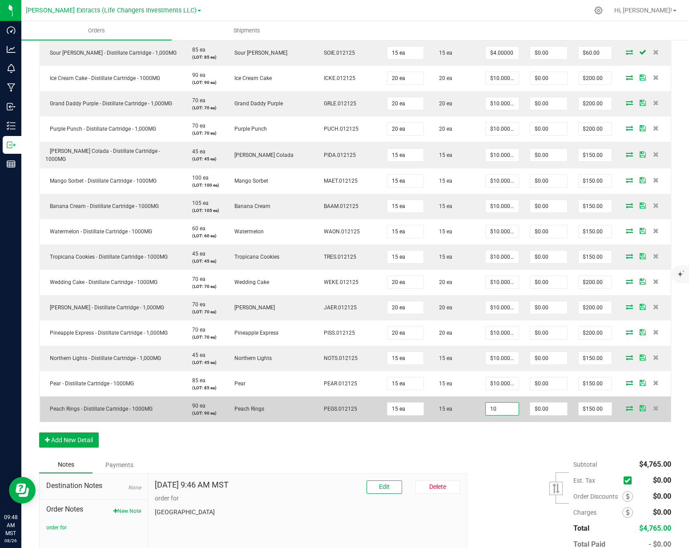
click at [492, 409] on input "10" at bounding box center [501, 409] width 33 height 12
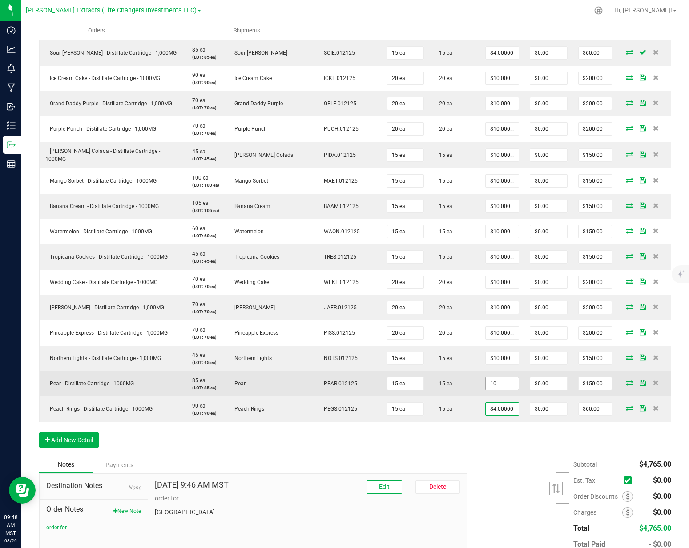
click at [489, 387] on input "10" at bounding box center [501, 383] width 33 height 12
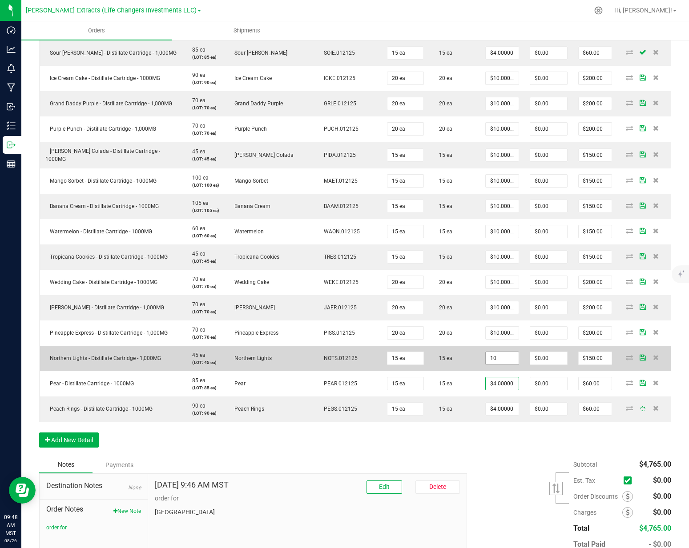
click at [490, 361] on input "10" at bounding box center [501, 358] width 33 height 12
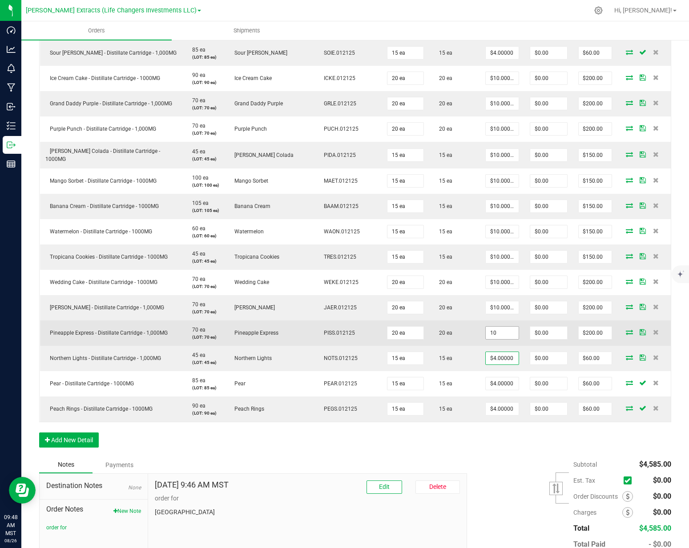
click at [490, 332] on input "10" at bounding box center [501, 333] width 33 height 12
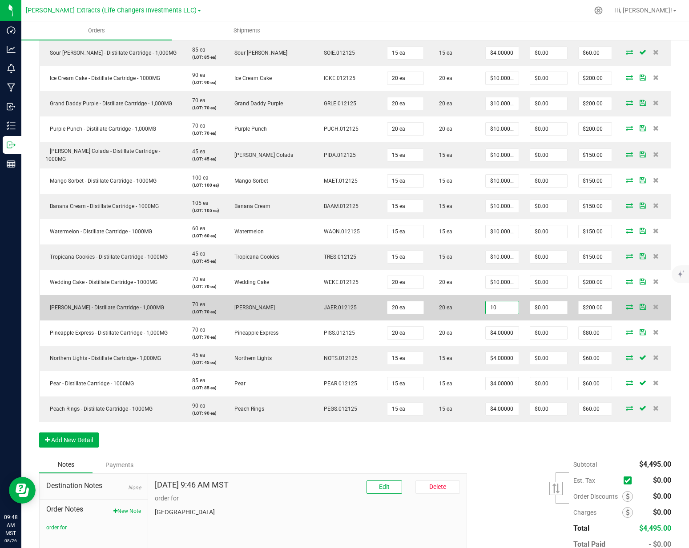
click at [490, 306] on input "10" at bounding box center [501, 307] width 33 height 12
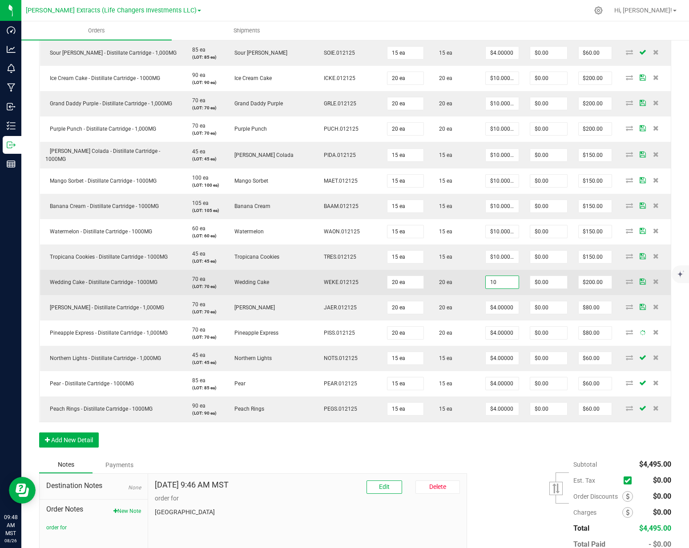
click at [493, 278] on input "10" at bounding box center [501, 282] width 33 height 12
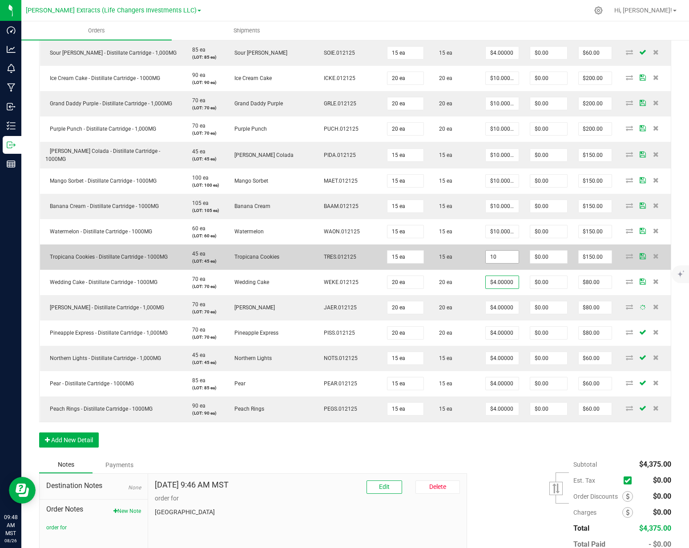
click at [491, 257] on input "10" at bounding box center [501, 257] width 33 height 12
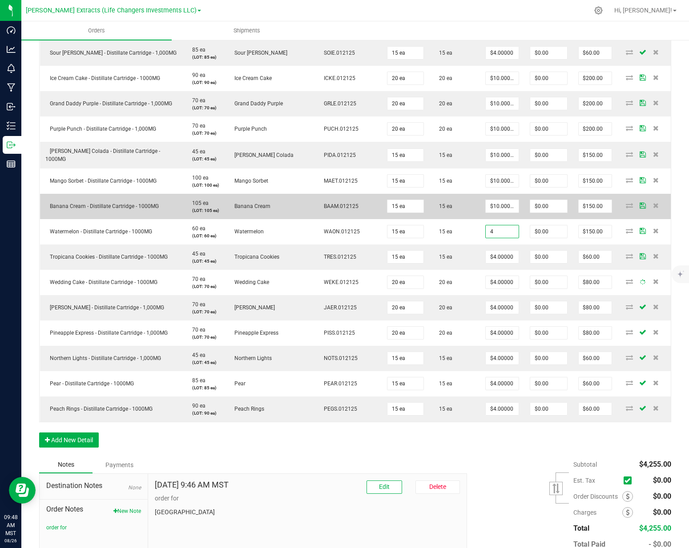
drag, startPoint x: 489, startPoint y: 229, endPoint x: 490, endPoint y: 216, distance: 13.3
click at [489, 229] on input "4" at bounding box center [501, 231] width 33 height 12
click at [491, 206] on input "10" at bounding box center [501, 206] width 33 height 12
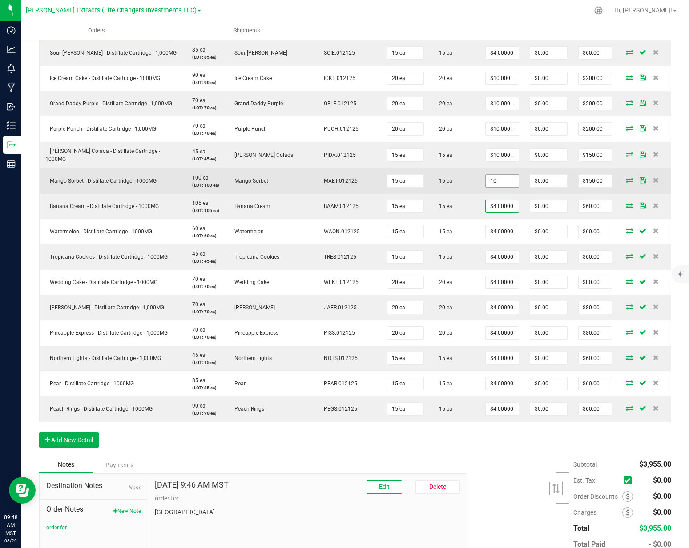
click at [491, 180] on input "10" at bounding box center [501, 181] width 33 height 12
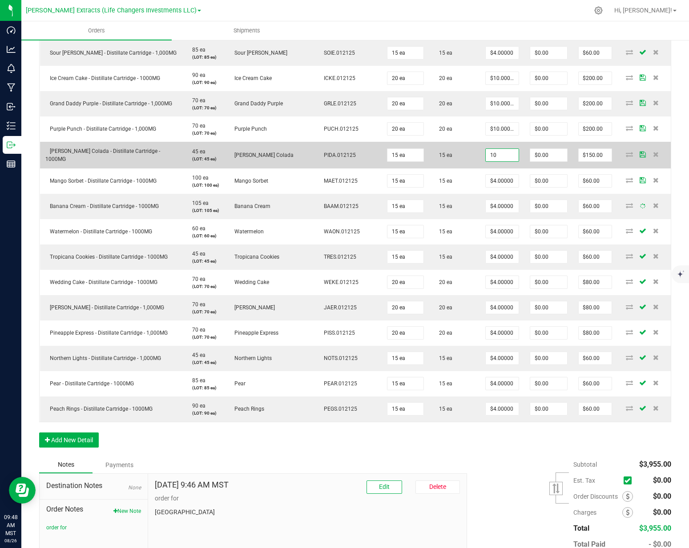
click at [493, 157] on input "10" at bounding box center [501, 155] width 33 height 12
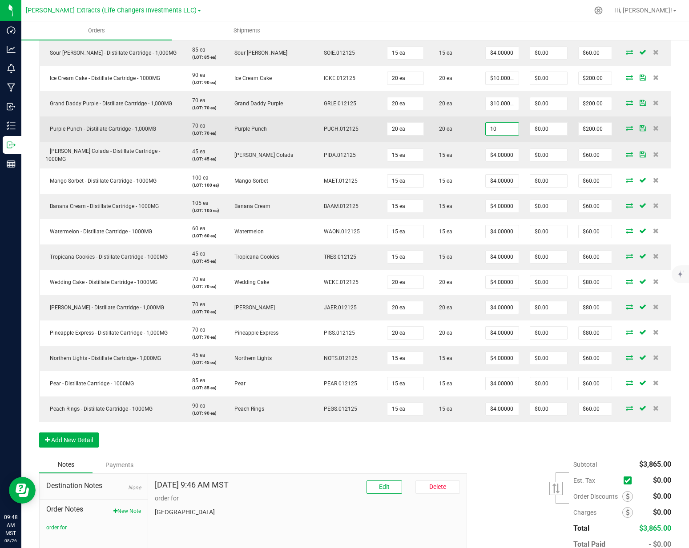
click at [489, 127] on input "10" at bounding box center [501, 129] width 33 height 12
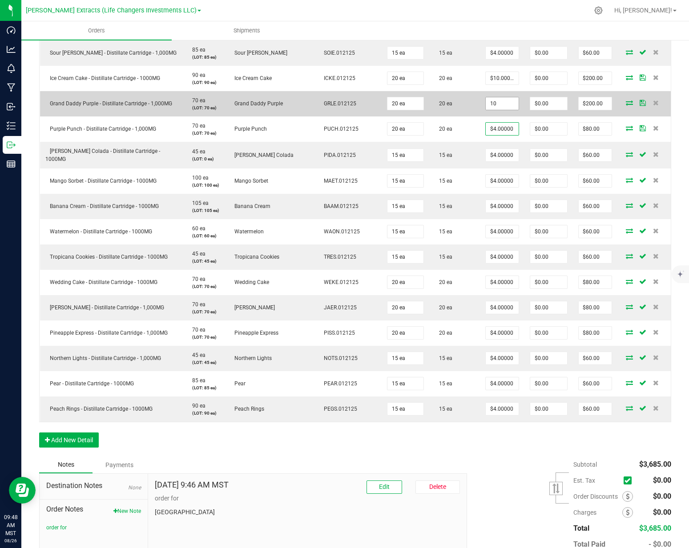
click at [489, 105] on input "10" at bounding box center [501, 103] width 33 height 12
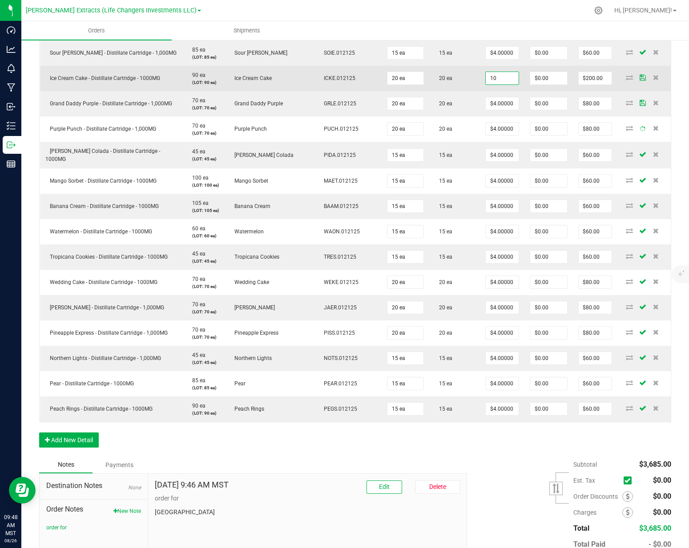
click at [489, 78] on input "10" at bounding box center [501, 78] width 33 height 12
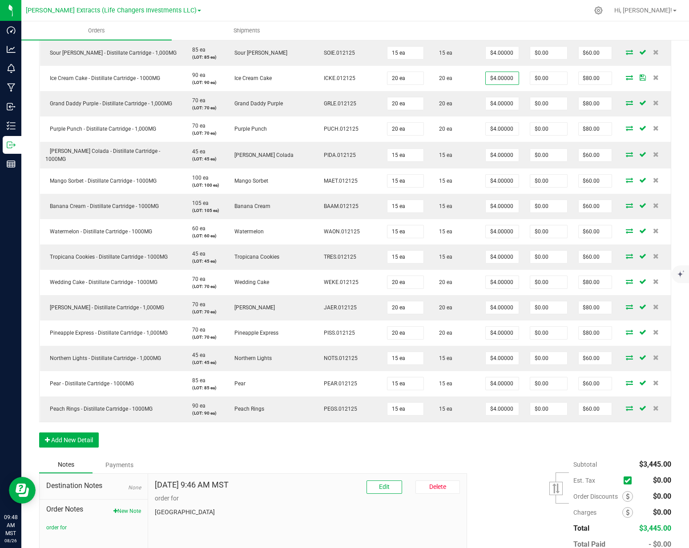
click at [503, 458] on div "Subtotal $3,445.00 Est. Tax" at bounding box center [565, 513] width 211 height 112
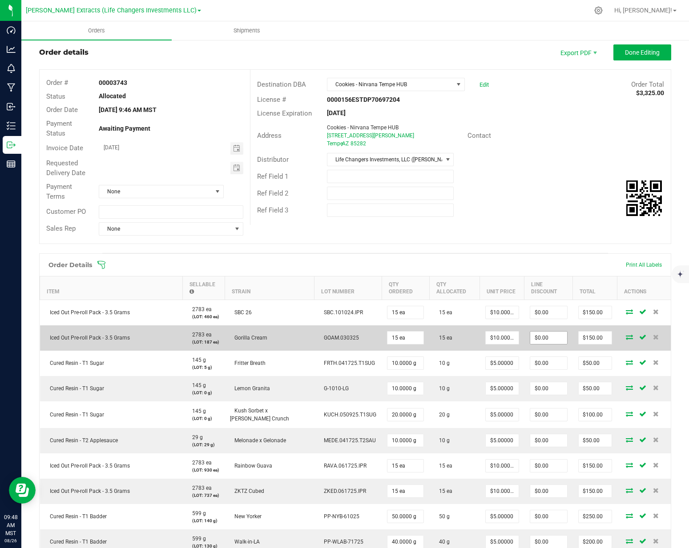
scroll to position [0, 0]
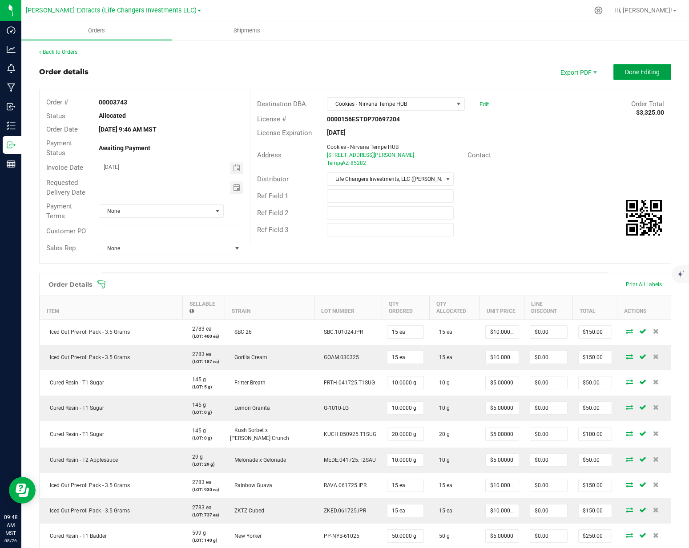
click at [653, 76] on button "Done Editing" at bounding box center [642, 72] width 58 height 16
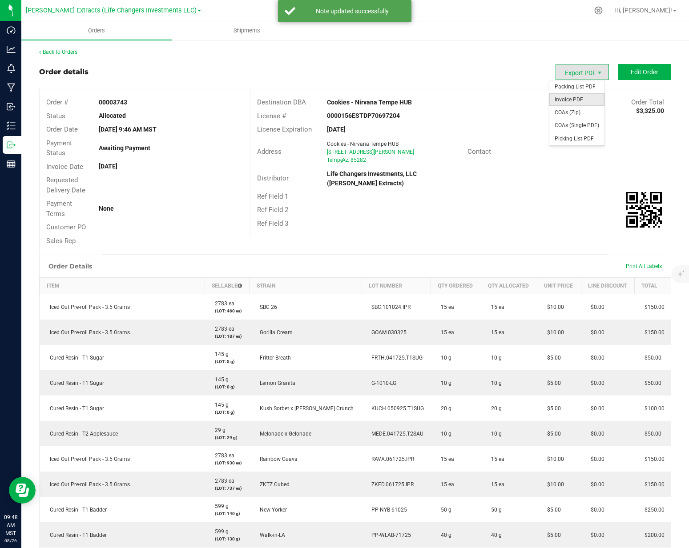
click at [570, 95] on span "Invoice PDF" at bounding box center [576, 99] width 55 height 13
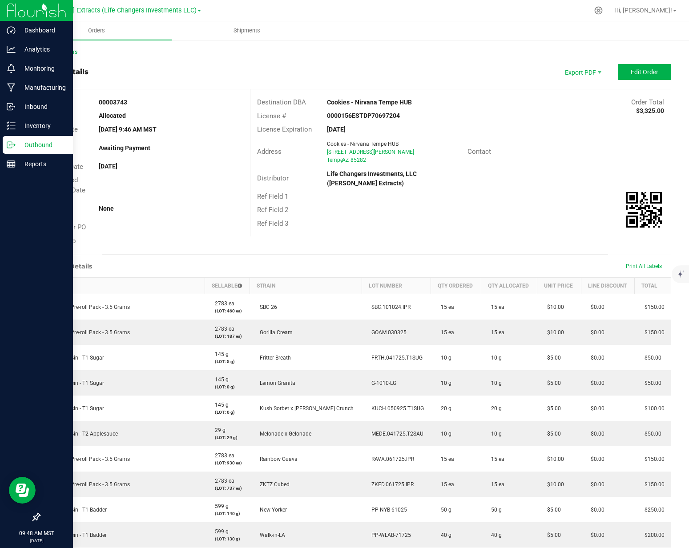
click at [19, 141] on p "Outbound" at bounding box center [42, 145] width 53 height 11
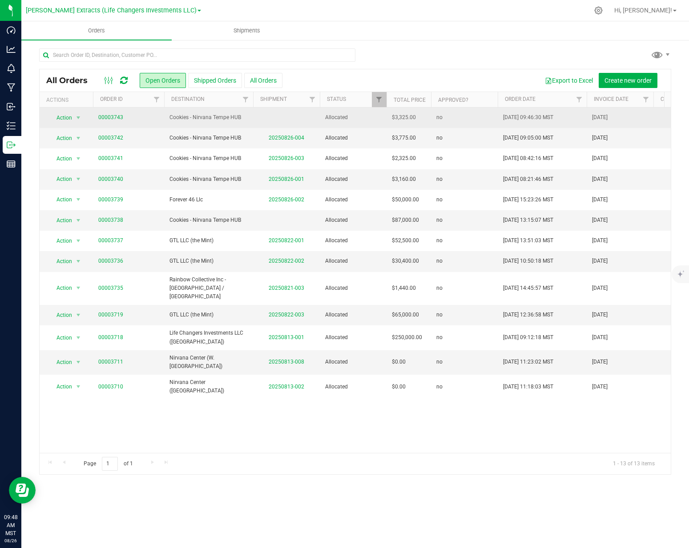
click at [226, 118] on span "Cookies - Nirvana Tempe HUB" at bounding box center [208, 117] width 78 height 8
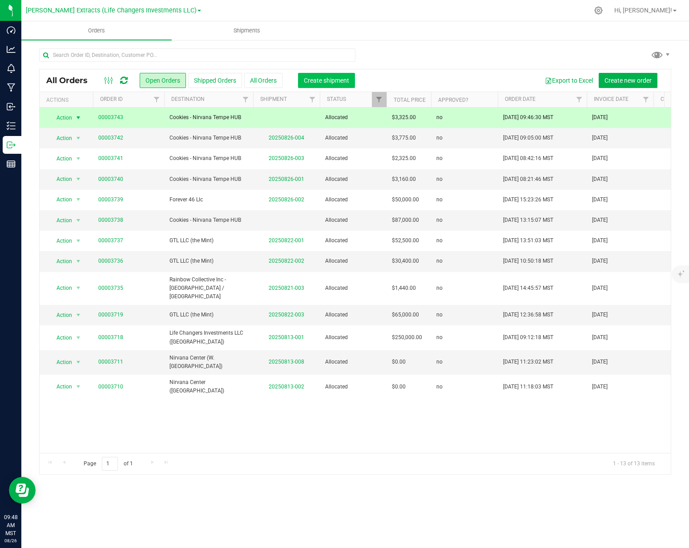
click at [321, 80] on span "Create shipment" at bounding box center [326, 80] width 45 height 7
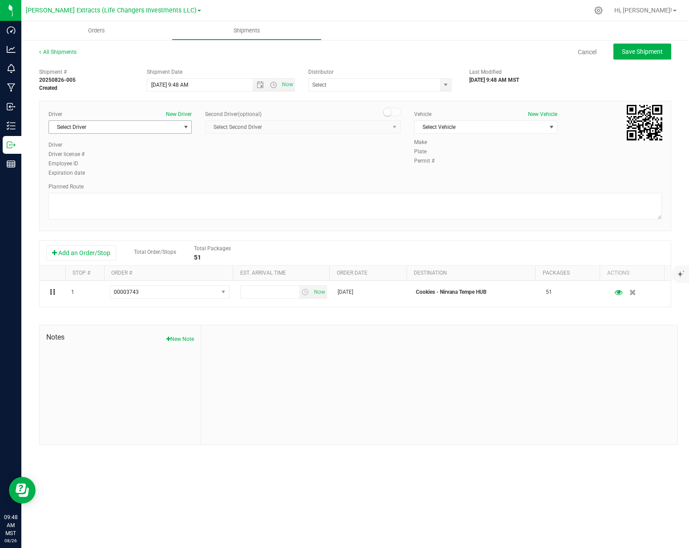
click at [108, 124] on span "Select Driver" at bounding box center [114, 127] width 131 height 12
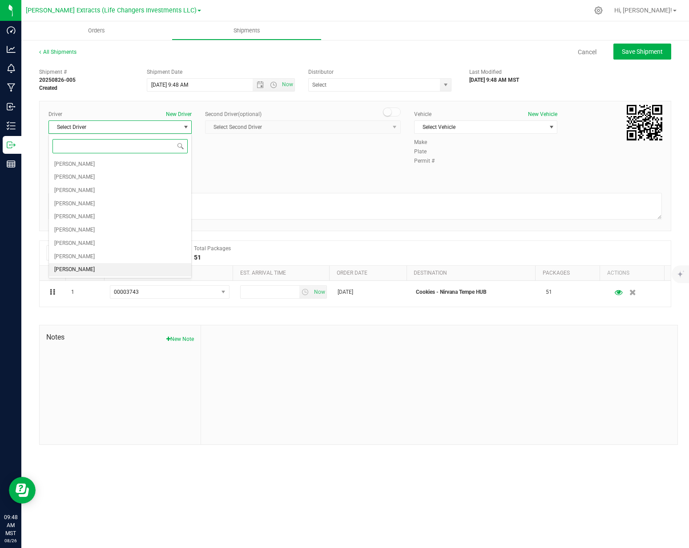
click at [71, 268] on span "[PERSON_NAME]" at bounding box center [74, 270] width 40 height 12
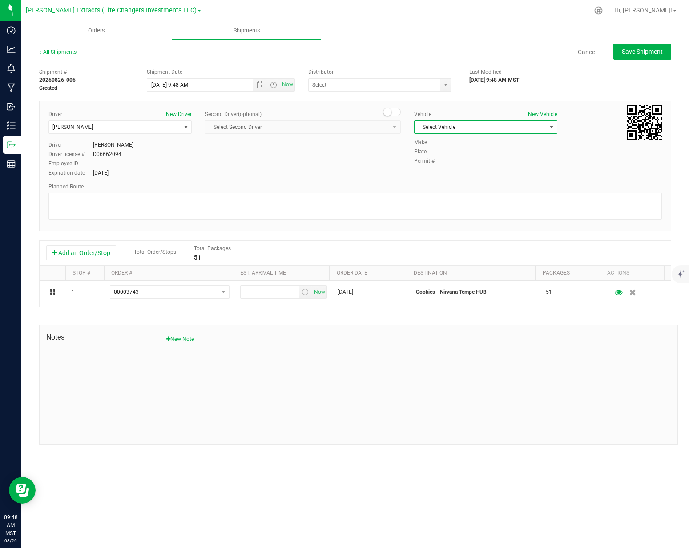
click at [435, 127] on span "Select Vehicle" at bounding box center [479, 127] width 131 height 12
click at [437, 183] on li "Dodge" at bounding box center [485, 182] width 142 height 13
drag, startPoint x: 319, startPoint y: 295, endPoint x: 319, endPoint y: 265, distance: 29.3
click at [319, 294] on span "Now" at bounding box center [319, 292] width 15 height 13
click at [441, 85] on span "select" at bounding box center [445, 85] width 11 height 12
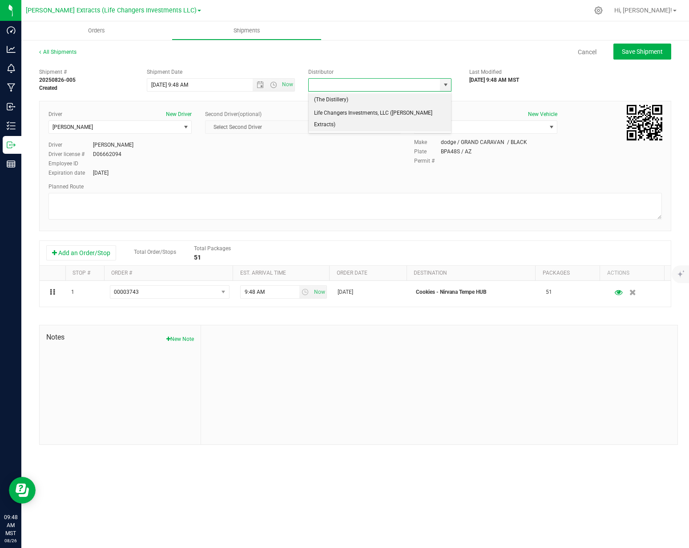
drag, startPoint x: 397, startPoint y: 111, endPoint x: 458, endPoint y: 92, distance: 63.5
click at [397, 111] on li "Life Changers Investments, LLC ([PERSON_NAME] Extracts)" at bounding box center [380, 119] width 143 height 24
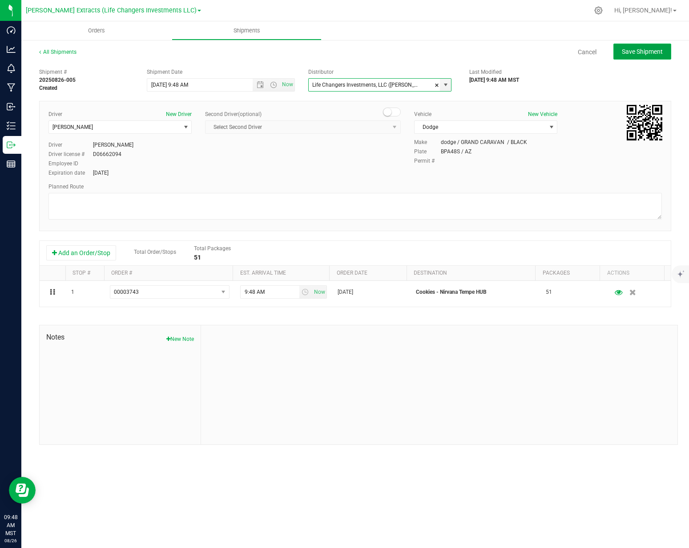
click at [652, 53] on span "Save Shipment" at bounding box center [641, 51] width 41 height 7
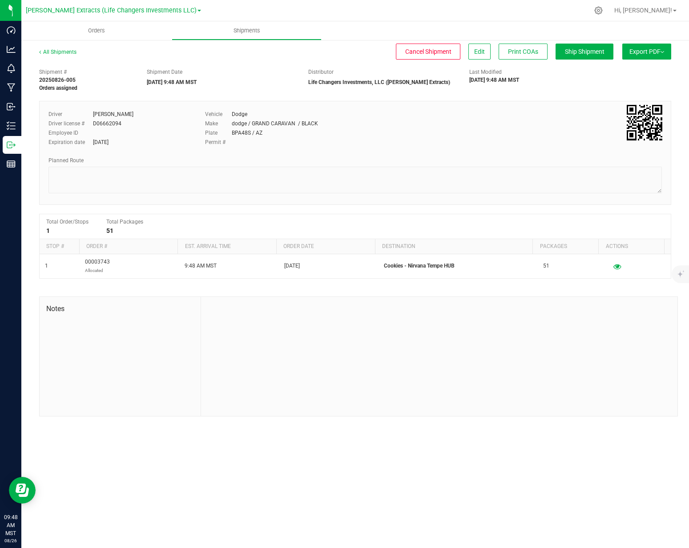
click at [651, 55] on button "Export PDF" at bounding box center [646, 52] width 49 height 16
click at [648, 66] on li "Manifest by Package ID" at bounding box center [644, 70] width 90 height 13
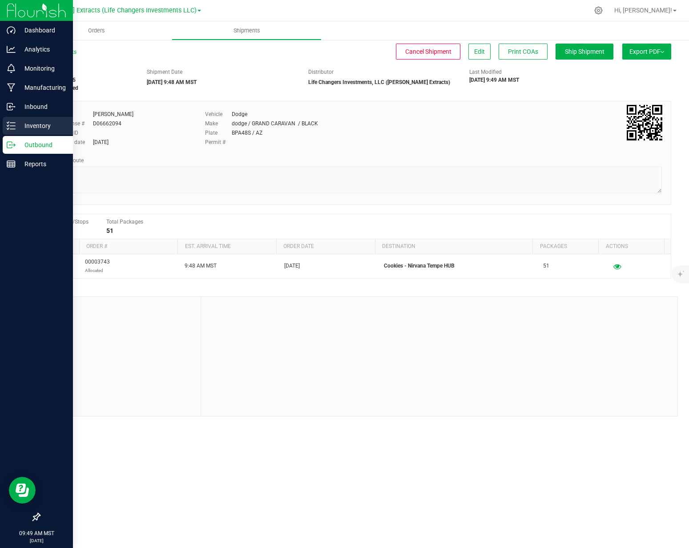
click at [4, 123] on div "Inventory" at bounding box center [38, 126] width 70 height 18
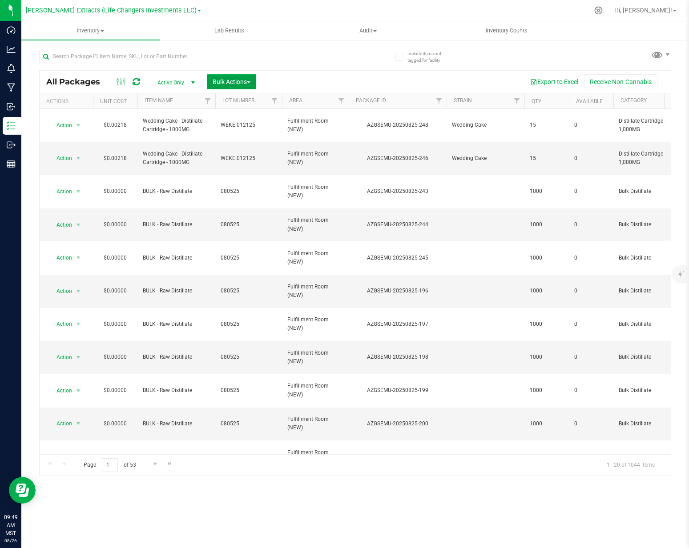
click at [235, 85] on button "Bulk Actions" at bounding box center [231, 81] width 49 height 15
click at [223, 118] on span "Add to outbound order" at bounding box center [242, 117] width 60 height 7
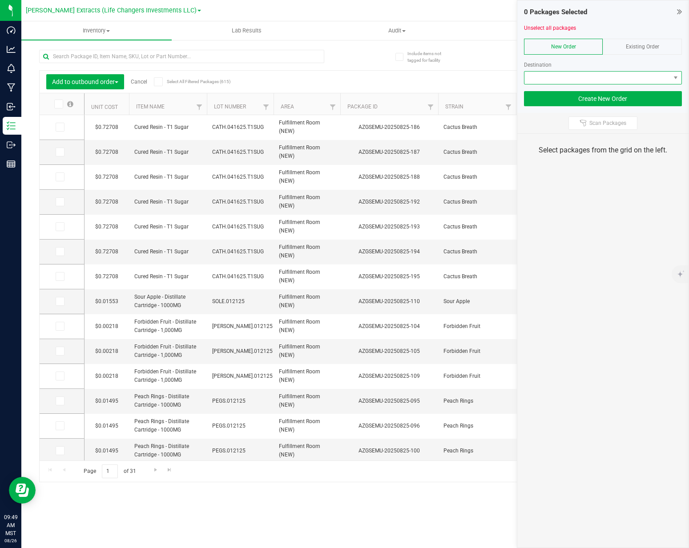
click at [594, 79] on span at bounding box center [597, 78] width 146 height 12
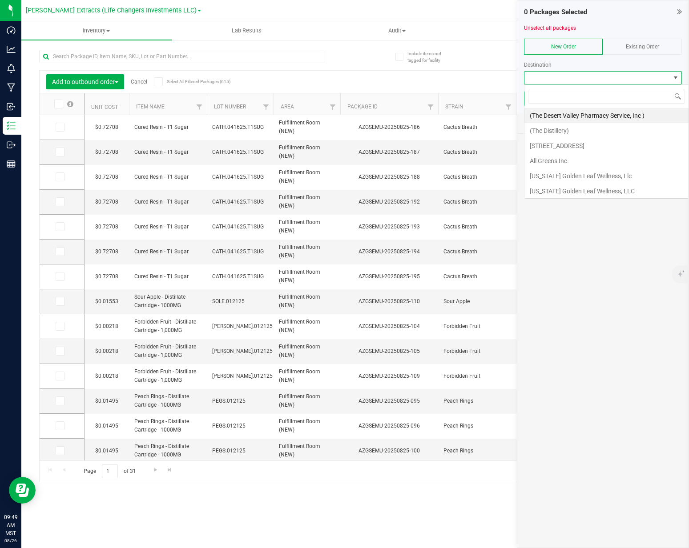
scroll to position [13, 158]
click at [598, 115] on li "Cookies - Nirvana Tempe HUB" at bounding box center [602, 115] width 157 height 15
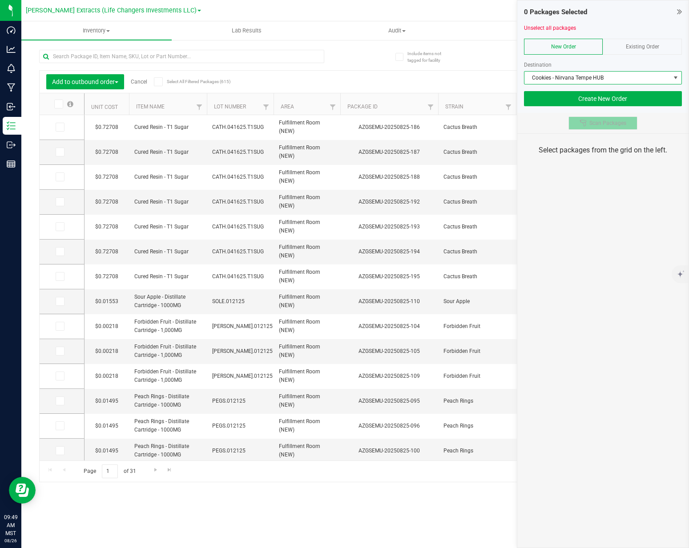
click at [599, 122] on span "Scan Packages" at bounding box center [607, 123] width 37 height 7
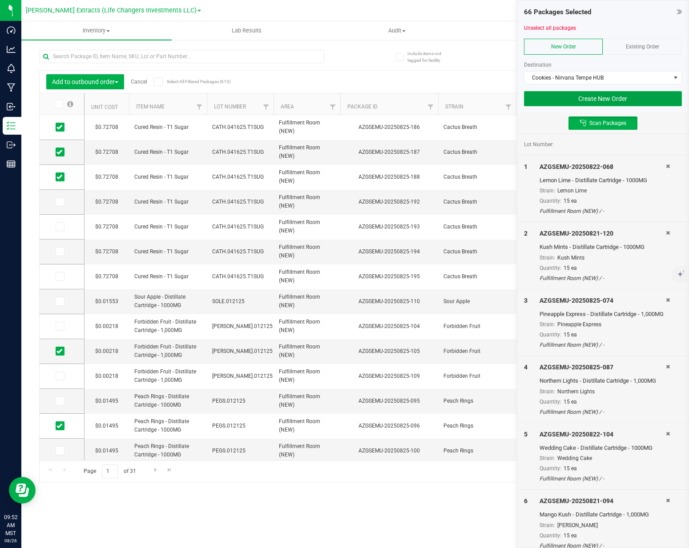
click at [613, 102] on button "Create New Order" at bounding box center [603, 98] width 158 height 15
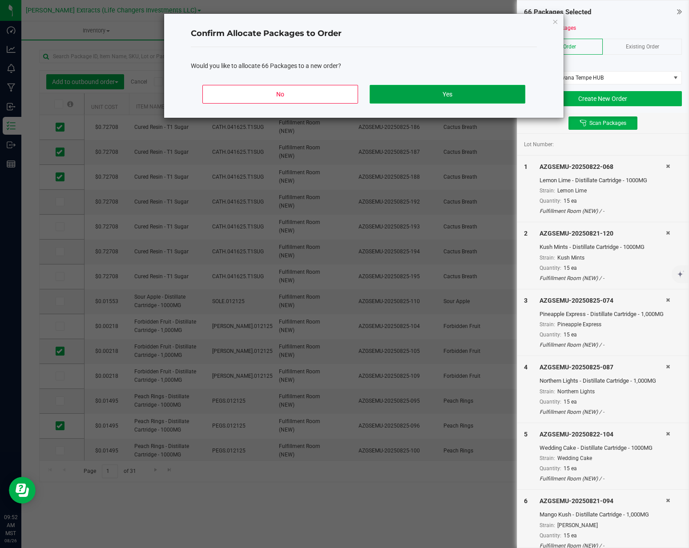
click at [458, 94] on button "Yes" at bounding box center [447, 94] width 156 height 19
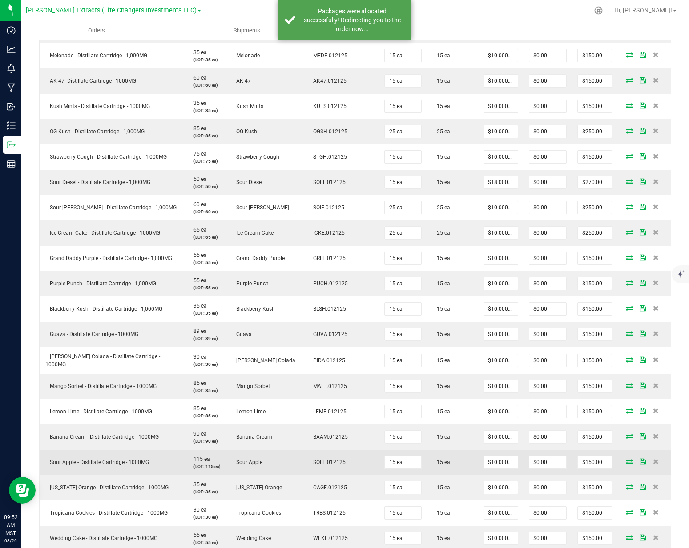
scroll to position [1120, 0]
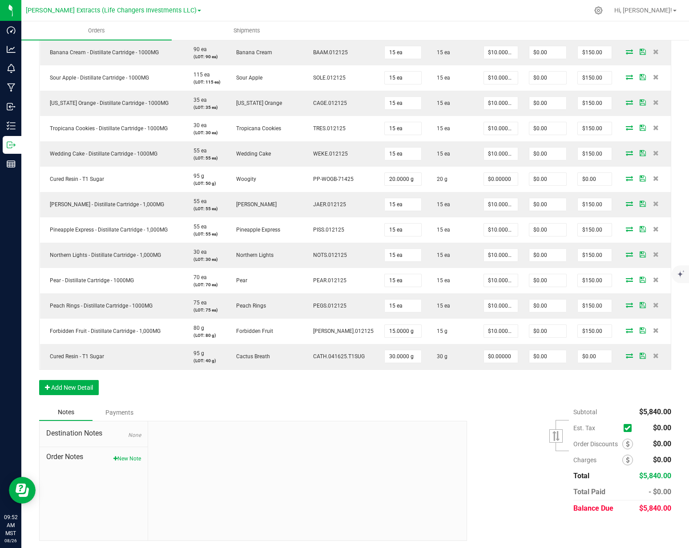
drag, startPoint x: 132, startPoint y: 456, endPoint x: 148, endPoint y: 447, distance: 18.5
click at [132, 456] on button "New Note" at bounding box center [127, 459] width 28 height 8
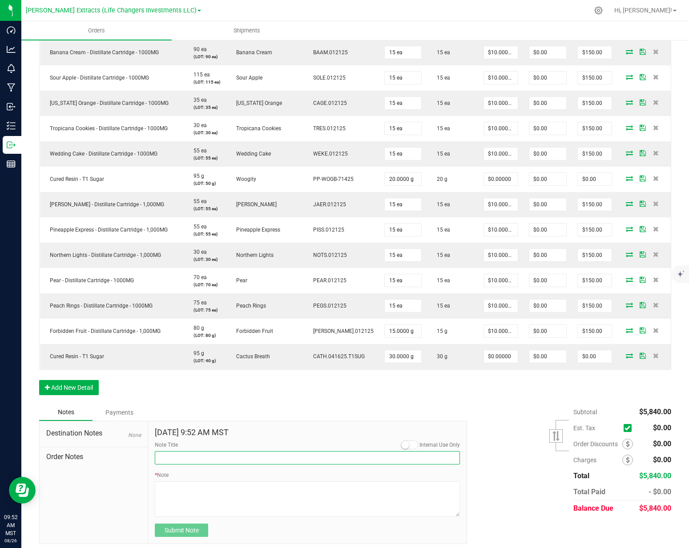
click at [189, 451] on input "Note Title" at bounding box center [307, 457] width 305 height 13
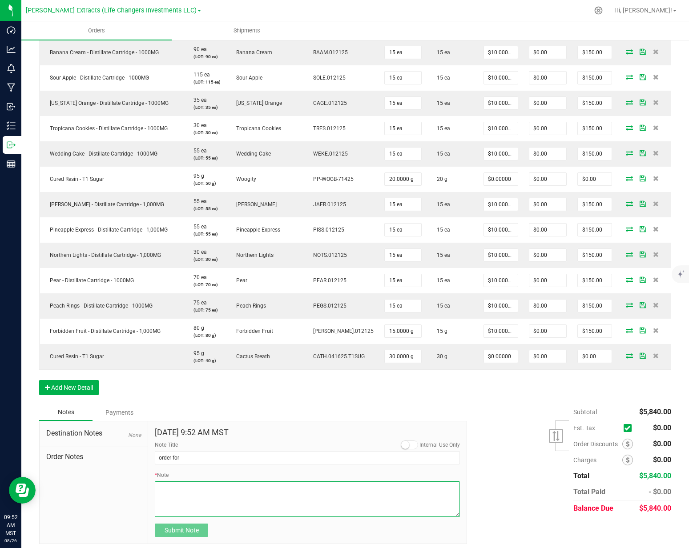
click at [222, 482] on textarea "* Note" at bounding box center [307, 499] width 305 height 36
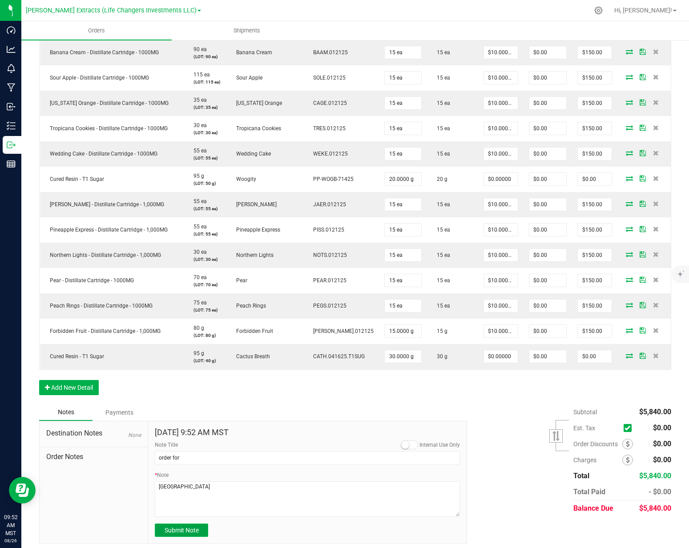
click at [185, 532] on span "Submit Note" at bounding box center [181, 530] width 34 height 7
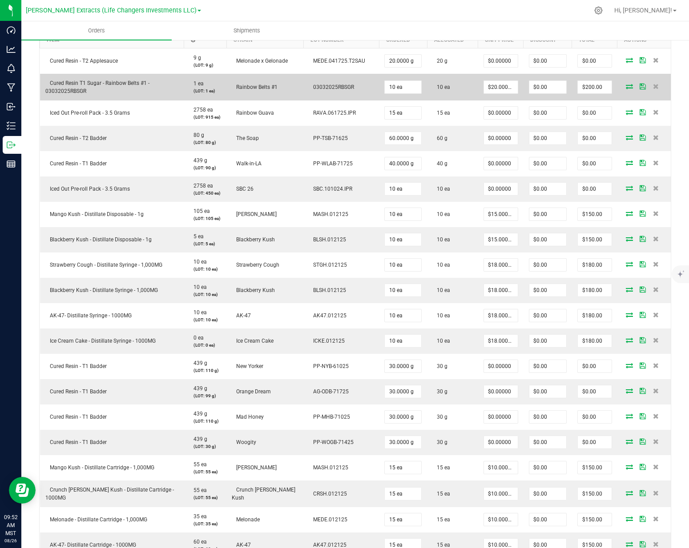
scroll to position [0, 0]
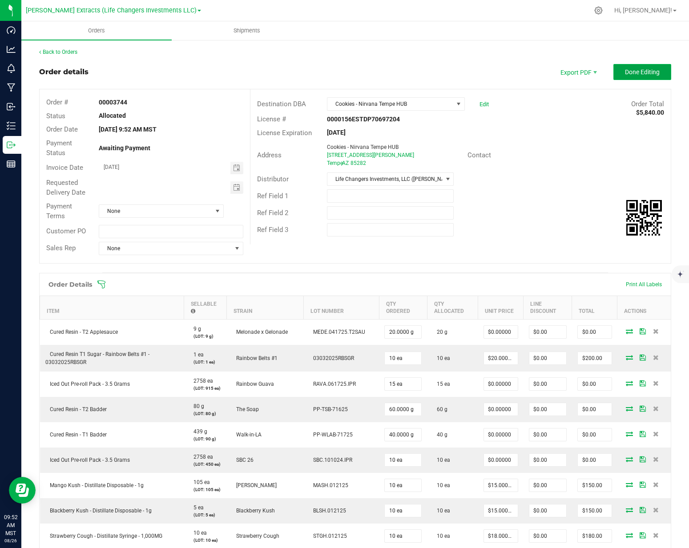
click at [642, 72] on span "Done Editing" at bounding box center [642, 71] width 35 height 7
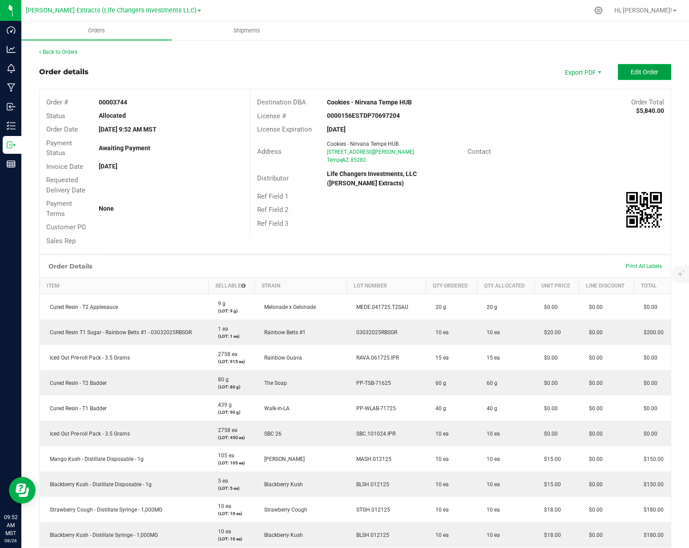
click at [630, 72] on span "Edit Order" at bounding box center [644, 71] width 28 height 7
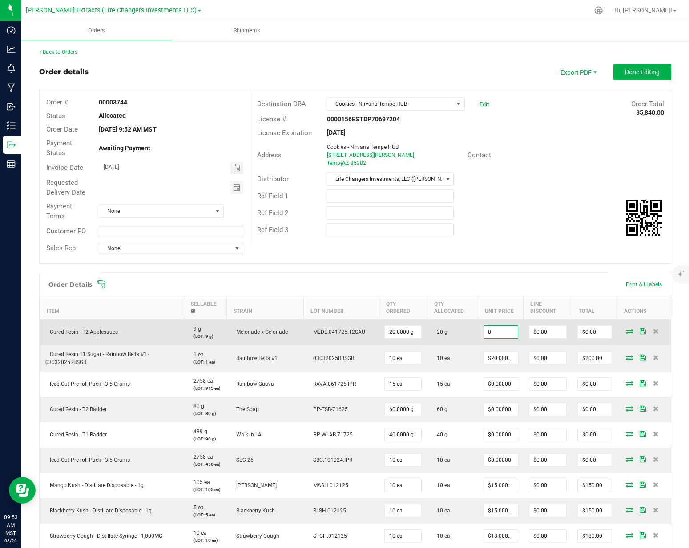
click at [490, 330] on input "0" at bounding box center [501, 332] width 34 height 12
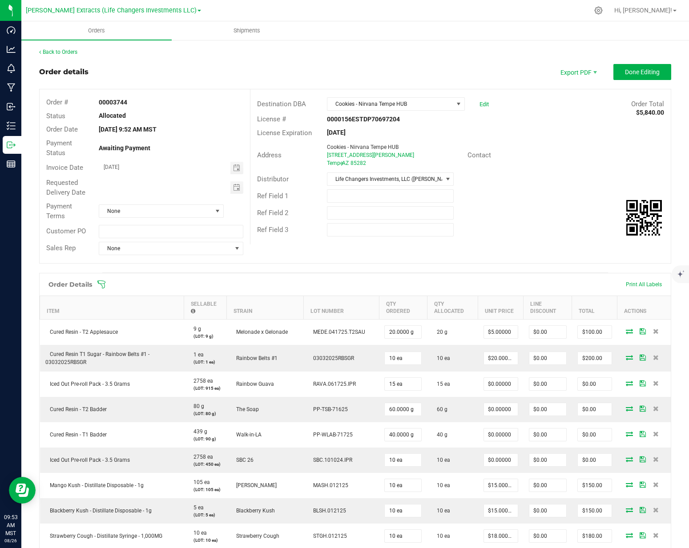
click at [475, 252] on div "Order # 00003744 Status Allocated Order Date [DATE] 9:52 AM MST Payment Status …" at bounding box center [355, 176] width 631 height 174
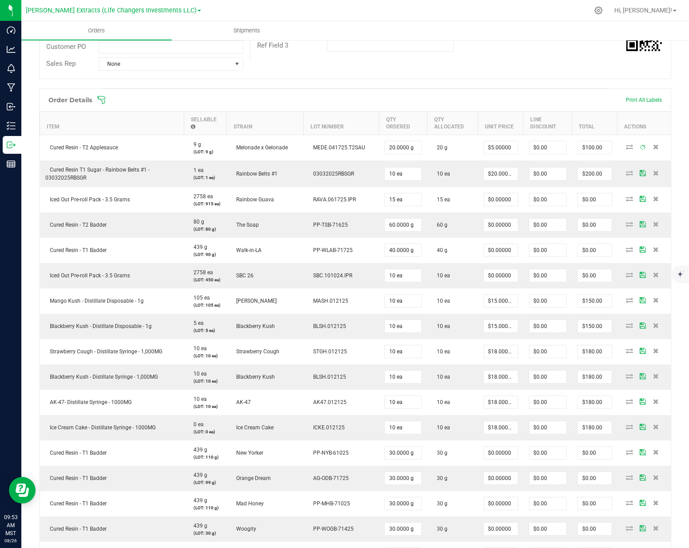
scroll to position [68, 0]
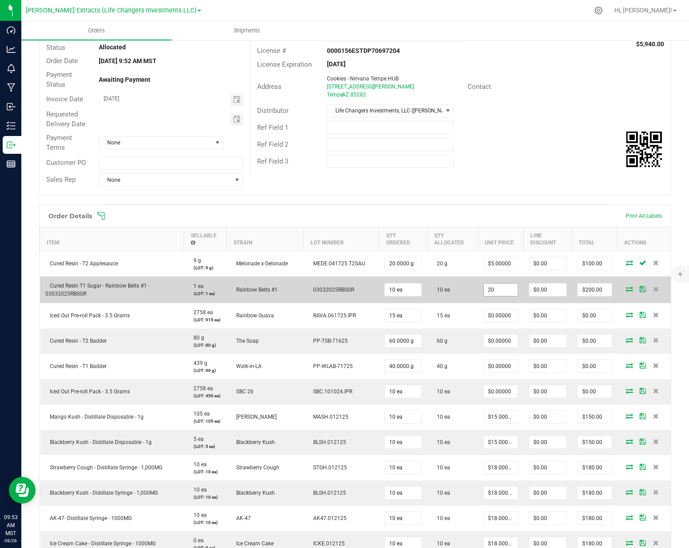
click at [484, 292] on input "20" at bounding box center [501, 290] width 34 height 12
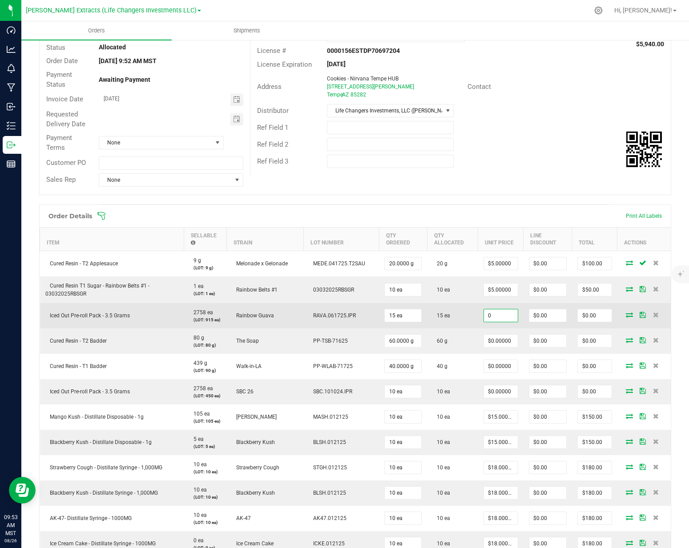
click at [490, 320] on input "0" at bounding box center [501, 315] width 34 height 12
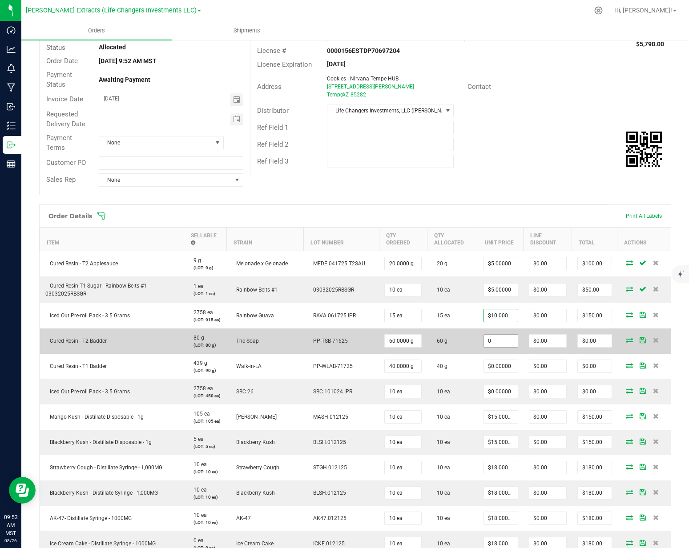
click at [491, 340] on input "0" at bounding box center [501, 341] width 34 height 12
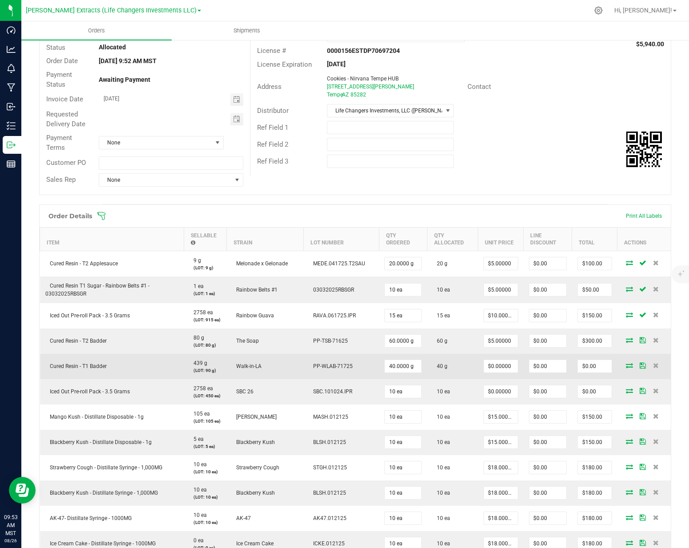
click at [485, 374] on td "$0.00000" at bounding box center [500, 366] width 45 height 25
click at [486, 372] on input "0" at bounding box center [501, 366] width 34 height 12
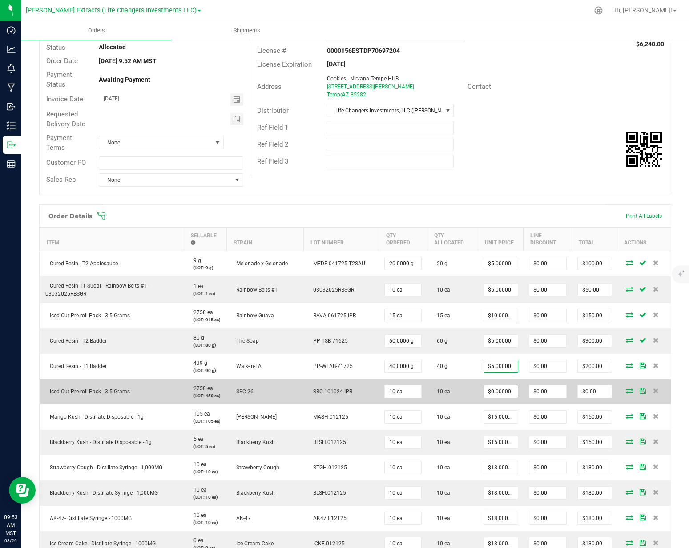
click at [483, 398] on span "$0.00000" at bounding box center [500, 391] width 35 height 13
click at [485, 395] on input "0" at bounding box center [501, 391] width 34 height 12
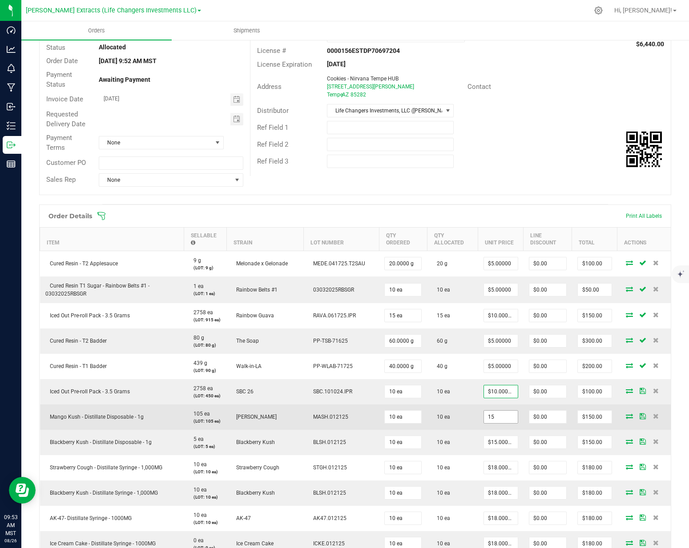
click at [484, 423] on input "15" at bounding box center [501, 417] width 34 height 12
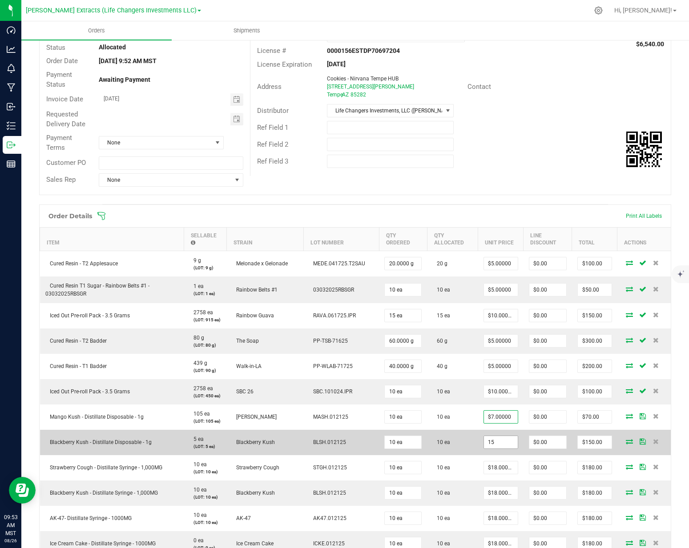
click at [489, 449] on input "15" at bounding box center [501, 442] width 34 height 12
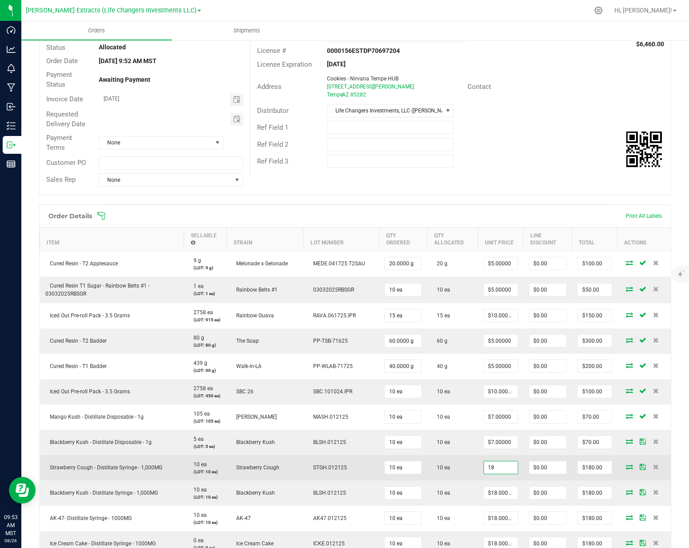
click at [491, 469] on input "18" at bounding box center [501, 467] width 34 height 12
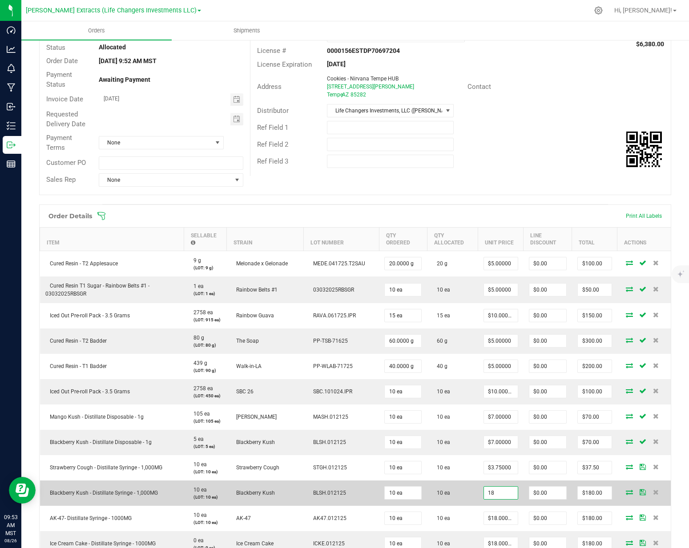
click at [487, 497] on input "18" at bounding box center [501, 493] width 34 height 12
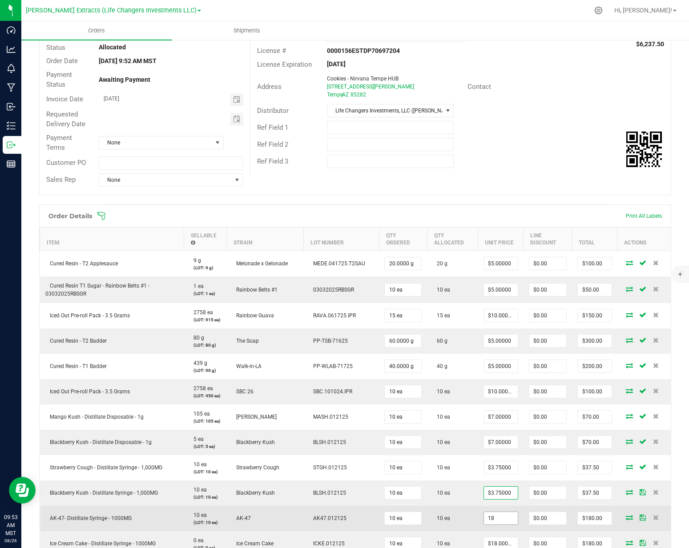
click at [485, 517] on input "18" at bounding box center [501, 518] width 34 height 12
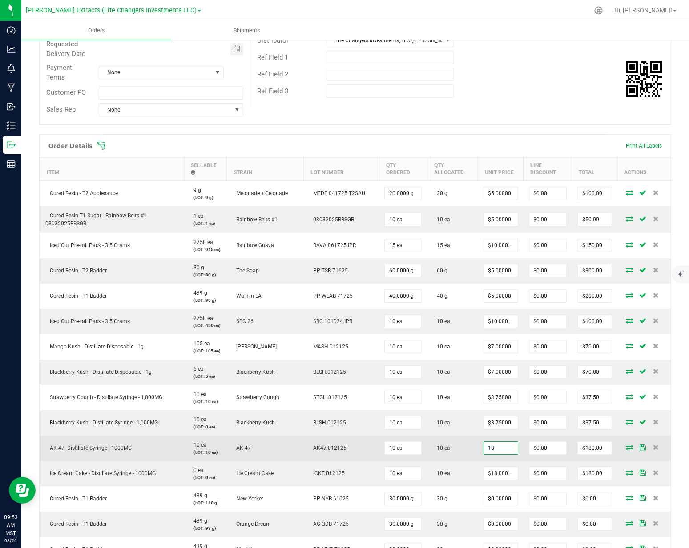
scroll to position [294, 0]
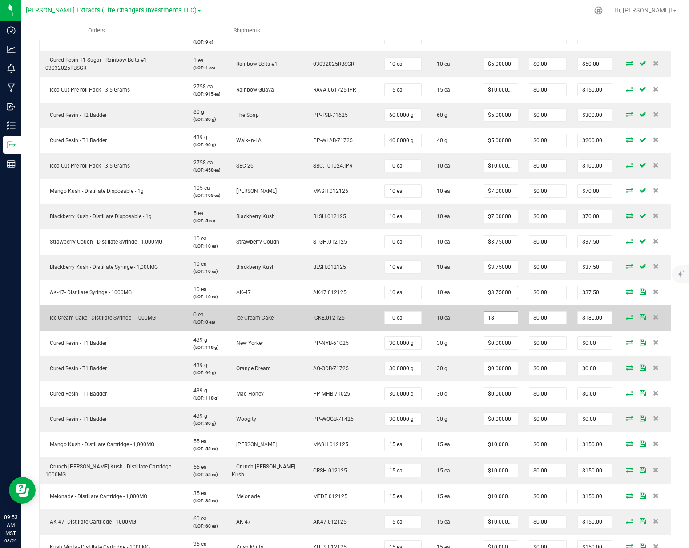
click at [493, 318] on input "18" at bounding box center [501, 318] width 34 height 12
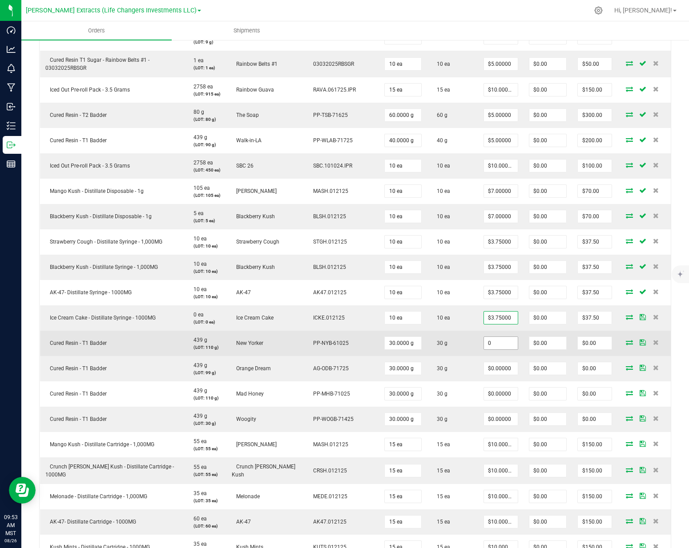
click at [488, 349] on input "0" at bounding box center [501, 343] width 34 height 12
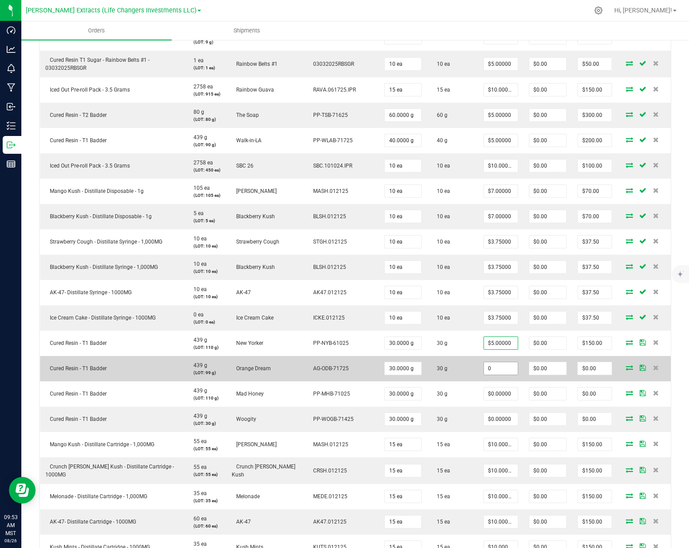
click at [490, 369] on input "0" at bounding box center [501, 368] width 34 height 12
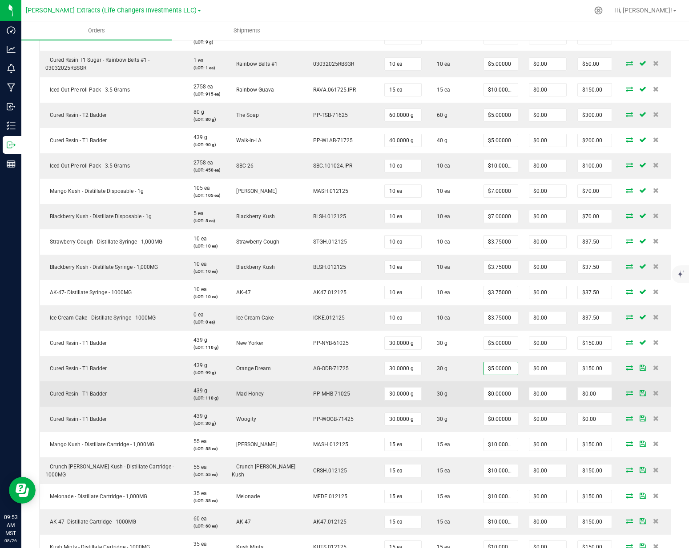
click at [490, 402] on td "$0.00000" at bounding box center [500, 393] width 45 height 25
click at [490, 400] on input "0" at bounding box center [501, 394] width 34 height 12
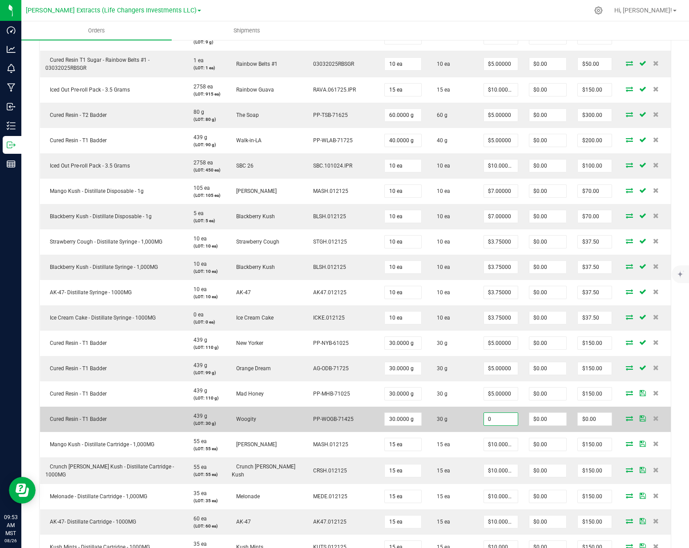
click at [489, 425] on input "0" at bounding box center [501, 419] width 34 height 12
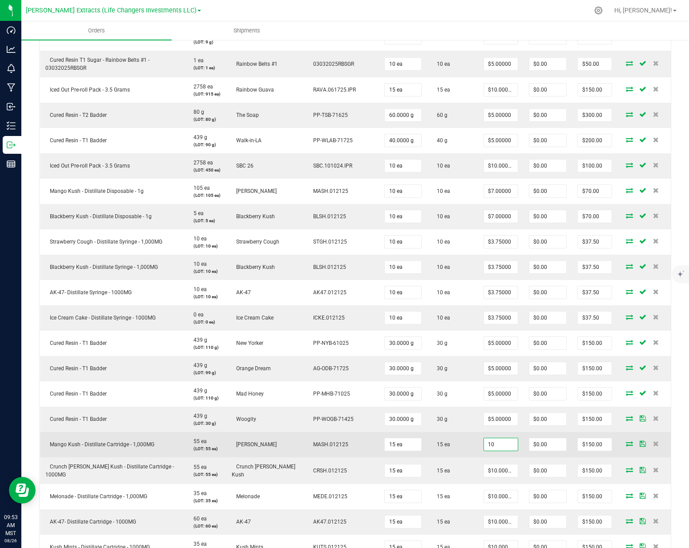
click at [486, 445] on input "10" at bounding box center [501, 444] width 34 height 12
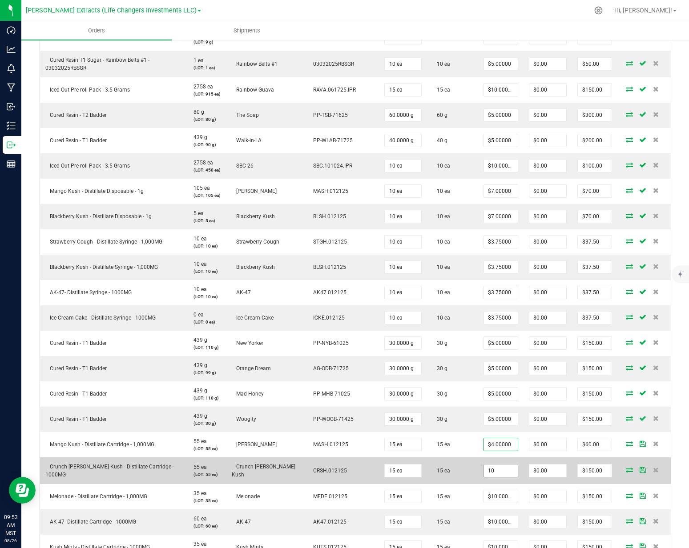
click at [488, 470] on input "10" at bounding box center [501, 471] width 34 height 12
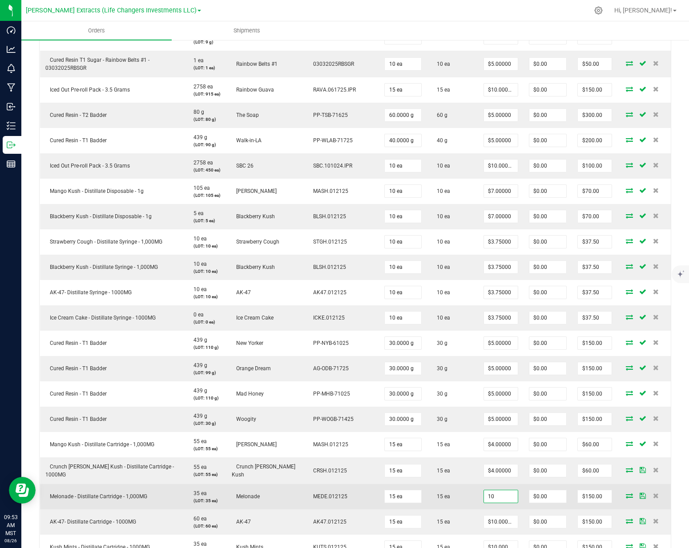
click at [491, 498] on input "10" at bounding box center [501, 496] width 34 height 12
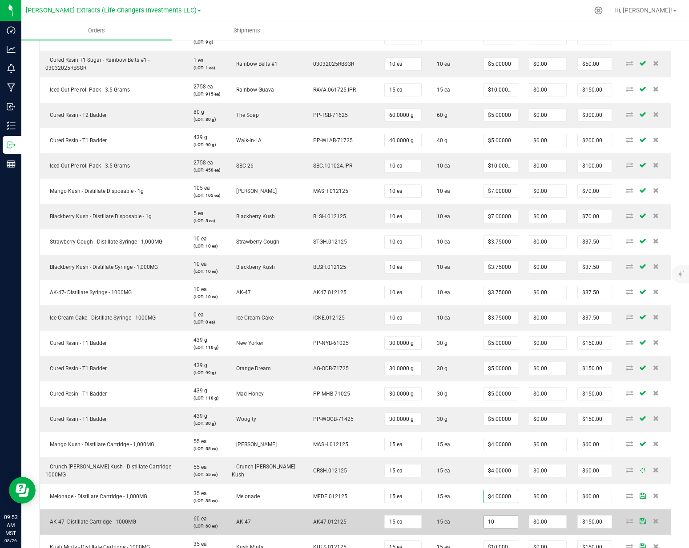
click at [489, 519] on input "10" at bounding box center [501, 522] width 34 height 12
click at [478, 511] on td "$4.00000" at bounding box center [500, 521] width 45 height 25
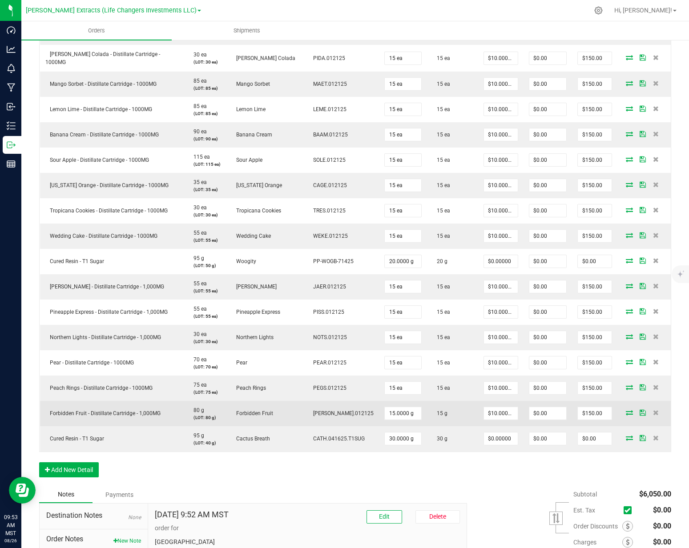
scroll to position [1119, 0]
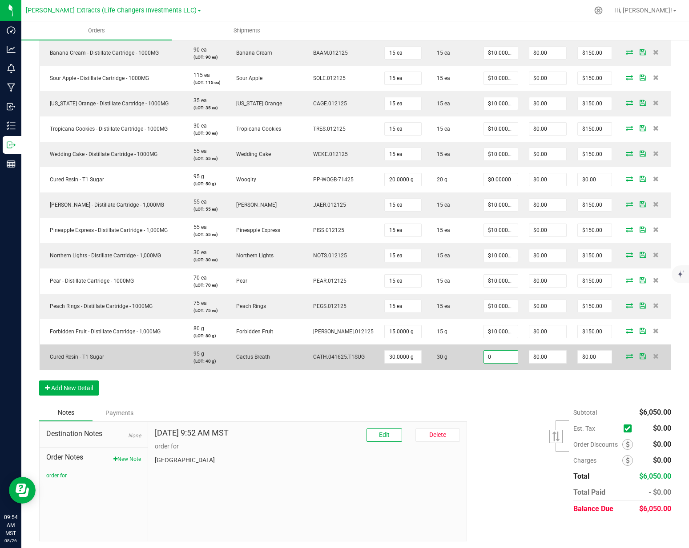
click at [489, 355] on input "0" at bounding box center [501, 357] width 34 height 12
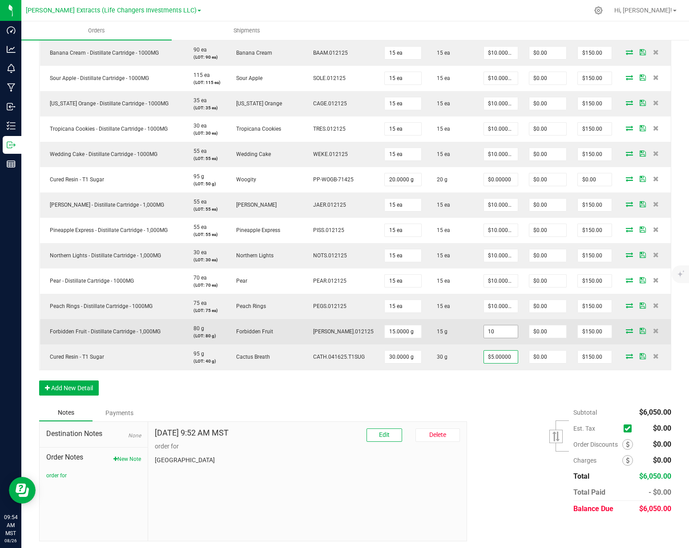
click at [489, 329] on input "10" at bounding box center [501, 331] width 34 height 12
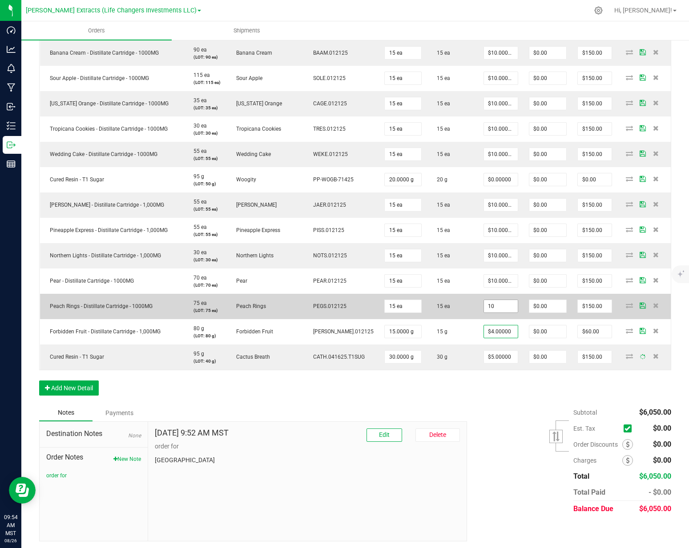
click at [489, 308] on input "10" at bounding box center [501, 306] width 34 height 12
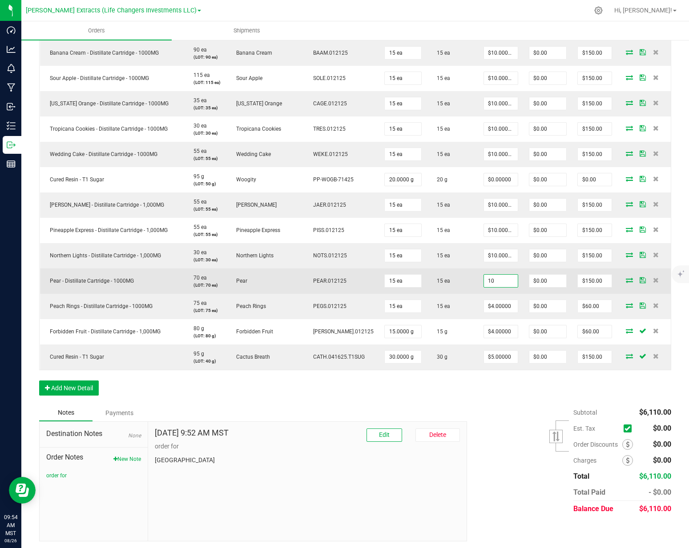
click at [486, 276] on input "10" at bounding box center [501, 281] width 34 height 12
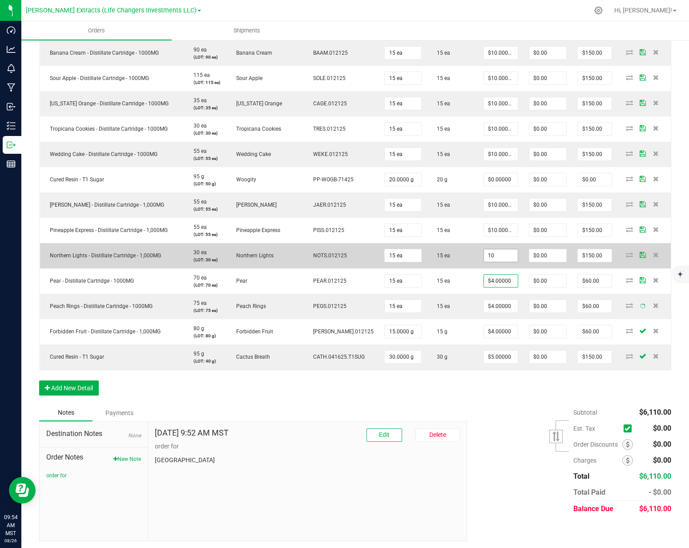
click at [486, 250] on input "10" at bounding box center [501, 255] width 34 height 12
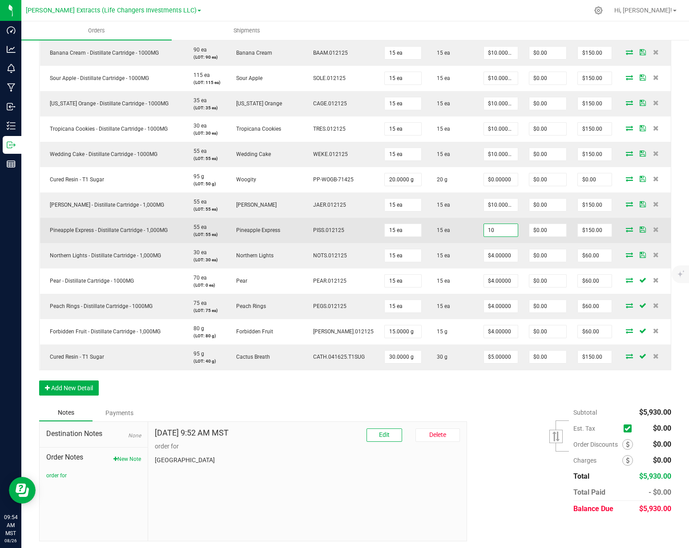
click at [487, 231] on input "10" at bounding box center [501, 230] width 34 height 12
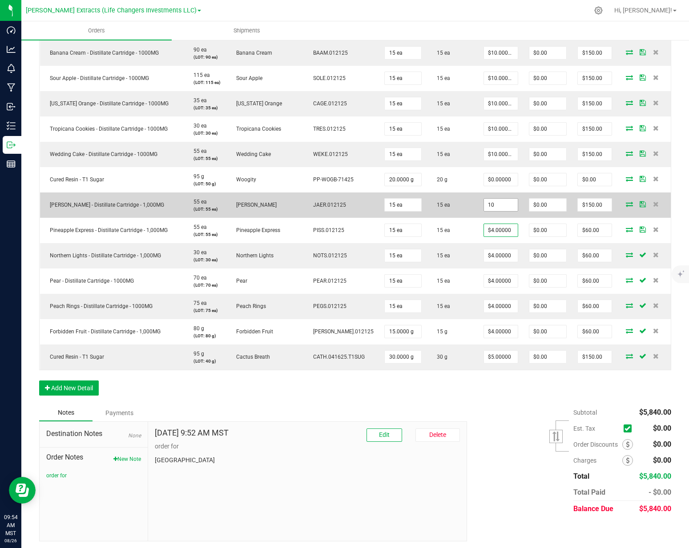
click at [496, 202] on input "10" at bounding box center [501, 205] width 34 height 12
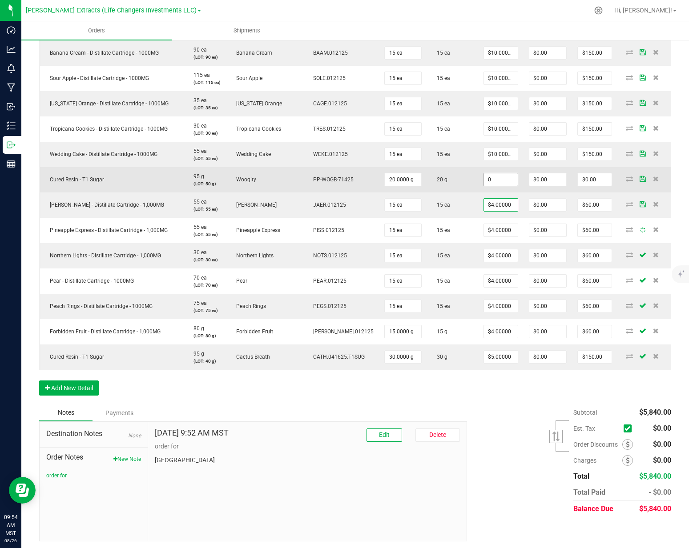
click at [484, 180] on input "0" at bounding box center [501, 179] width 34 height 12
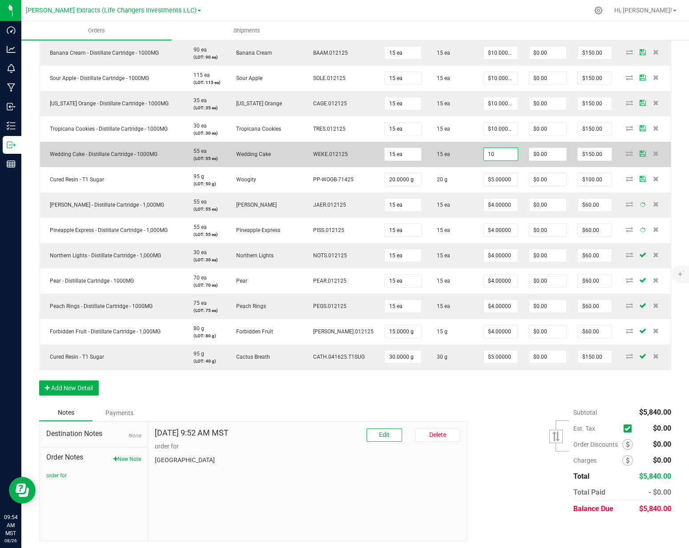
click at [487, 153] on input "10" at bounding box center [501, 154] width 34 height 12
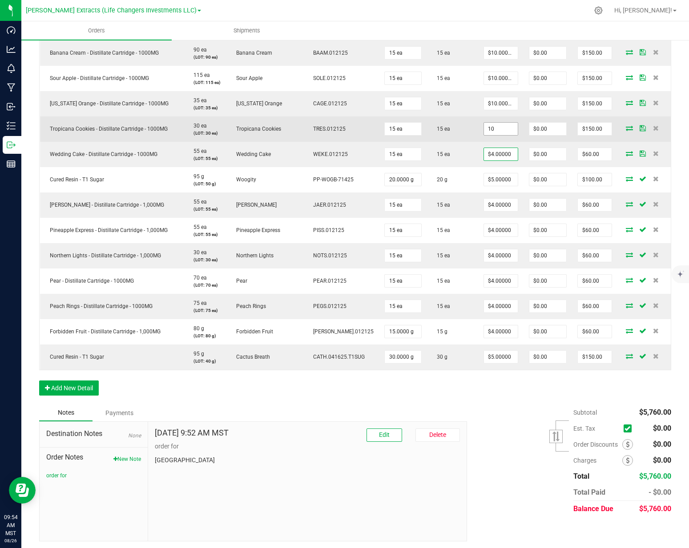
click at [488, 123] on input "10" at bounding box center [501, 129] width 34 height 12
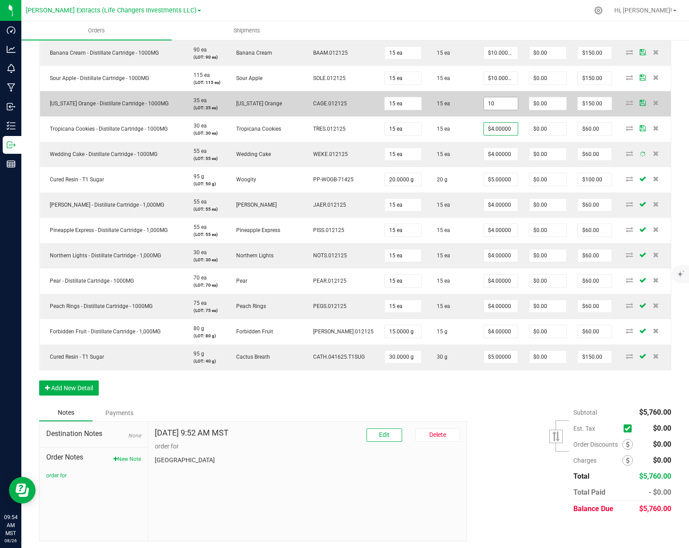
click at [489, 105] on input "10" at bounding box center [501, 103] width 34 height 12
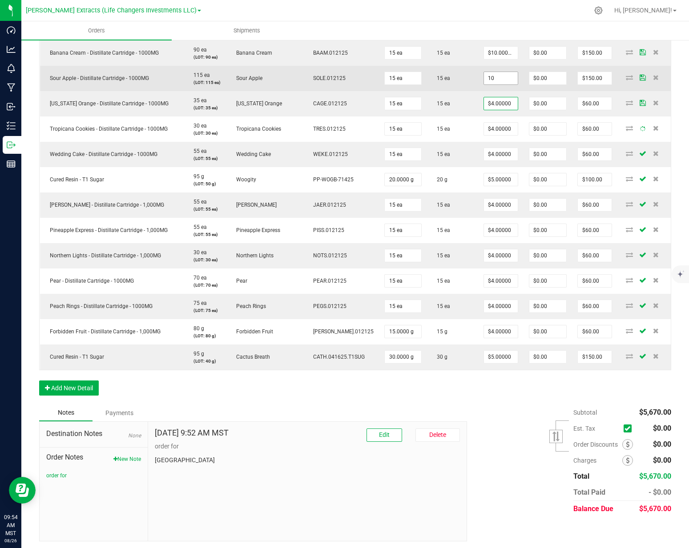
click at [490, 76] on input "10" at bounding box center [501, 78] width 34 height 12
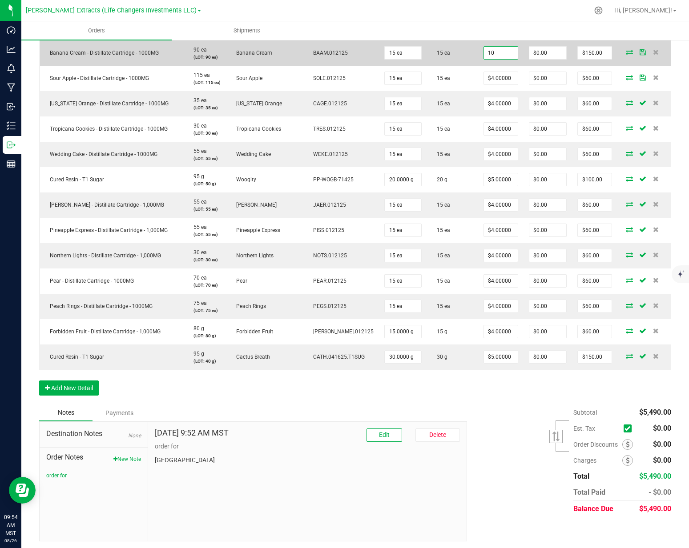
click at [493, 55] on input "10" at bounding box center [501, 53] width 34 height 12
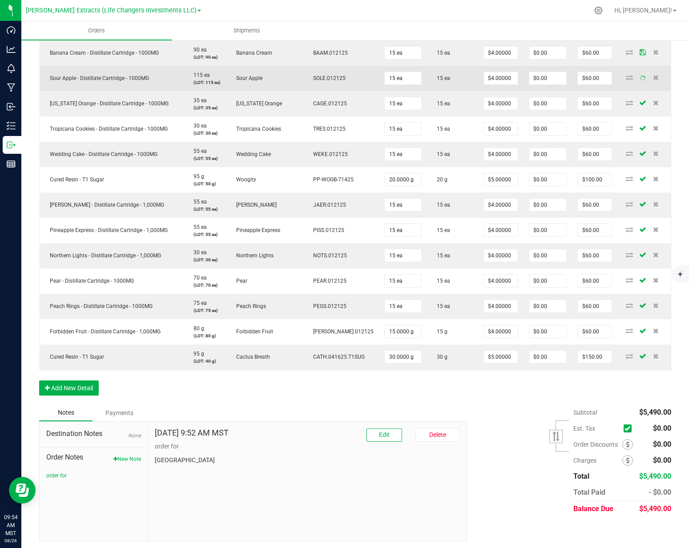
drag, startPoint x: 455, startPoint y: 80, endPoint x: 455, endPoint y: 86, distance: 6.7
click at [455, 80] on td "15 ea" at bounding box center [452, 78] width 51 height 25
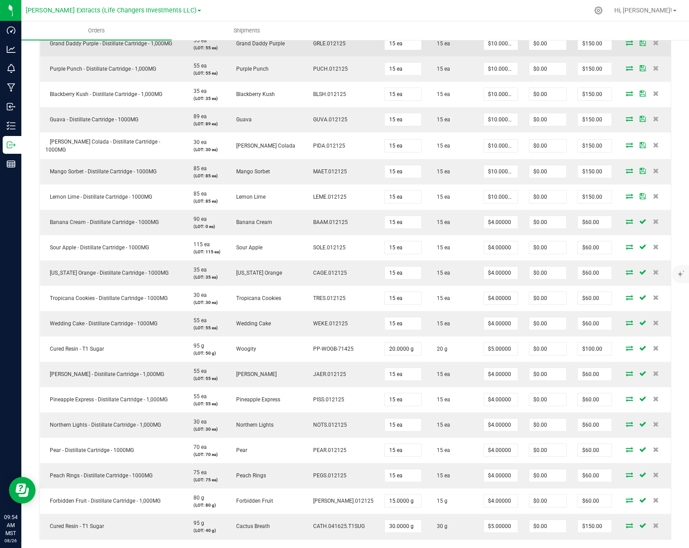
scroll to position [897, 0]
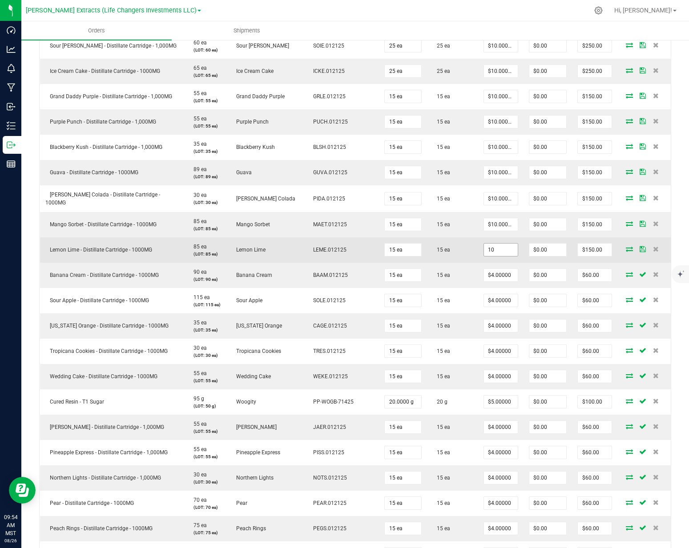
click at [486, 247] on input "10" at bounding box center [501, 250] width 34 height 12
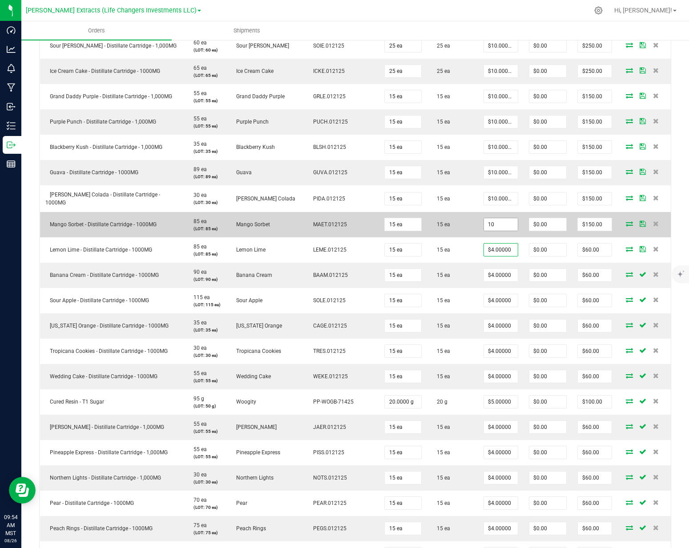
click at [490, 224] on input "10" at bounding box center [501, 224] width 34 height 12
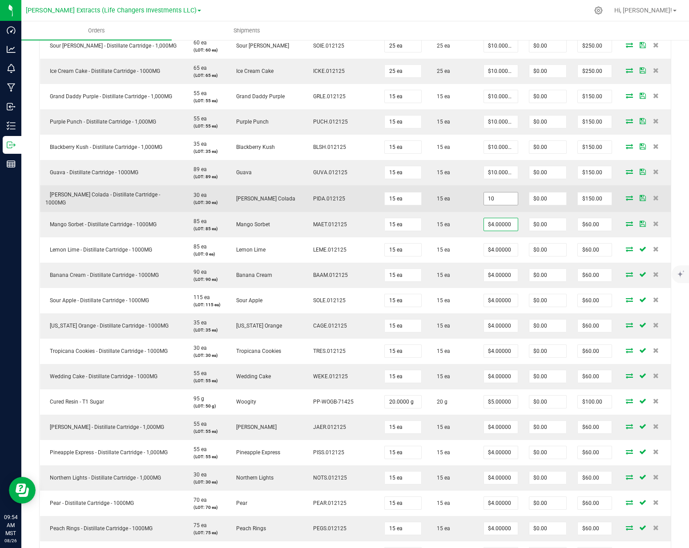
click at [487, 196] on input "10" at bounding box center [501, 198] width 34 height 12
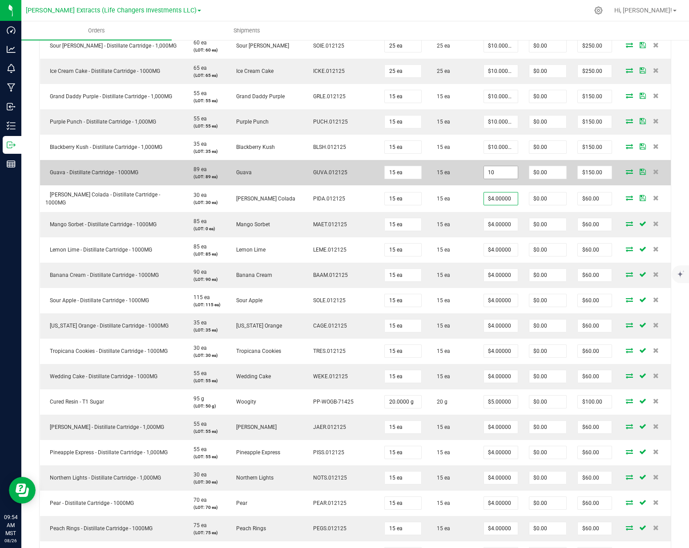
click at [489, 171] on input "10" at bounding box center [501, 172] width 34 height 12
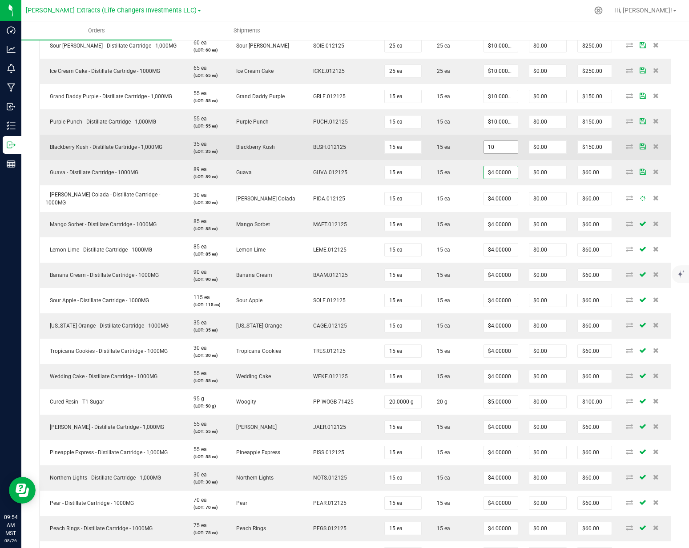
click at [488, 152] on input "10" at bounding box center [501, 147] width 34 height 12
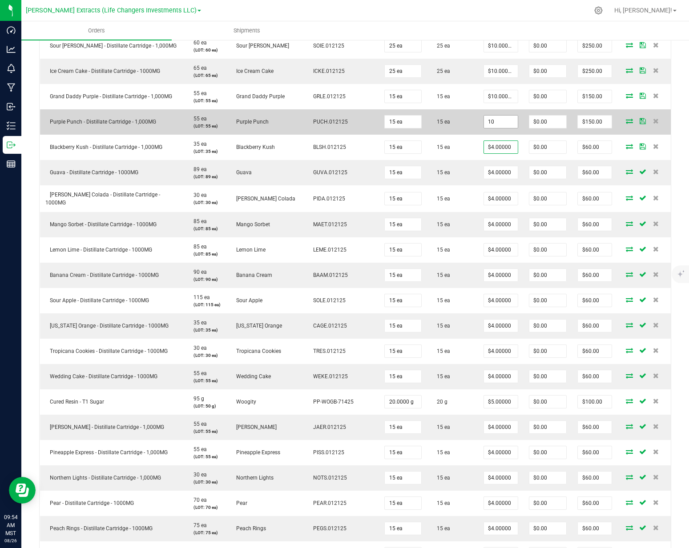
click at [488, 124] on input "10" at bounding box center [501, 122] width 34 height 12
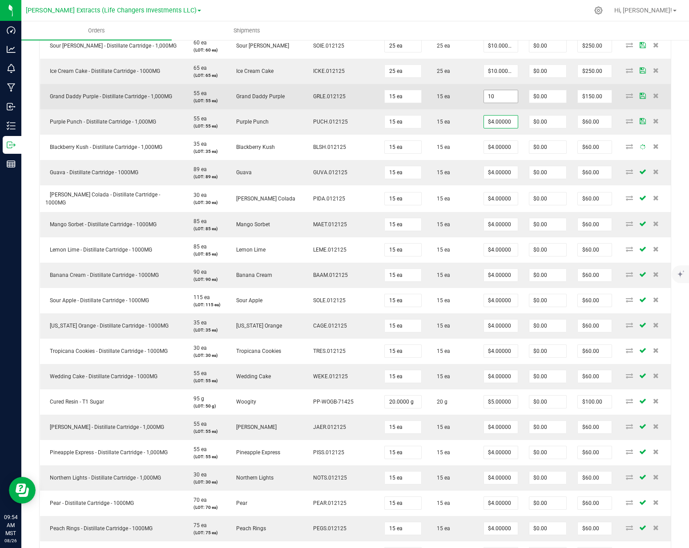
click at [488, 96] on input "10" at bounding box center [501, 96] width 34 height 12
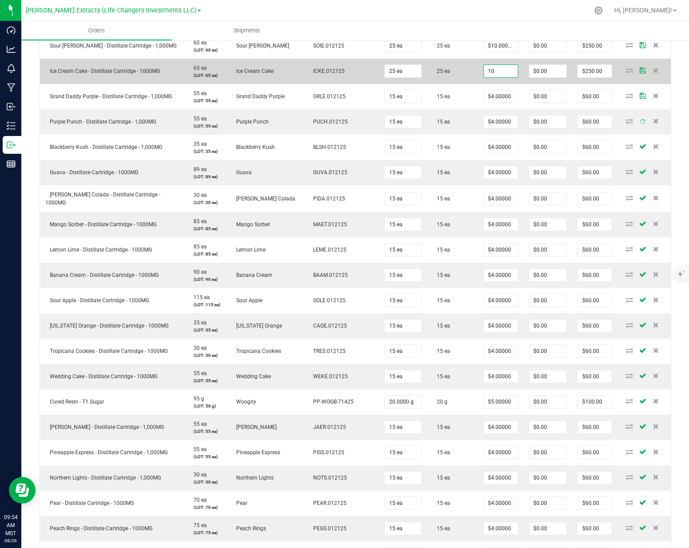
click at [485, 71] on input "10" at bounding box center [501, 71] width 34 height 12
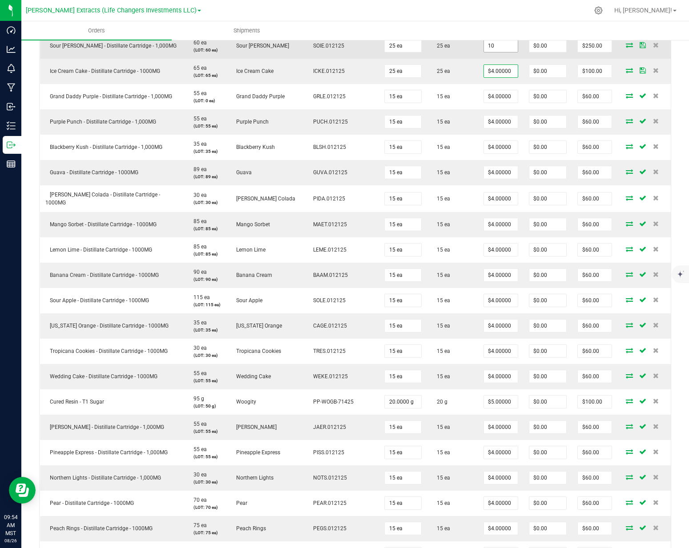
click at [485, 49] on input "10" at bounding box center [501, 46] width 34 height 12
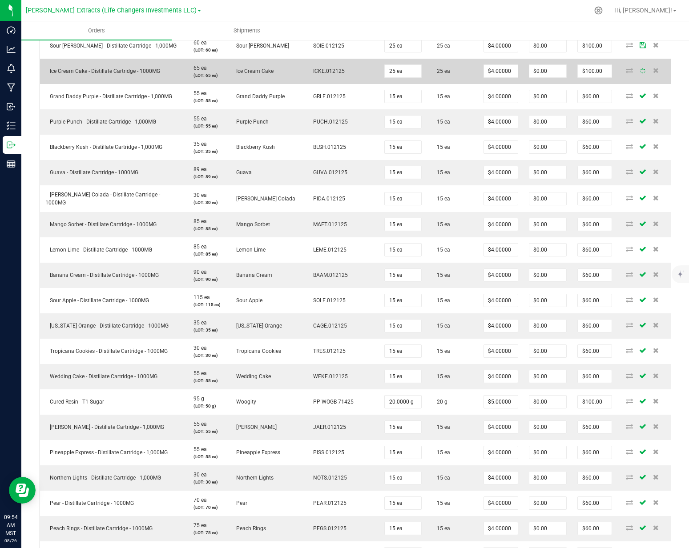
click at [461, 62] on td "25 ea" at bounding box center [452, 71] width 51 height 25
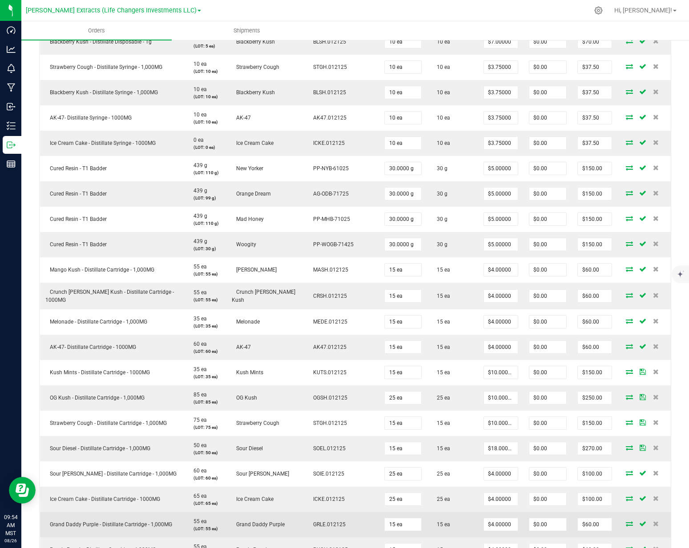
scroll to position [471, 0]
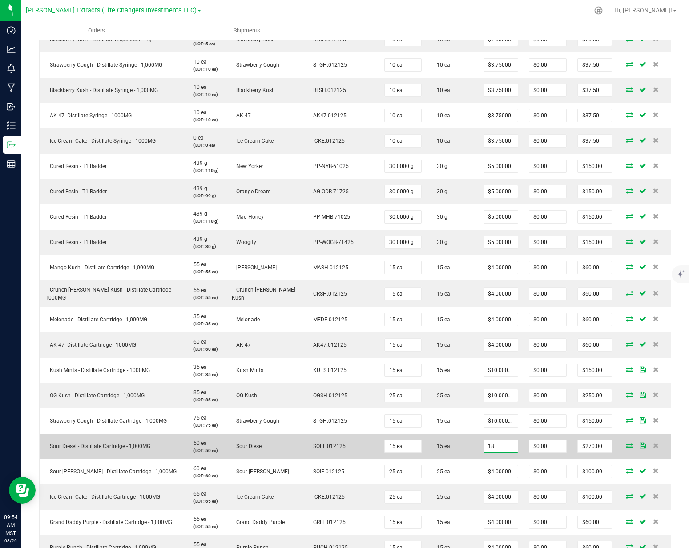
click at [487, 446] on input "18" at bounding box center [501, 446] width 34 height 12
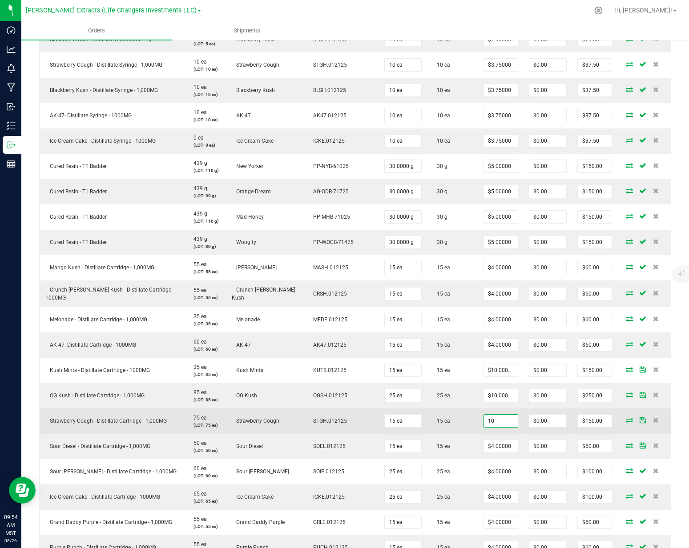
click at [489, 425] on input "10" at bounding box center [501, 421] width 34 height 12
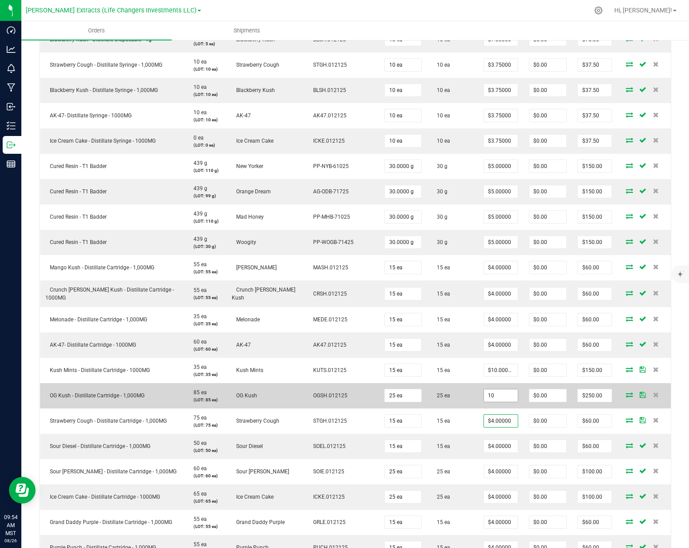
click at [491, 394] on input "10" at bounding box center [501, 395] width 34 height 12
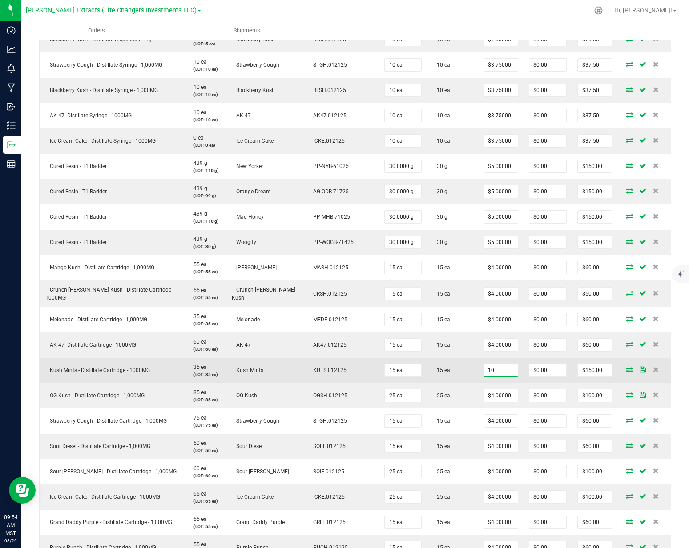
click at [492, 373] on input "10" at bounding box center [501, 370] width 34 height 12
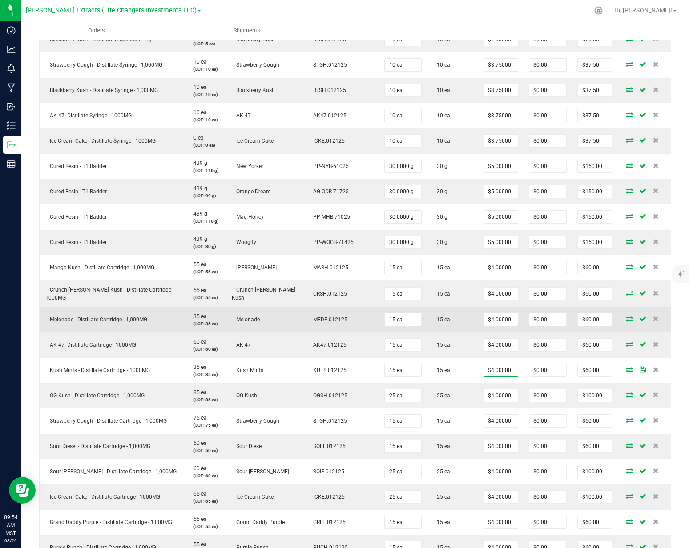
click at [449, 326] on td "15 ea" at bounding box center [452, 319] width 51 height 25
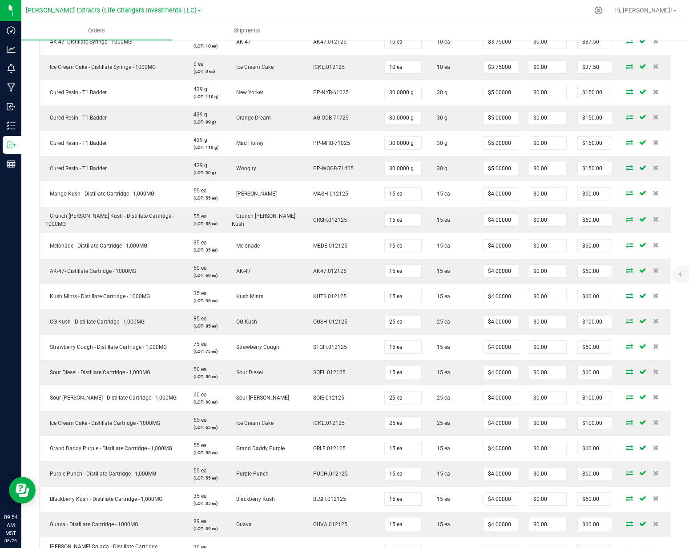
scroll to position [0, 0]
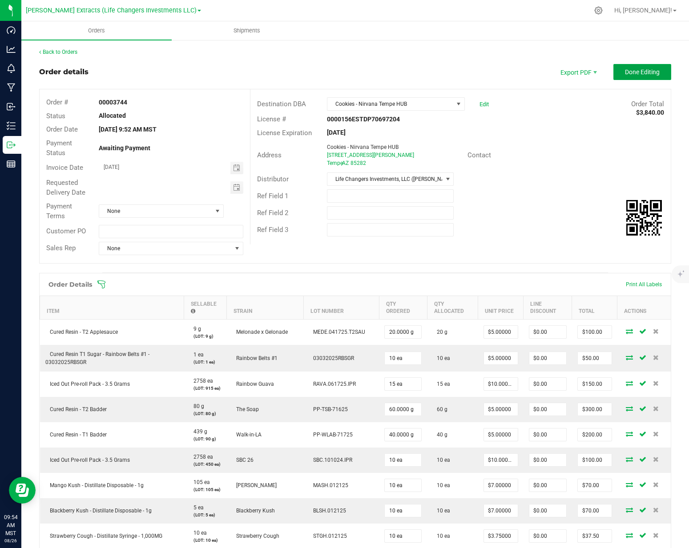
drag, startPoint x: 633, startPoint y: 67, endPoint x: 574, endPoint y: 80, distance: 61.1
click at [633, 67] on button "Done Editing" at bounding box center [642, 72] width 58 height 16
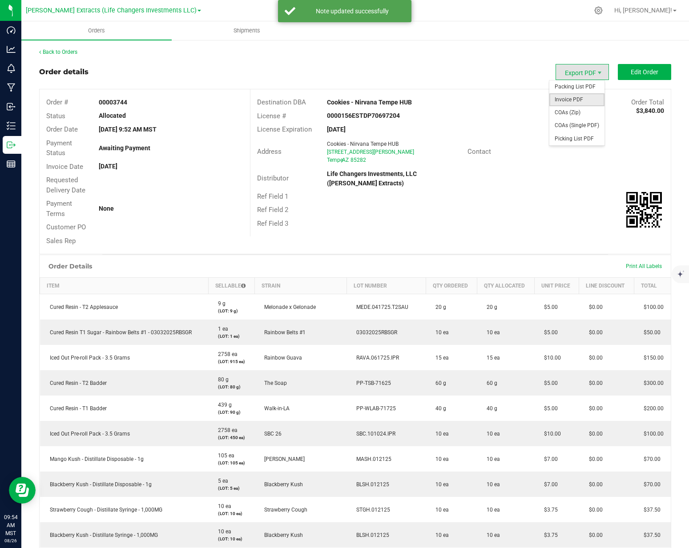
click at [573, 97] on span "Invoice PDF" at bounding box center [576, 99] width 55 height 13
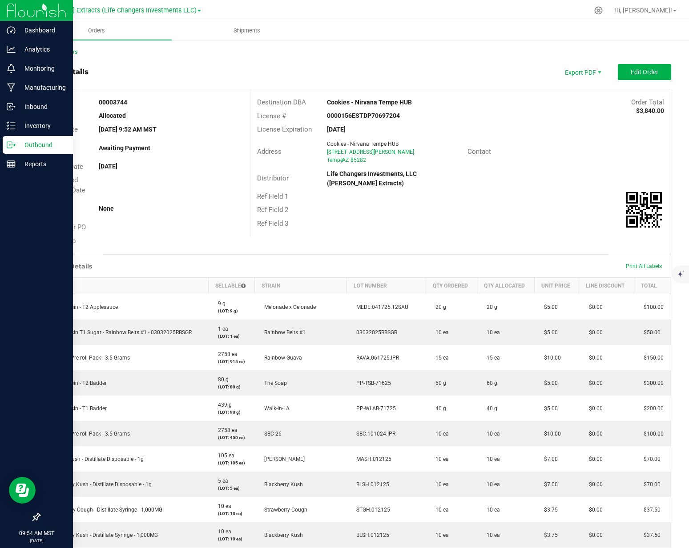
click at [16, 148] on p "Outbound" at bounding box center [42, 145] width 53 height 11
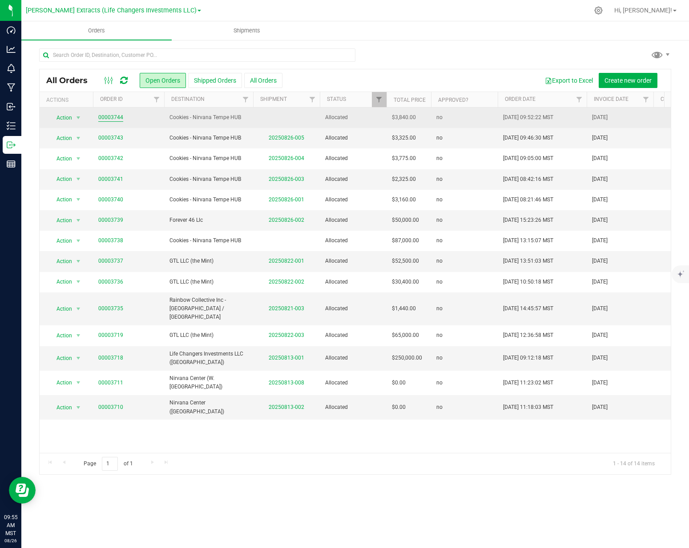
click at [118, 116] on link "00003744" at bounding box center [110, 117] width 25 height 8
click at [193, 116] on span "Cookies - Nirvana Tempe HUB" at bounding box center [208, 117] width 78 height 8
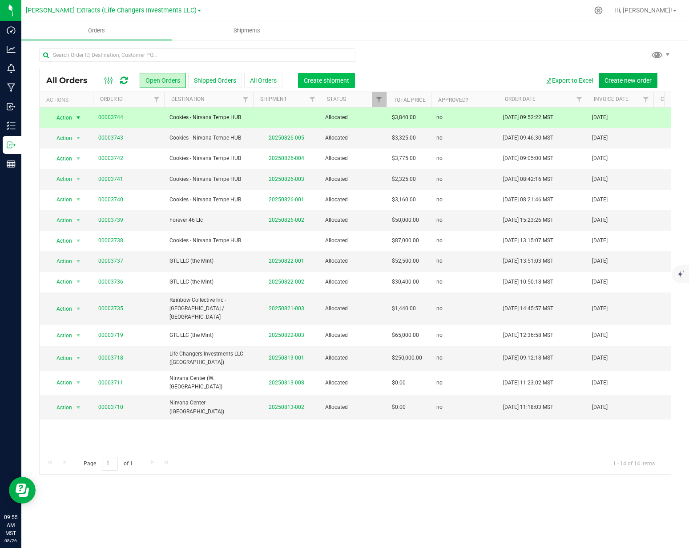
click at [318, 82] on span "Create shipment" at bounding box center [326, 80] width 45 height 7
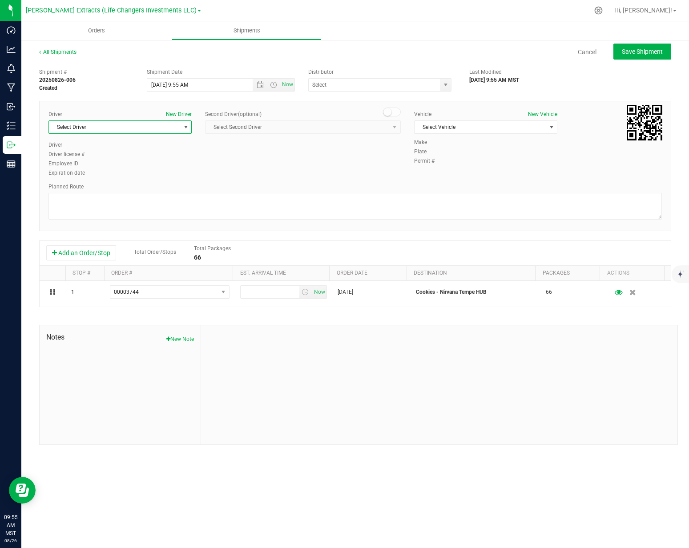
click at [115, 130] on span "Select Driver" at bounding box center [114, 127] width 131 height 12
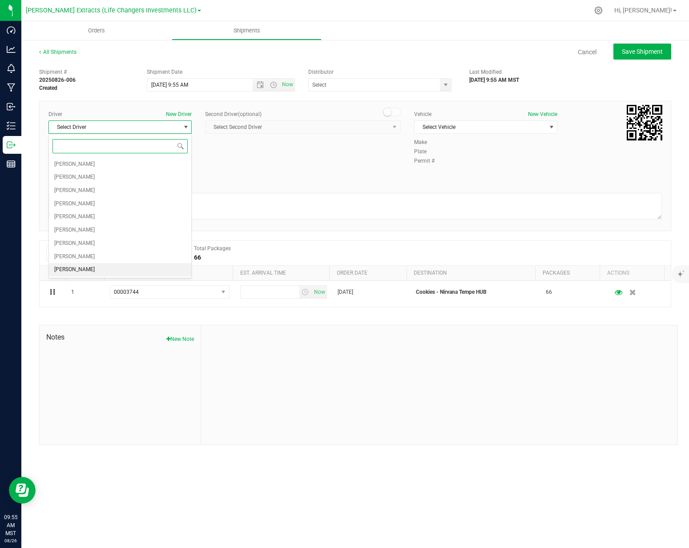
click at [86, 272] on li "[PERSON_NAME]" at bounding box center [120, 269] width 142 height 13
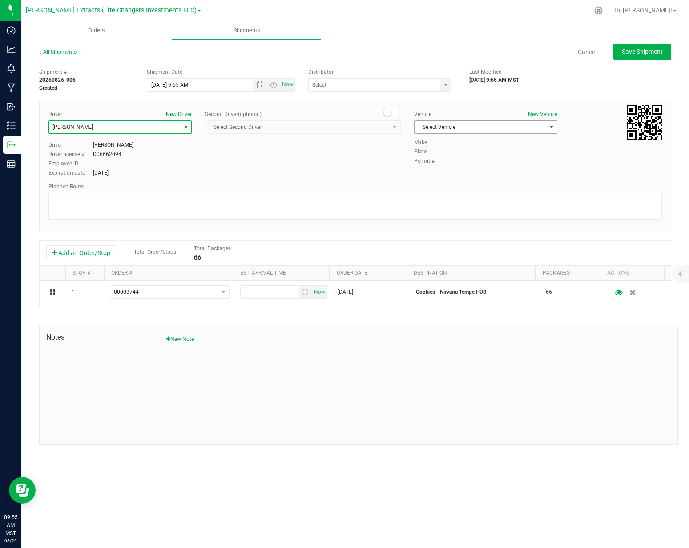
click at [443, 133] on span "Select Vehicle" at bounding box center [485, 126] width 143 height 13
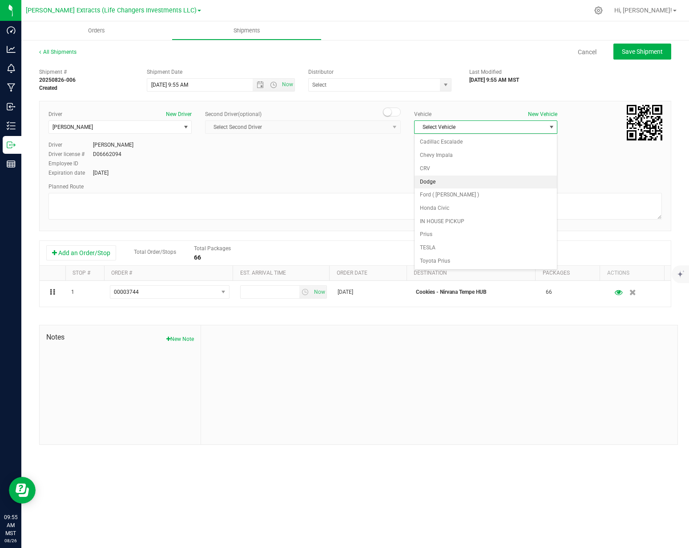
click at [444, 179] on li "Dodge" at bounding box center [485, 182] width 142 height 13
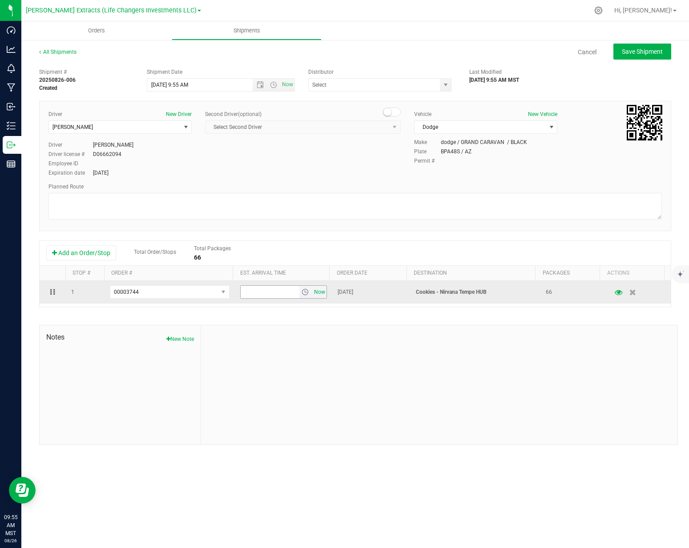
click at [314, 291] on span "Now" at bounding box center [319, 292] width 15 height 13
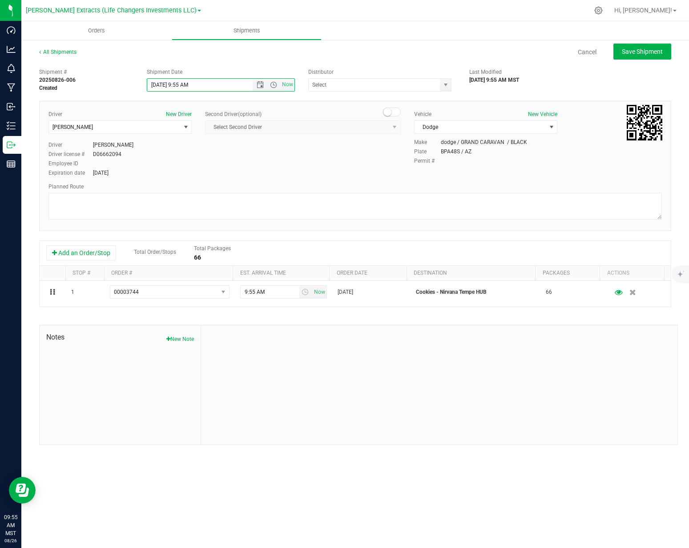
click at [161, 87] on input "8/26/2025 9:55 AM" at bounding box center [207, 85] width 120 height 12
type input "8/27/2025 9:55 AM"
drag, startPoint x: 612, startPoint y: 174, endPoint x: 479, endPoint y: 268, distance: 162.4
click at [611, 174] on div "Driver New Driver Jacob Taylor Select Driver Ivan Bolanos Jacob Cohen Devin Cov…" at bounding box center [355, 144] width 626 height 68
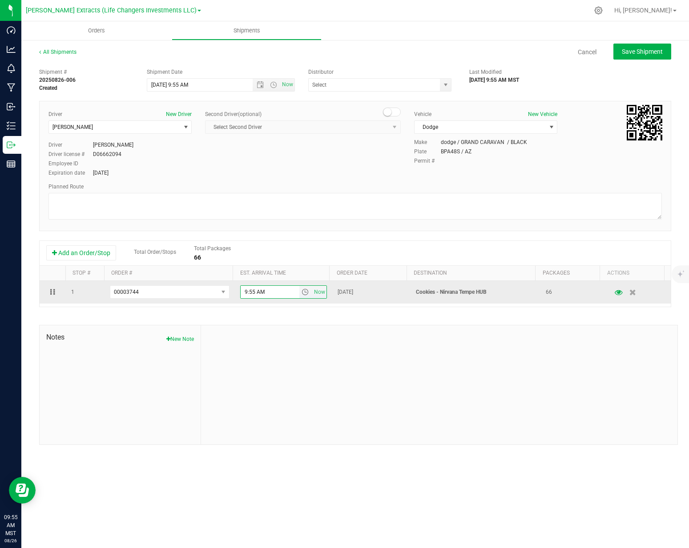
click at [273, 293] on input "9:55 AM" at bounding box center [270, 292] width 59 height 12
type input "1:00 pm"
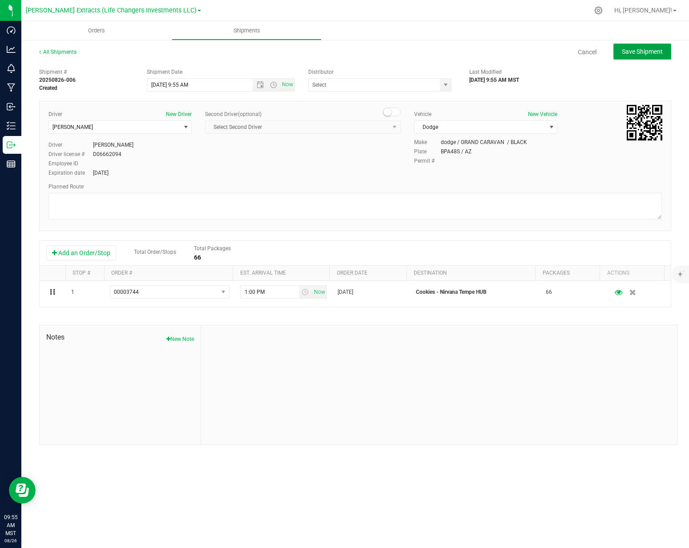
click at [659, 48] on span "Save Shipment" at bounding box center [641, 51] width 41 height 7
type input "8/27/2025 4:55 PM"
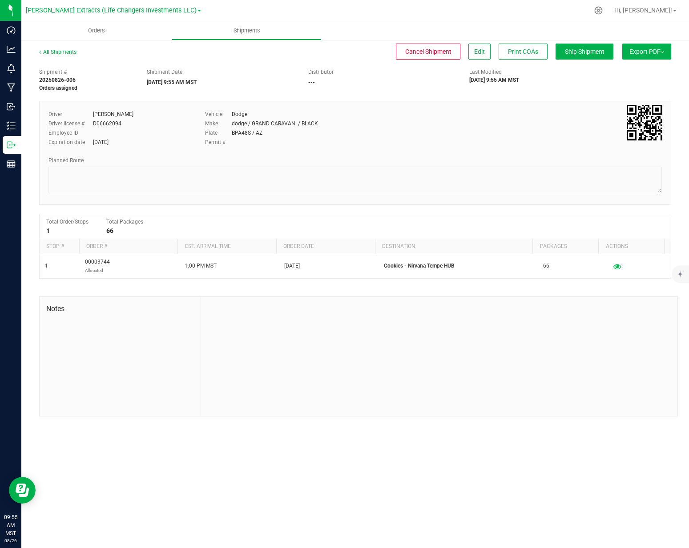
click at [648, 50] on button "Export PDF" at bounding box center [646, 52] width 49 height 16
click at [633, 70] on span "Manifest by Package ID" at bounding box center [633, 71] width 56 height 6
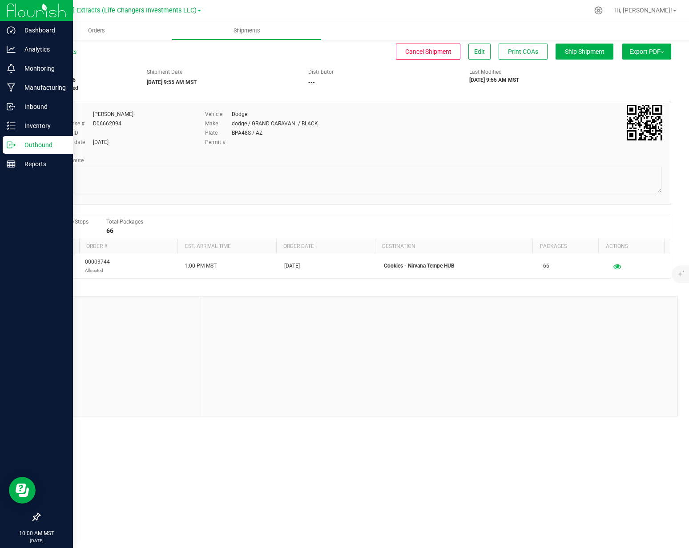
click at [19, 142] on p "Outbound" at bounding box center [42, 145] width 53 height 11
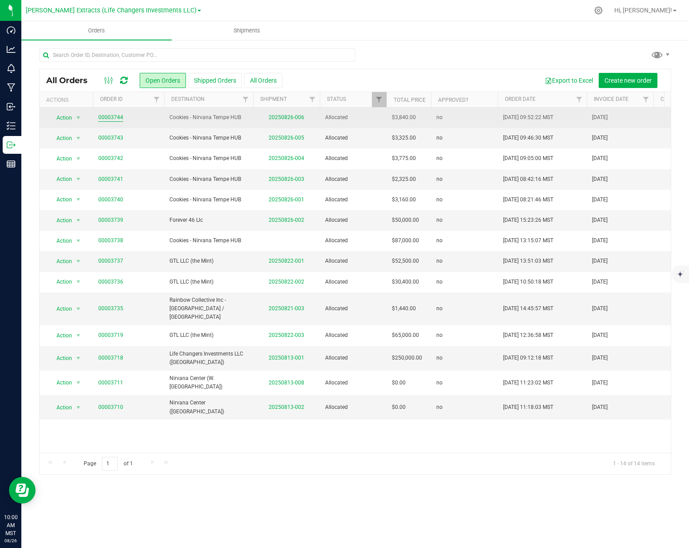
click at [108, 119] on link "00003744" at bounding box center [110, 117] width 25 height 8
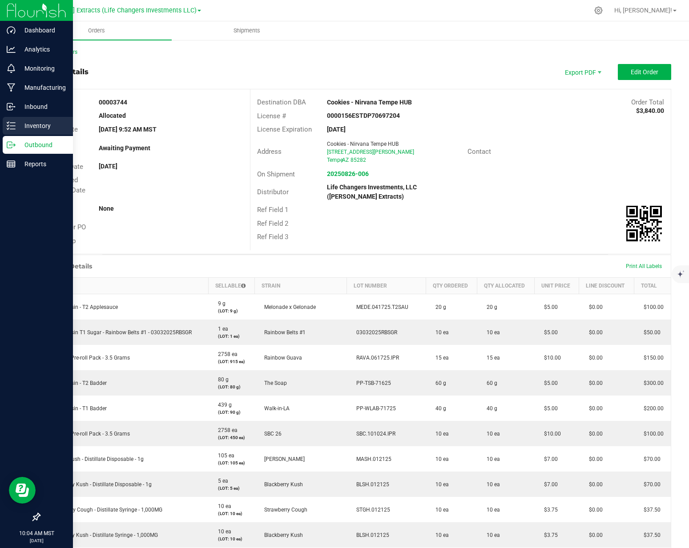
click at [17, 133] on div "Inventory" at bounding box center [38, 126] width 70 height 18
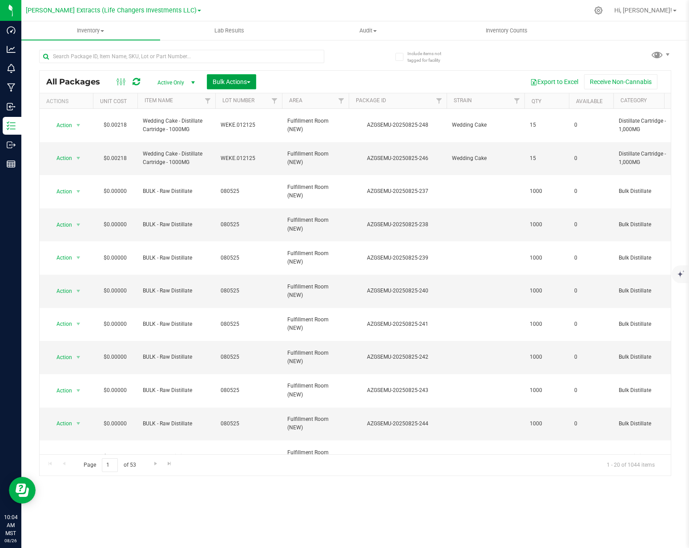
click at [229, 88] on button "Bulk Actions" at bounding box center [231, 81] width 49 height 15
click at [233, 114] on ul "Add to manufacturing run Add to outbound order Combine packages Combine package…" at bounding box center [250, 152] width 87 height 123
click at [233, 118] on span "Add to outbound order" at bounding box center [242, 117] width 60 height 7
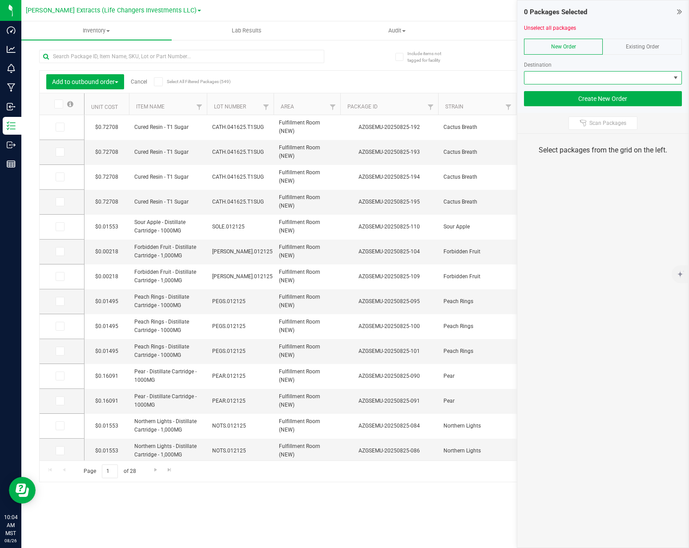
click at [582, 76] on span at bounding box center [597, 78] width 146 height 12
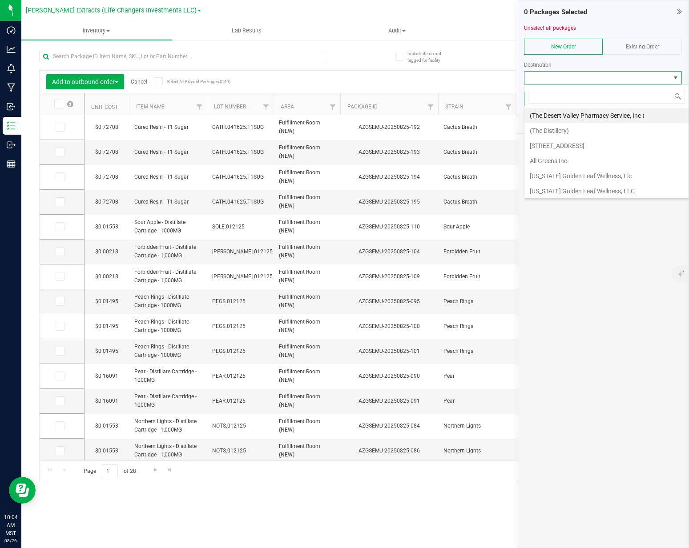
scroll to position [13, 158]
type input "nirv"
click at [586, 117] on li "Cookies - Nirvana Tempe HUB" at bounding box center [602, 115] width 157 height 15
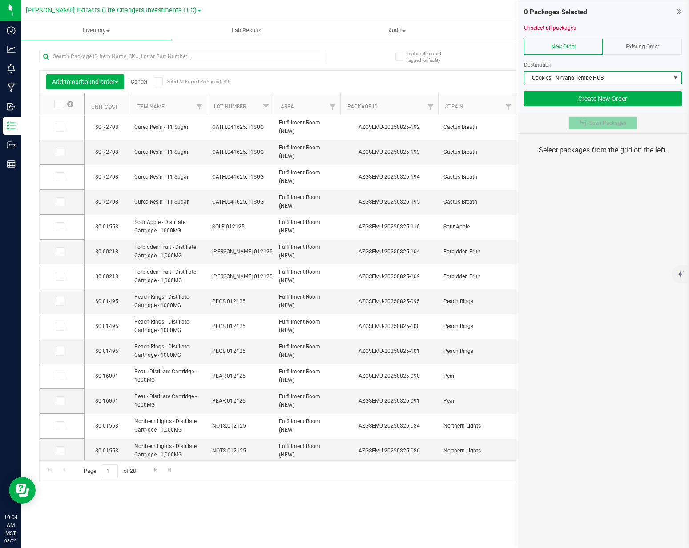
click at [602, 124] on span "Scan Packages" at bounding box center [607, 123] width 37 height 7
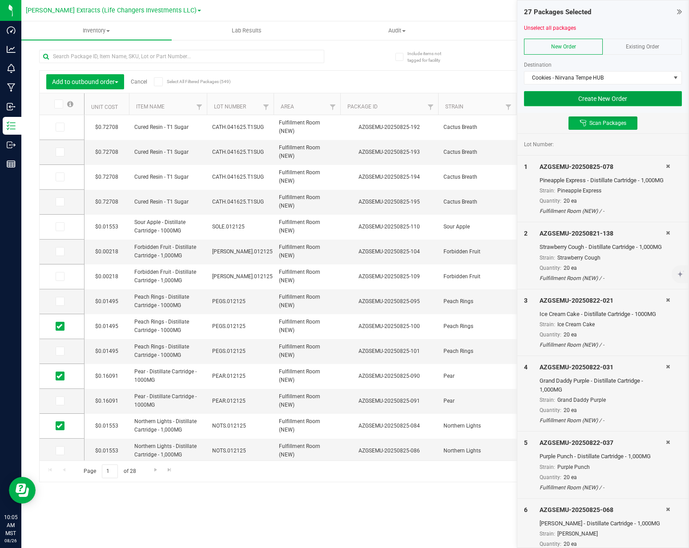
click at [609, 100] on button "Create New Order" at bounding box center [603, 98] width 158 height 15
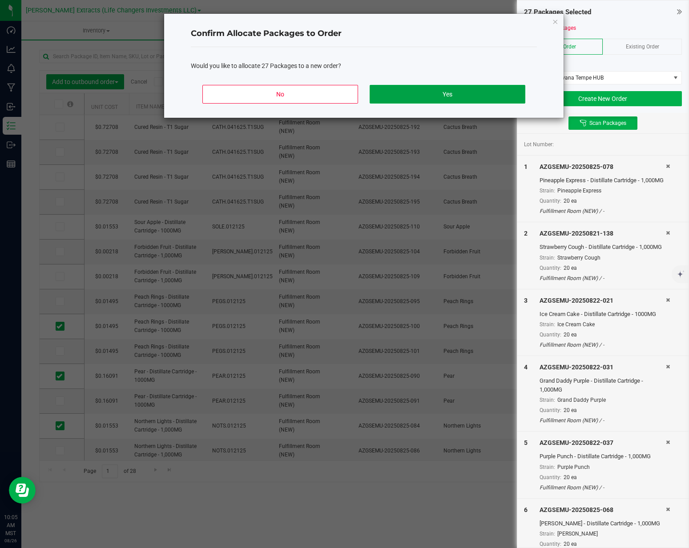
click at [462, 92] on button "Yes" at bounding box center [447, 94] width 156 height 19
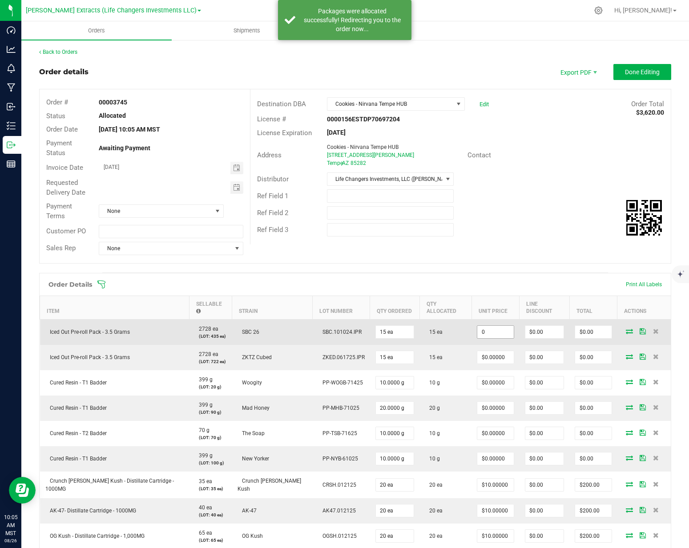
click at [478, 326] on input "0" at bounding box center [495, 332] width 36 height 12
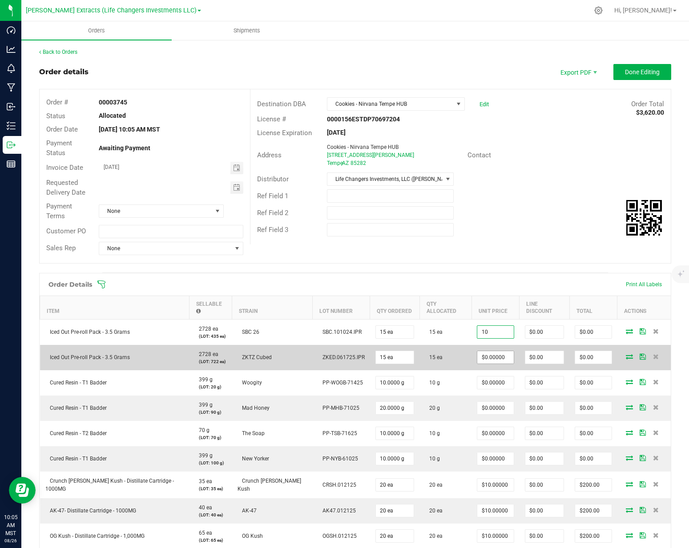
type input "$10.00000"
type input "$150.00"
click at [477, 351] on input "0" at bounding box center [495, 357] width 36 height 12
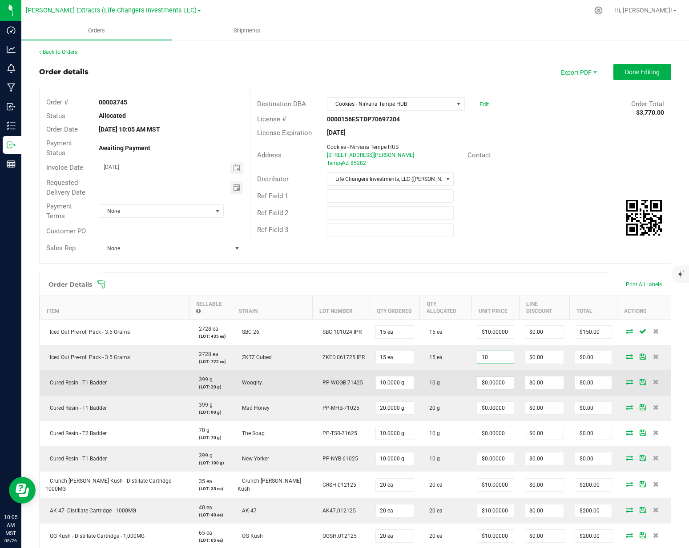
type input "$10.00000"
type input "$150.00"
click at [477, 377] on input "0" at bounding box center [495, 383] width 36 height 12
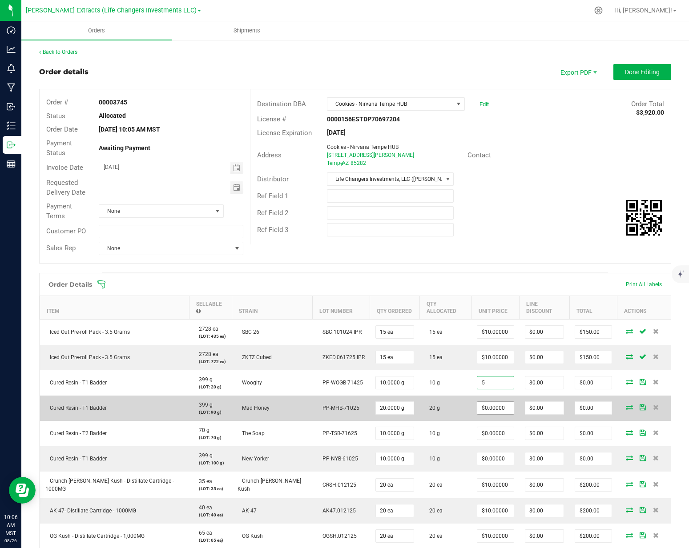
type input "$5.00000"
type input "$50.00"
click at [477, 402] on input "0" at bounding box center [495, 408] width 36 height 12
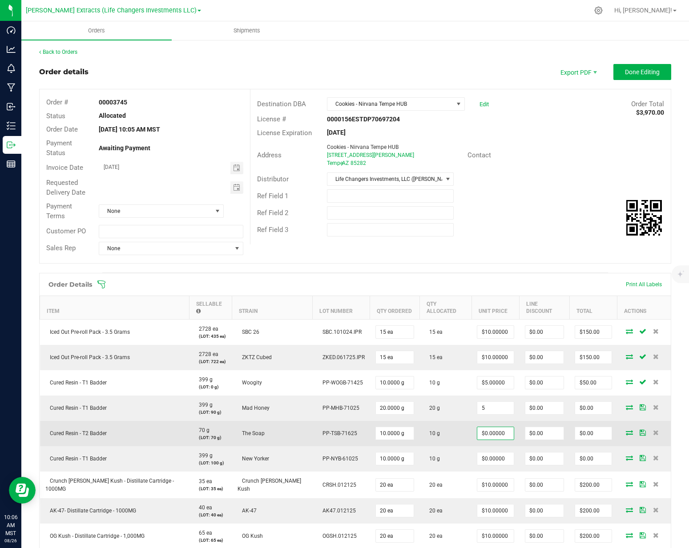
type input "$5.00000"
type input "$100.00"
click at [479, 427] on input "0" at bounding box center [495, 433] width 36 height 12
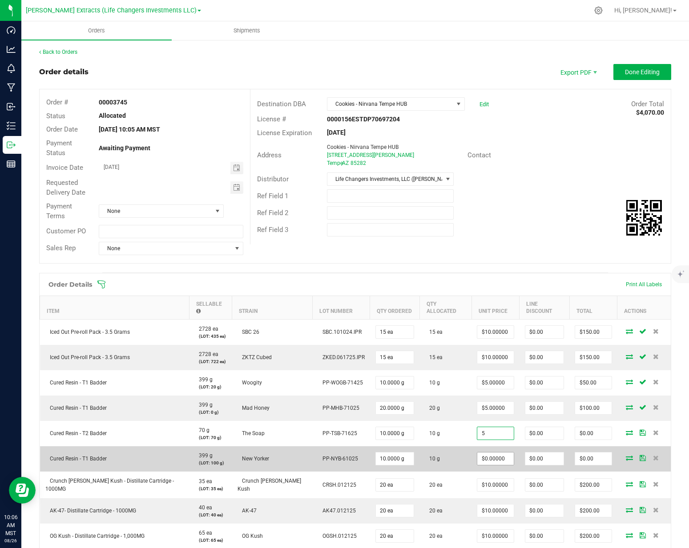
type input "$5.00000"
type input "$50.00"
click at [477, 453] on input "0" at bounding box center [495, 459] width 36 height 12
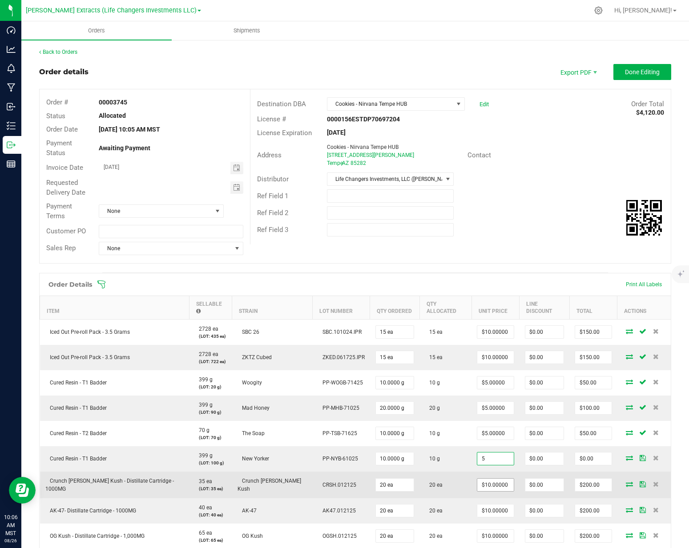
type input "$5.00000"
type input "$50.00"
click at [481, 479] on input "10" at bounding box center [495, 485] width 36 height 12
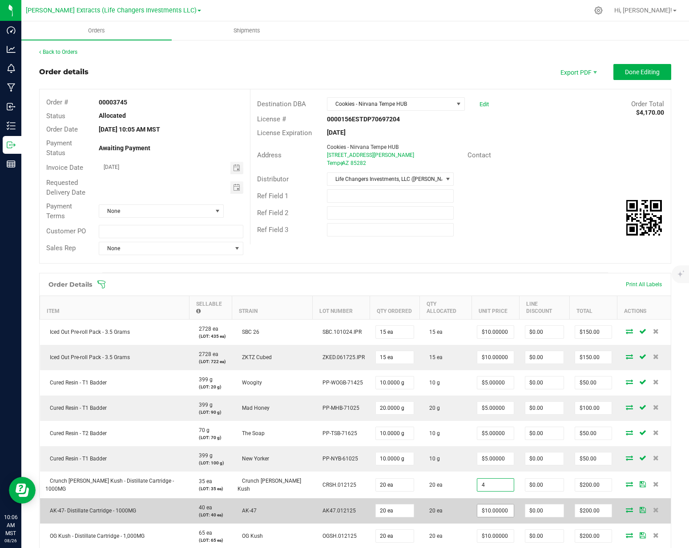
type input "$4.00000"
type input "$80.00"
click at [478, 505] on input "10" at bounding box center [495, 511] width 36 height 12
click at [477, 505] on input "410" at bounding box center [495, 511] width 36 height 12
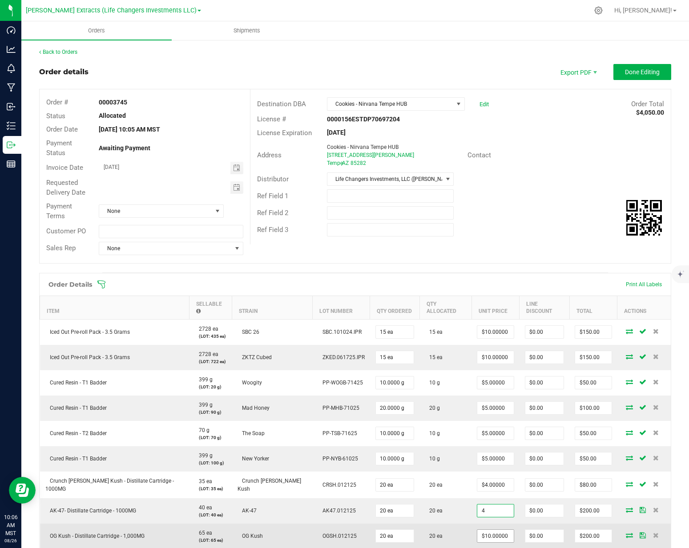
type input "$4.00000"
type input "$80.00"
click at [477, 530] on input "10" at bounding box center [495, 536] width 36 height 12
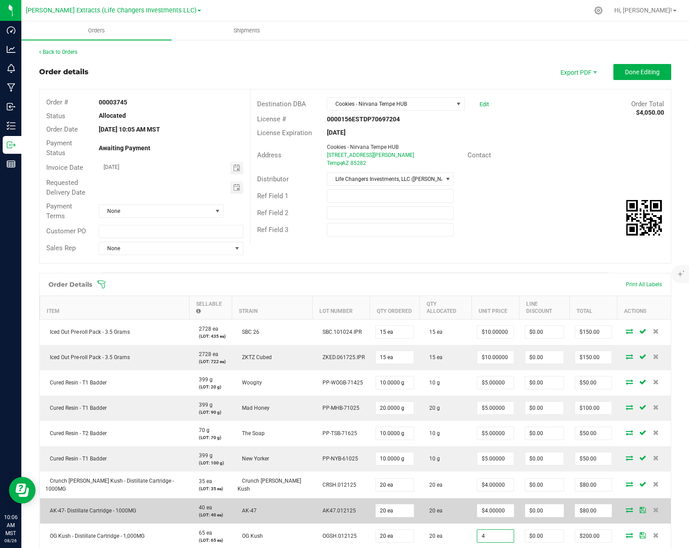
type input "$4.00000"
type input "$80.00"
click at [431, 524] on td "20 ea" at bounding box center [445, 536] width 52 height 25
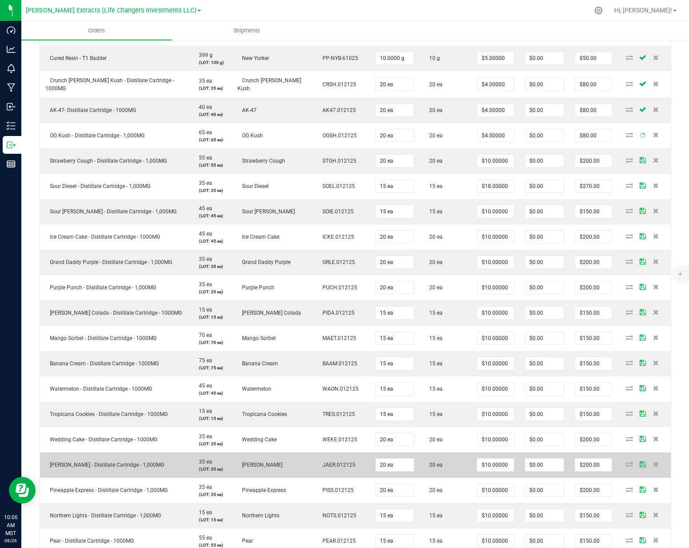
scroll to position [401, 0]
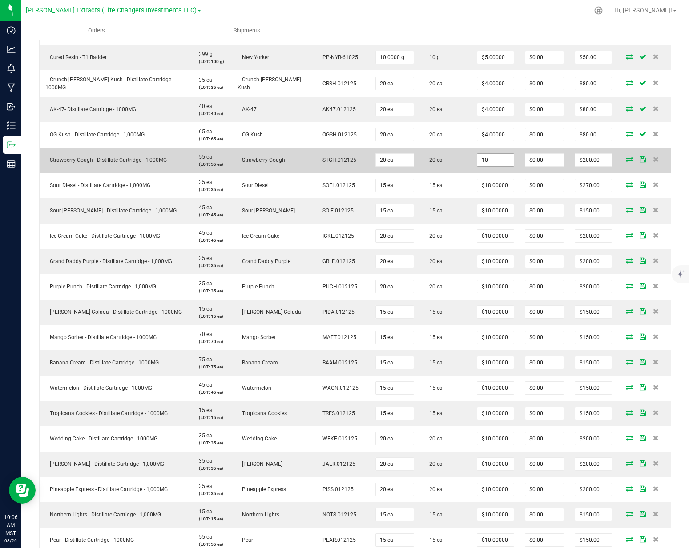
click at [477, 154] on input "10" at bounding box center [495, 160] width 36 height 12
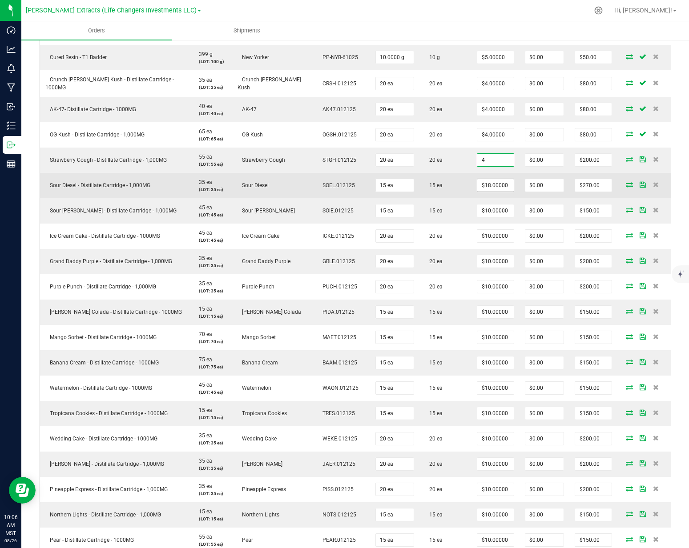
type input "$4.00000"
type input "$80.00"
click at [477, 179] on input "18" at bounding box center [495, 185] width 36 height 12
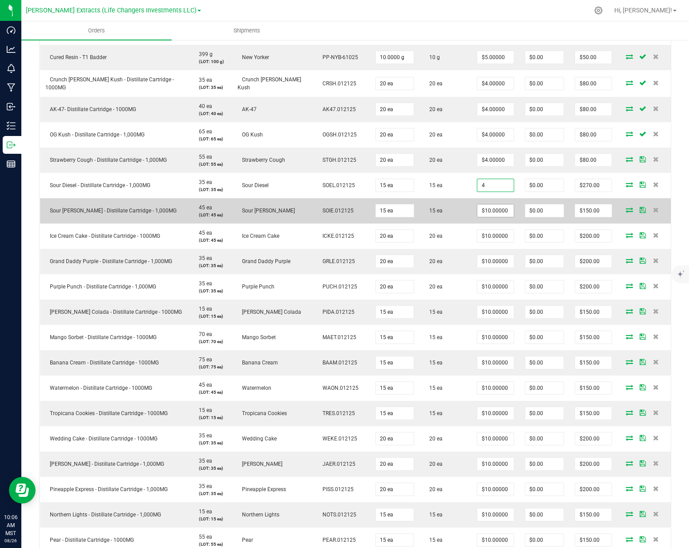
type input "$4.00000"
type input "$60.00"
click at [483, 204] on input "10" at bounding box center [495, 210] width 36 height 12
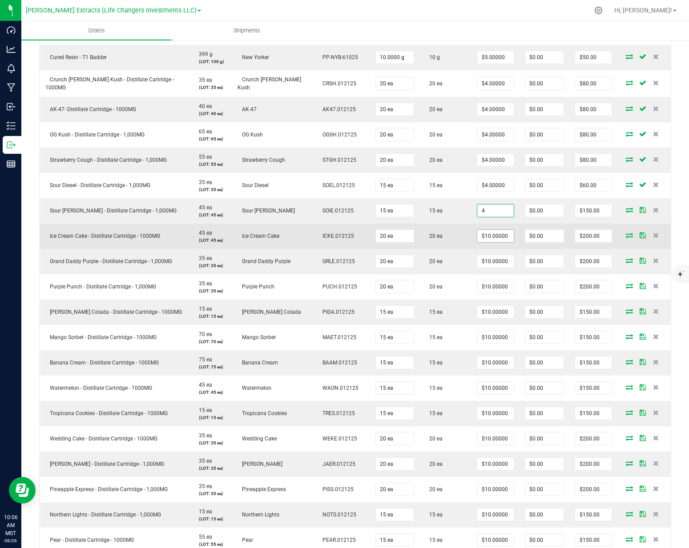
type input "$4.00000"
type input "$60.00"
click at [477, 230] on input "10" at bounding box center [495, 236] width 36 height 12
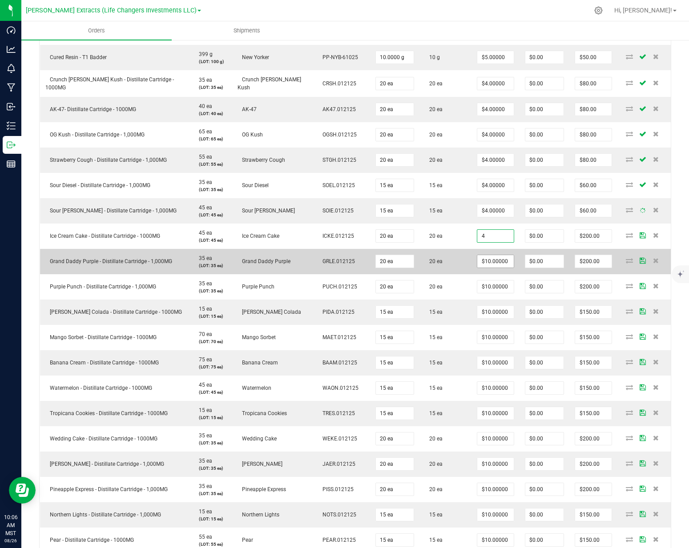
type input "$4.00000"
type input "$80.00"
click at [477, 255] on input "10" at bounding box center [495, 261] width 36 height 12
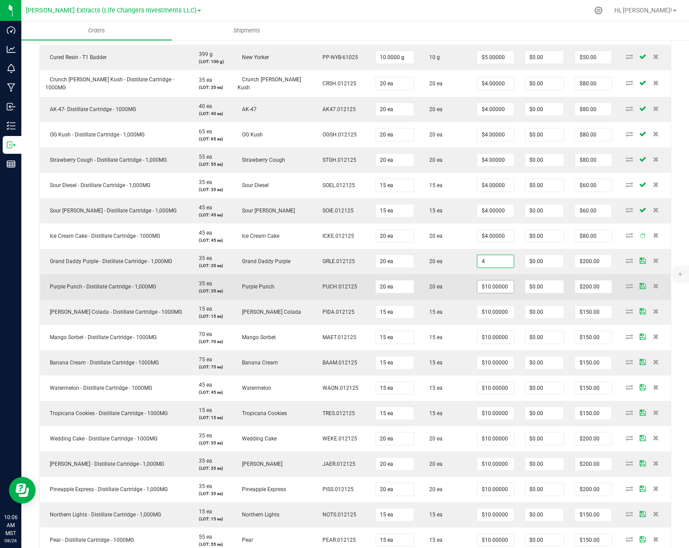
type input "$4.00000"
type input "$80.00"
click at [477, 281] on input "10" at bounding box center [495, 287] width 36 height 12
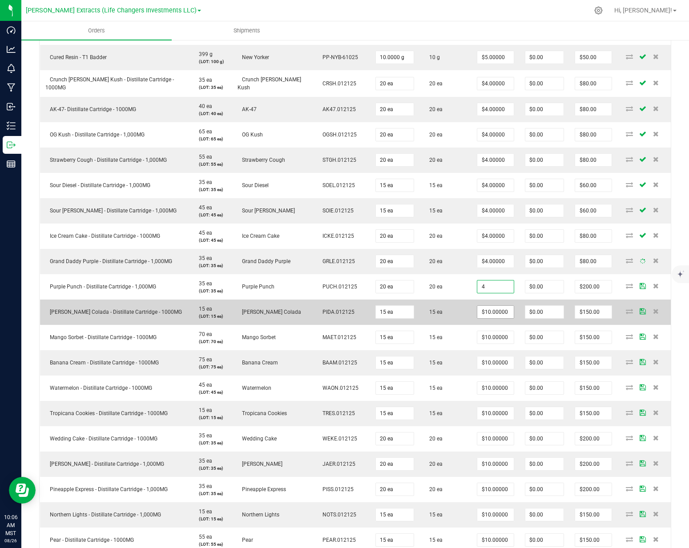
type input "$4.00000"
type input "$80.00"
click at [477, 306] on input "10" at bounding box center [495, 312] width 36 height 12
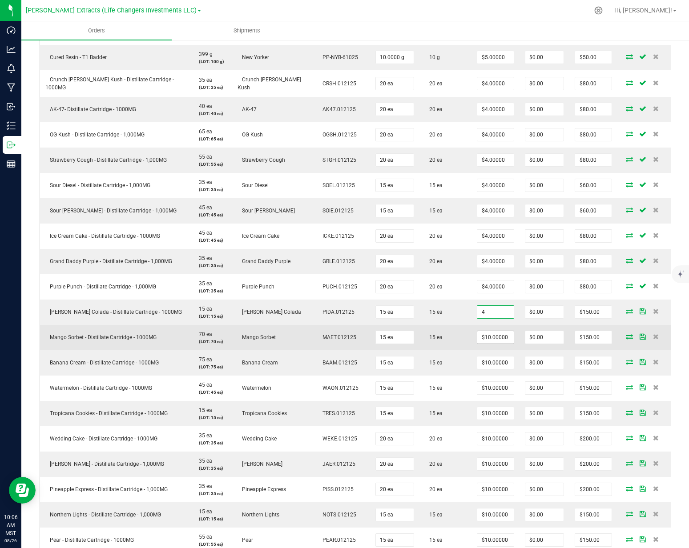
type input "$4.00000"
type input "$60.00"
click at [477, 331] on input "10" at bounding box center [495, 337] width 36 height 12
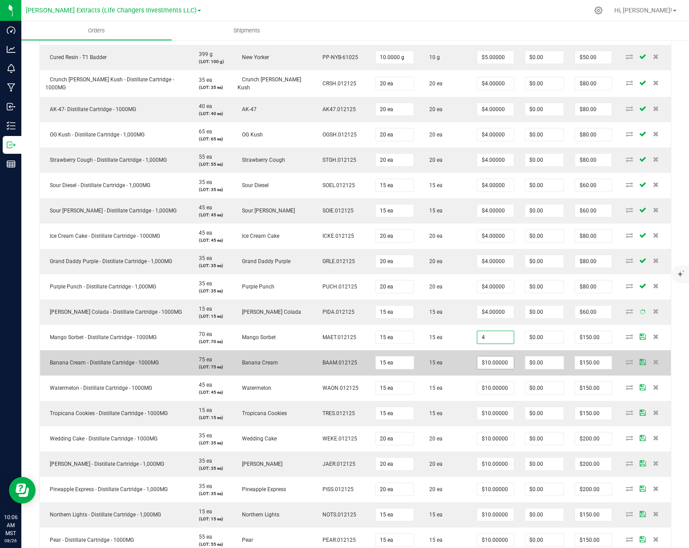
type input "$4.00000"
type input "$60.00"
click at [477, 357] on input "10" at bounding box center [495, 363] width 36 height 12
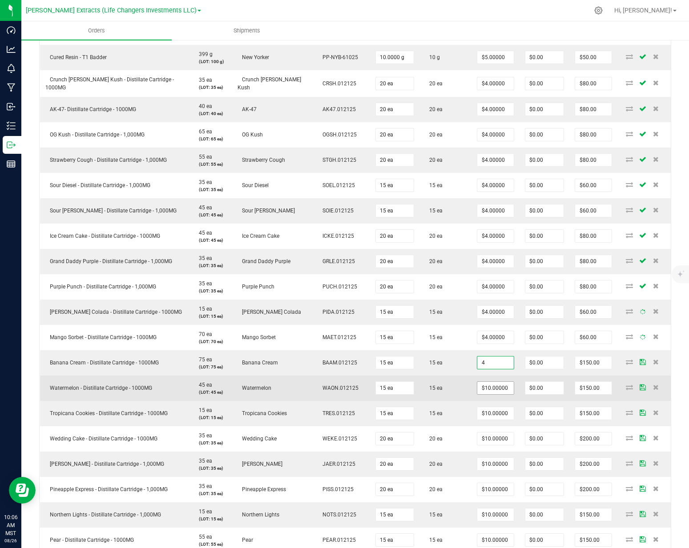
type input "$4.00000"
type input "$60.00"
click at [477, 382] on input "10" at bounding box center [495, 388] width 36 height 12
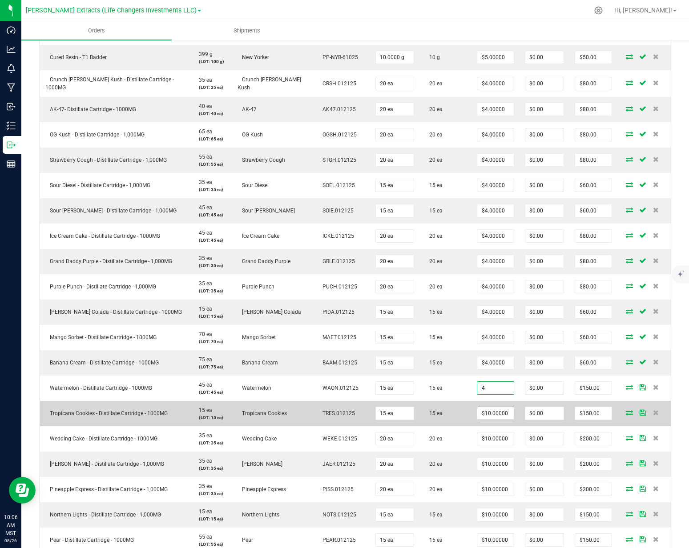
type input "$4.00000"
type input "$60.00"
click at [477, 407] on input "10" at bounding box center [495, 413] width 36 height 12
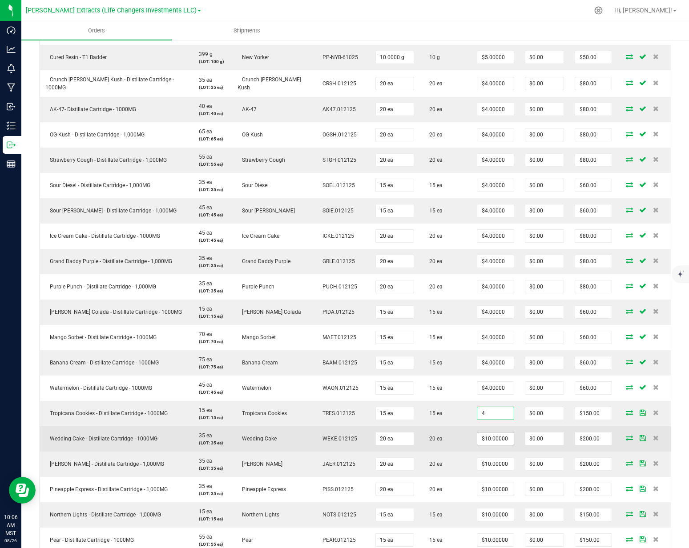
type input "$4.00000"
type input "$60.00"
click at [478, 434] on input "10" at bounding box center [495, 439] width 36 height 12
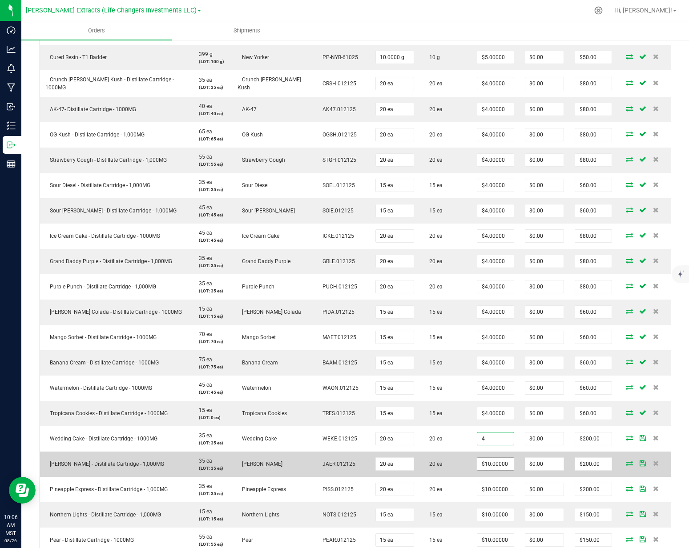
type input "$4.00000"
type input "$80.00"
click at [480, 458] on input "10" at bounding box center [495, 464] width 36 height 12
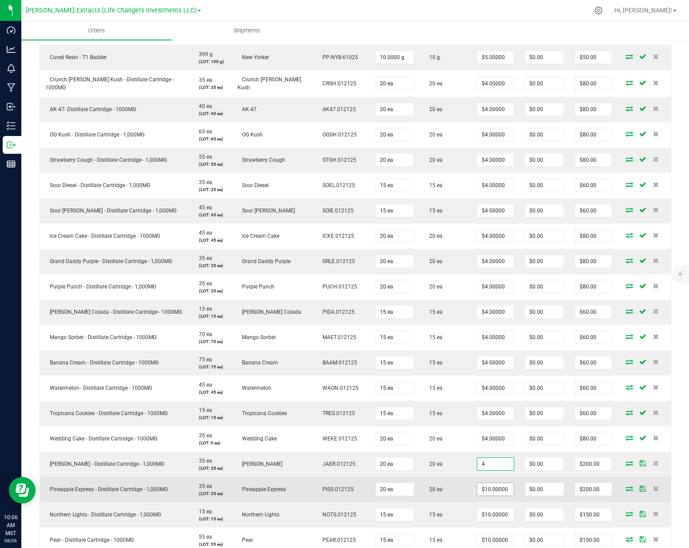
type input "$4.00000"
type input "$80.00"
click at [479, 483] on input "10" at bounding box center [495, 489] width 36 height 12
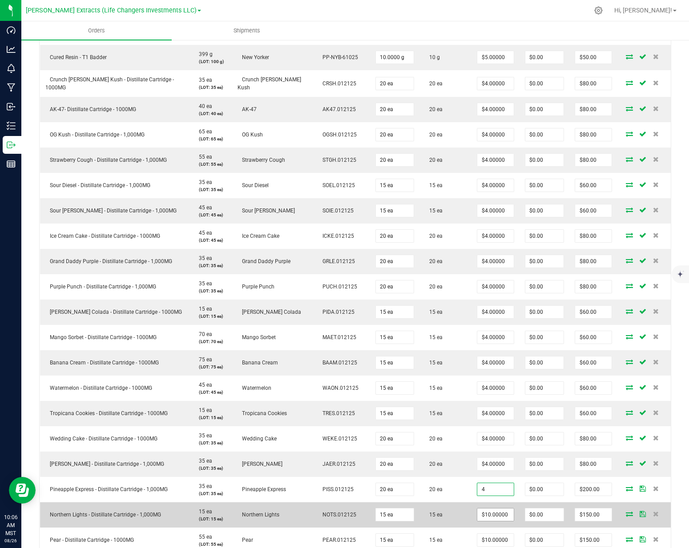
type input "$4.00000"
type input "$80.00"
click at [477, 509] on input "10" at bounding box center [495, 515] width 36 height 12
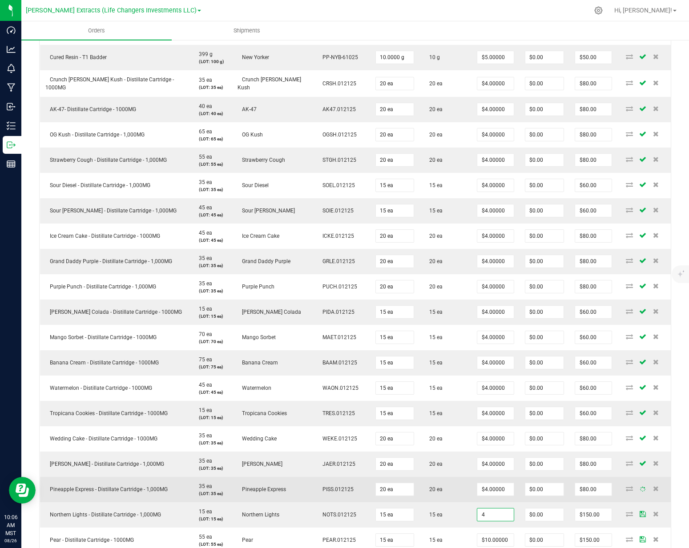
type input "$4.00000"
type input "$60.00"
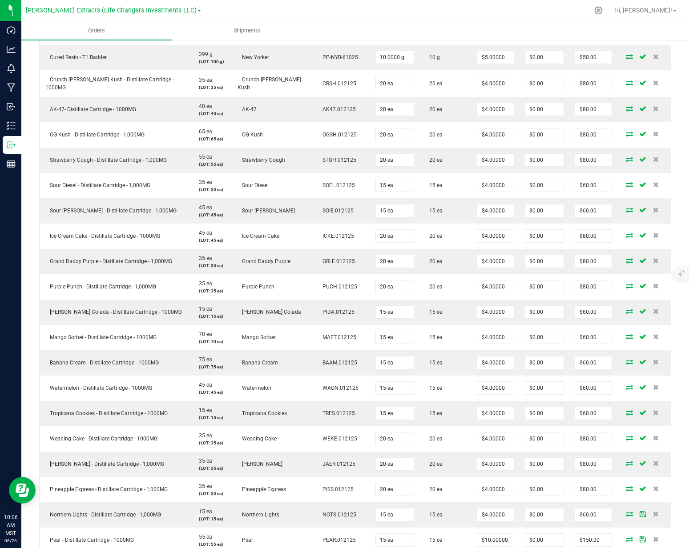
click at [441, 488] on td "20 ea" at bounding box center [445, 489] width 52 height 25
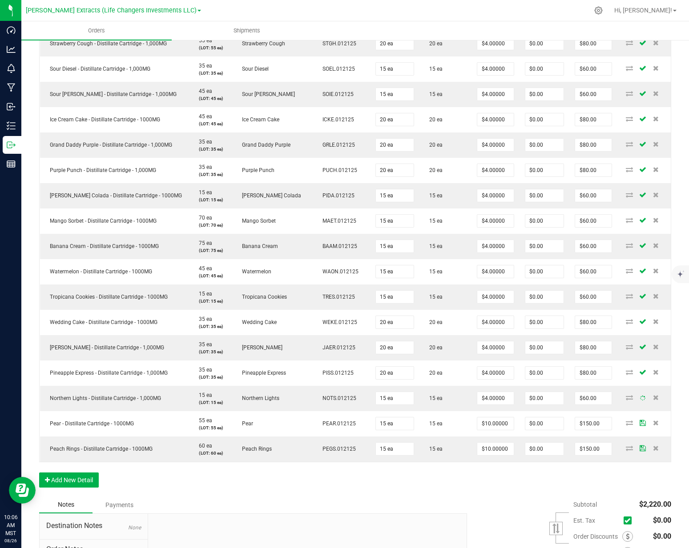
scroll to position [556, 0]
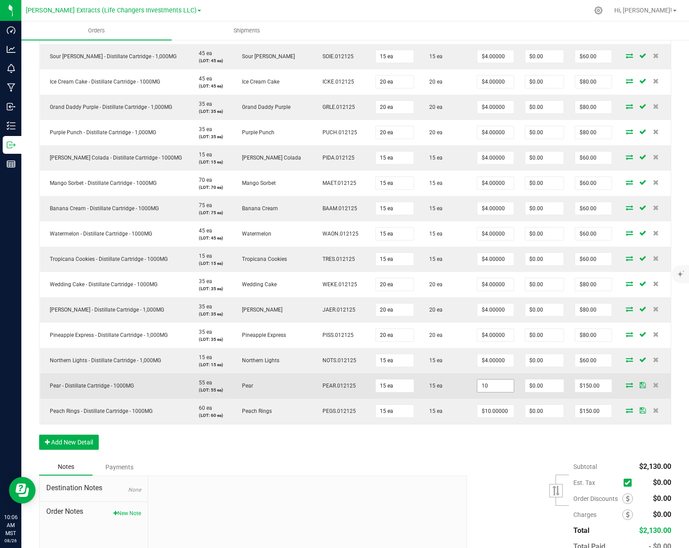
click at [477, 380] on input "10" at bounding box center [495, 386] width 36 height 12
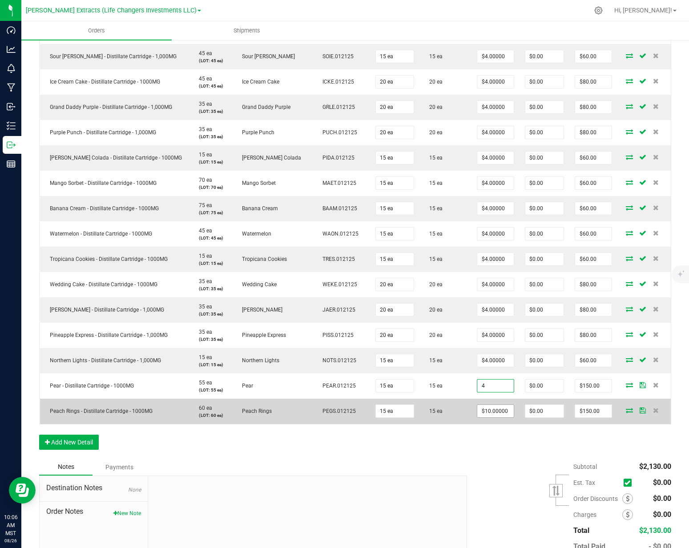
type input "$4.00000"
type input "$60.00"
click at [477, 405] on input "10" at bounding box center [495, 411] width 36 height 12
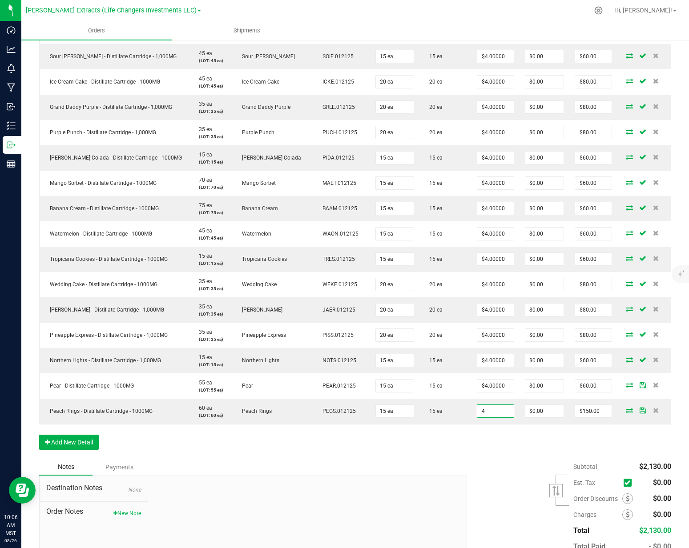
type input "$4.00000"
type input "$60.00"
click at [474, 432] on div "Order Details Print All Labels Item Sellable Strain Lot Number Qty Ordered Qty …" at bounding box center [355, 88] width 632 height 742
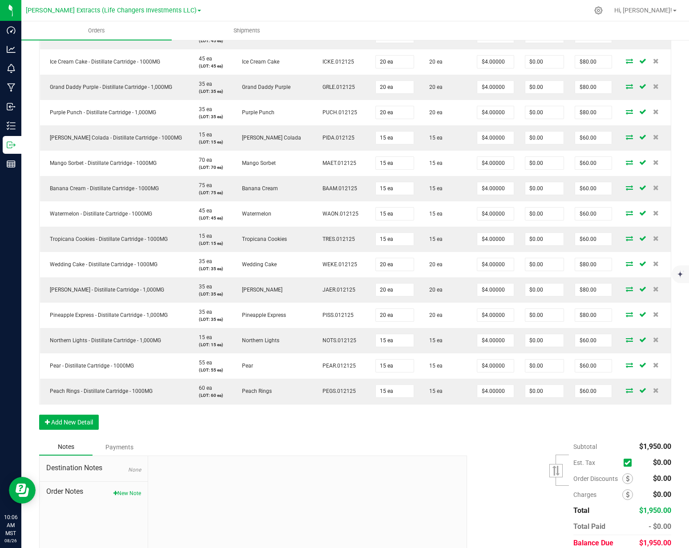
scroll to position [603, 0]
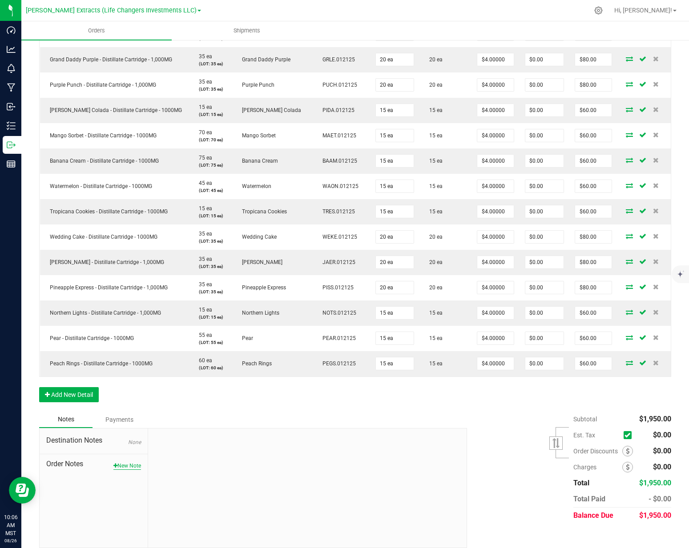
click at [133, 462] on button "New Note" at bounding box center [127, 466] width 28 height 8
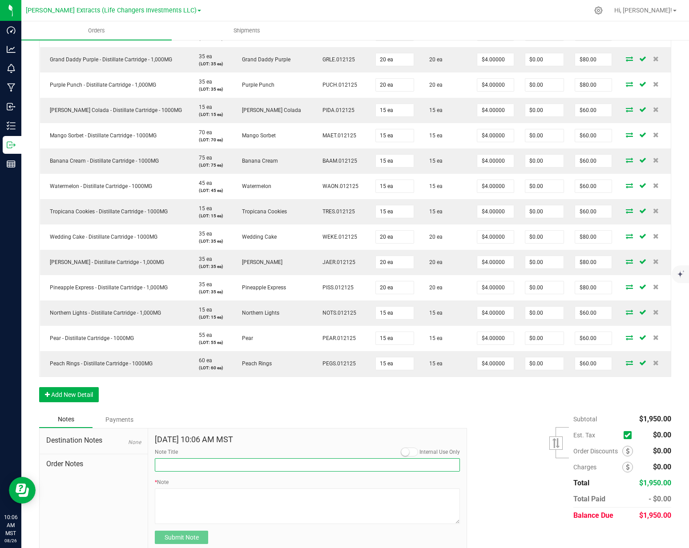
click at [195, 461] on input "Note Title" at bounding box center [307, 464] width 305 height 13
type input "Order for"
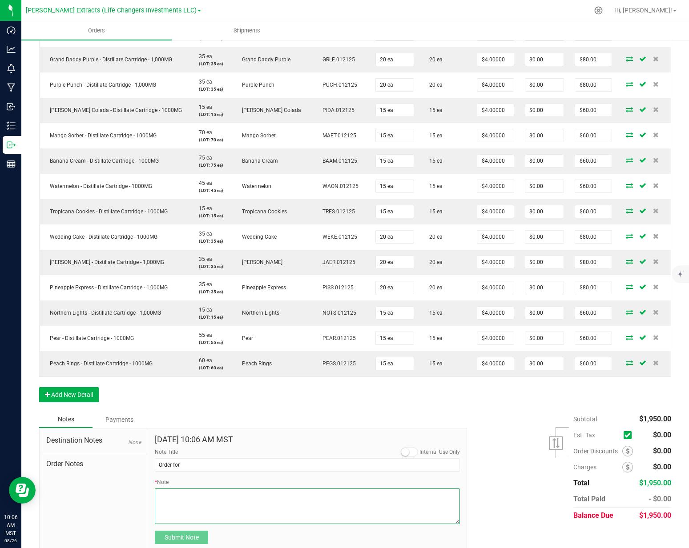
click at [180, 489] on textarea "* Note" at bounding box center [307, 507] width 305 height 36
type textarea "Nirvana Tucson"
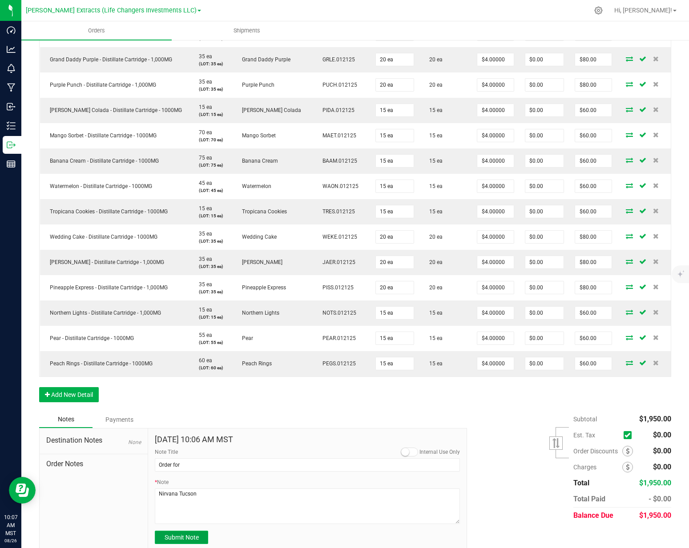
click at [183, 531] on button "Submit Note" at bounding box center [181, 537] width 53 height 13
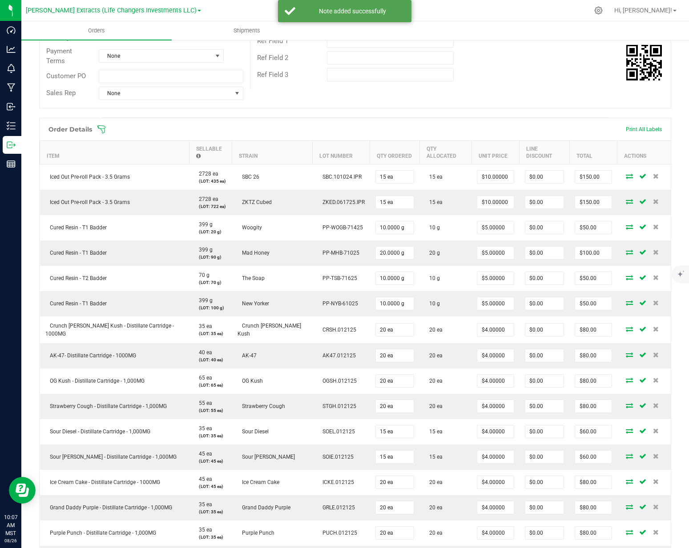
scroll to position [0, 0]
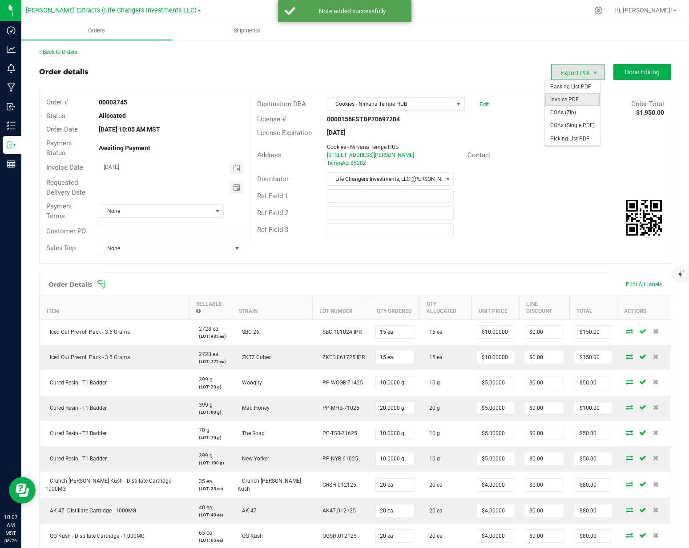
click at [561, 100] on span "Invoice PDF" at bounding box center [572, 99] width 55 height 13
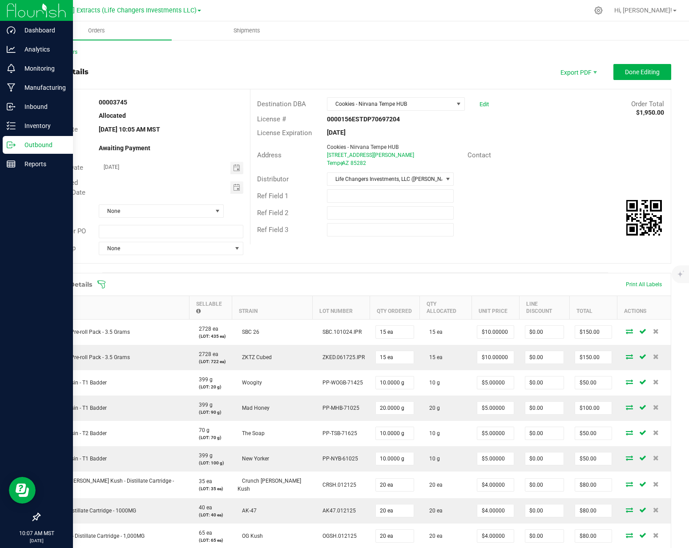
click at [12, 148] on icon at bounding box center [11, 144] width 9 height 9
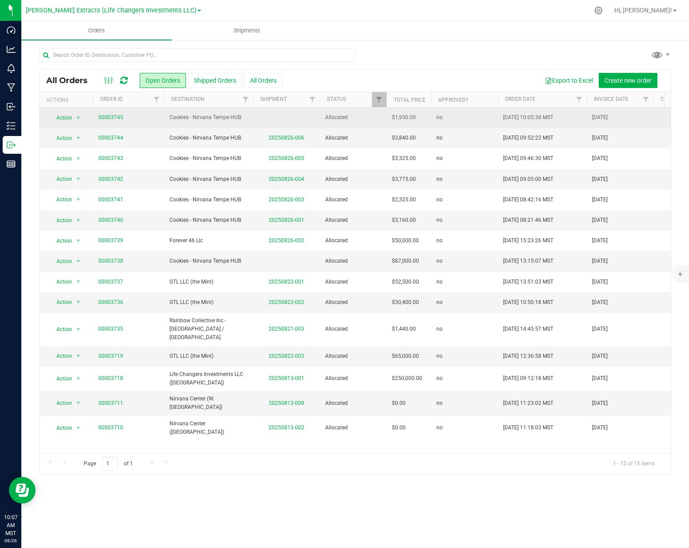
click at [184, 117] on span "Cookies - Nirvana Tempe HUB" at bounding box center [208, 117] width 78 height 8
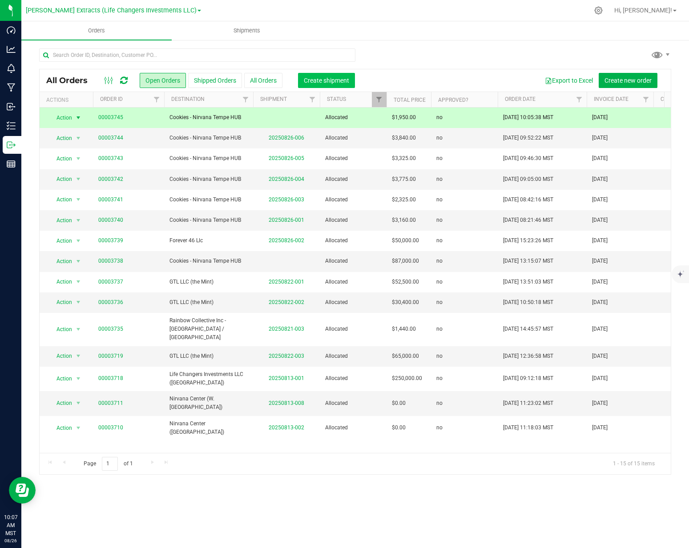
click at [317, 80] on span "Create shipment" at bounding box center [326, 80] width 45 height 7
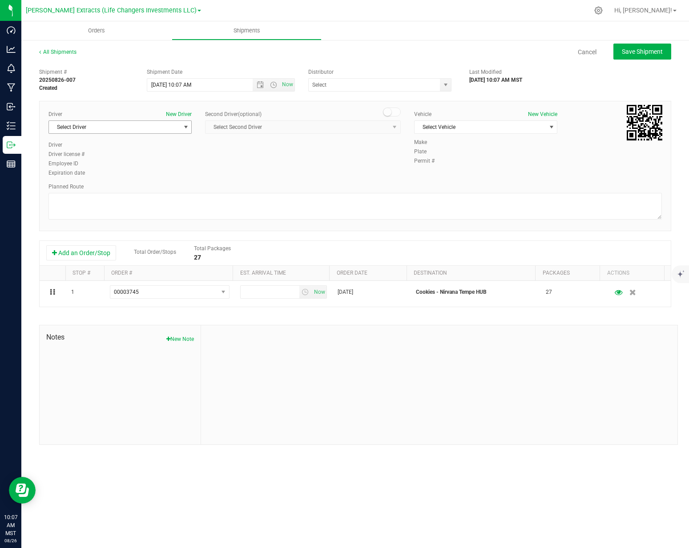
click at [124, 129] on span "Select Driver" at bounding box center [114, 127] width 131 height 12
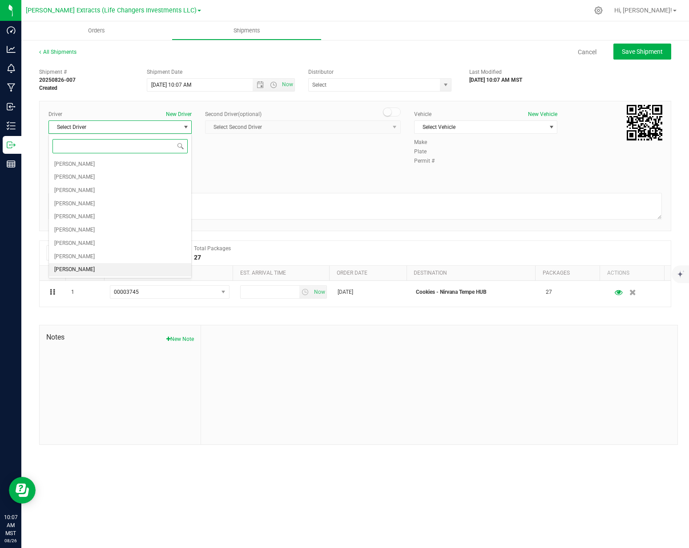
click at [106, 270] on li "[PERSON_NAME]" at bounding box center [120, 269] width 142 height 13
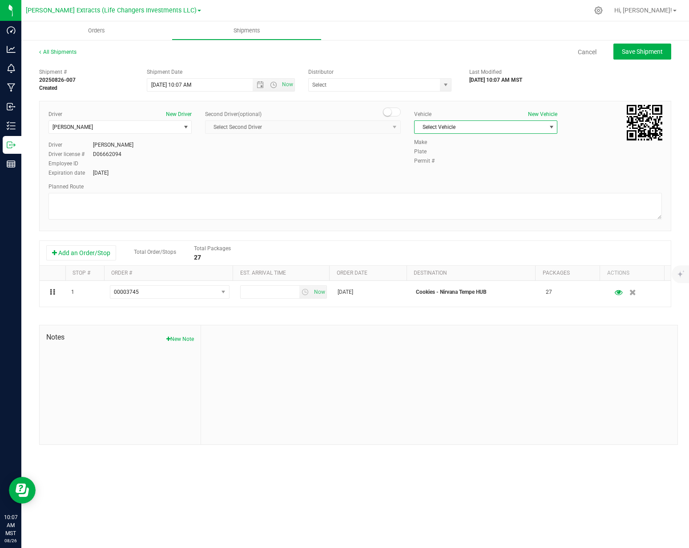
click at [474, 126] on span "Select Vehicle" at bounding box center [479, 127] width 131 height 12
click at [439, 178] on li "Dodge" at bounding box center [485, 182] width 142 height 13
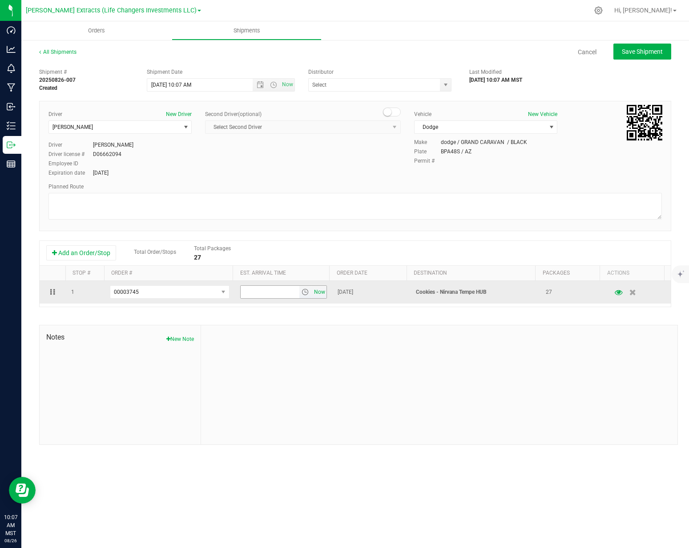
click at [321, 289] on span "Now" at bounding box center [319, 292] width 15 height 13
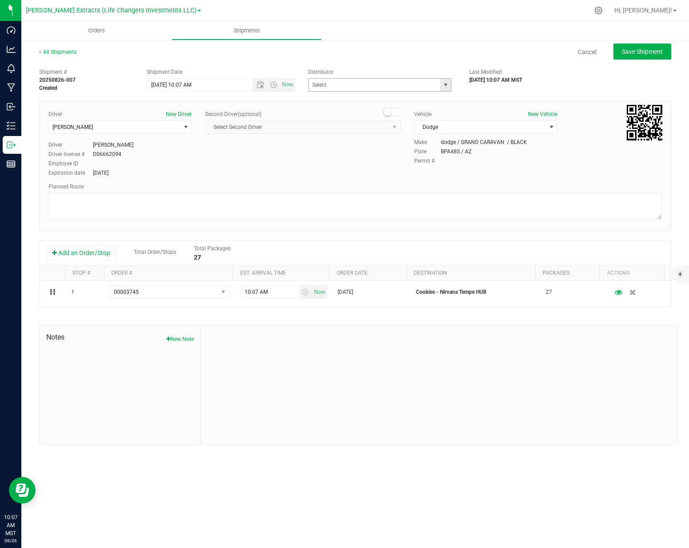
click at [446, 83] on span "select" at bounding box center [445, 84] width 7 height 7
click at [378, 109] on li "Life Changers Investments, LLC ([PERSON_NAME] Extracts)" at bounding box center [380, 119] width 143 height 24
type input "Life Changers Investments, LLC ([PERSON_NAME] Extracts)"
click at [641, 52] on span "Save Shipment" at bounding box center [641, 51] width 41 height 7
type input "8/26/2025 5:07 PM"
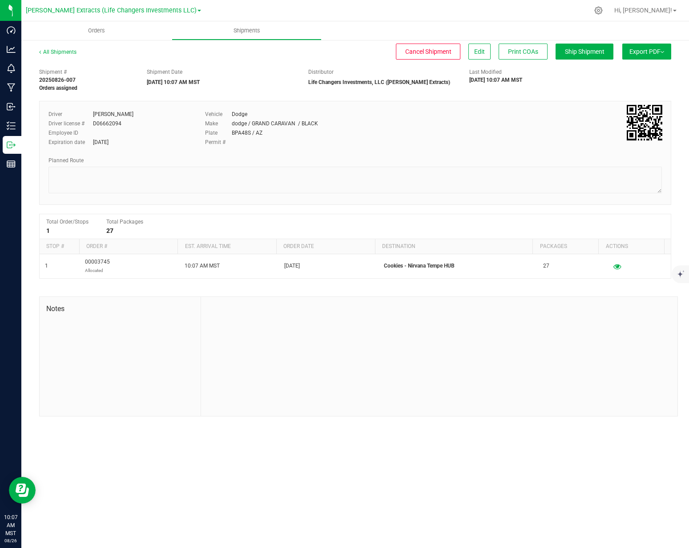
click at [652, 50] on button "Export PDF" at bounding box center [646, 52] width 49 height 16
click at [650, 71] on span "Manifest by Package ID" at bounding box center [633, 71] width 56 height 6
